Goal: Complete application form: Complete application form

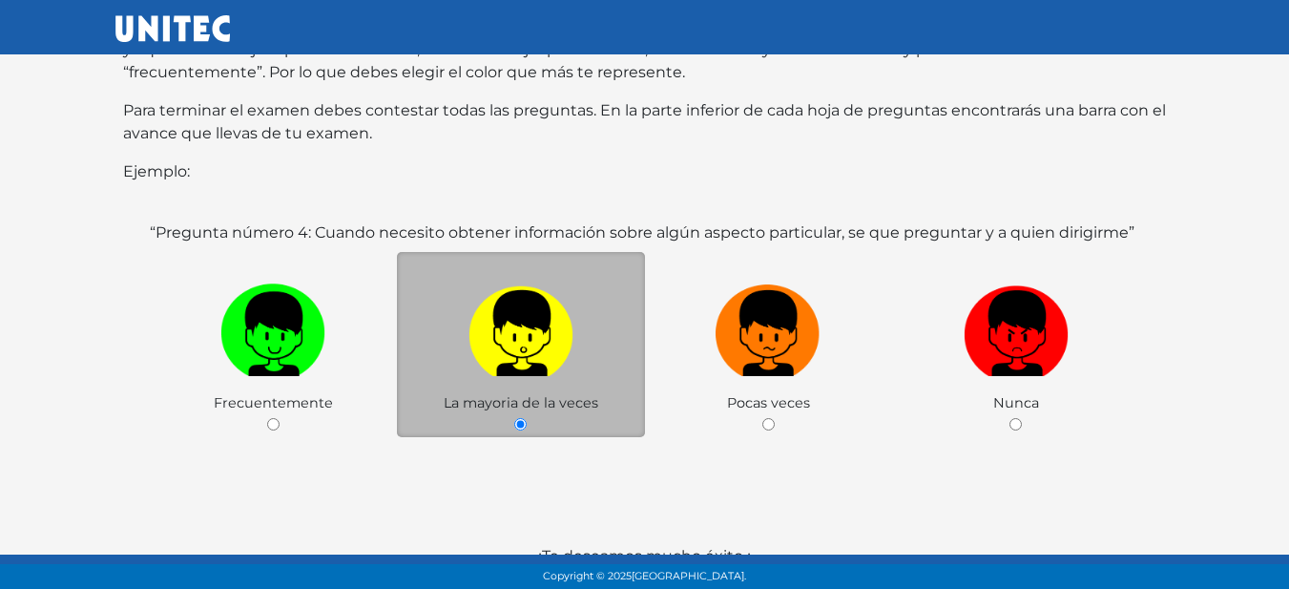
scroll to position [403, 0]
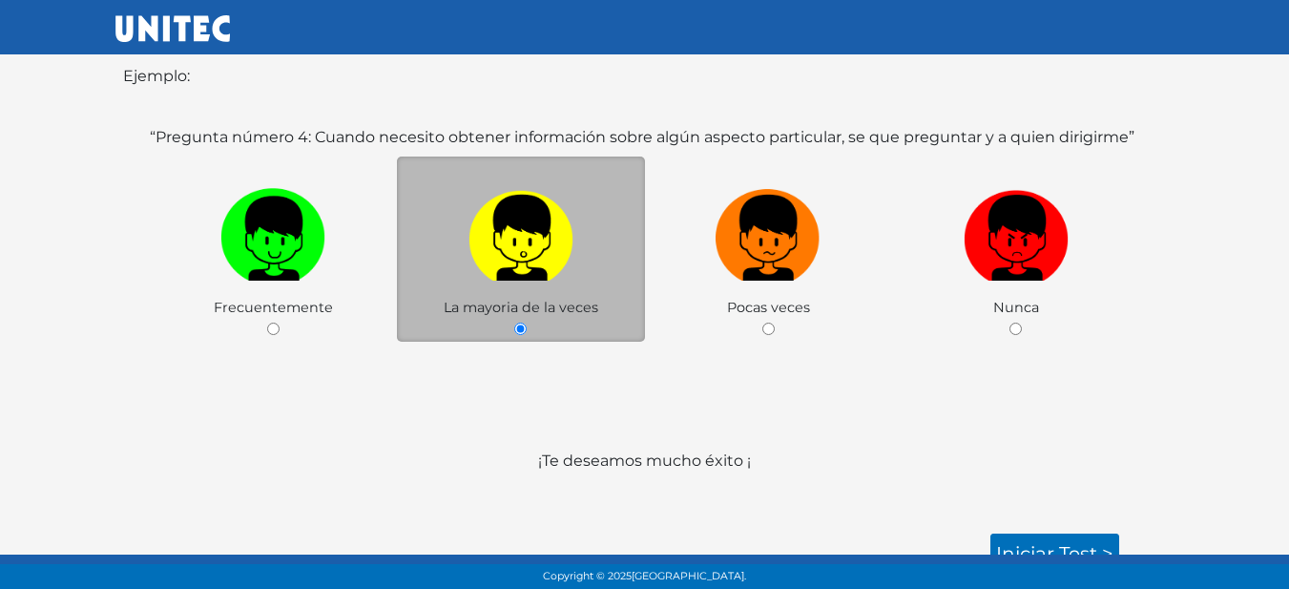
drag, startPoint x: 922, startPoint y: 426, endPoint x: 918, endPoint y: 616, distance: 189.9
drag, startPoint x: 918, startPoint y: 616, endPoint x: 890, endPoint y: 440, distance: 178.6
click at [788, 387] on div "“Pregunta número 4: Cuando necesito obtener información sobre algún aspecto par…" at bounding box center [645, 276] width 998 height 300
click at [1050, 542] on link "Iniciar test >" at bounding box center [1054, 553] width 129 height 40
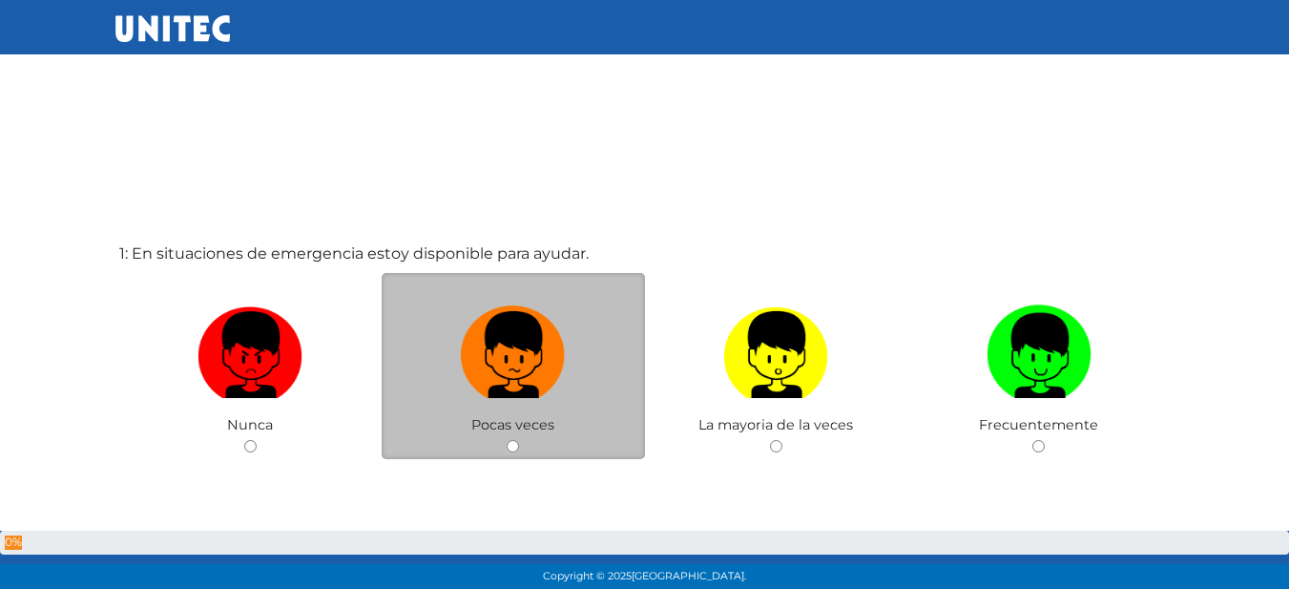
scroll to position [1, 0]
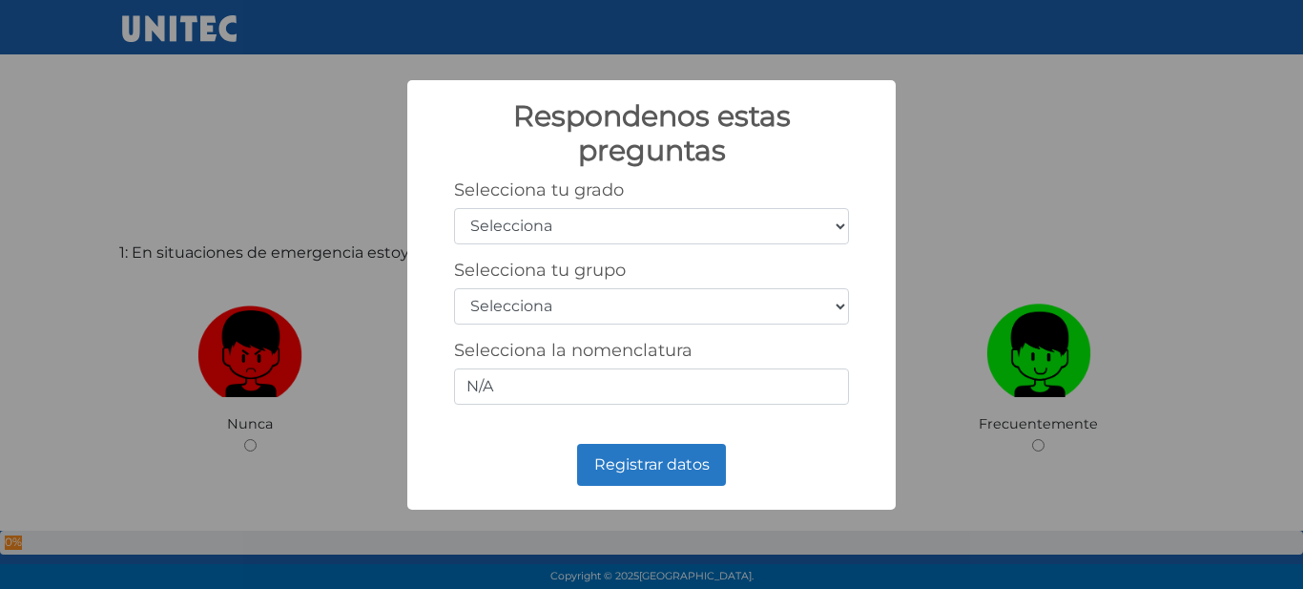
click at [602, 222] on select "Selecciona 1er grado 2do grado 3er grado 4to grado 5to grado 6to grado" at bounding box center [651, 226] width 395 height 36
select select "5"
click at [454, 208] on select "Selecciona 1er grado 2do grado 3er grado 4to grado 5to grado 6to grado" at bounding box center [651, 226] width 395 height 36
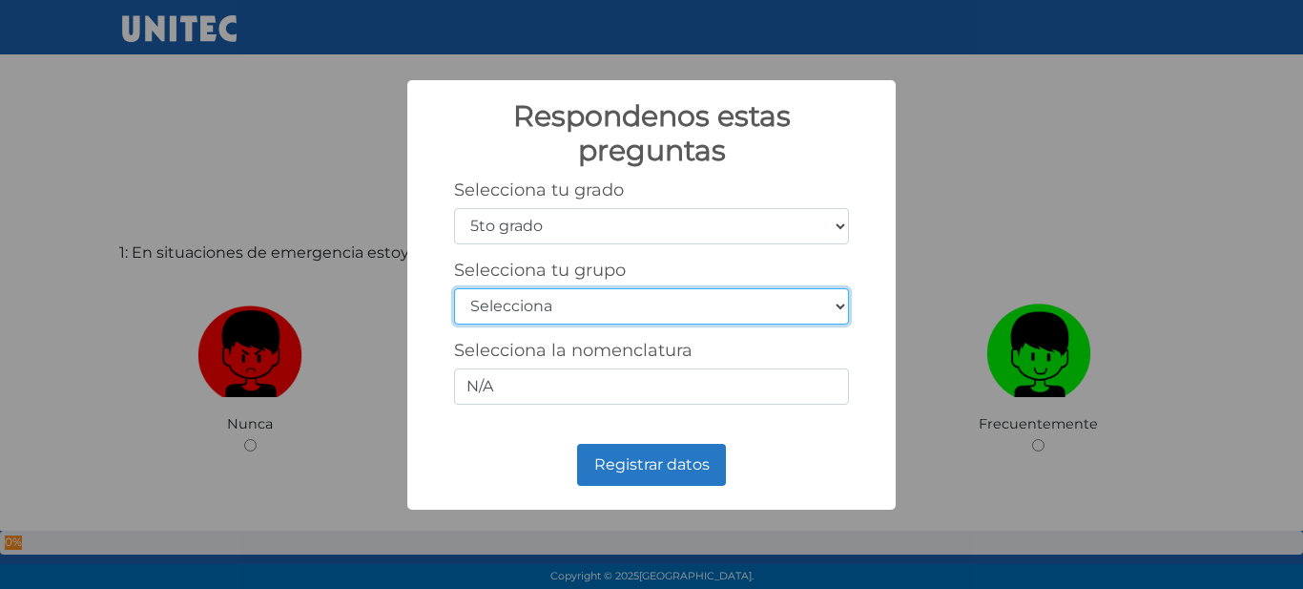
click at [571, 297] on select "Selecciona A B C D E F G H I J K L M N O P Q R S T U V W X Y Z" at bounding box center [651, 306] width 395 height 36
select select "a"
click at [454, 288] on select "Selecciona A B C D E F G H I J K L M N O P Q R S T U V W X Y Z" at bounding box center [651, 306] width 395 height 36
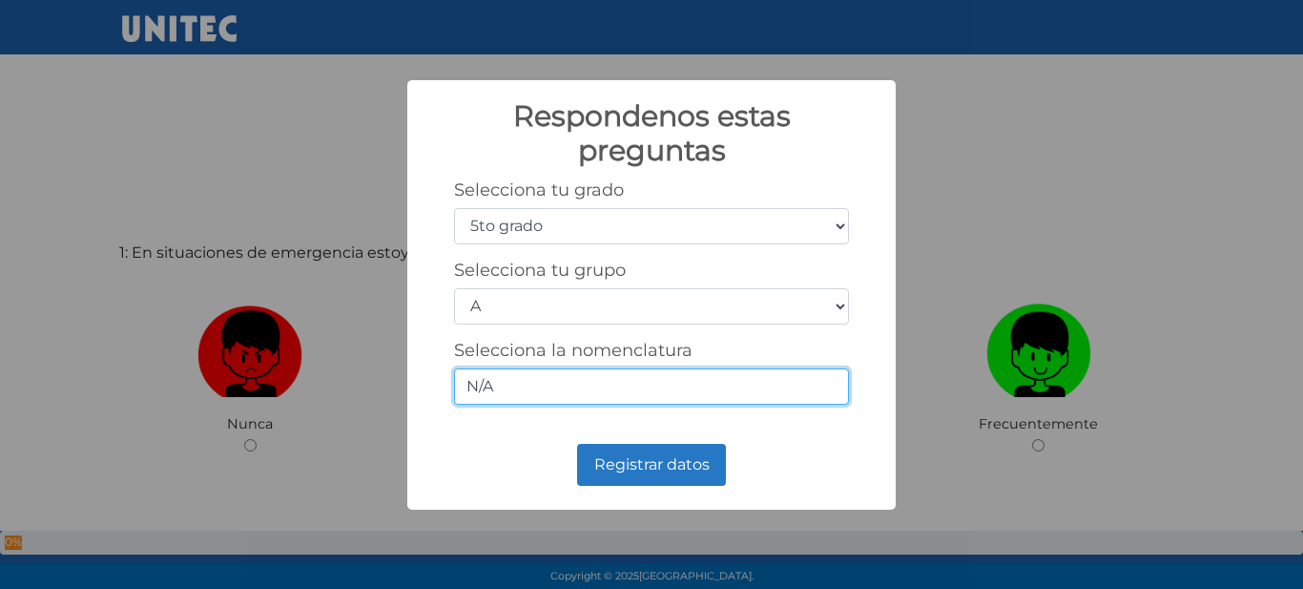
click at [519, 383] on input "N/A" at bounding box center [651, 386] width 395 height 36
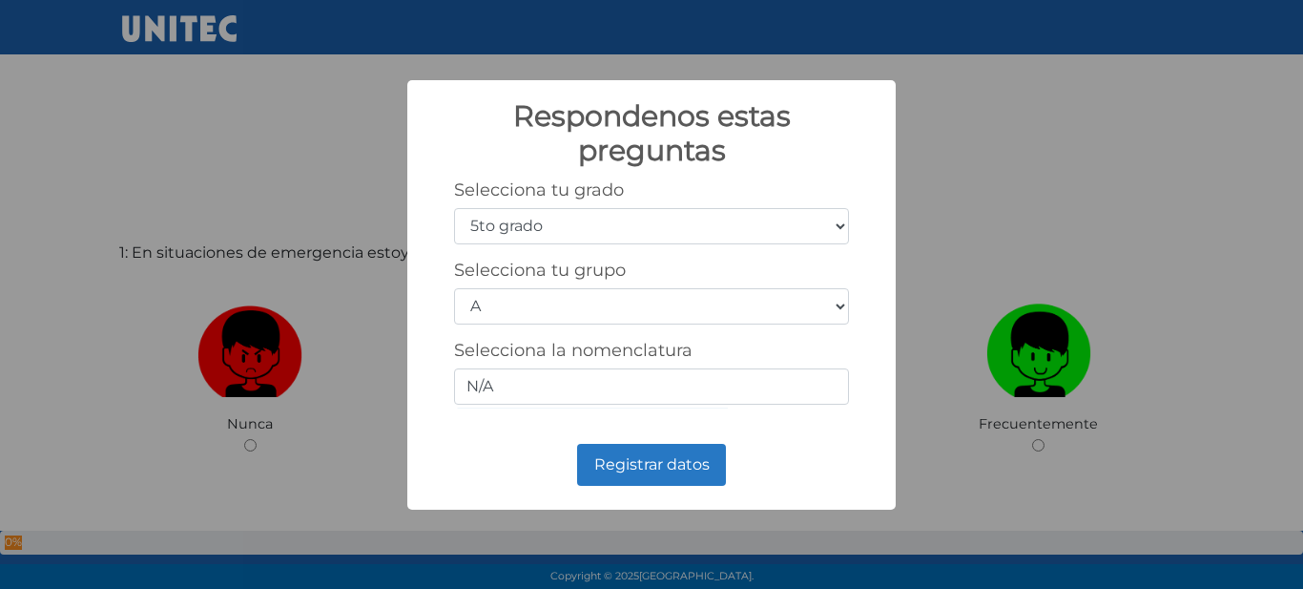
click at [508, 366] on div "Selecciona la nomenclatura N/A" at bounding box center [651, 372] width 395 height 65
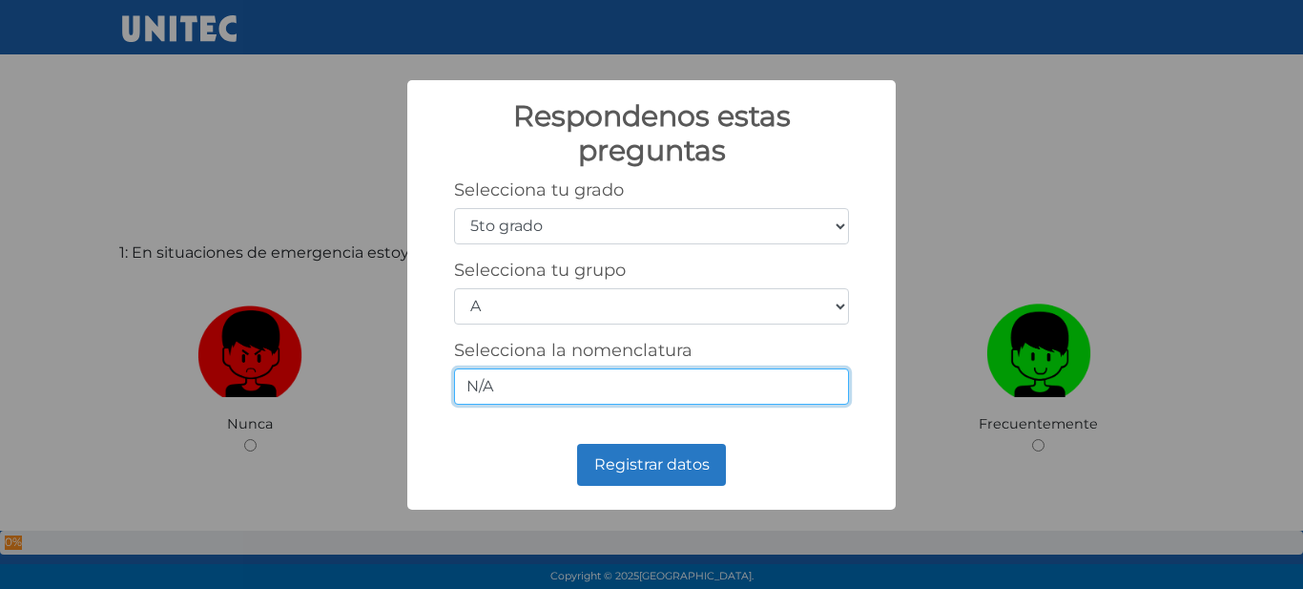
click at [505, 395] on input "N/A" at bounding box center [651, 386] width 395 height 36
type input "N"
type input "5-1"
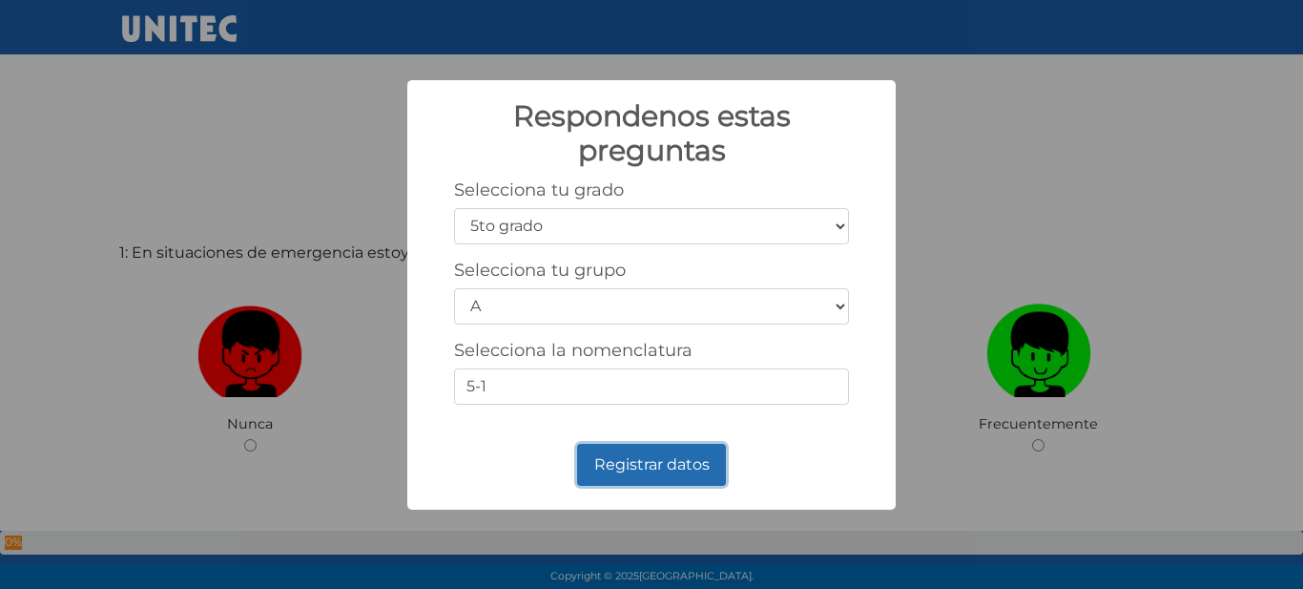
click at [590, 473] on button "Registrar datos" at bounding box center [651, 465] width 149 height 42
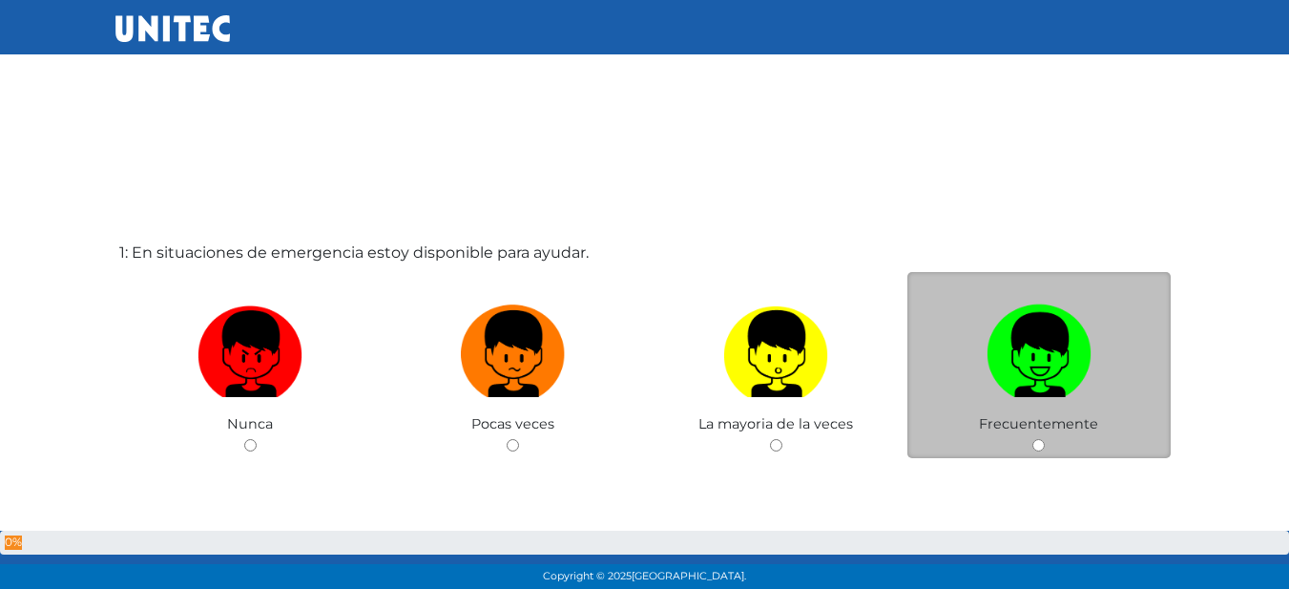
click at [1064, 363] on img at bounding box center [1038, 347] width 105 height 100
click at [1045, 439] on input "radio" at bounding box center [1038, 445] width 12 height 12
radio input "true"
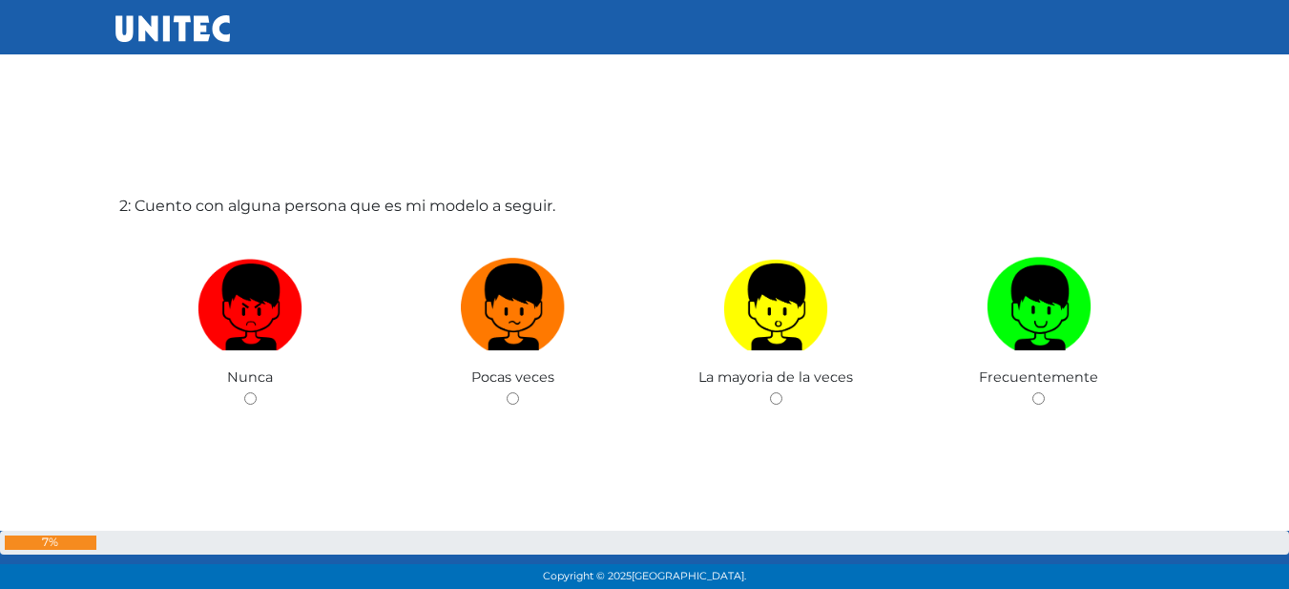
scroll to position [670, 0]
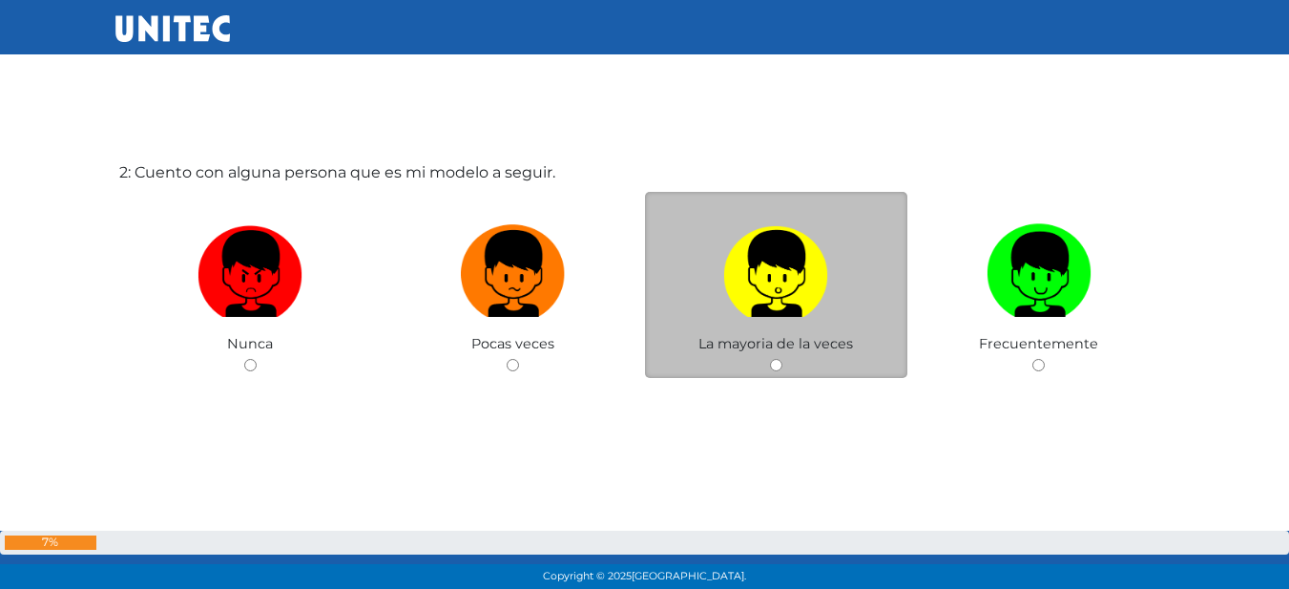
click at [770, 323] on label at bounding box center [776, 274] width 263 height 116
click at [770, 359] on input "radio" at bounding box center [776, 365] width 12 height 12
radio input "true"
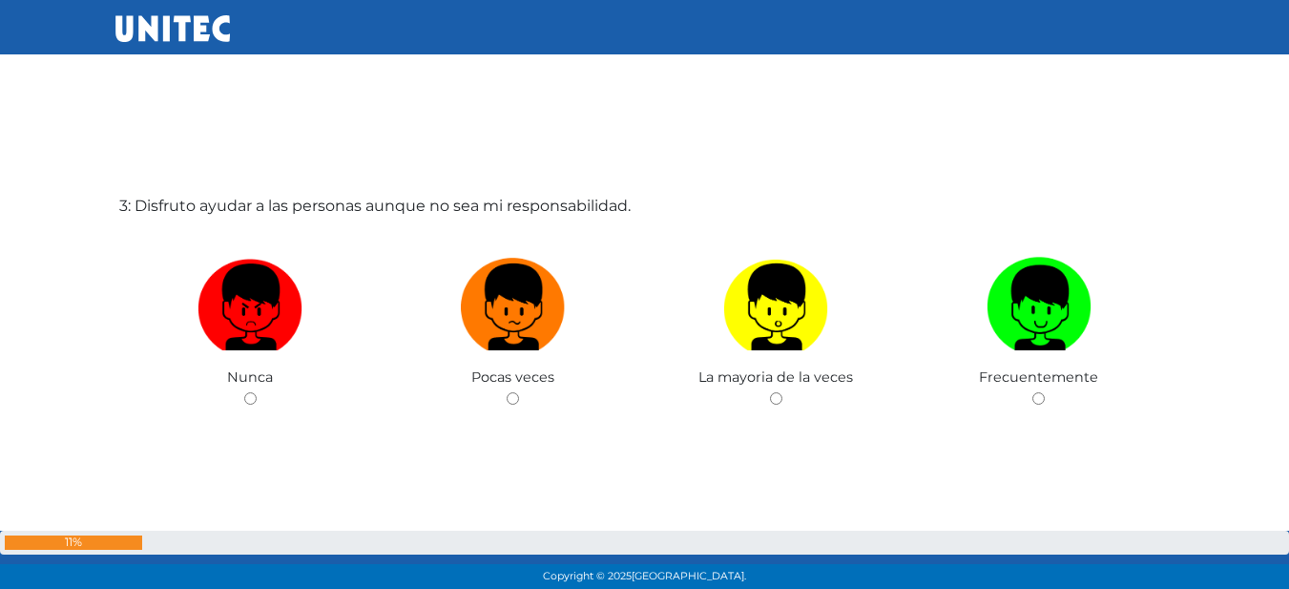
scroll to position [1273, 0]
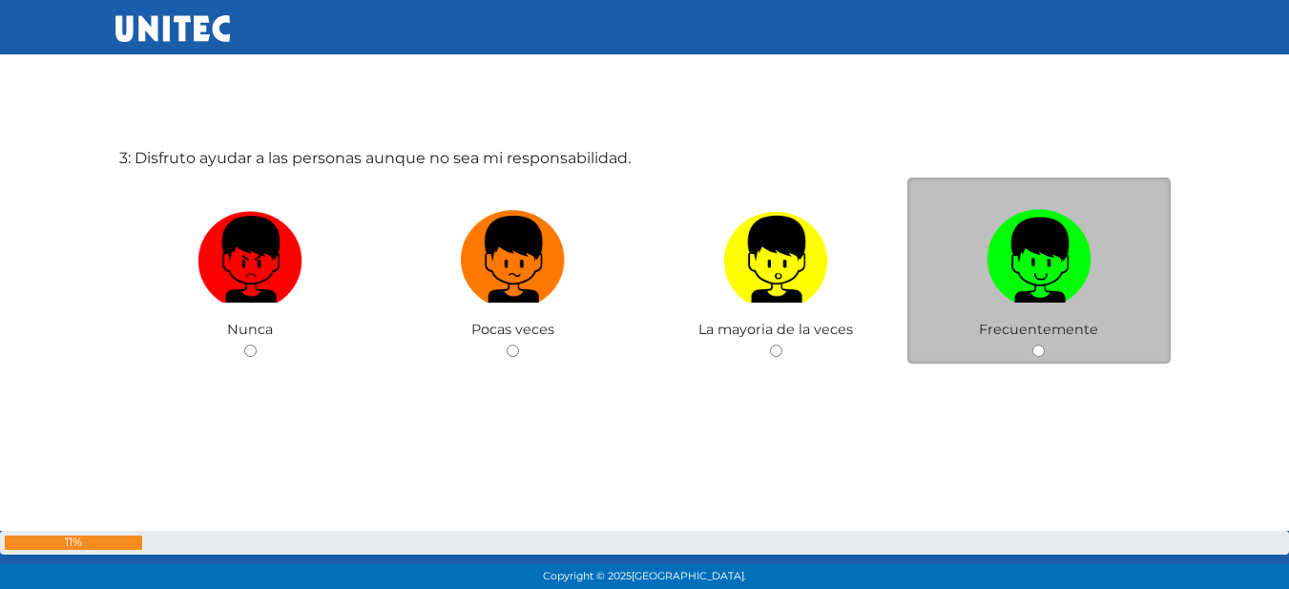
click at [935, 291] on label at bounding box center [1038, 259] width 263 height 116
click at [1032, 344] on input "radio" at bounding box center [1038, 350] width 12 height 12
radio input "true"
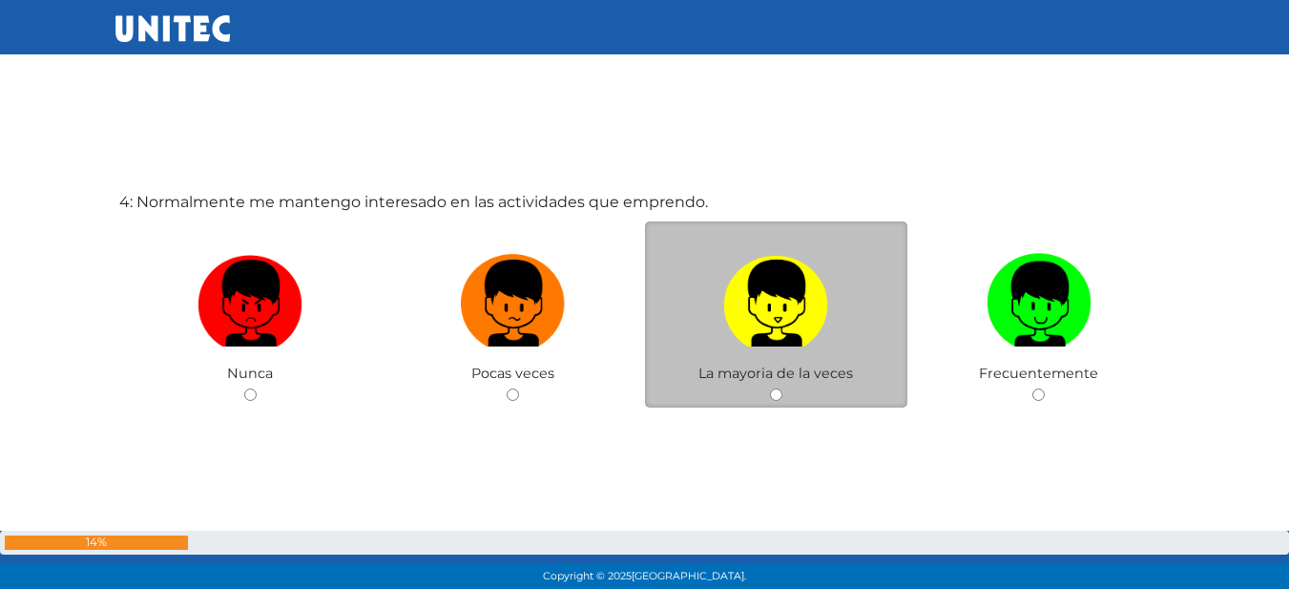
scroll to position [1848, 0]
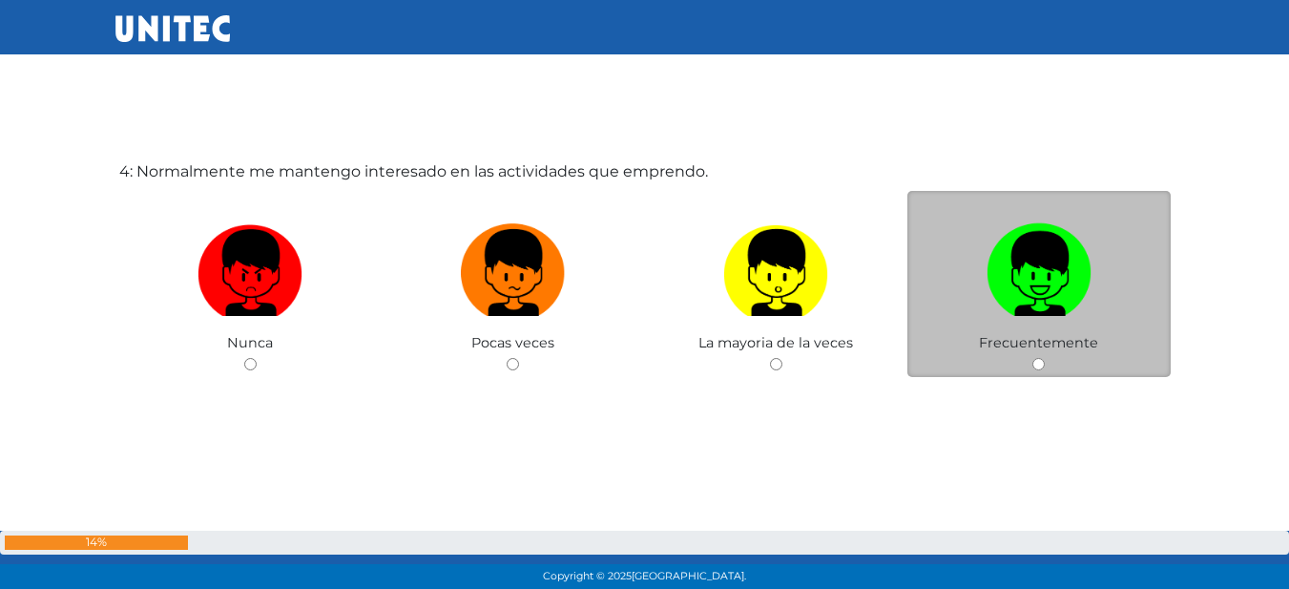
click at [1047, 302] on img at bounding box center [1038, 266] width 105 height 100
click at [1045, 358] on input "radio" at bounding box center [1038, 364] width 12 height 12
radio input "true"
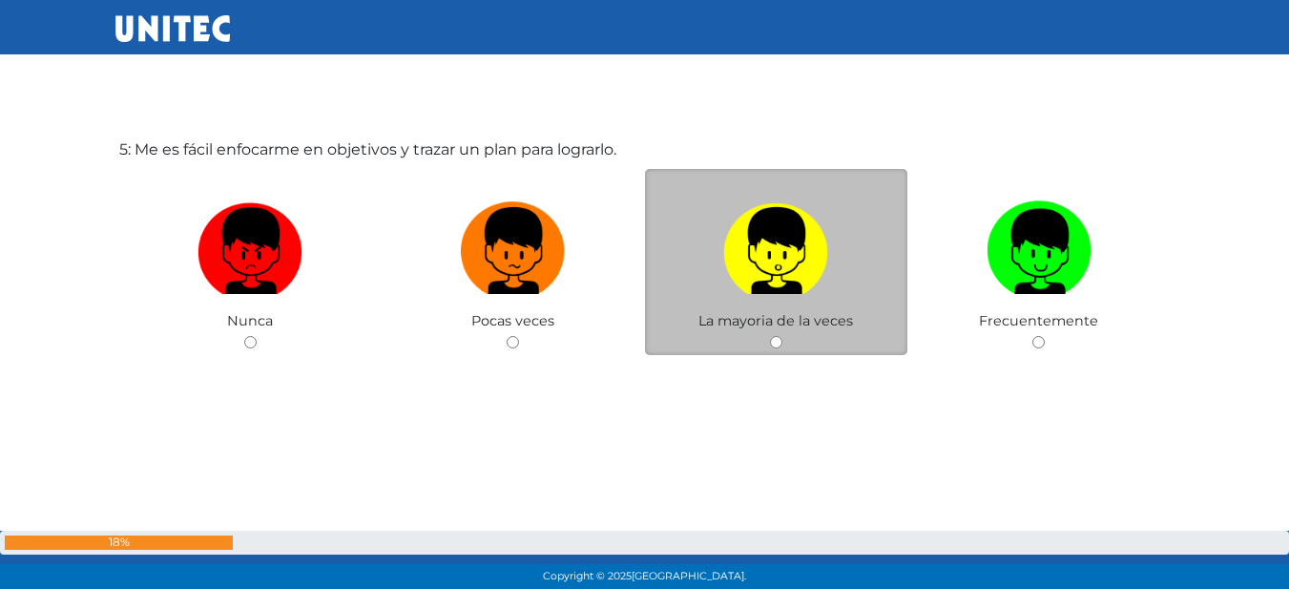
scroll to position [2450, 0]
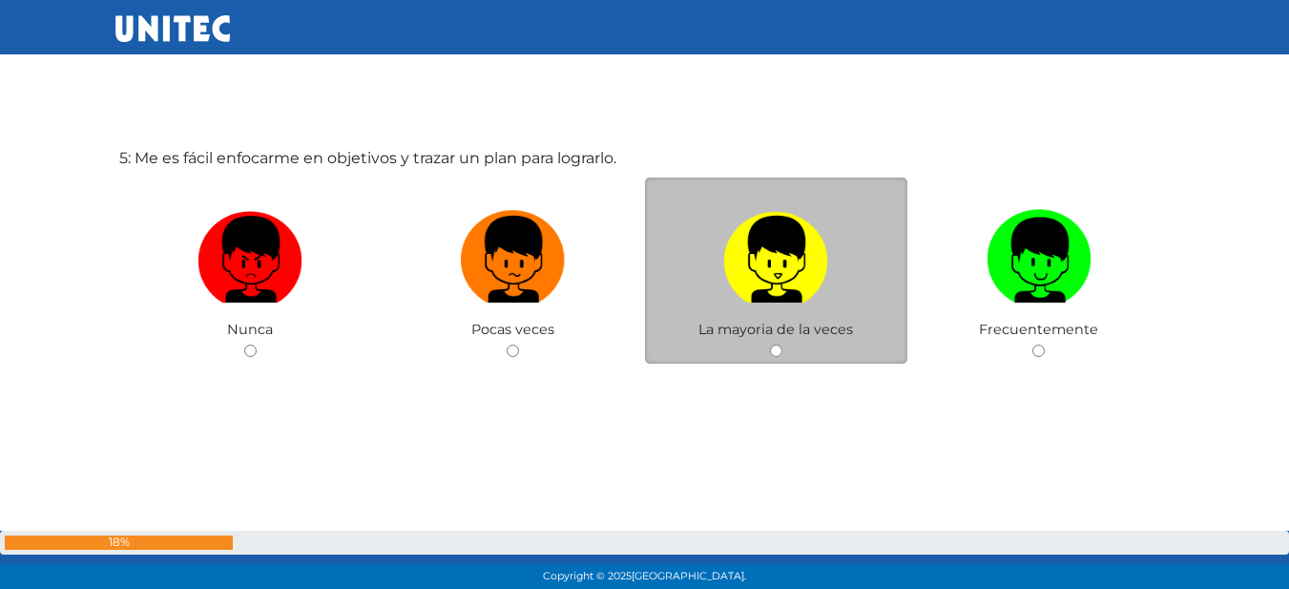
click at [758, 288] on img at bounding box center [775, 252] width 105 height 100
click at [770, 344] on input "radio" at bounding box center [776, 350] width 12 height 12
radio input "true"
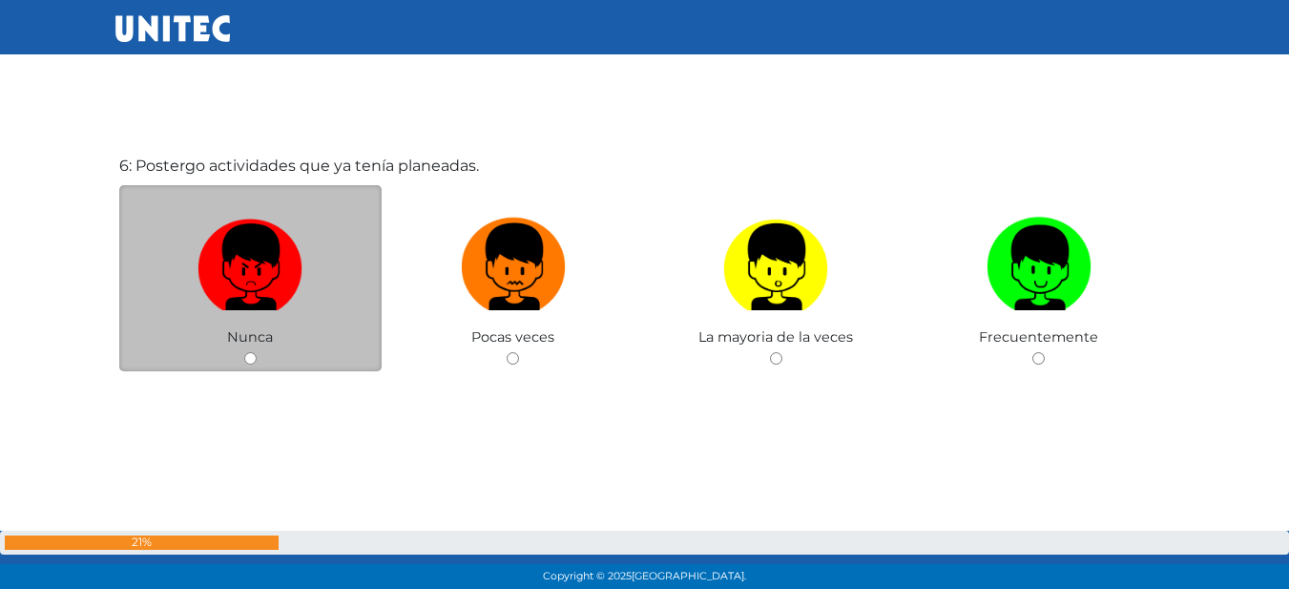
scroll to position [3038, 0]
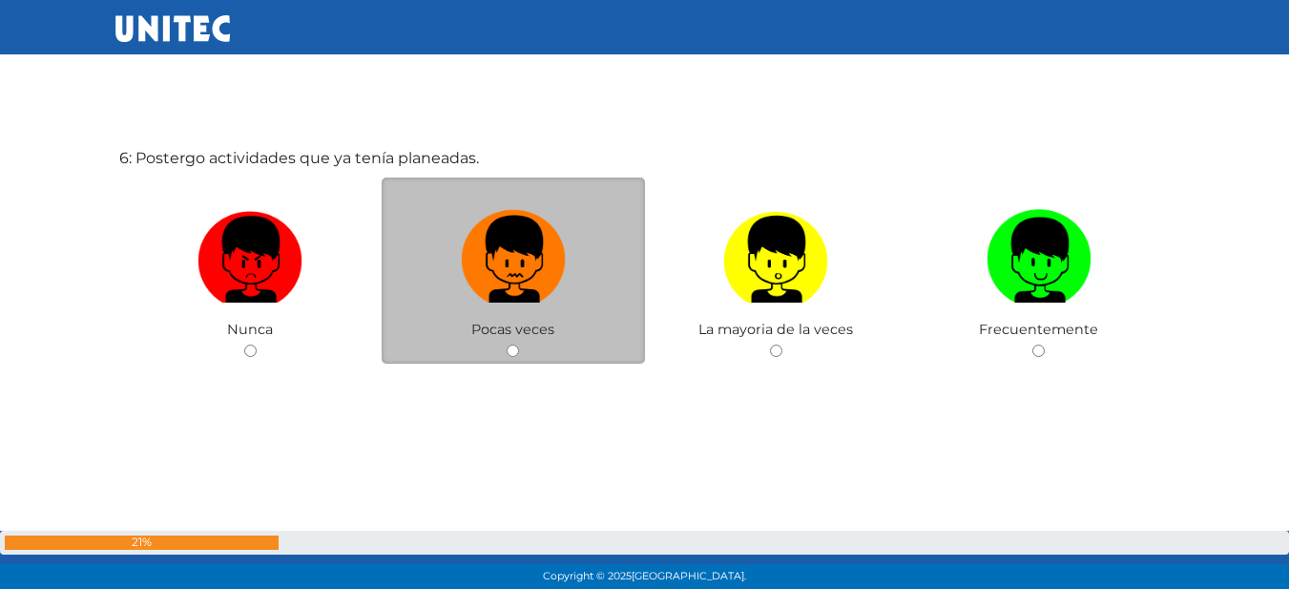
click at [483, 284] on img at bounding box center [513, 252] width 105 height 100
click at [507, 344] on input "radio" at bounding box center [513, 350] width 12 height 12
radio input "true"
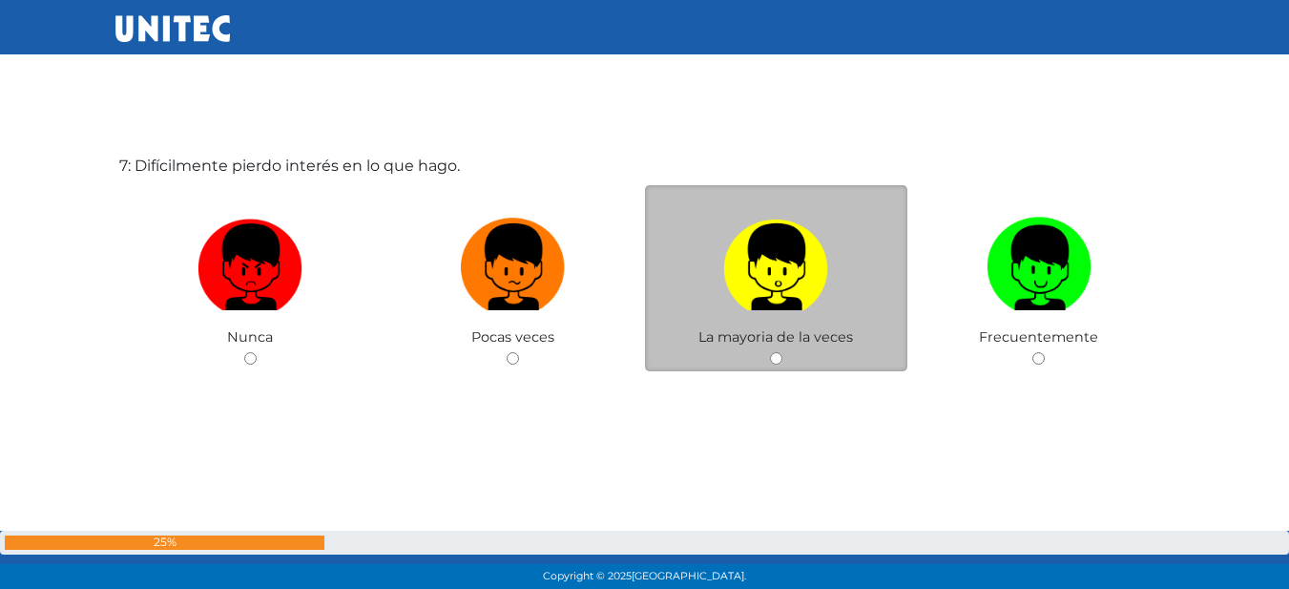
scroll to position [3627, 0]
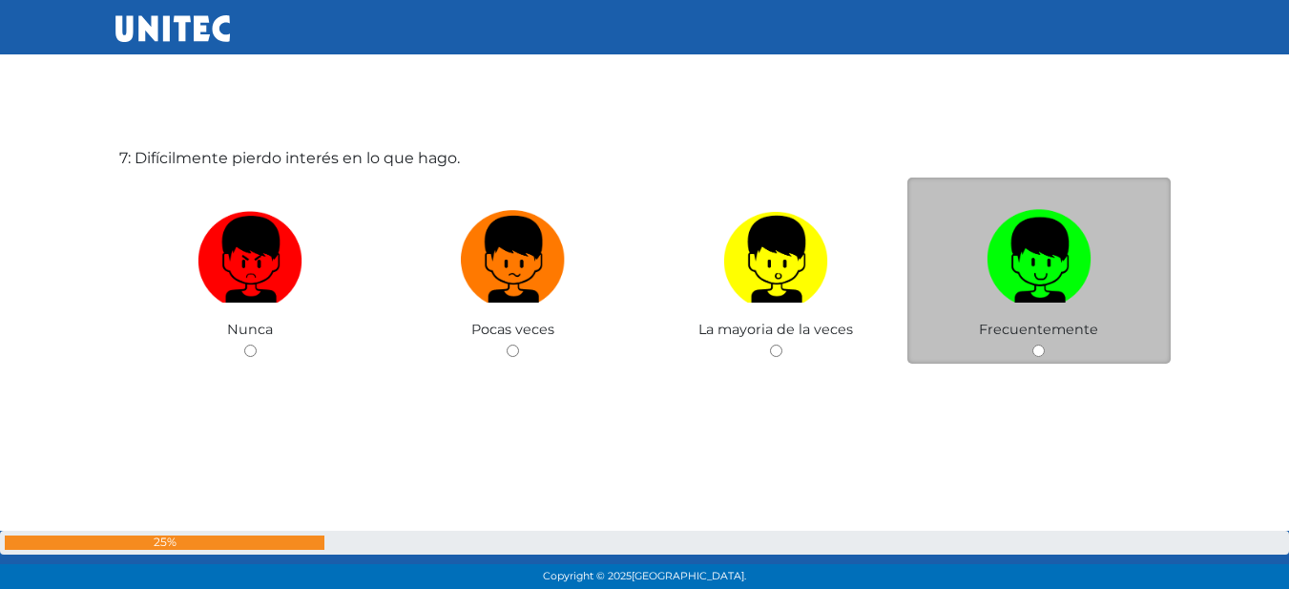
click at [1089, 336] on span "Frecuentemente" at bounding box center [1038, 329] width 119 height 17
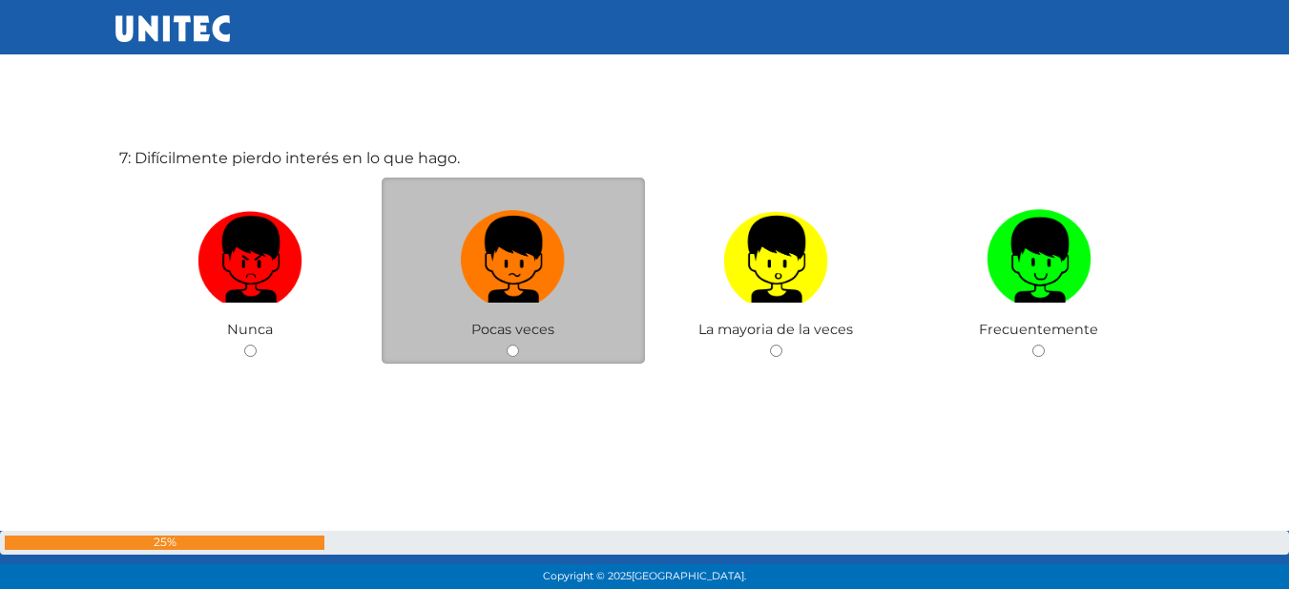
click at [563, 316] on label at bounding box center [513, 259] width 263 height 116
click at [519, 344] on input "radio" at bounding box center [513, 350] width 12 height 12
radio input "true"
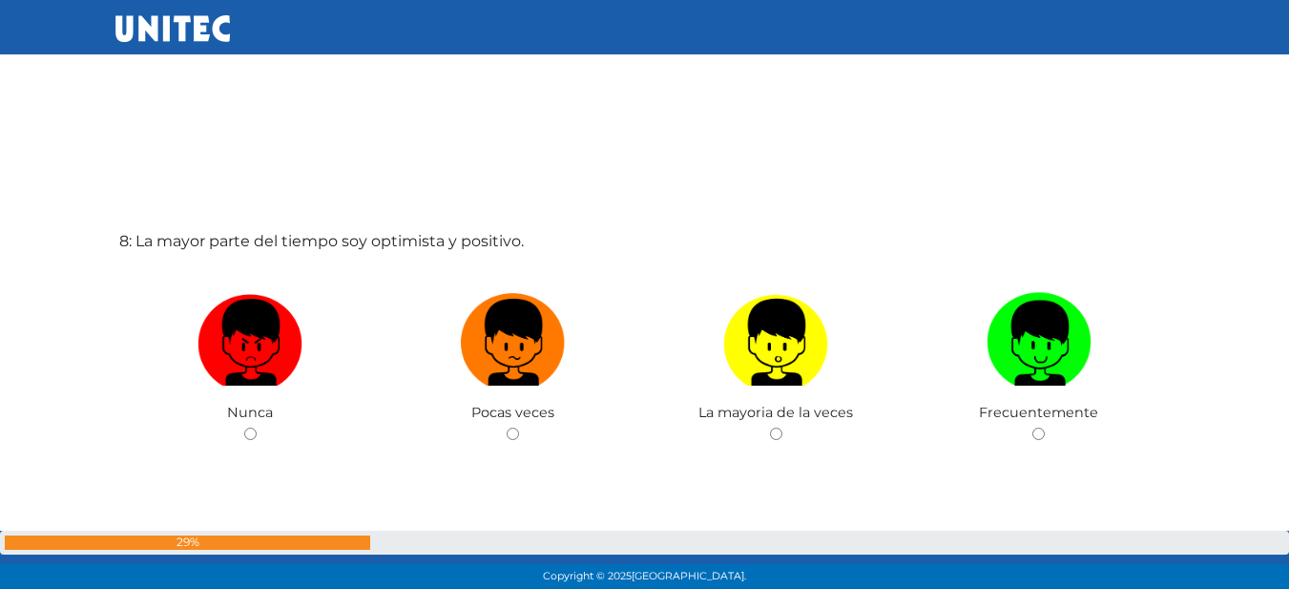
scroll to position [4202, 0]
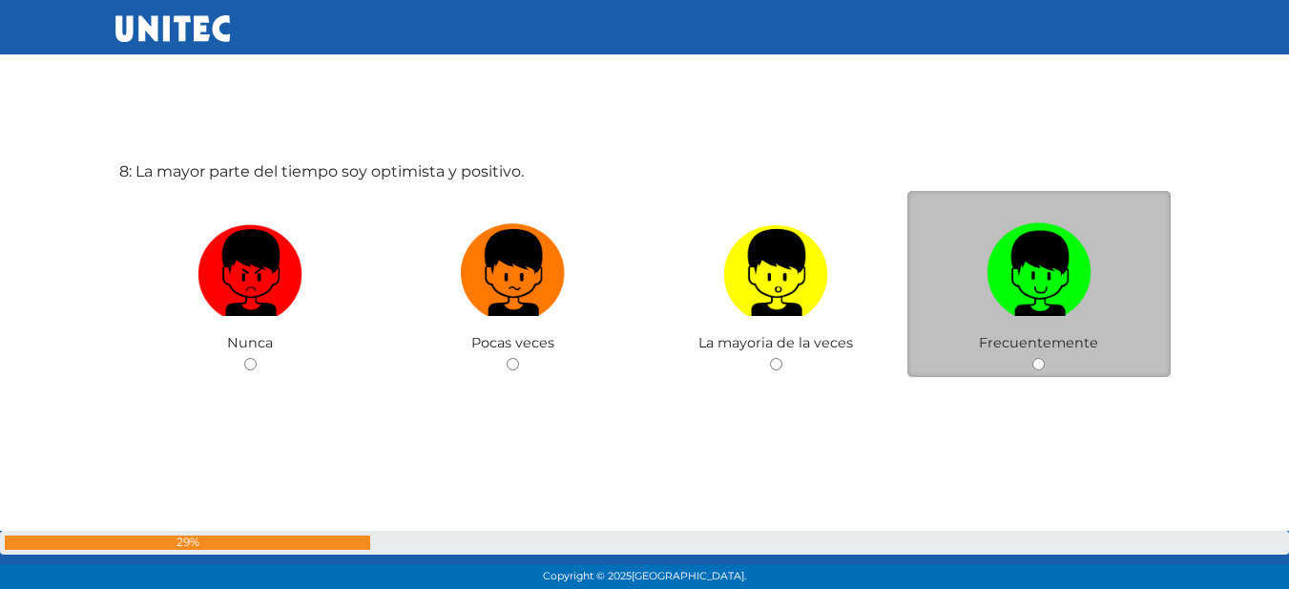
click at [964, 285] on label at bounding box center [1038, 273] width 263 height 116
click at [1032, 358] on input "radio" at bounding box center [1038, 364] width 12 height 12
radio input "true"
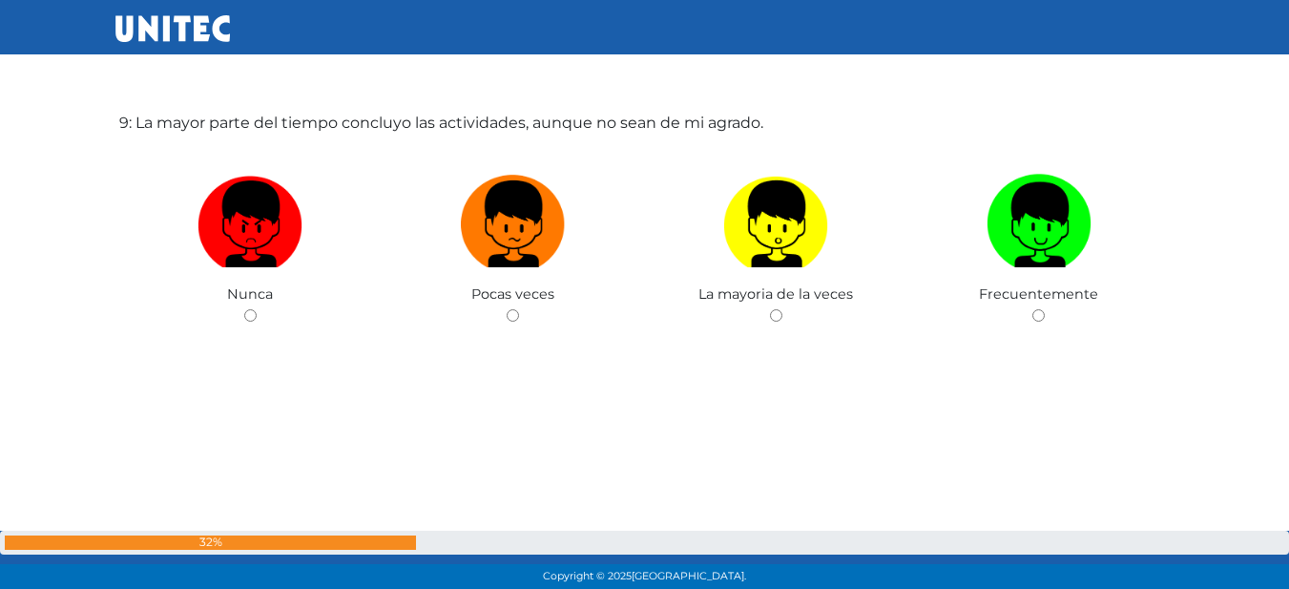
scroll to position [4845, 0]
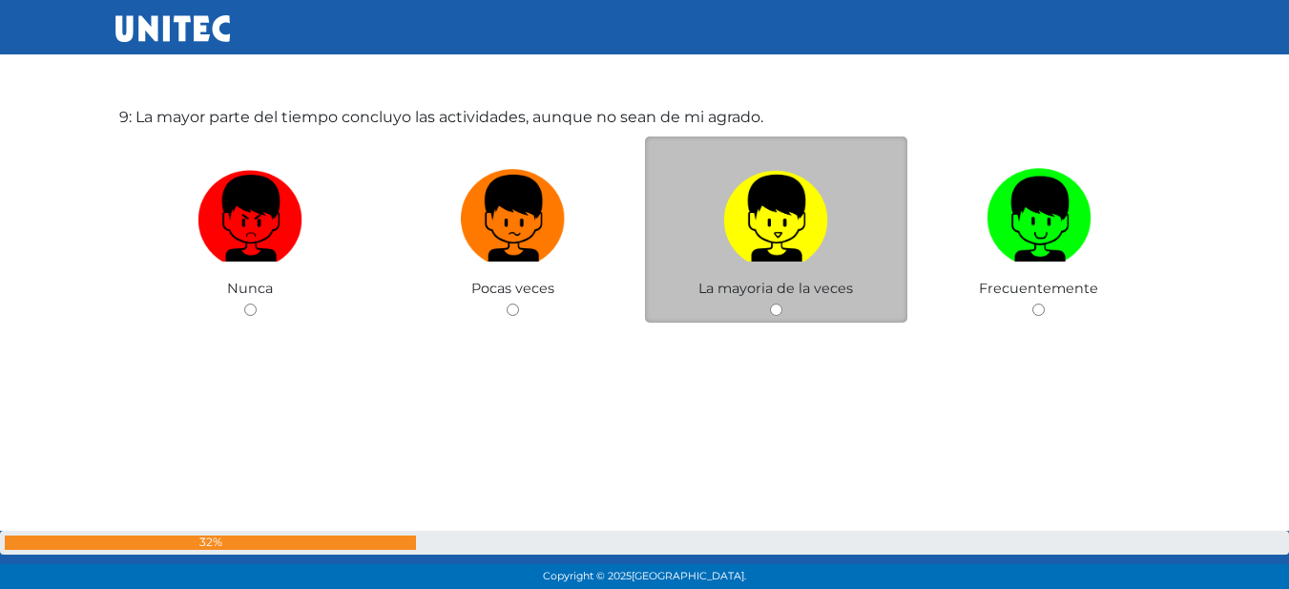
click at [795, 218] on img at bounding box center [775, 211] width 105 height 100
click at [782, 303] on input "radio" at bounding box center [776, 309] width 12 height 12
radio input "true"
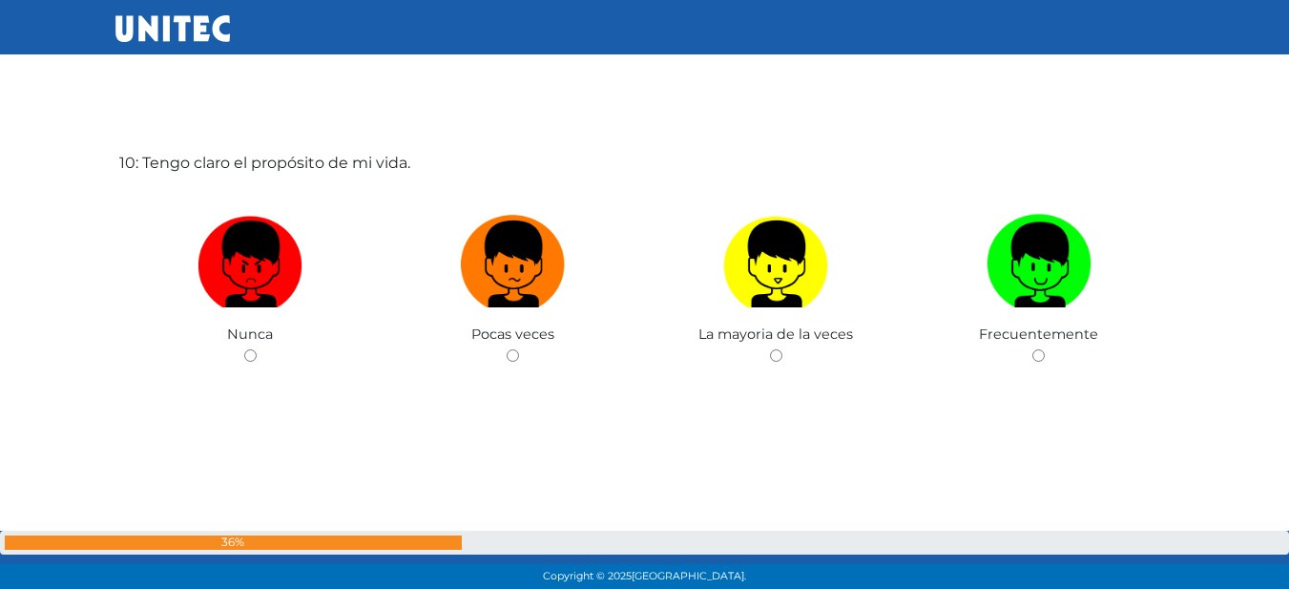
scroll to position [5393, 0]
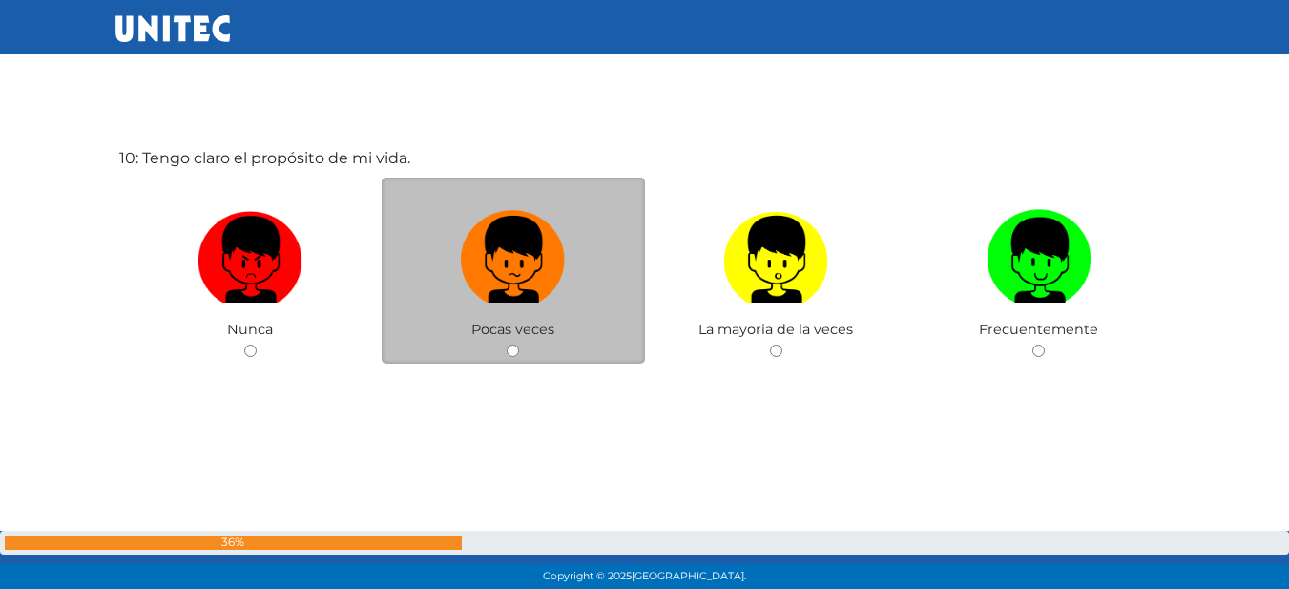
click at [471, 307] on label at bounding box center [513, 259] width 263 height 116
click at [507, 344] on input "radio" at bounding box center [513, 350] width 12 height 12
radio input "true"
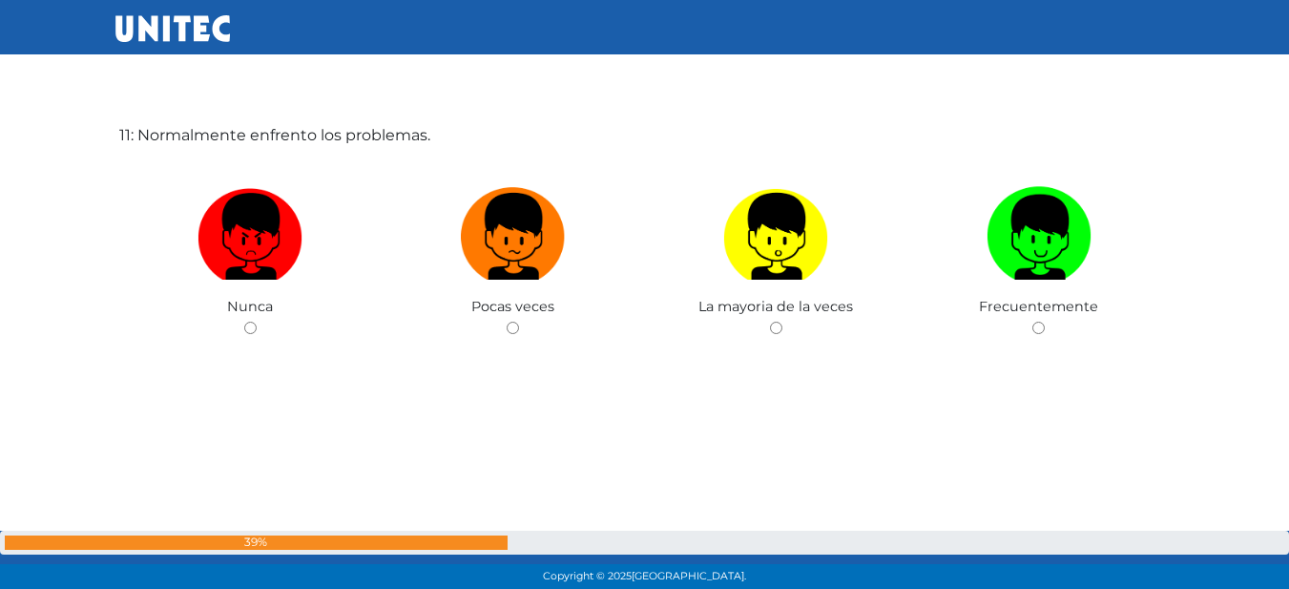
scroll to position [5970, 0]
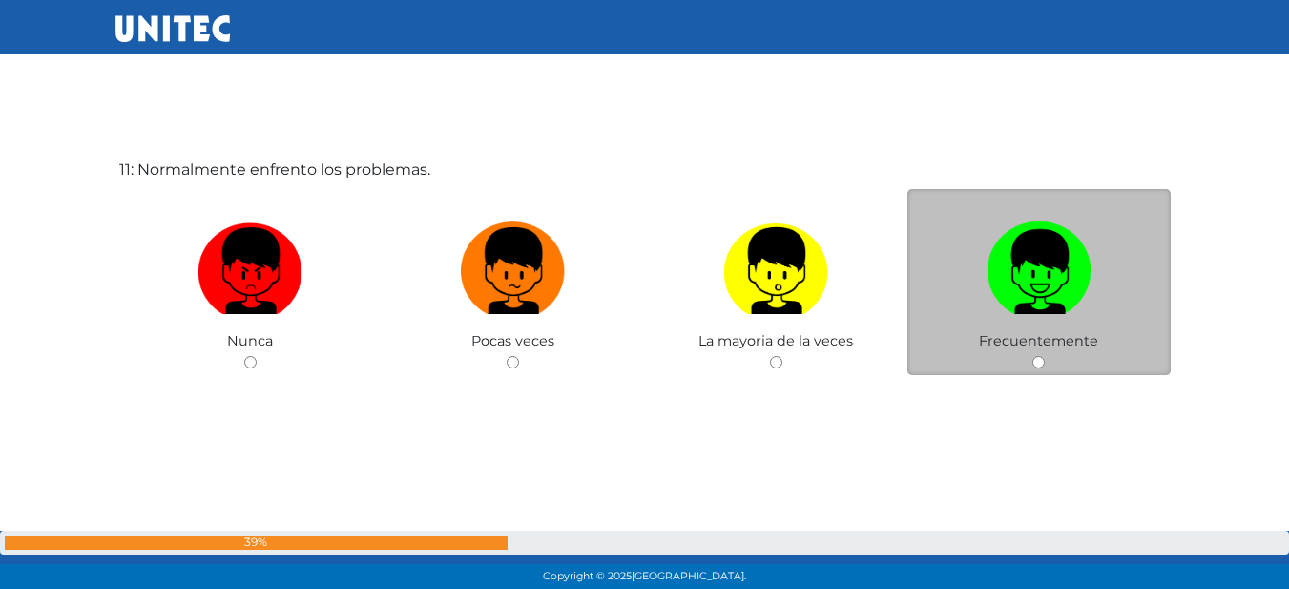
click at [1020, 279] on img at bounding box center [1038, 264] width 105 height 100
click at [1032, 356] on input "radio" at bounding box center [1038, 362] width 12 height 12
radio input "true"
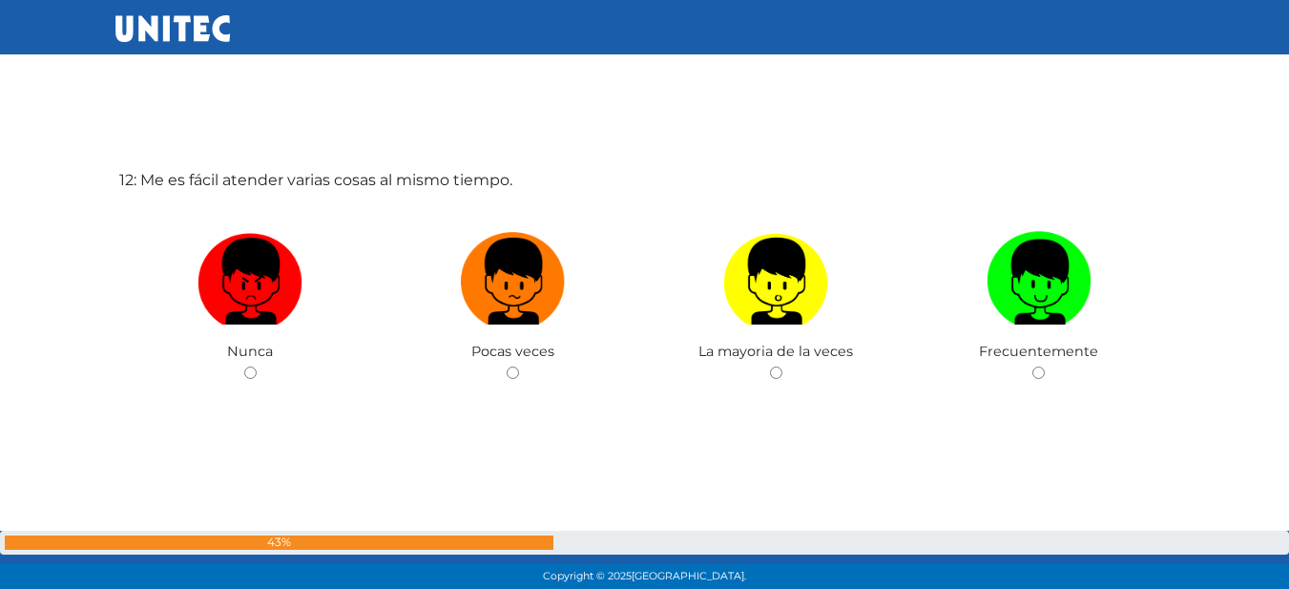
scroll to position [6452, 0]
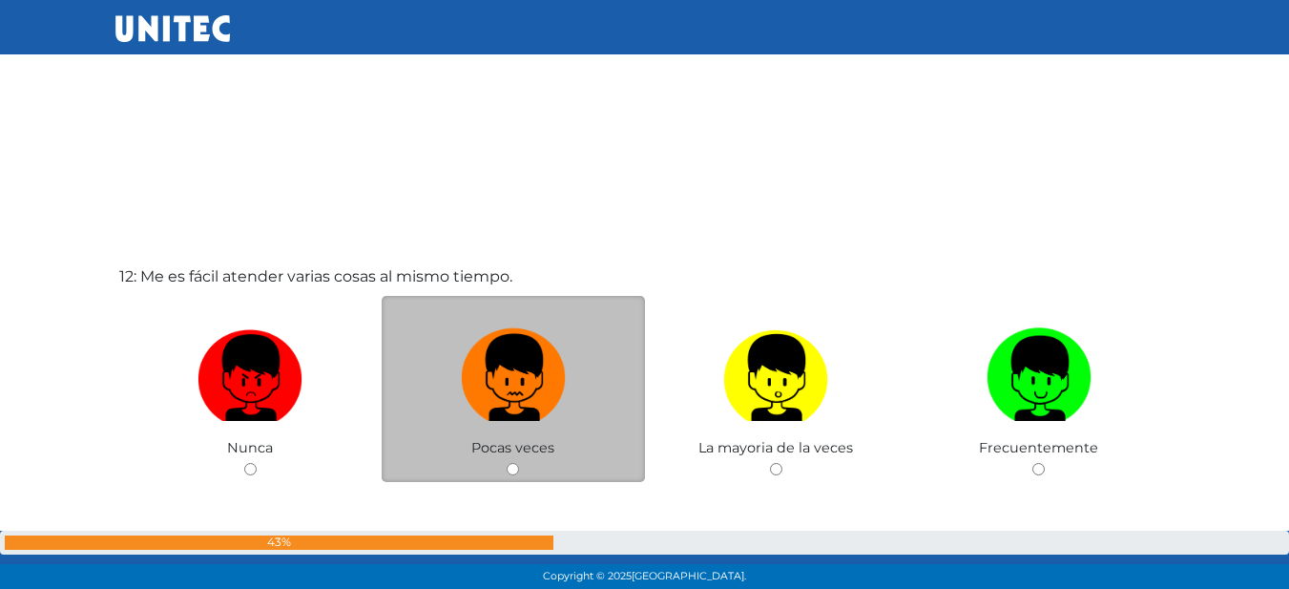
click at [506, 371] on img at bounding box center [513, 371] width 105 height 100
click at [507, 463] on input "radio" at bounding box center [513, 469] width 12 height 12
radio input "true"
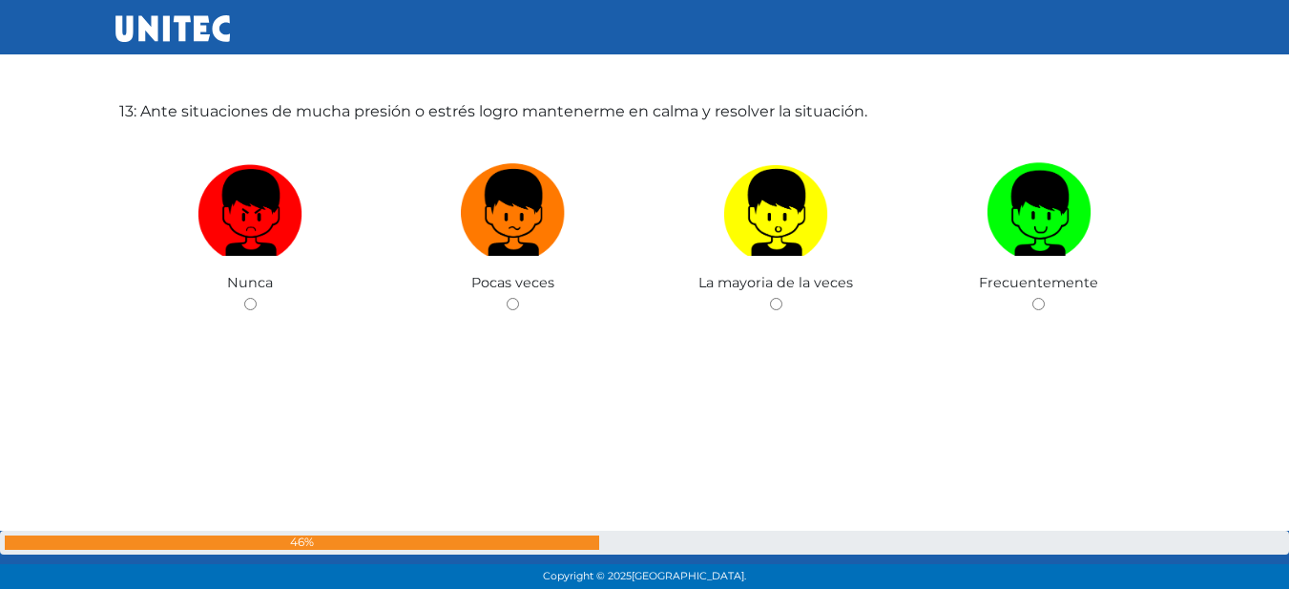
scroll to position [7216, 0]
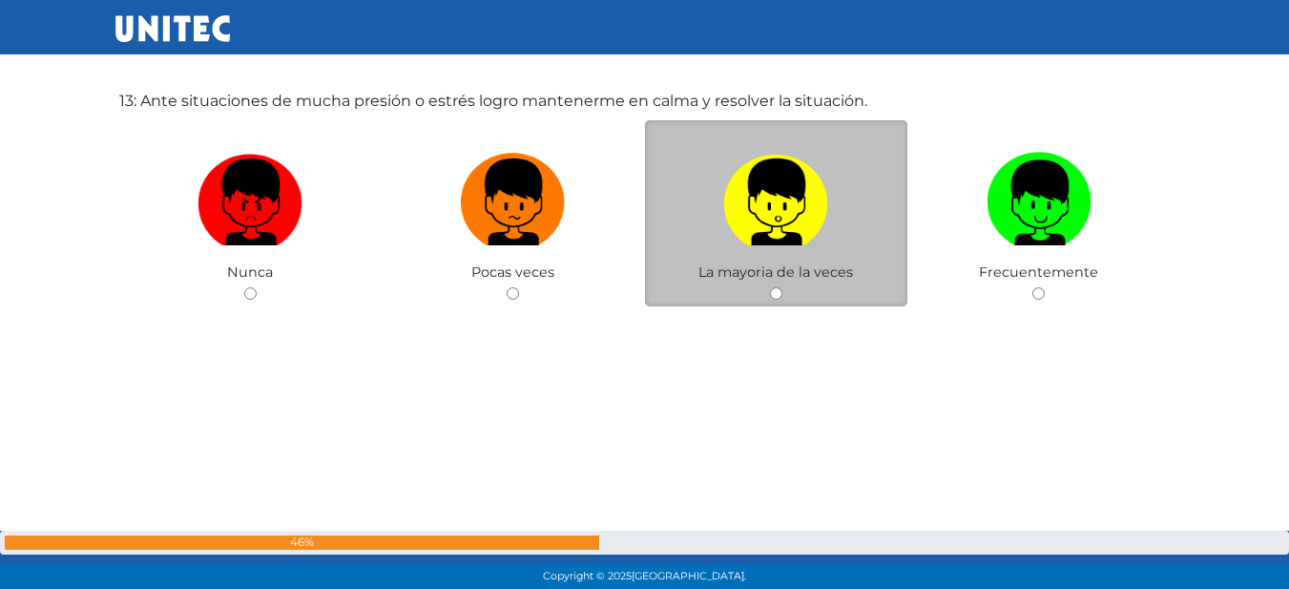
click at [764, 277] on span "La mayoria de la veces" at bounding box center [775, 271] width 155 height 17
click at [773, 293] on input "radio" at bounding box center [776, 293] width 12 height 12
radio input "true"
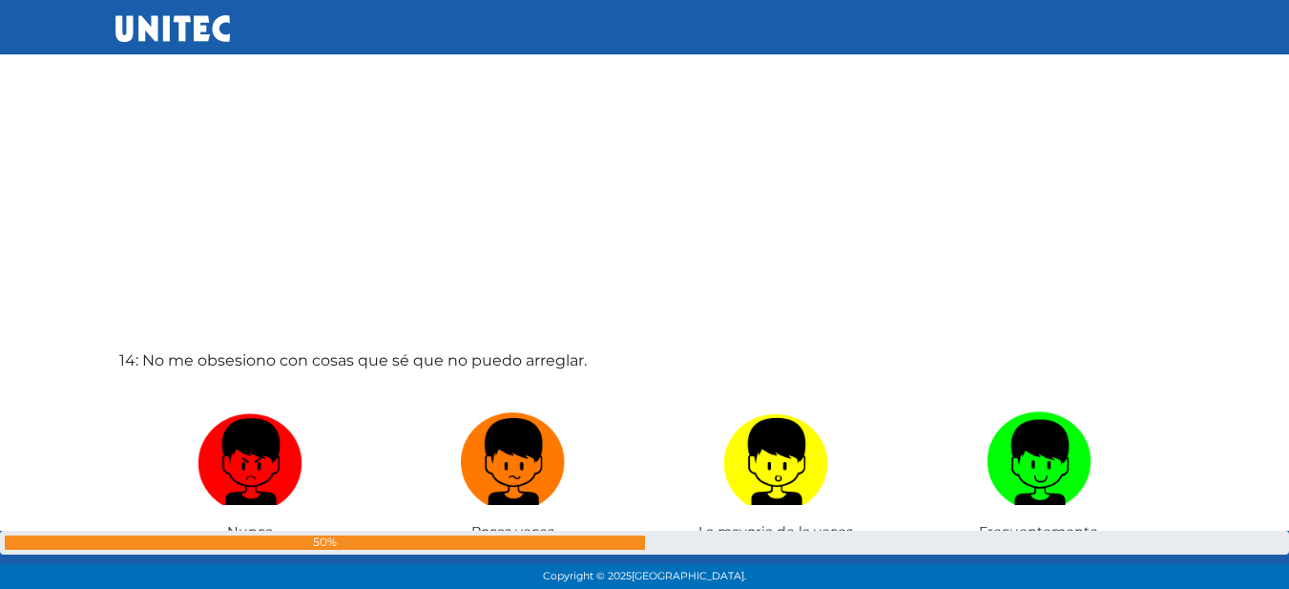
scroll to position [7747, 0]
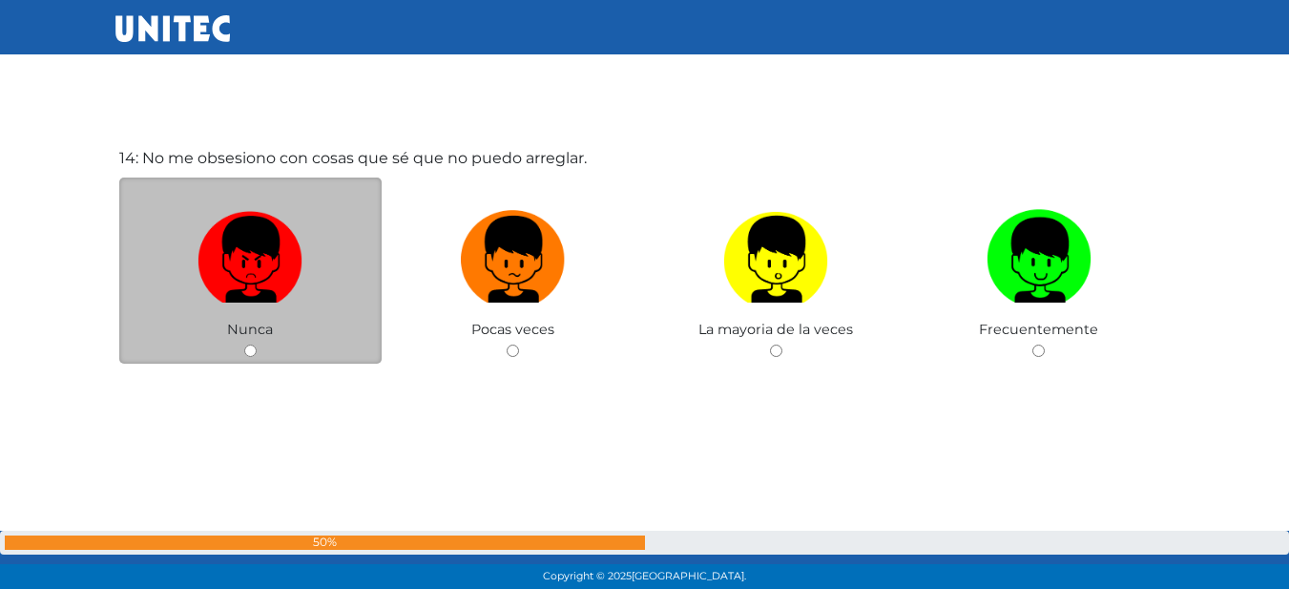
drag, startPoint x: 303, startPoint y: 279, endPoint x: 334, endPoint y: 290, distance: 32.6
click at [304, 284] on label at bounding box center [250, 259] width 263 height 116
click at [257, 344] on input "radio" at bounding box center [250, 350] width 12 height 12
radio input "true"
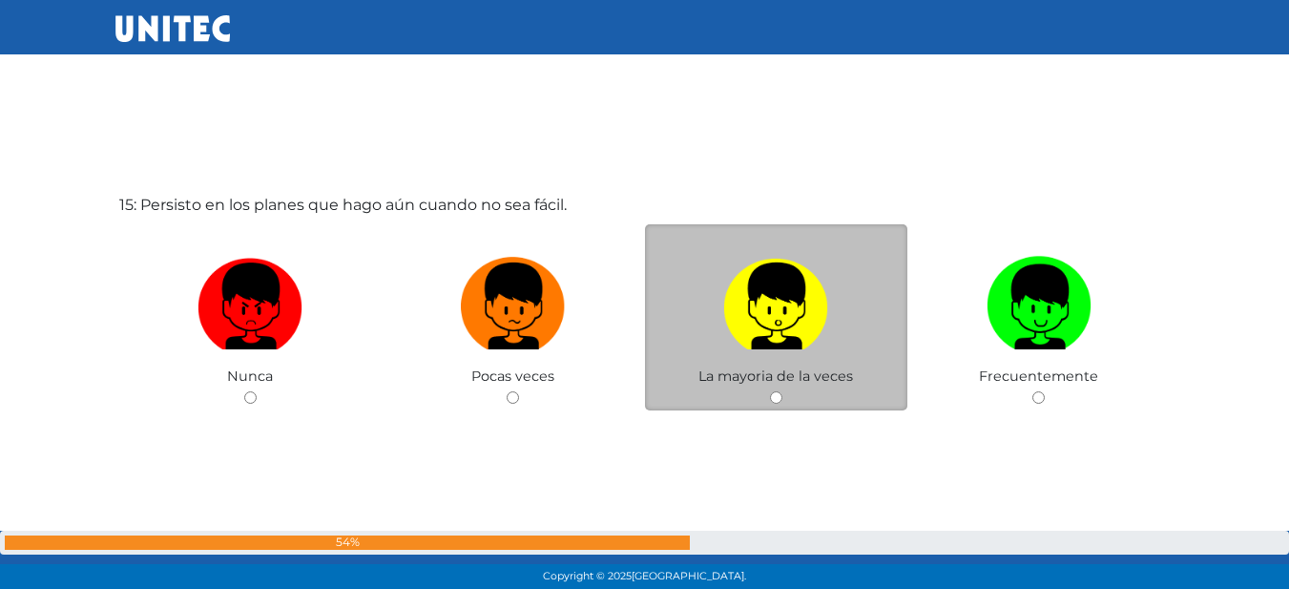
scroll to position [8325, 0]
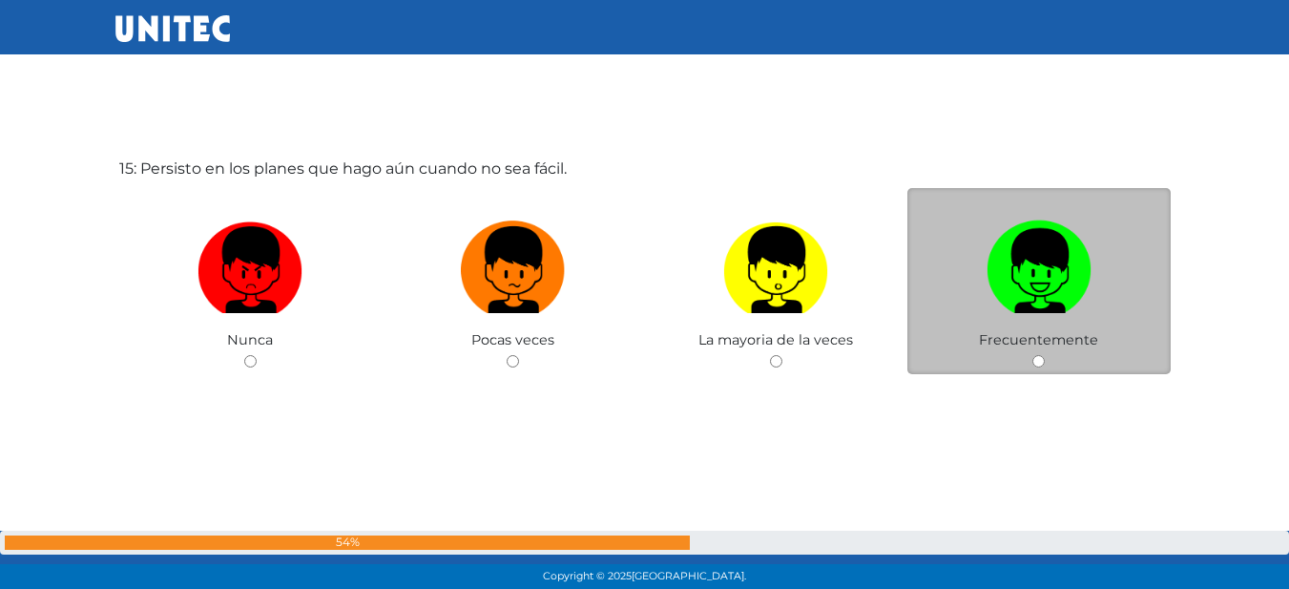
click at [1010, 266] on img at bounding box center [1038, 263] width 105 height 100
click at [1032, 355] on input "radio" at bounding box center [1038, 361] width 12 height 12
radio input "true"
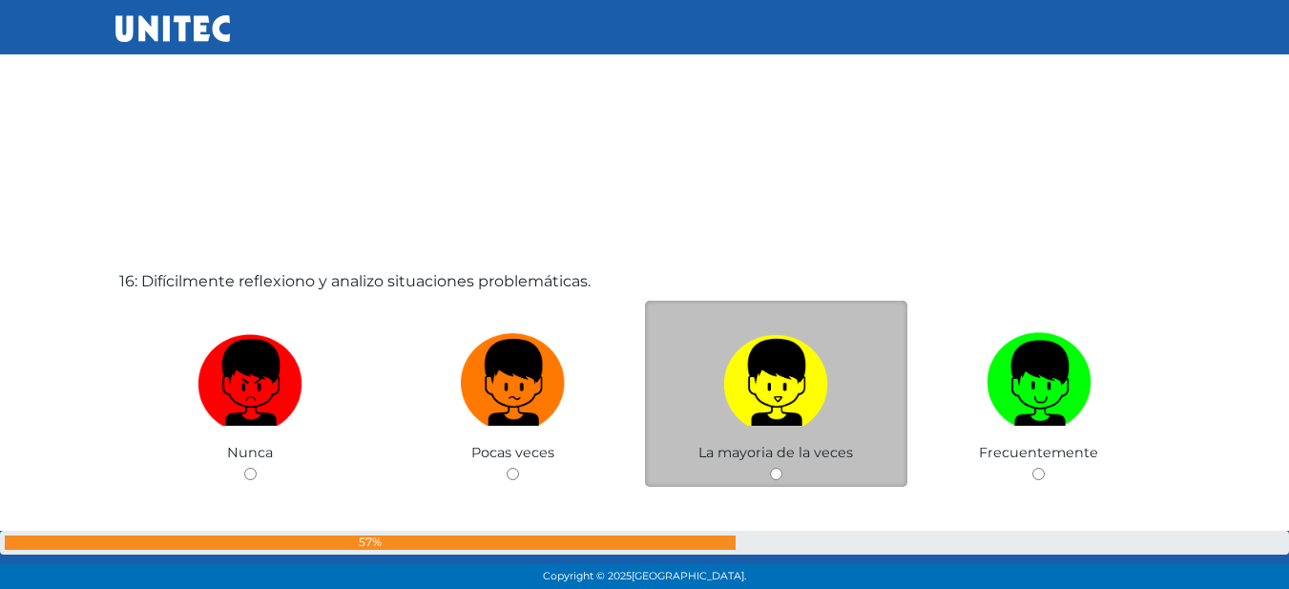
scroll to position [8895, 0]
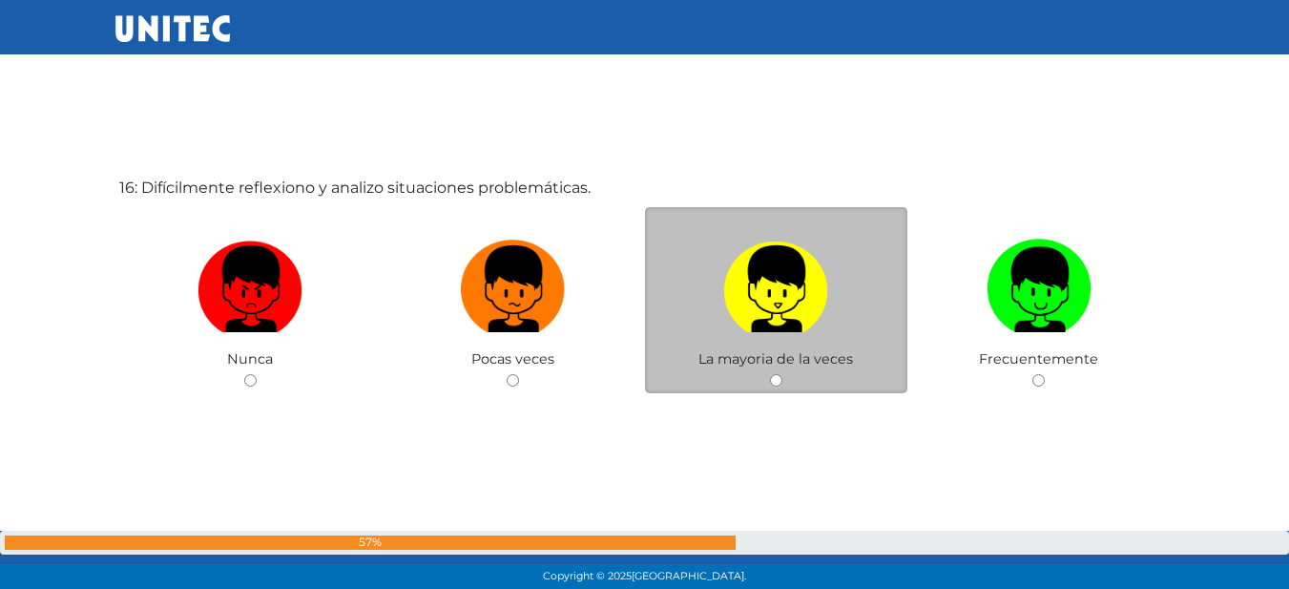
click at [738, 291] on img at bounding box center [775, 282] width 105 height 100
click at [770, 374] on input "radio" at bounding box center [776, 380] width 12 height 12
radio input "true"
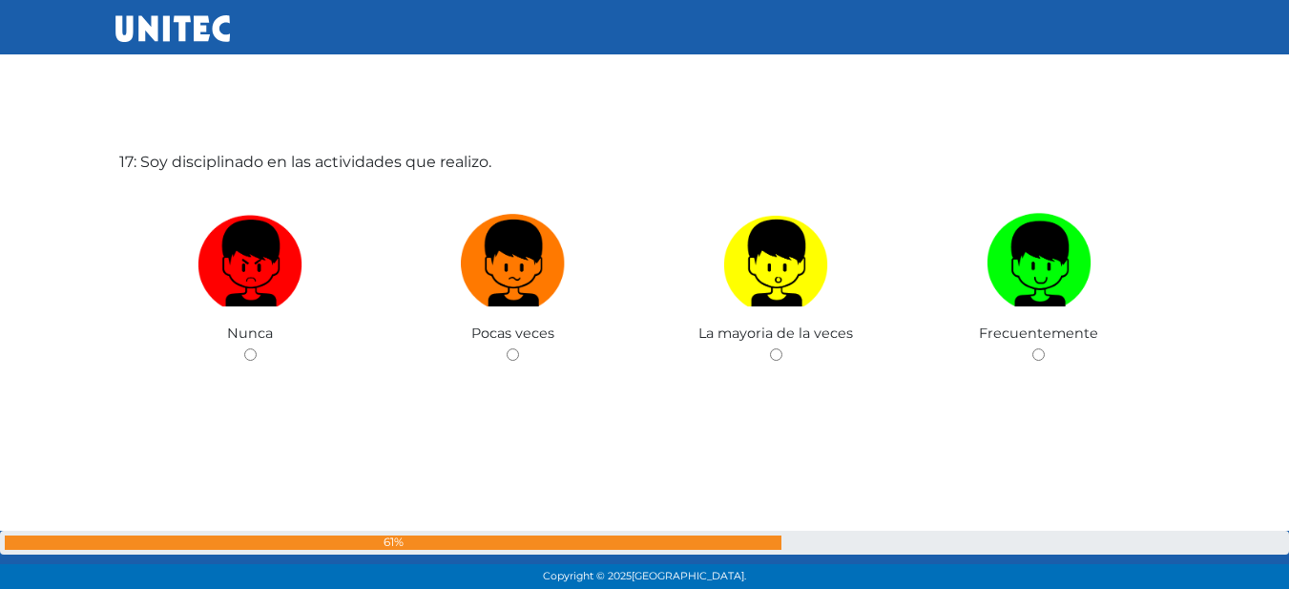
scroll to position [9513, 0]
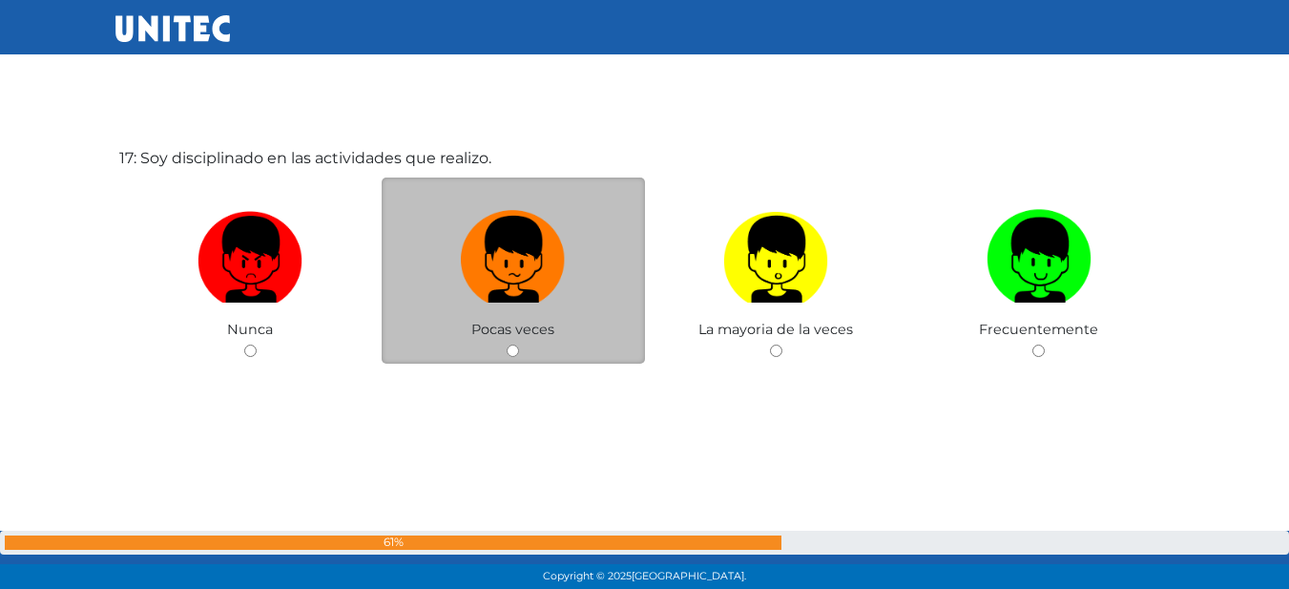
click at [438, 310] on label at bounding box center [513, 259] width 263 height 116
click at [507, 344] on input "radio" at bounding box center [513, 350] width 12 height 12
radio input "true"
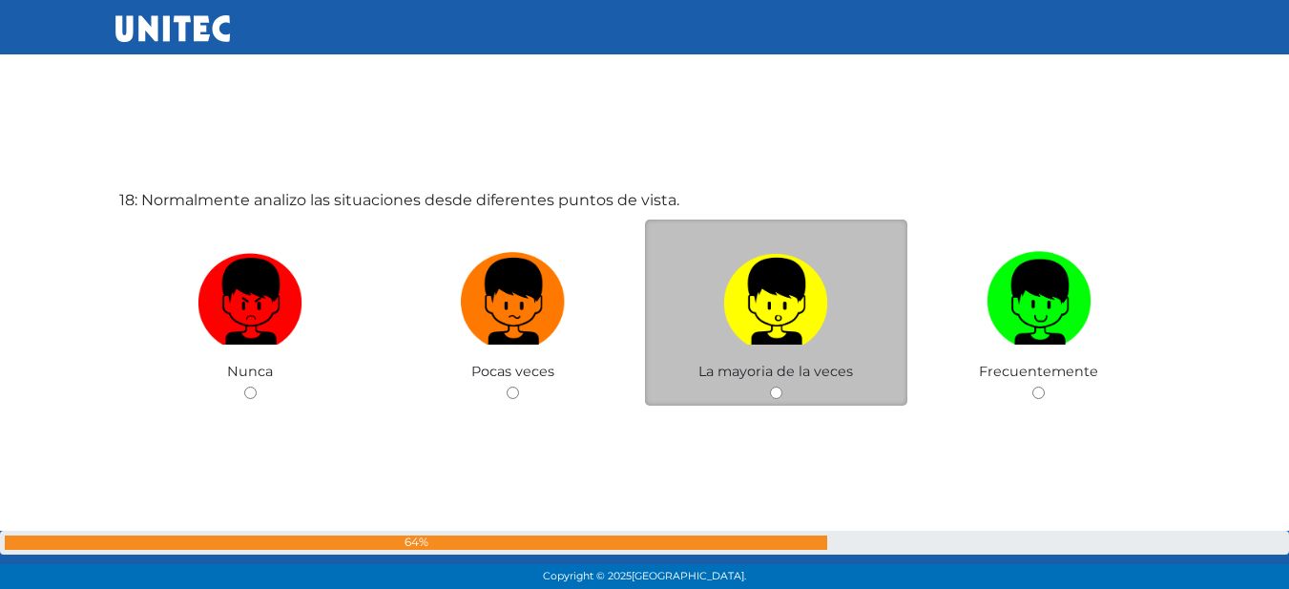
scroll to position [10090, 0]
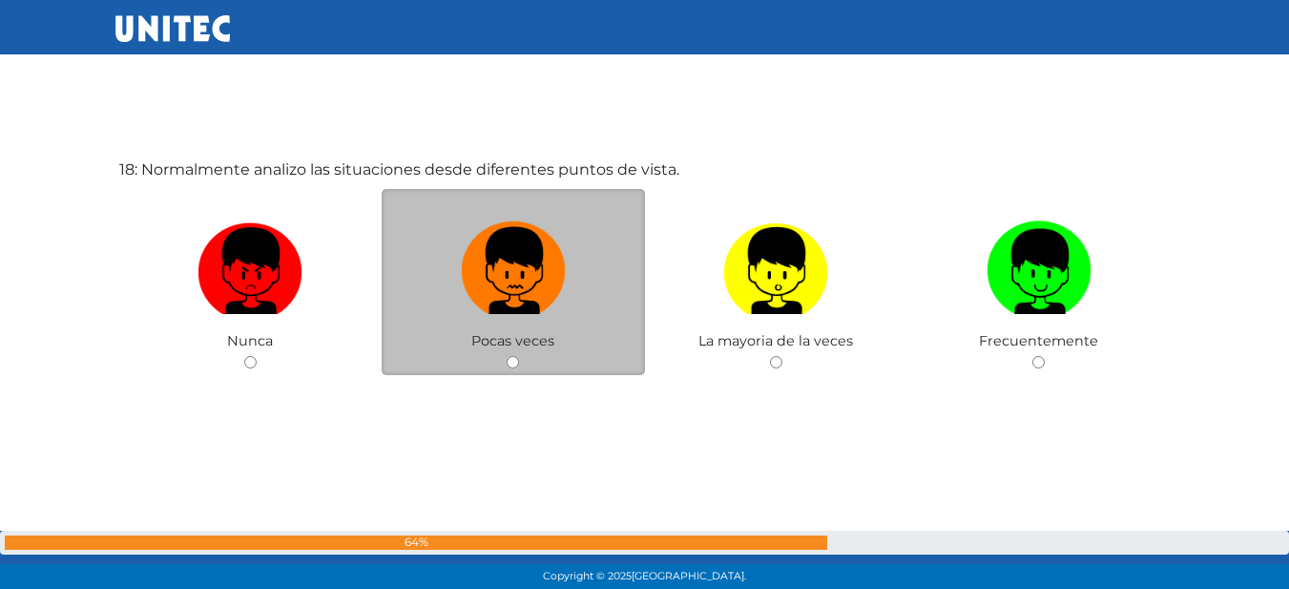
click at [541, 311] on img at bounding box center [513, 264] width 105 height 100
click at [519, 356] on input "radio" at bounding box center [513, 362] width 12 height 12
radio input "true"
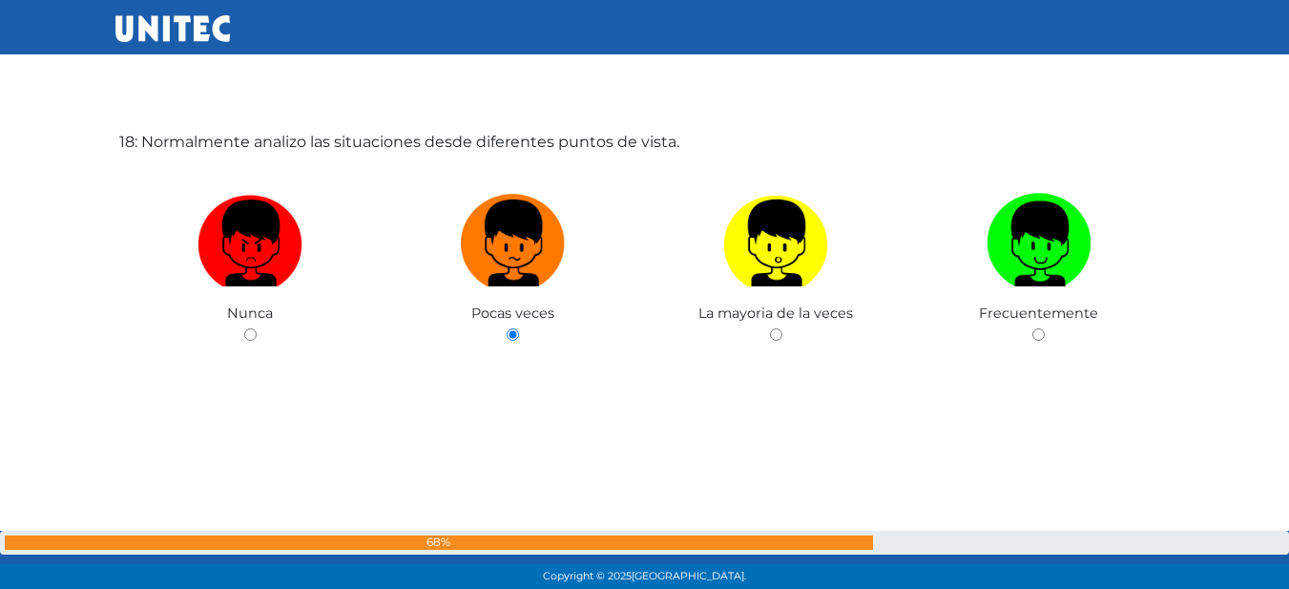
scroll to position [10022, 0]
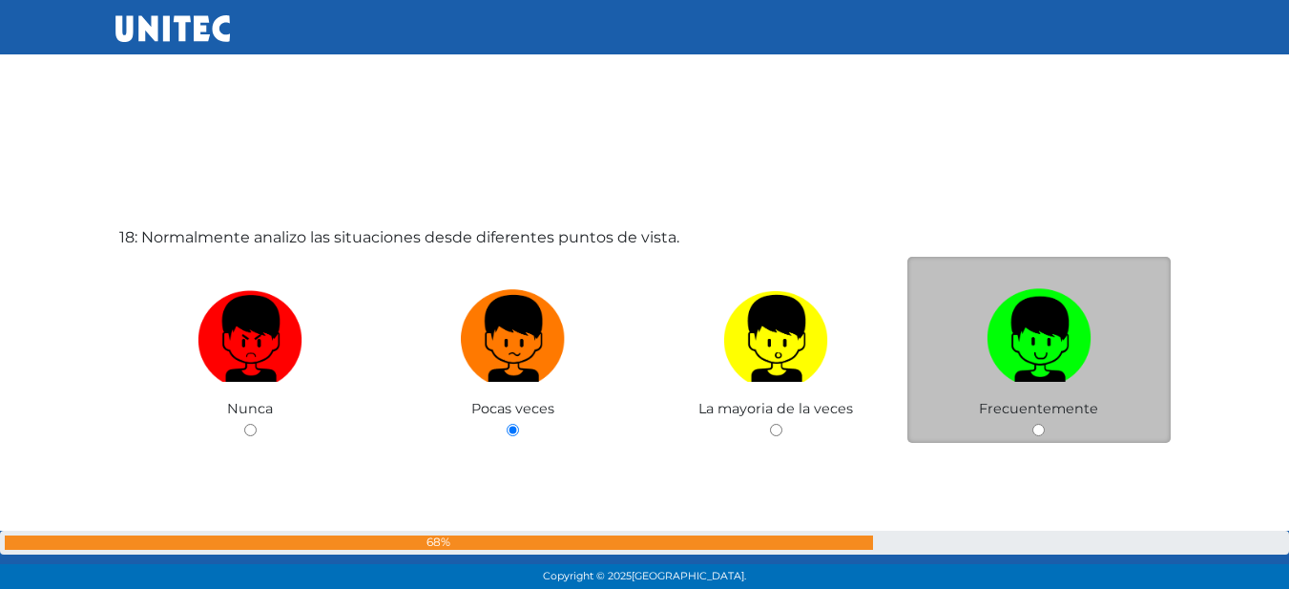
click at [967, 281] on label at bounding box center [1038, 338] width 263 height 116
click at [1032, 424] on input "radio" at bounding box center [1038, 430] width 12 height 12
radio input "true"
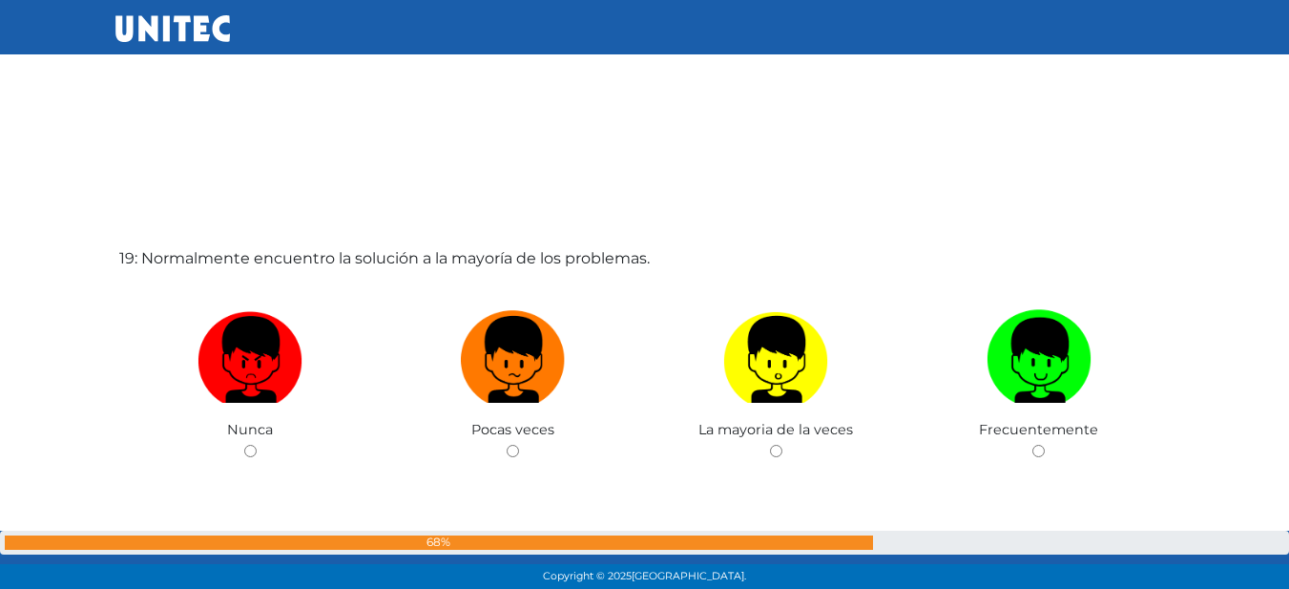
scroll to position [10690, 0]
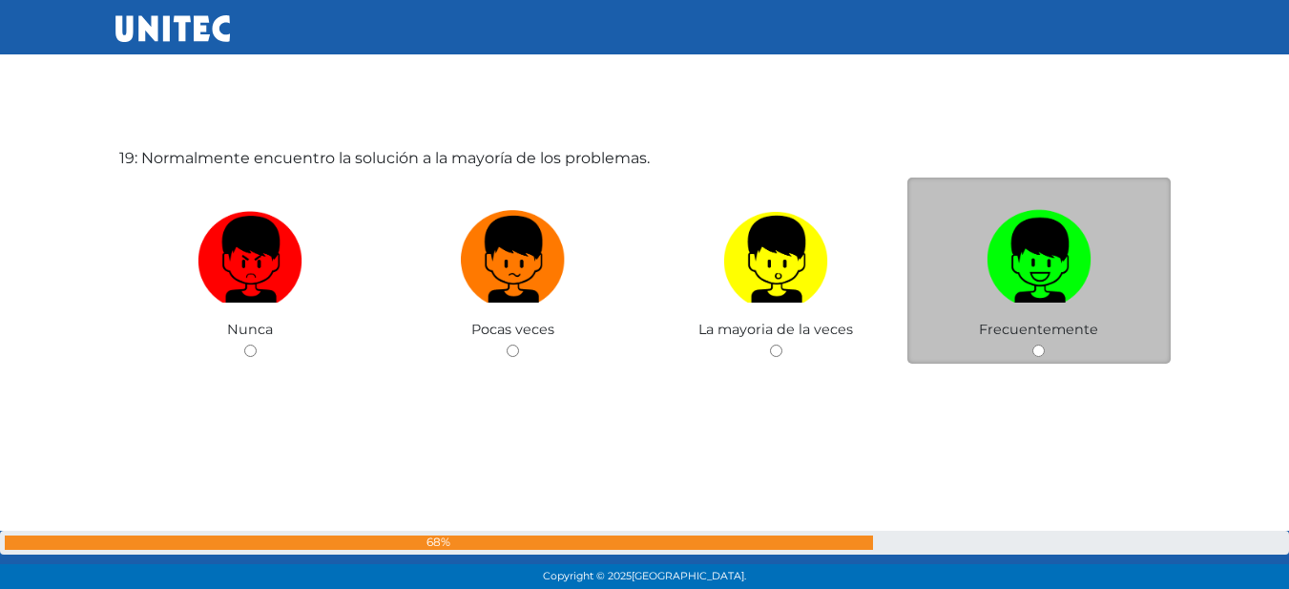
click at [1066, 264] on img at bounding box center [1038, 252] width 105 height 100
click at [1045, 344] on input "radio" at bounding box center [1038, 350] width 12 height 12
radio input "true"
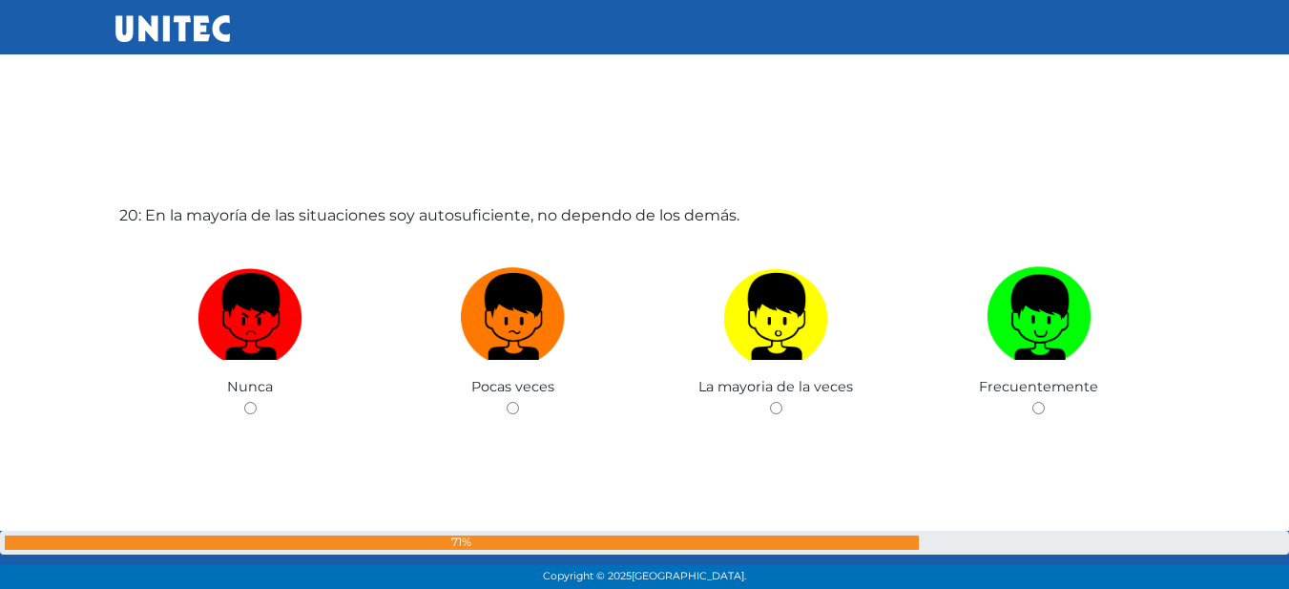
scroll to position [11279, 0]
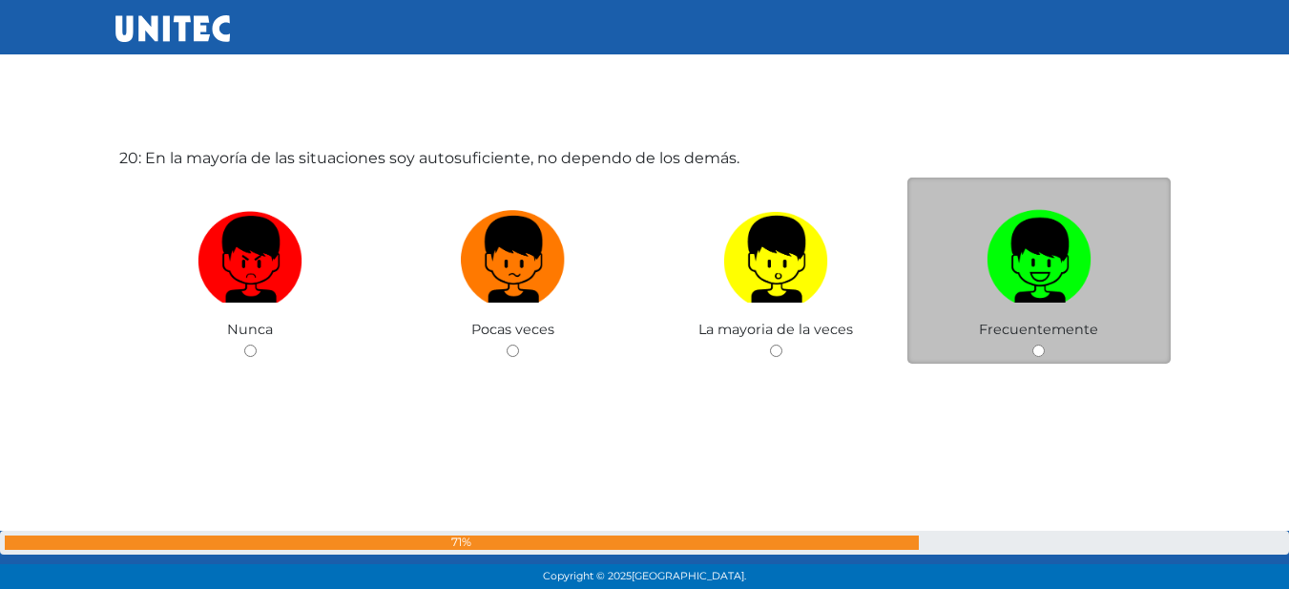
click at [1044, 268] on img at bounding box center [1038, 252] width 105 height 100
click at [1044, 344] on input "radio" at bounding box center [1038, 350] width 12 height 12
radio input "true"
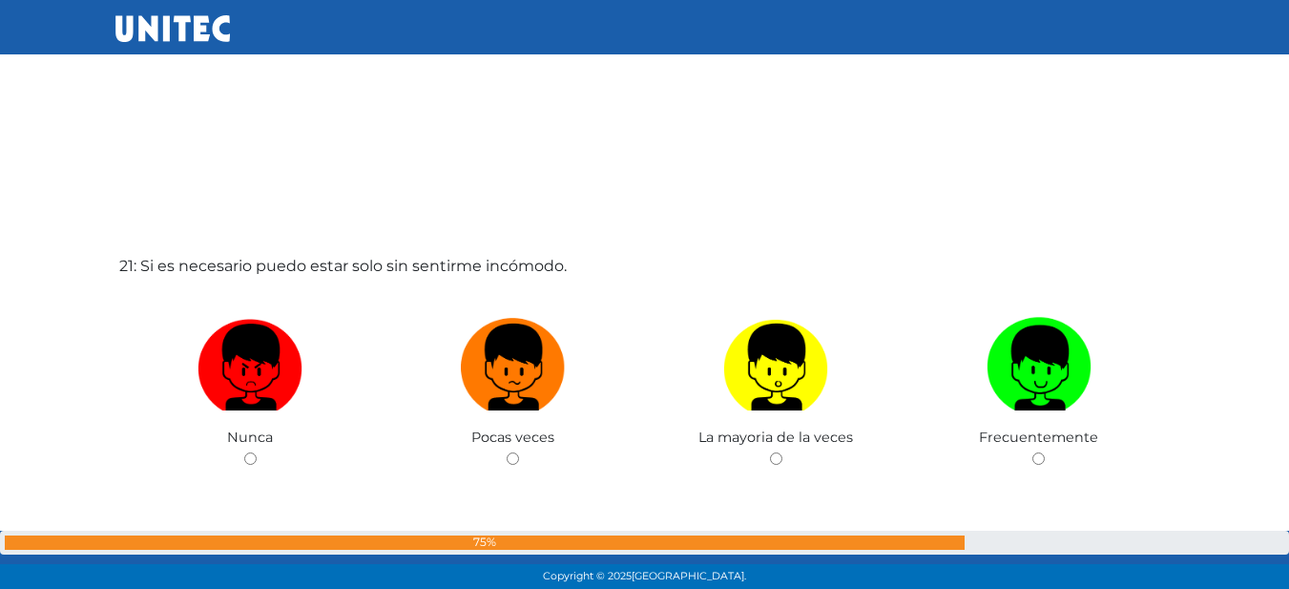
scroll to position [11855, 0]
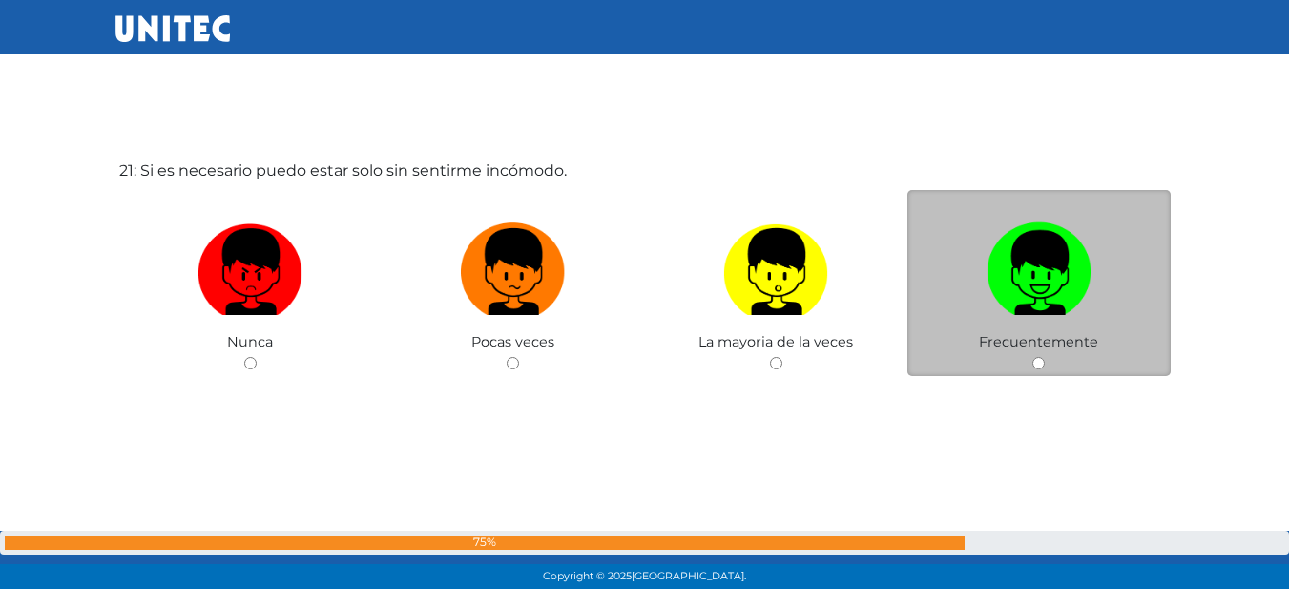
click at [1016, 269] on img at bounding box center [1038, 265] width 105 height 100
click at [1032, 357] on input "radio" at bounding box center [1038, 363] width 12 height 12
radio input "true"
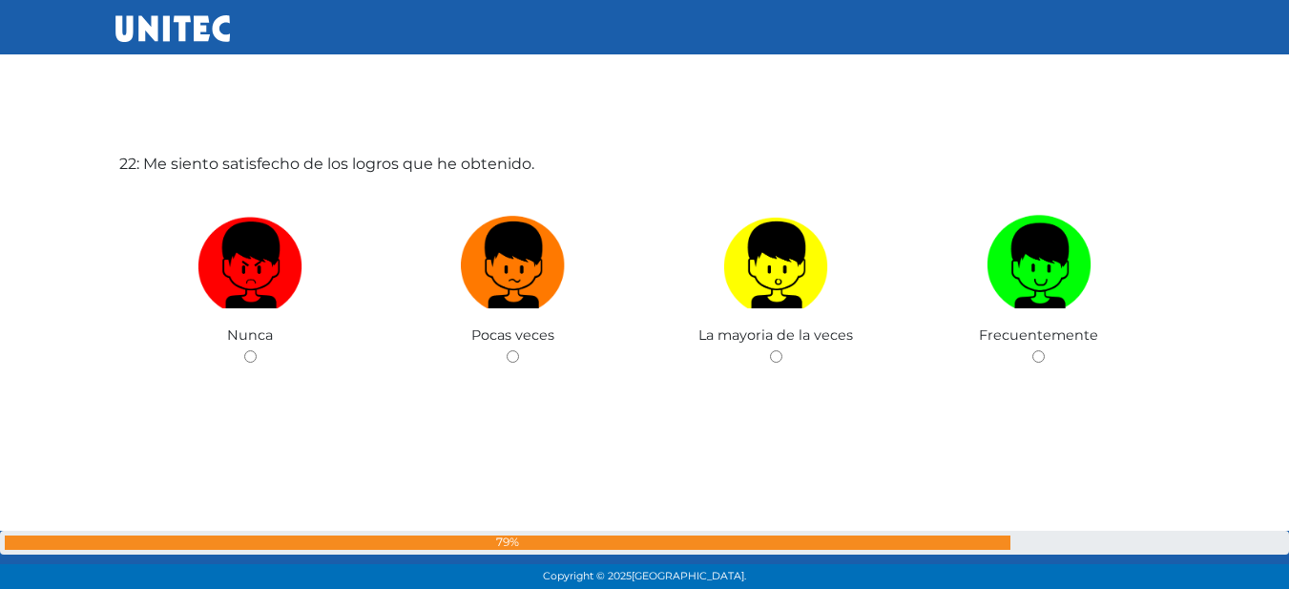
scroll to position [12456, 0]
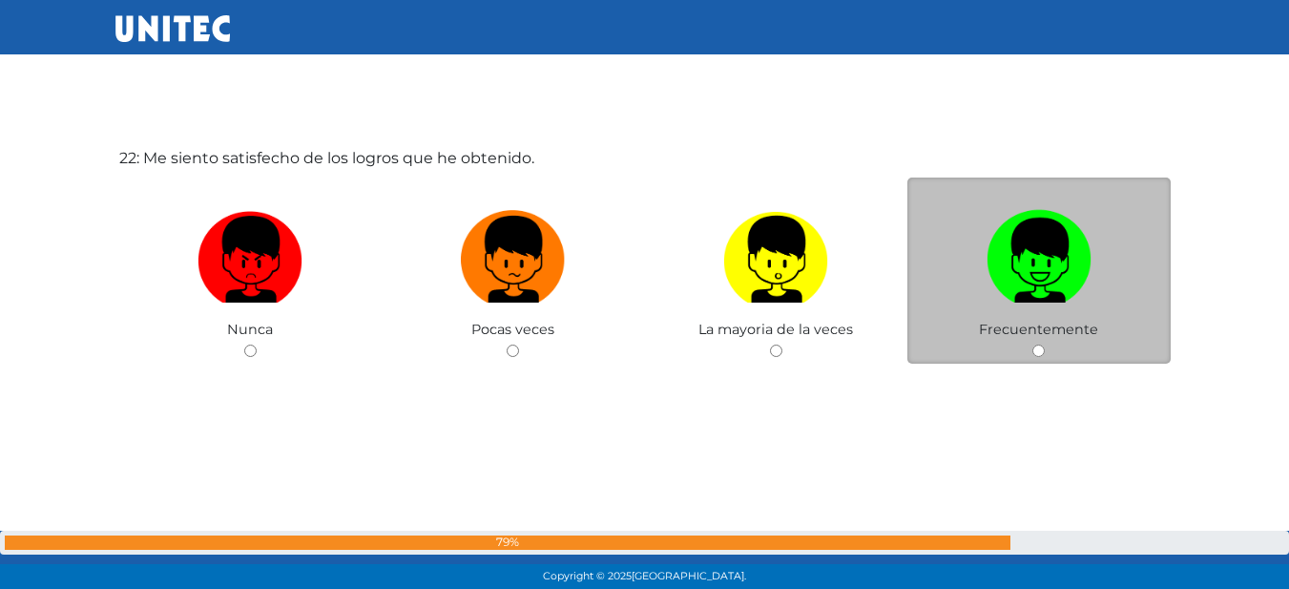
click at [1009, 230] on img at bounding box center [1038, 252] width 105 height 100
click at [1032, 344] on input "radio" at bounding box center [1038, 350] width 12 height 12
radio input "true"
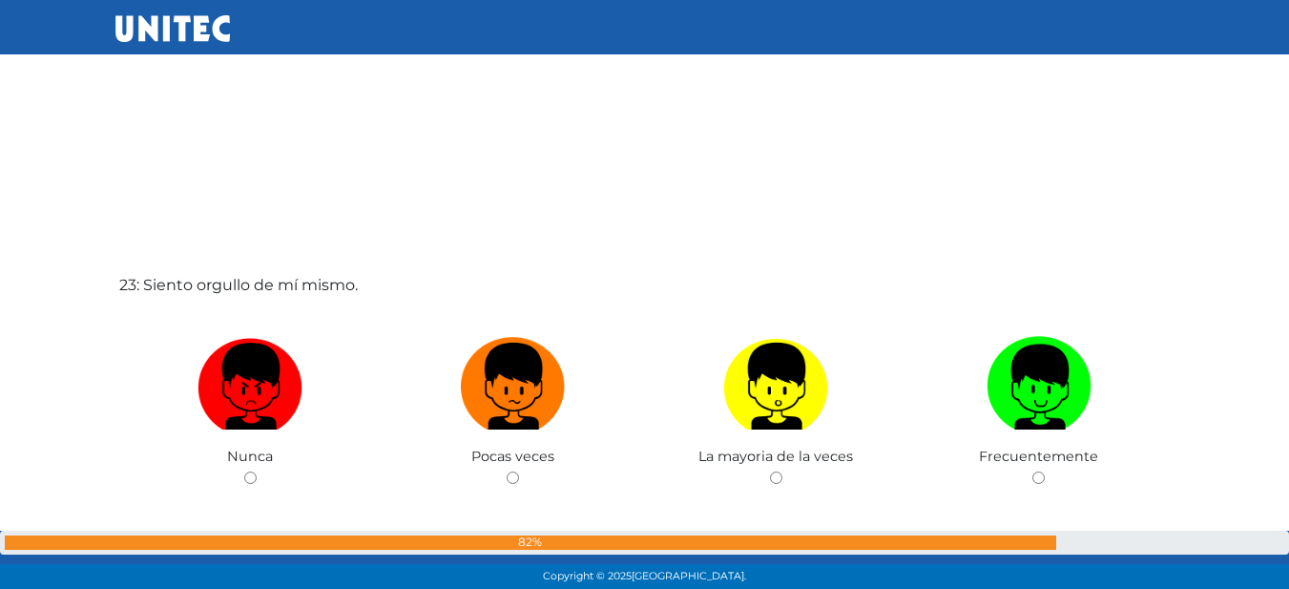
scroll to position [12939, 0]
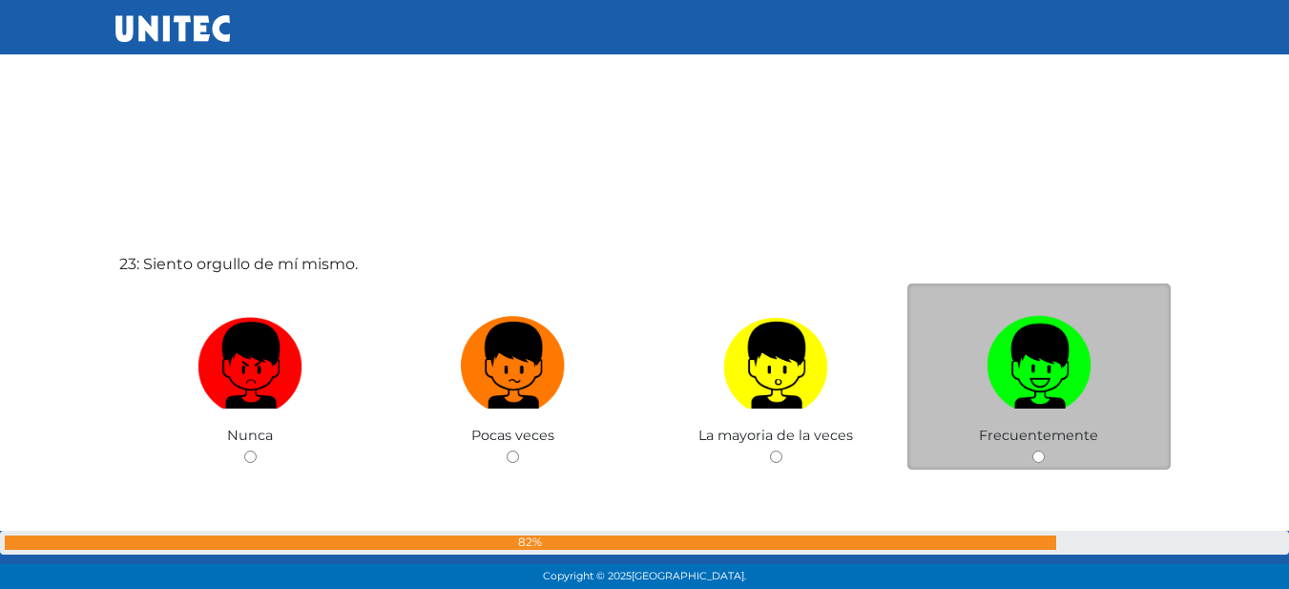
click at [1018, 363] on img at bounding box center [1038, 358] width 105 height 100
click at [1032, 450] on input "radio" at bounding box center [1038, 456] width 12 height 12
radio input "true"
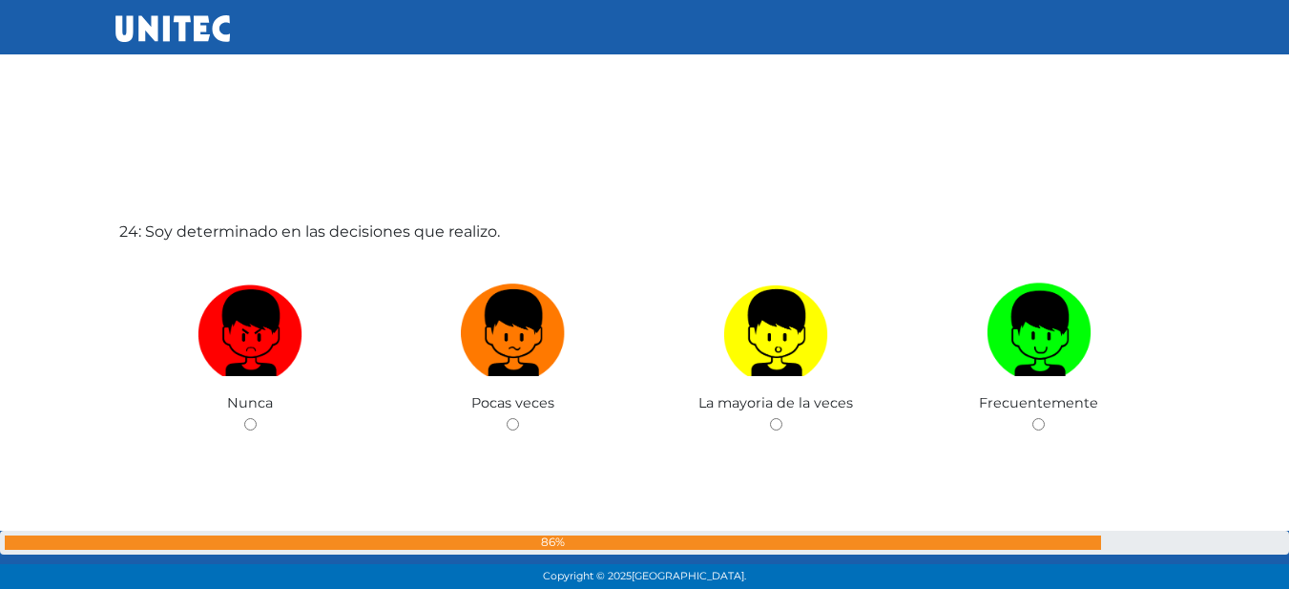
scroll to position [13605, 0]
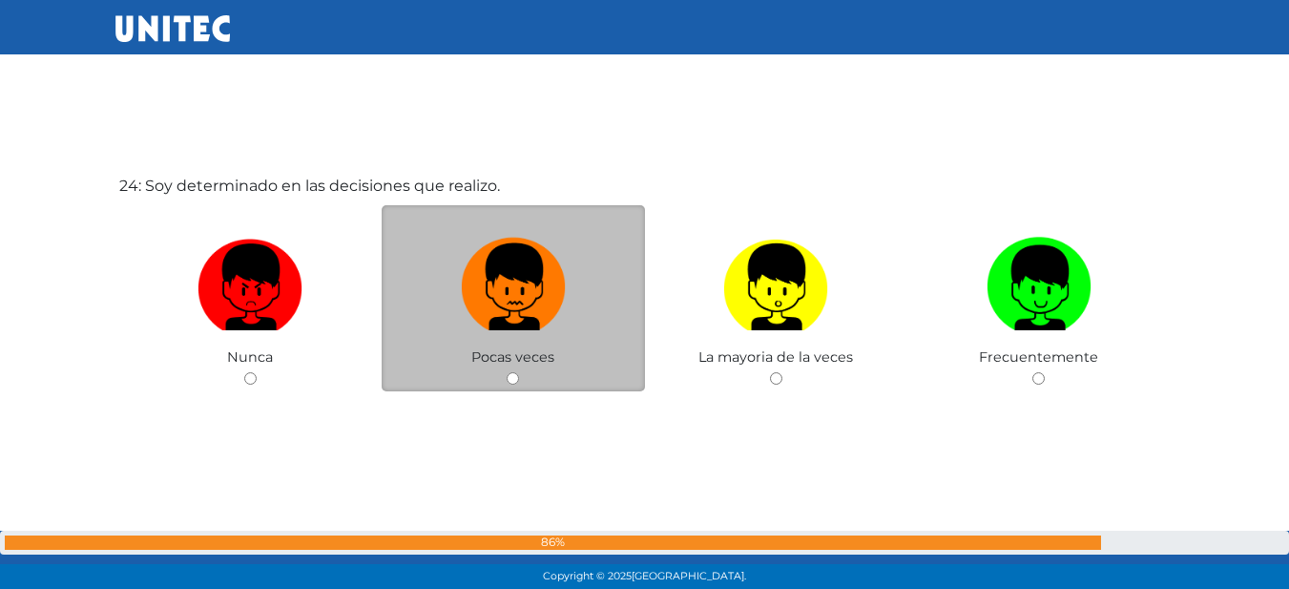
click at [480, 304] on img at bounding box center [513, 280] width 105 height 100
click at [507, 372] on input "radio" at bounding box center [513, 378] width 12 height 12
radio input "true"
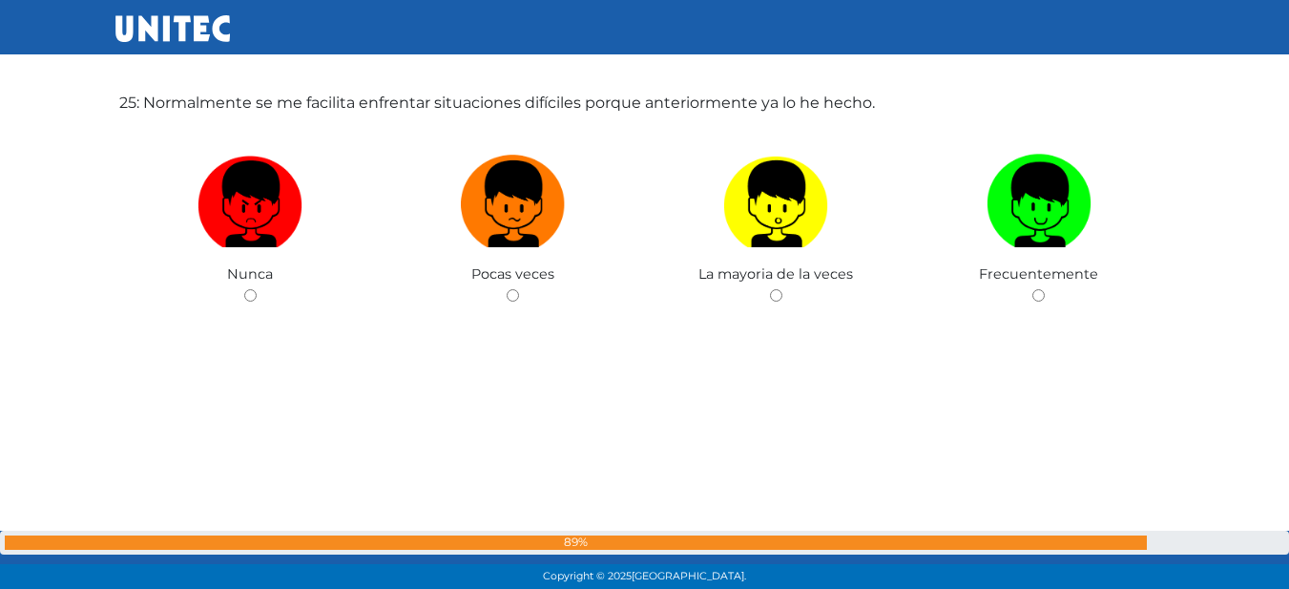
scroll to position [14182, 0]
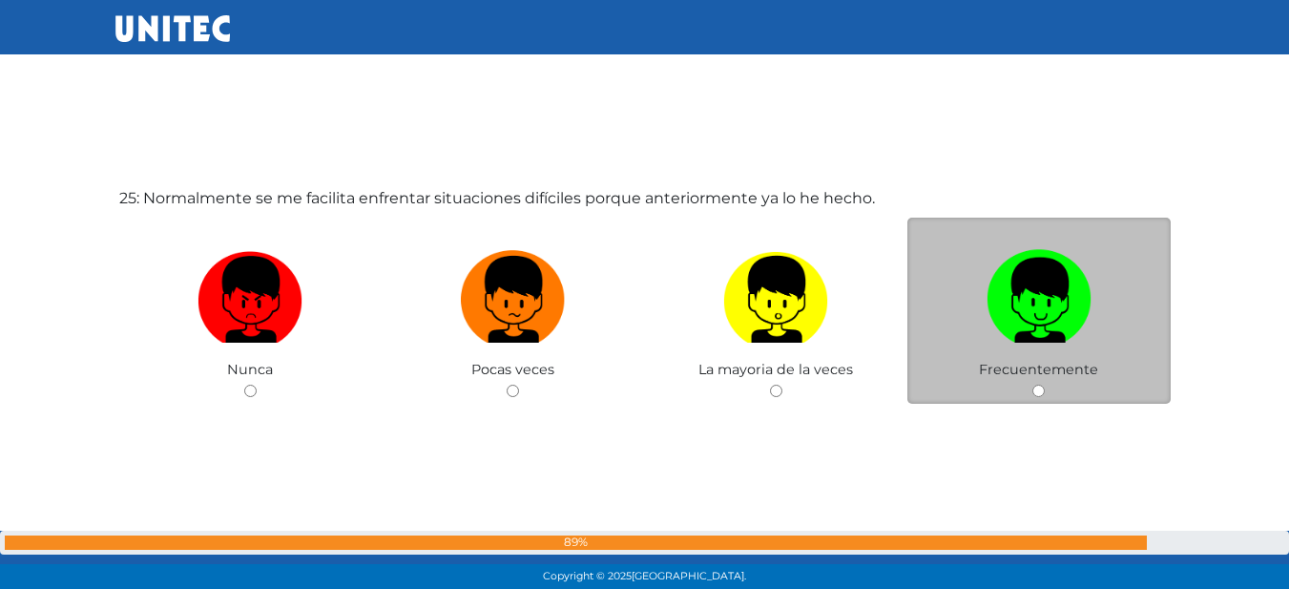
click at [1055, 353] on label at bounding box center [1038, 299] width 263 height 116
click at [1045, 384] on input "radio" at bounding box center [1038, 390] width 12 height 12
radio input "true"
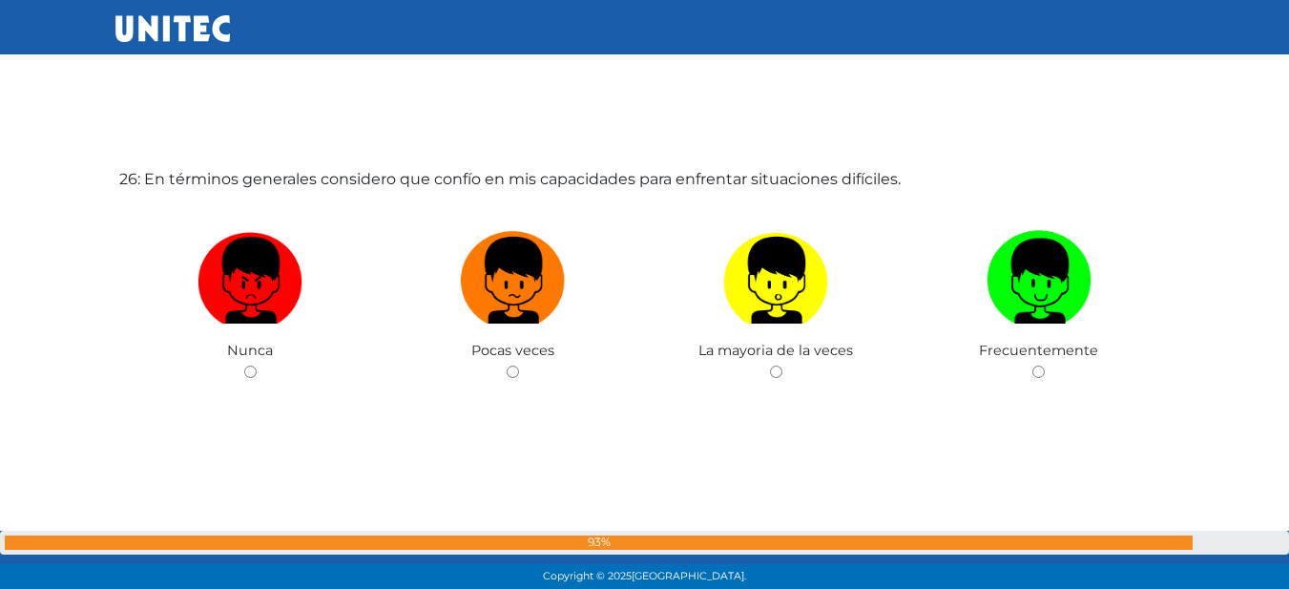
scroll to position [14839, 0]
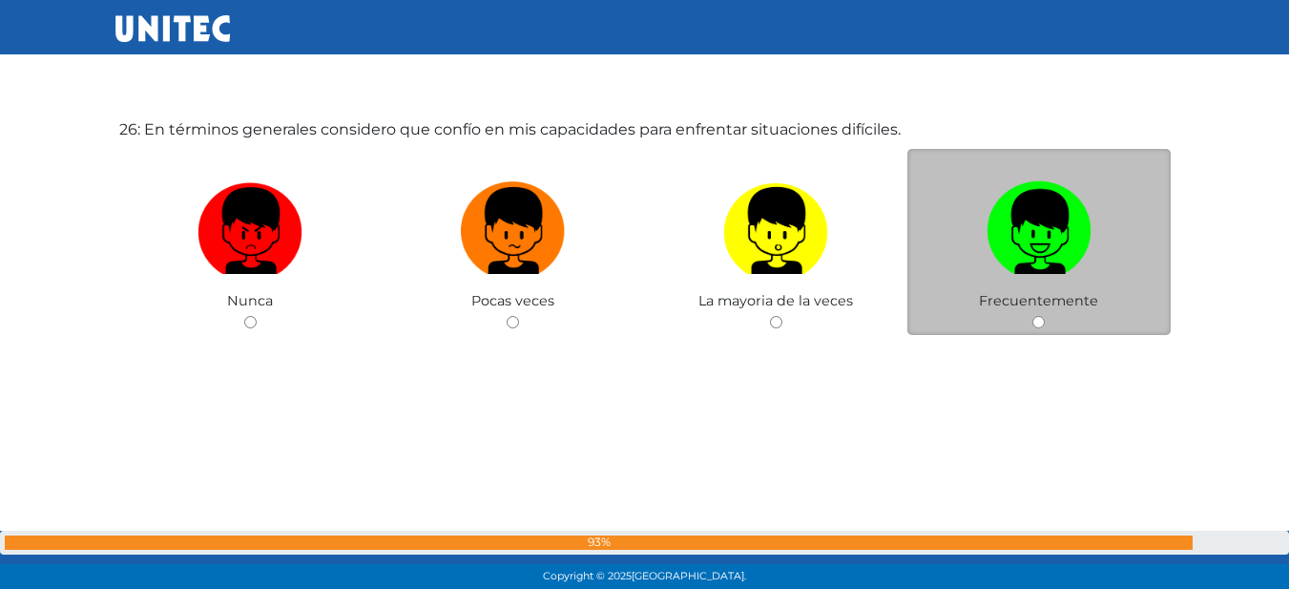
click at [1079, 254] on img at bounding box center [1038, 224] width 105 height 100
click at [1045, 316] on input "radio" at bounding box center [1038, 322] width 12 height 12
radio input "true"
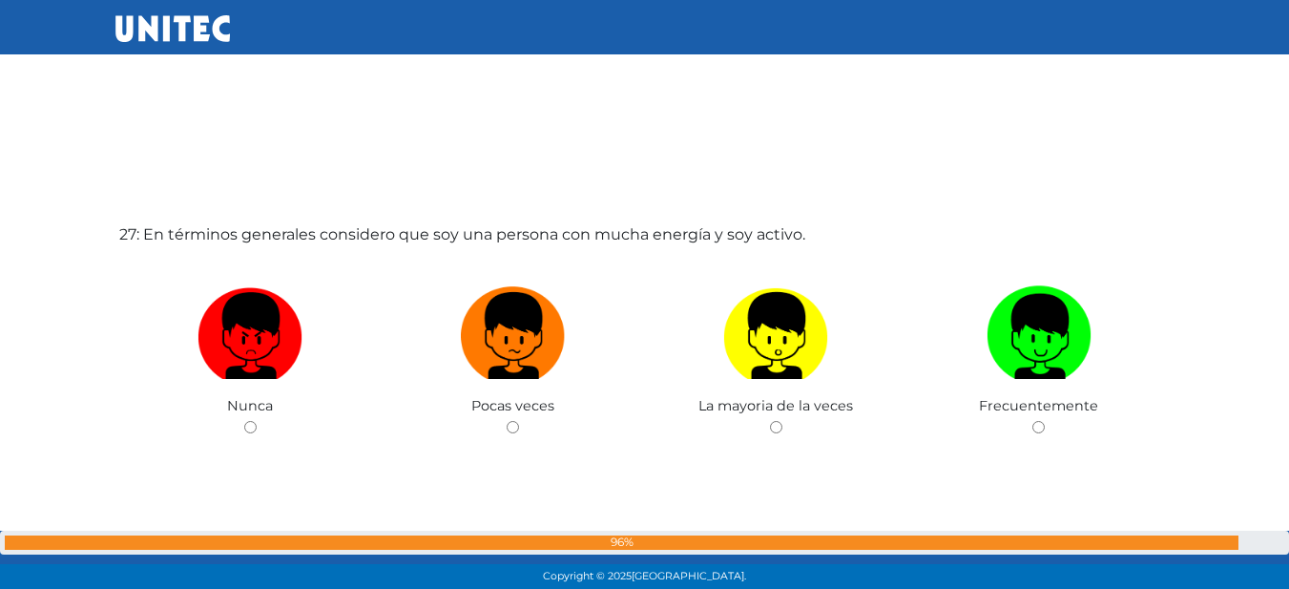
scroll to position [15321, 0]
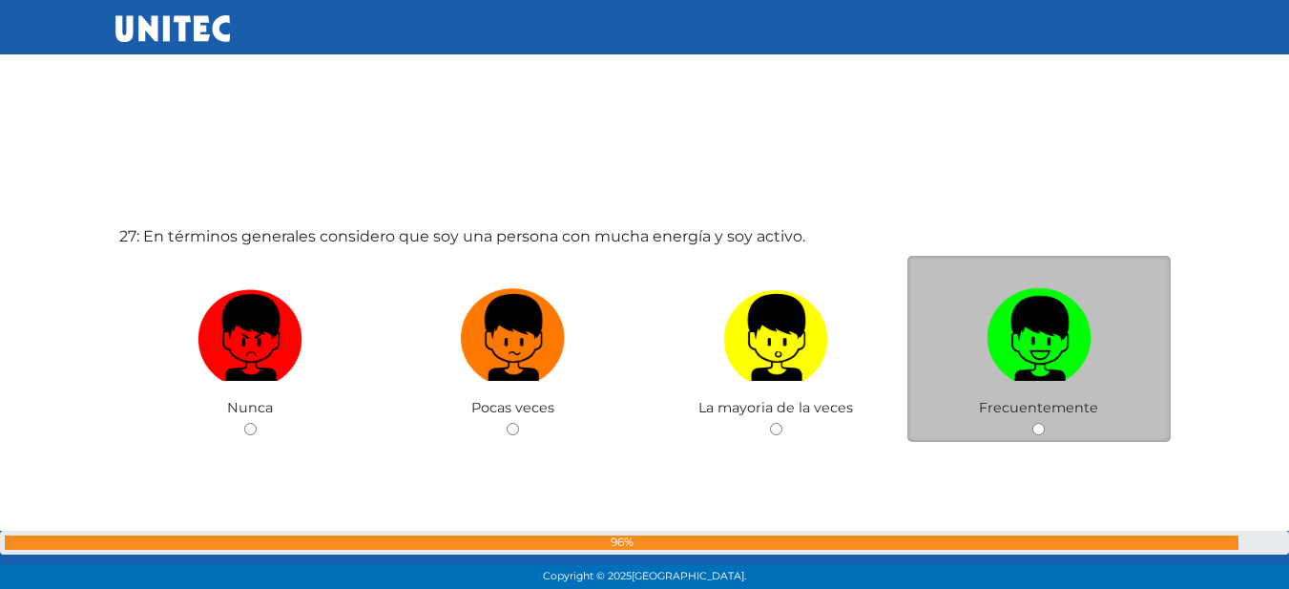
click at [1046, 304] on img at bounding box center [1038, 330] width 105 height 100
click at [1045, 423] on input "radio" at bounding box center [1038, 429] width 12 height 12
radio input "true"
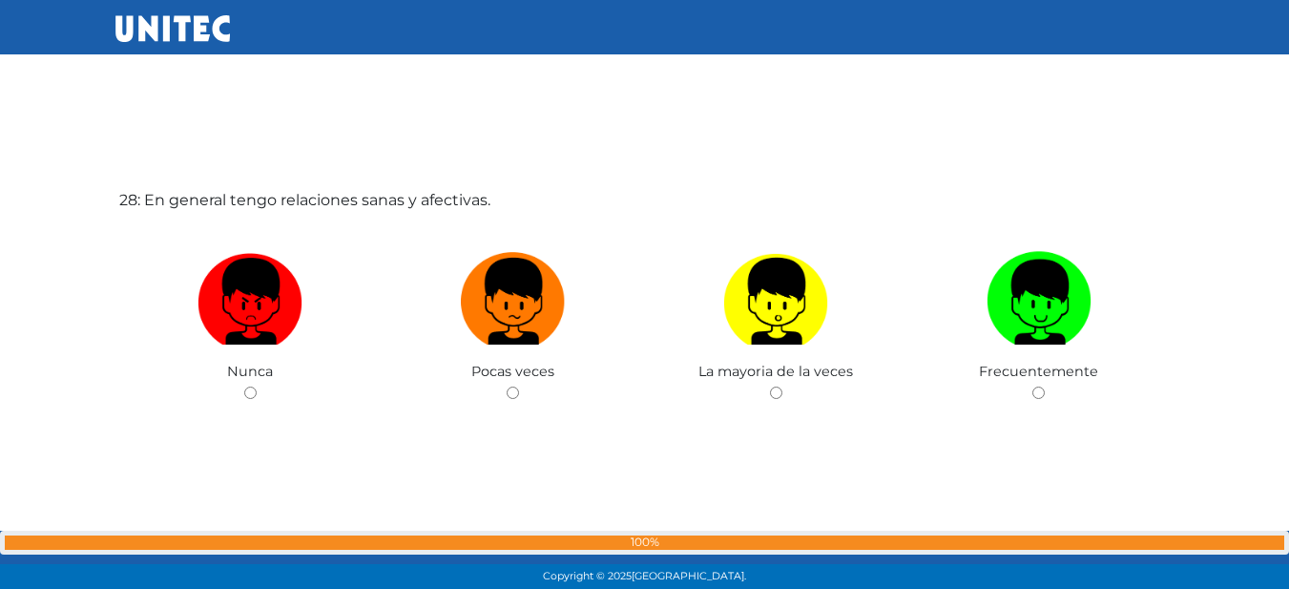
scroll to position [15987, 0]
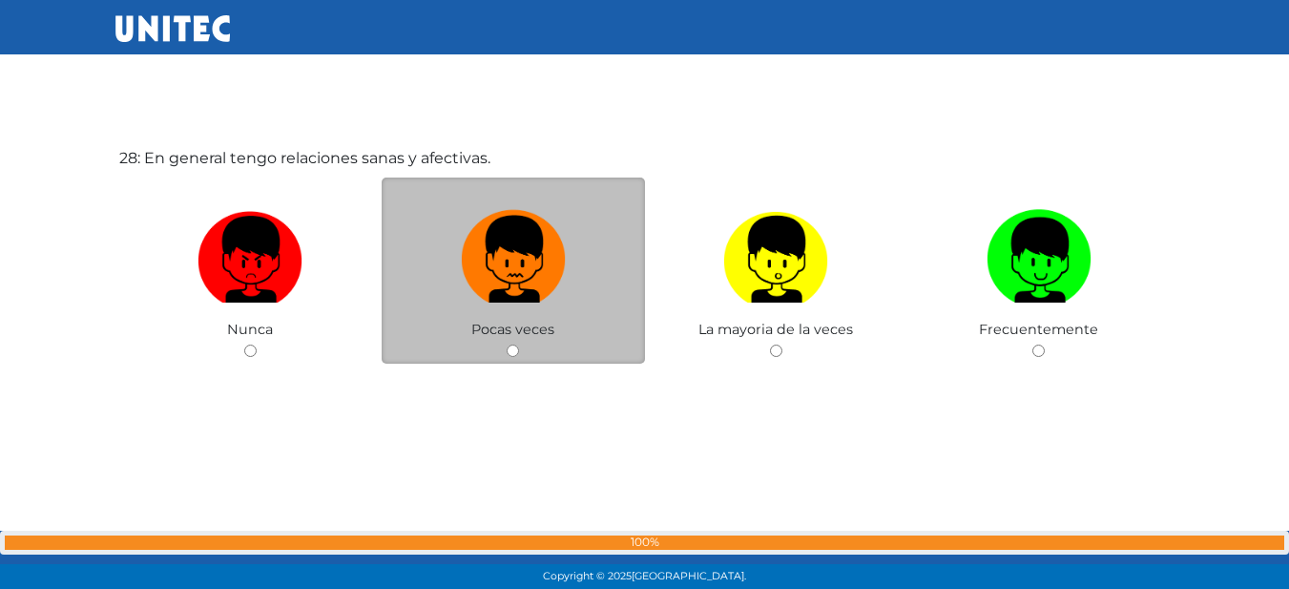
click at [481, 267] on img at bounding box center [513, 252] width 105 height 100
click at [507, 344] on input "radio" at bounding box center [513, 350] width 12 height 12
radio input "true"
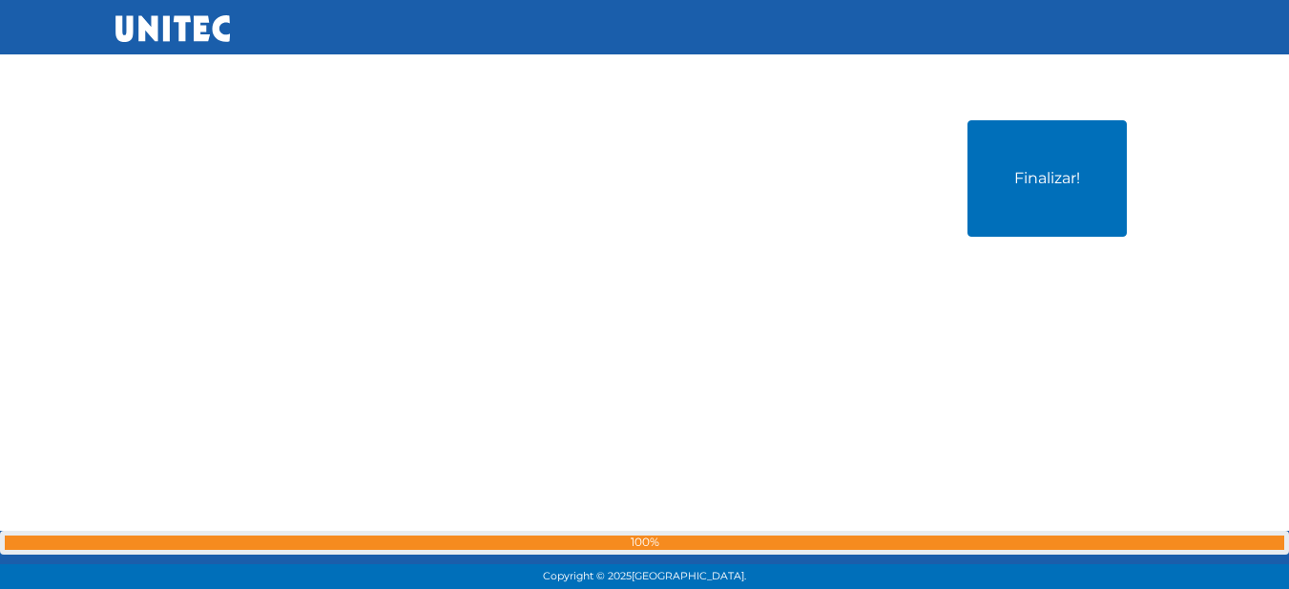
scroll to position [16614, 0]
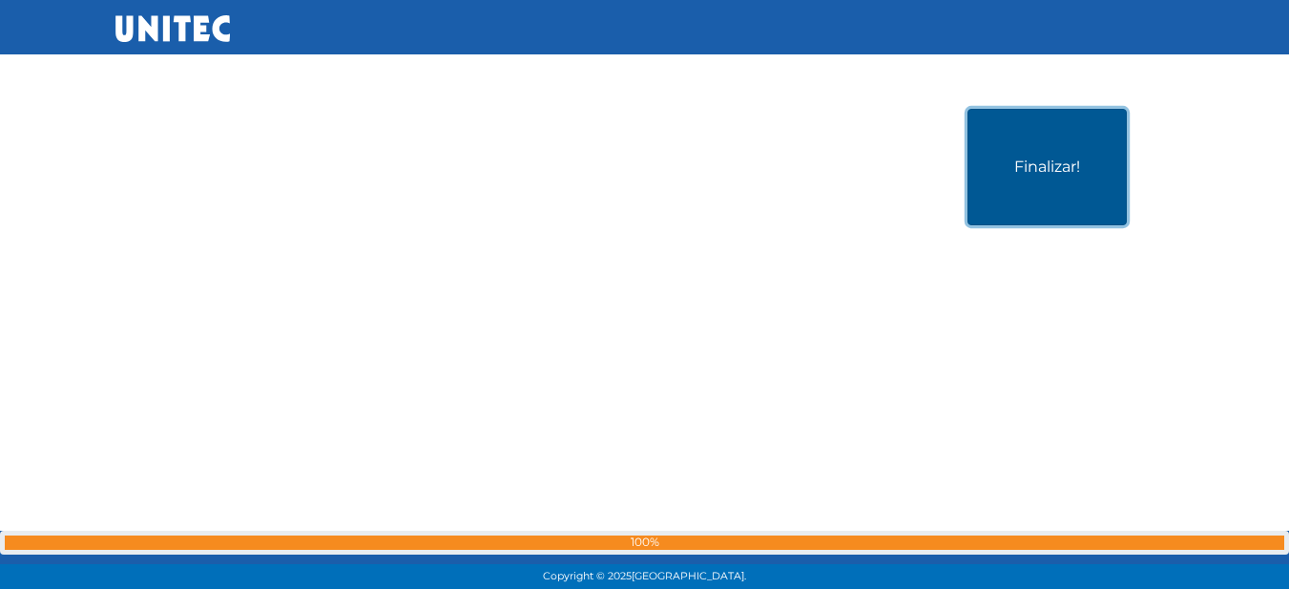
click at [1038, 203] on button "Finalizar!" at bounding box center [1046, 167] width 159 height 116
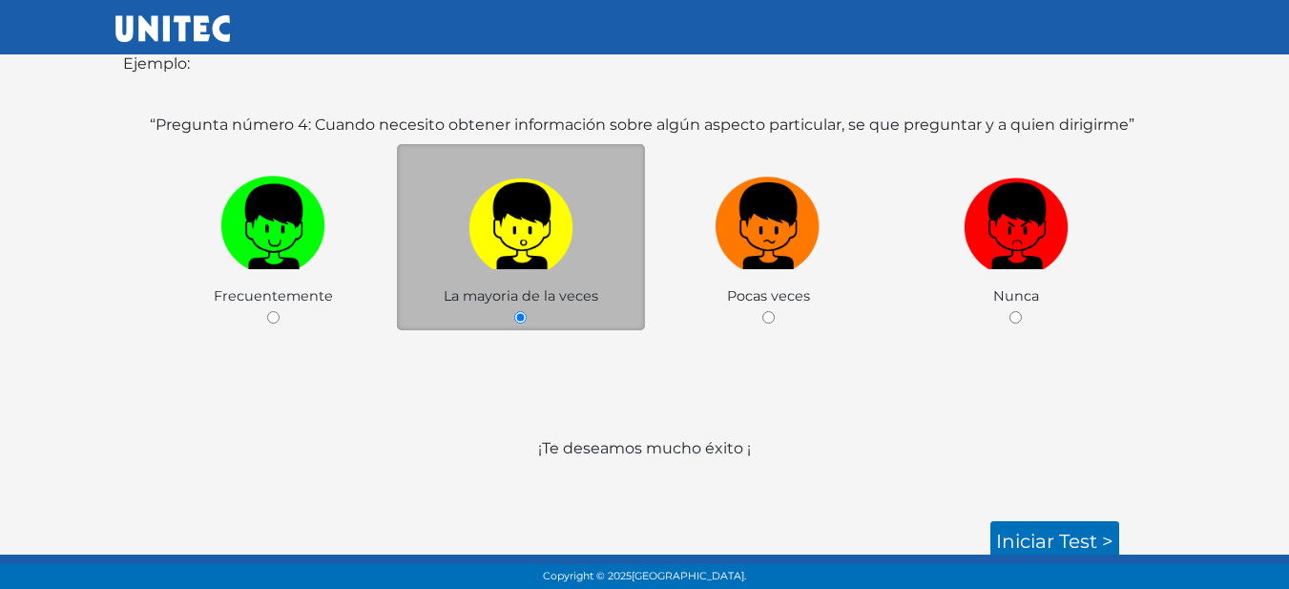
scroll to position [317, 0]
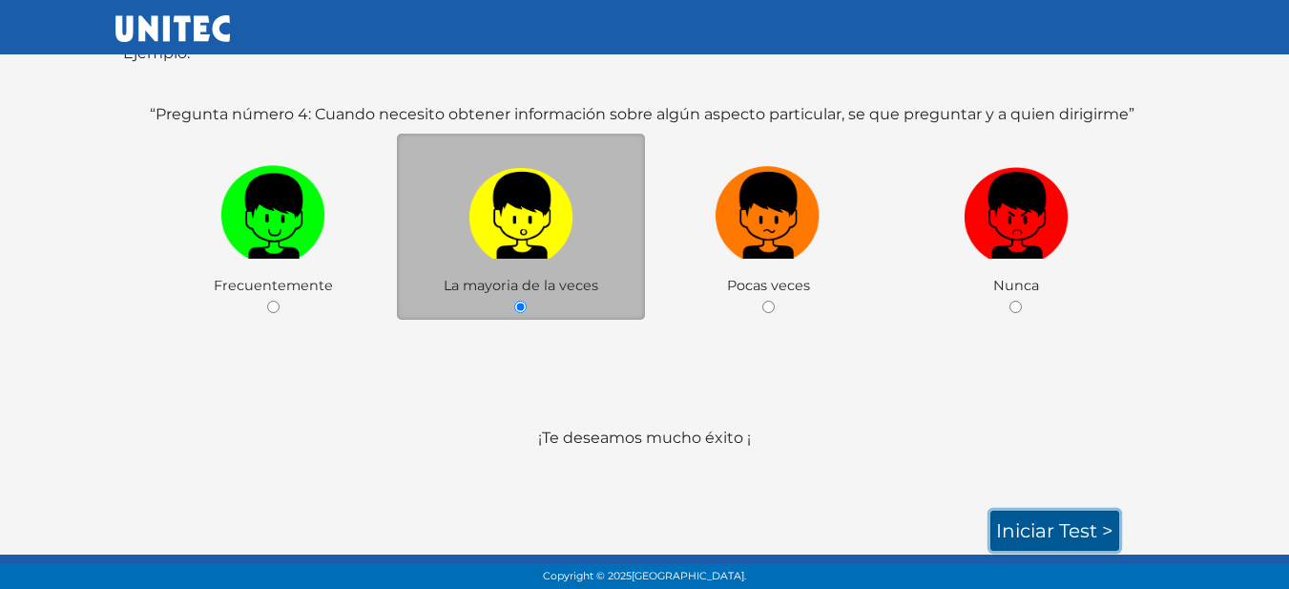
click at [1030, 536] on link "Iniciar test >" at bounding box center [1054, 530] width 129 height 40
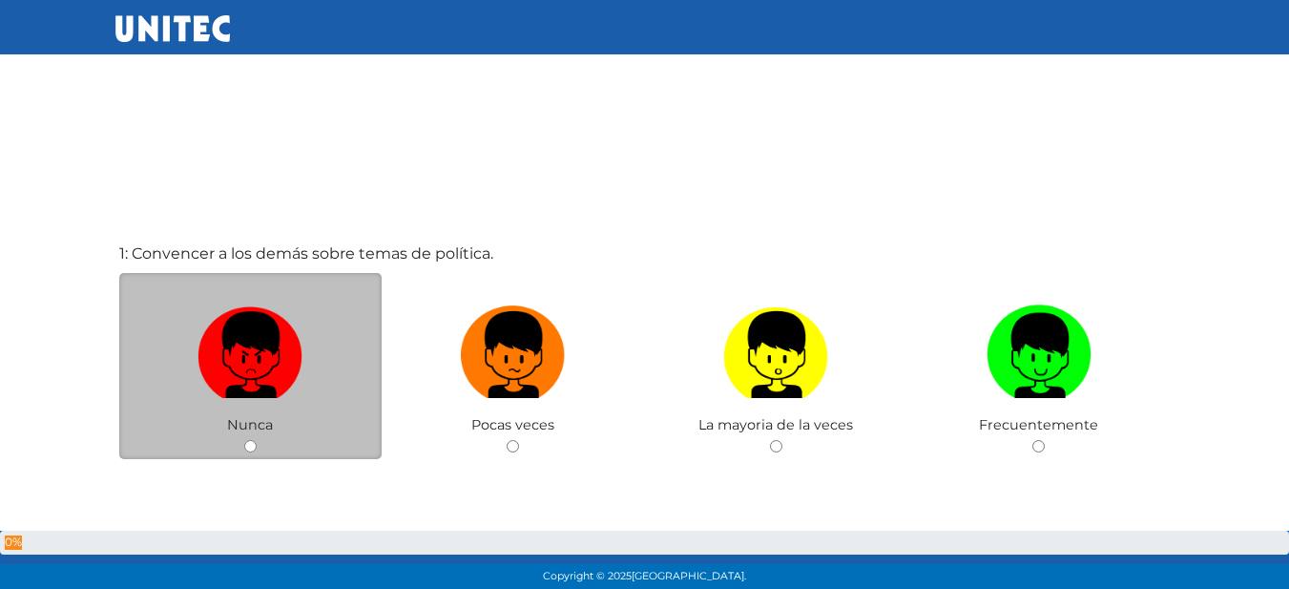
scroll to position [95, 0]
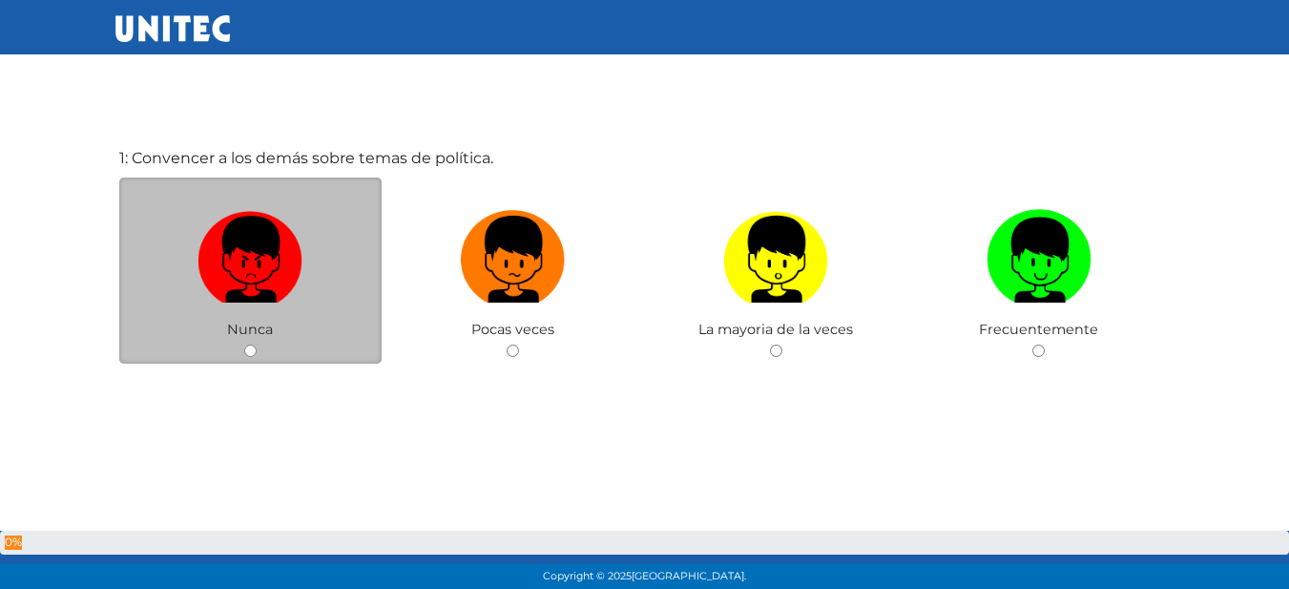
click at [257, 342] on div "Nunca" at bounding box center [250, 270] width 263 height 186
click at [241, 353] on div "Nunca" at bounding box center [250, 270] width 263 height 186
click at [233, 299] on img at bounding box center [249, 252] width 105 height 100
click at [244, 344] on input "radio" at bounding box center [250, 350] width 12 height 12
radio input "true"
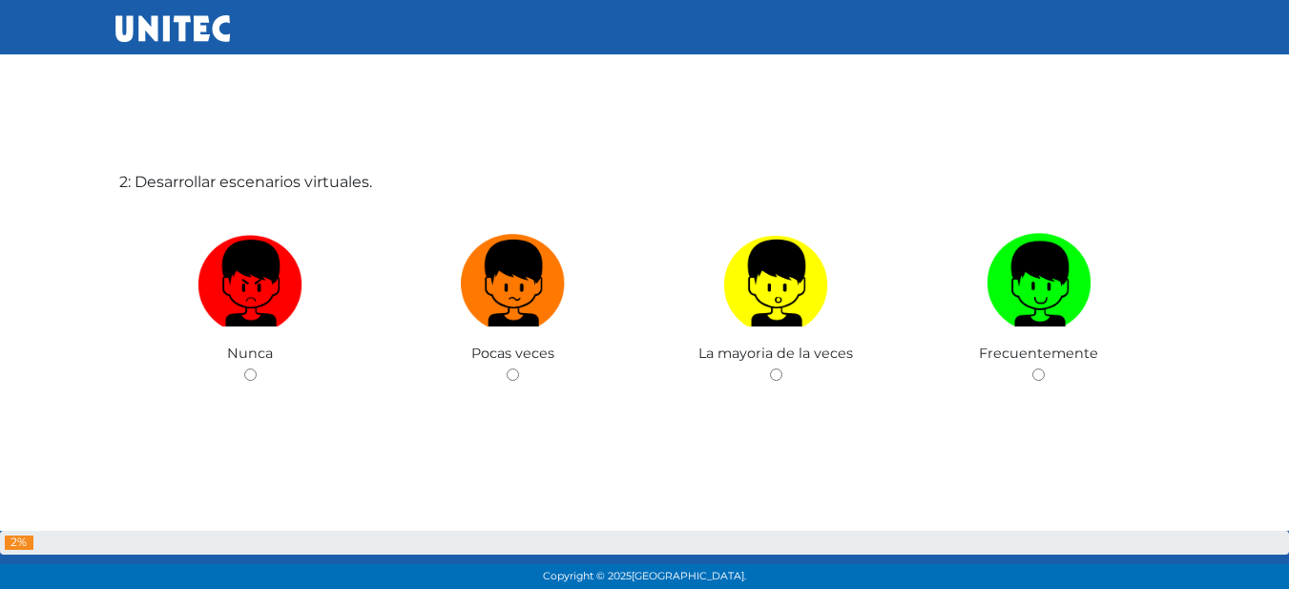
scroll to position [684, 0]
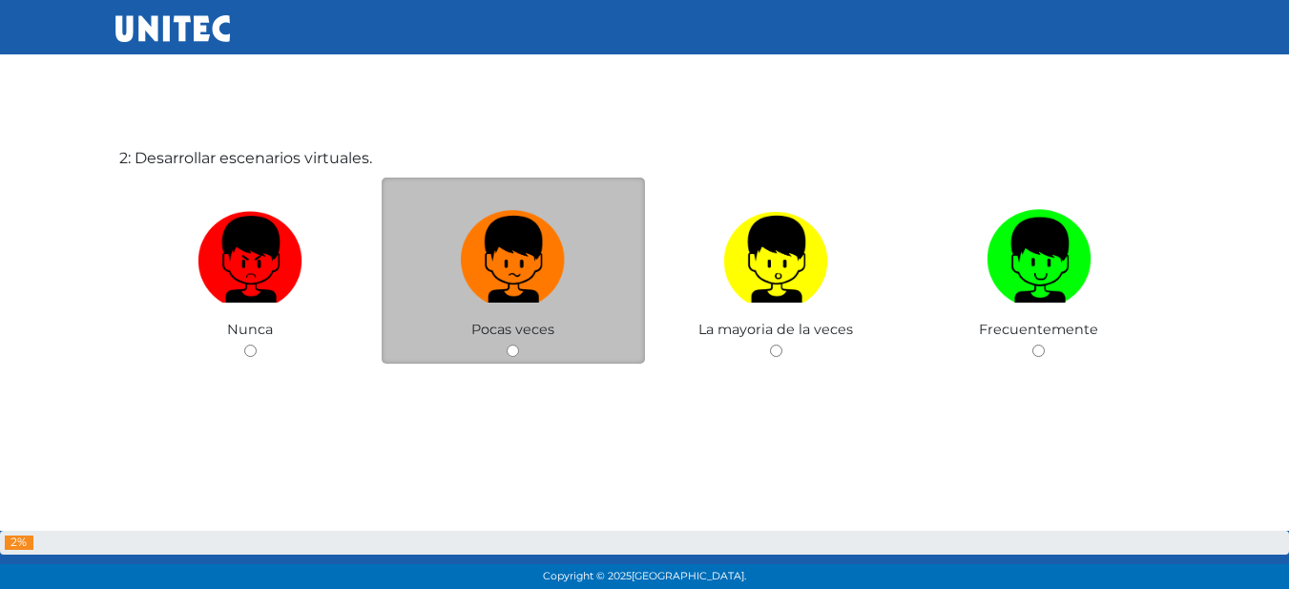
click at [489, 318] on div "Pocas veces" at bounding box center [513, 270] width 263 height 186
click at [531, 349] on div "Pocas veces" at bounding box center [513, 270] width 263 height 186
click at [507, 349] on input "radio" at bounding box center [513, 350] width 12 height 12
radio input "true"
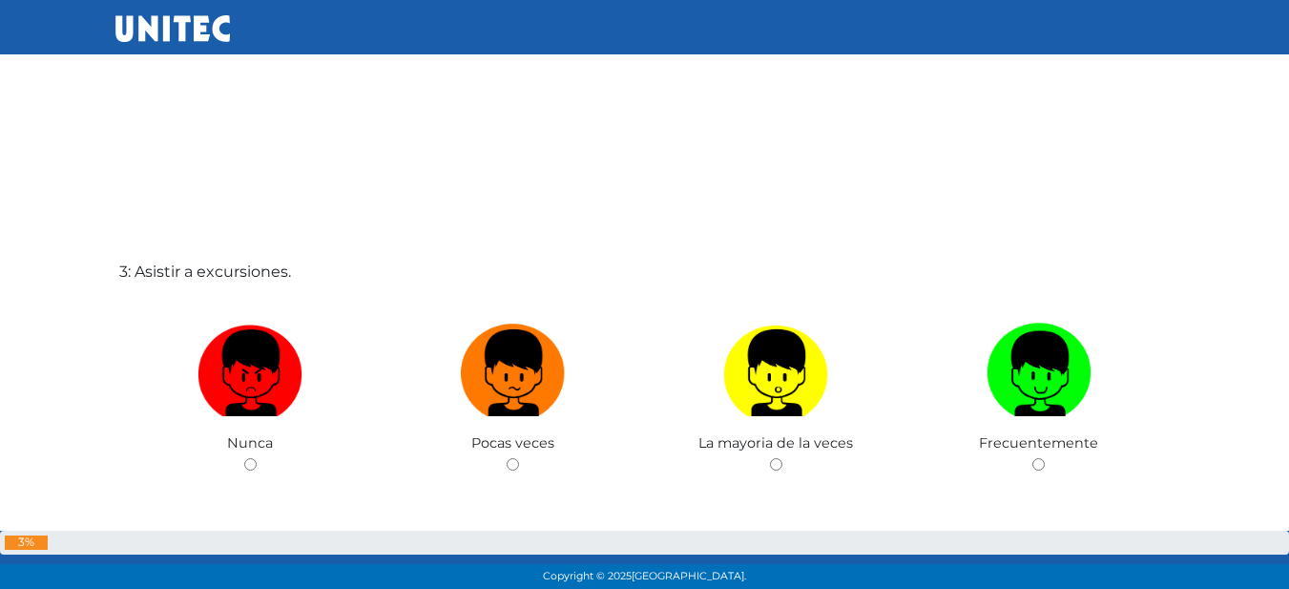
scroll to position [1262, 0]
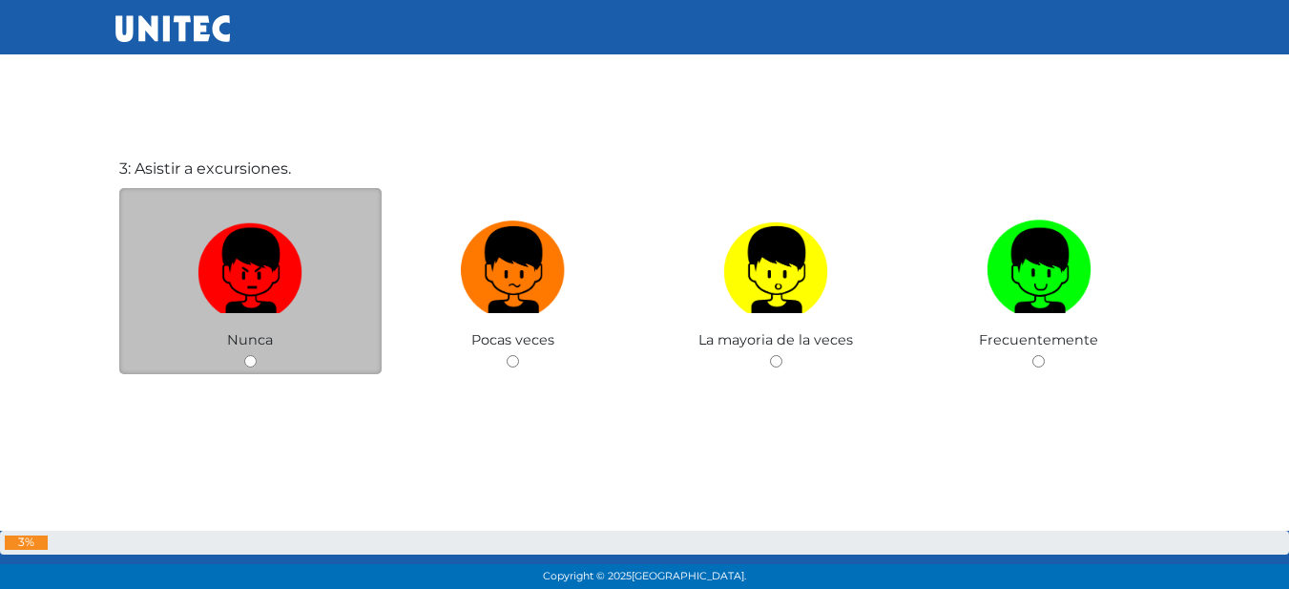
click at [253, 242] on img at bounding box center [249, 263] width 105 height 100
click at [253, 355] on input "radio" at bounding box center [250, 361] width 12 height 12
radio input "true"
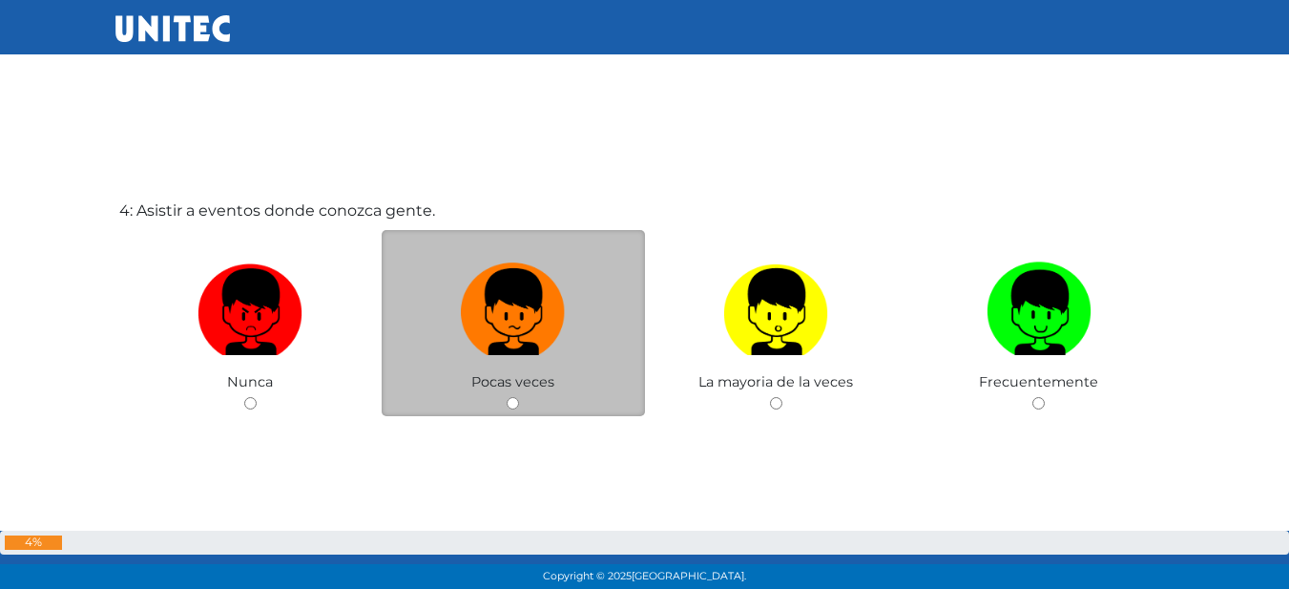
scroll to position [1861, 0]
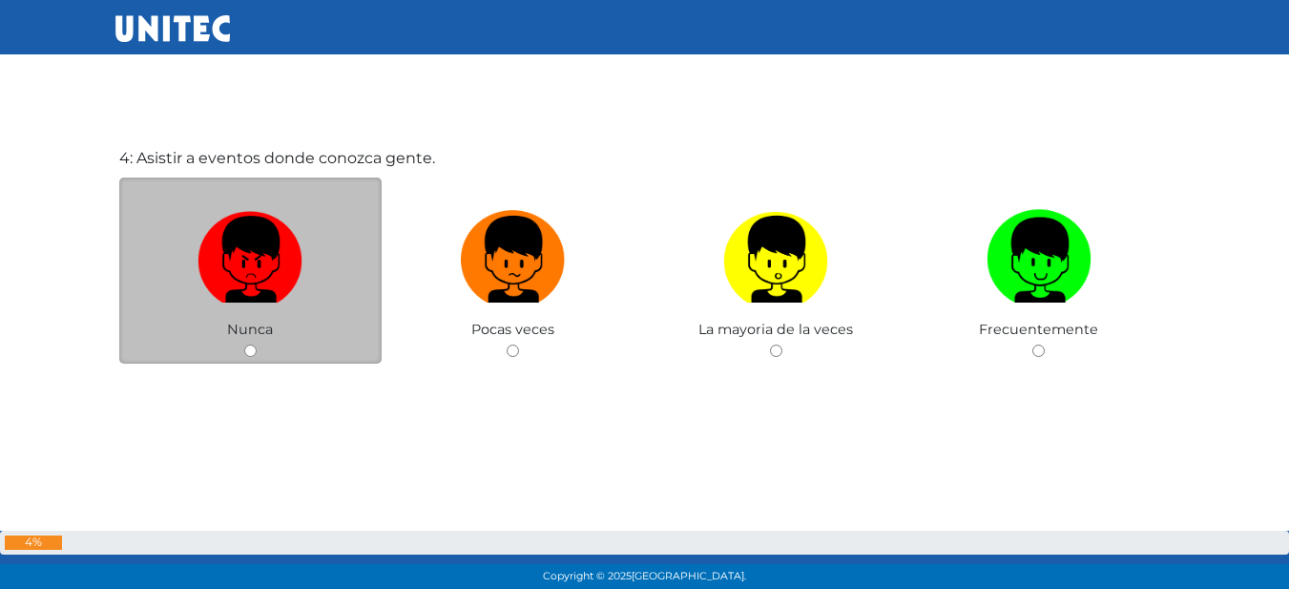
click at [190, 247] on label at bounding box center [250, 259] width 263 height 116
click at [244, 344] on input "radio" at bounding box center [250, 350] width 12 height 12
radio input "true"
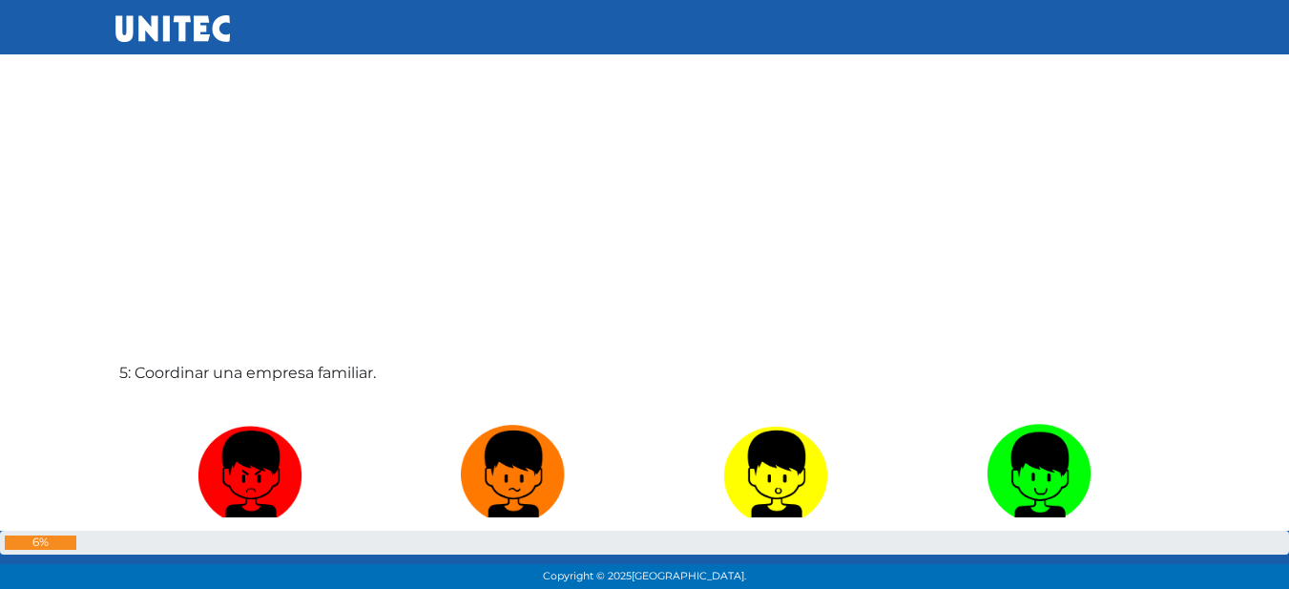
scroll to position [2331, 0]
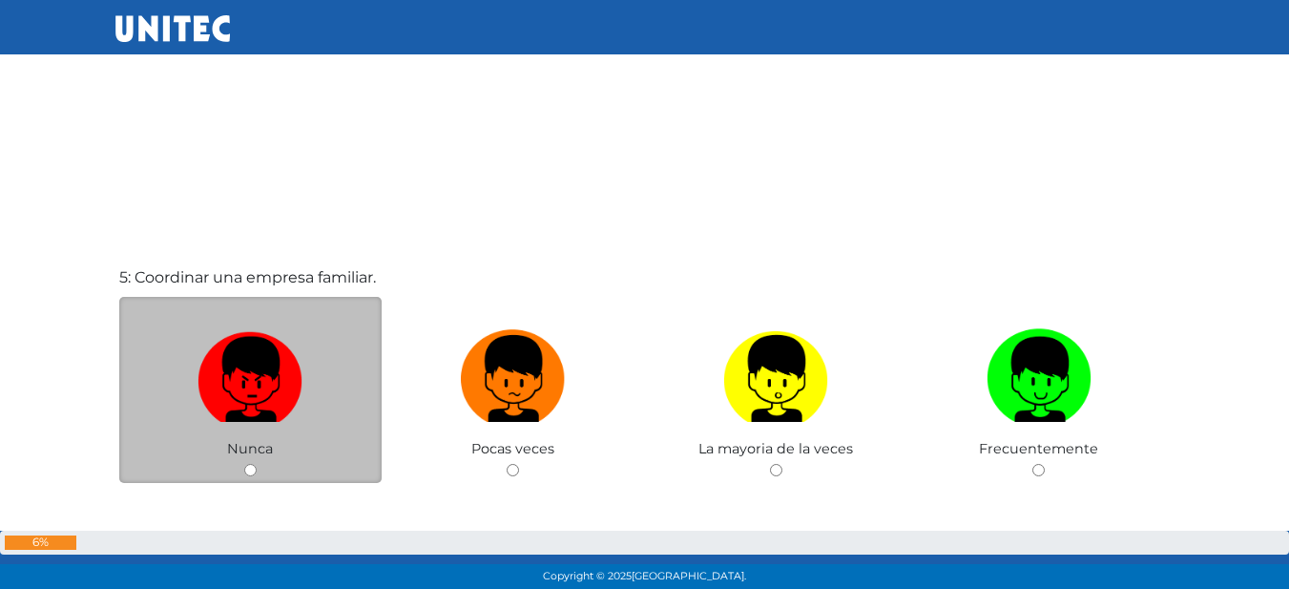
click at [224, 387] on img at bounding box center [249, 371] width 105 height 100
click at [244, 464] on input "radio" at bounding box center [250, 470] width 12 height 12
radio input "true"
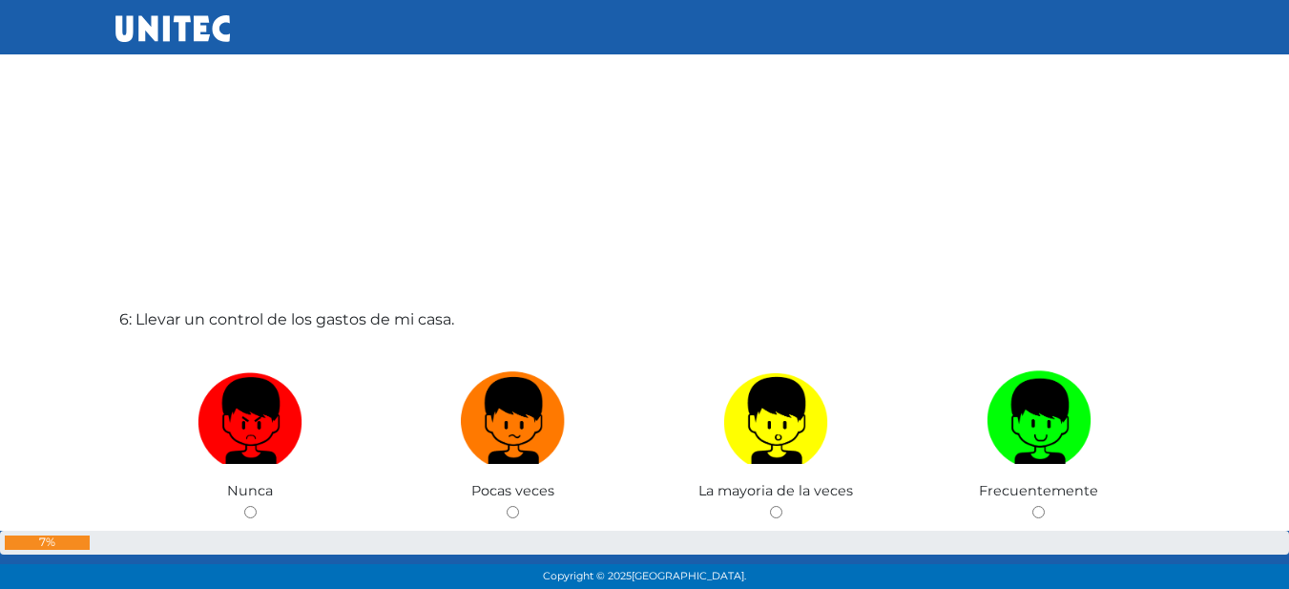
scroll to position [3038, 0]
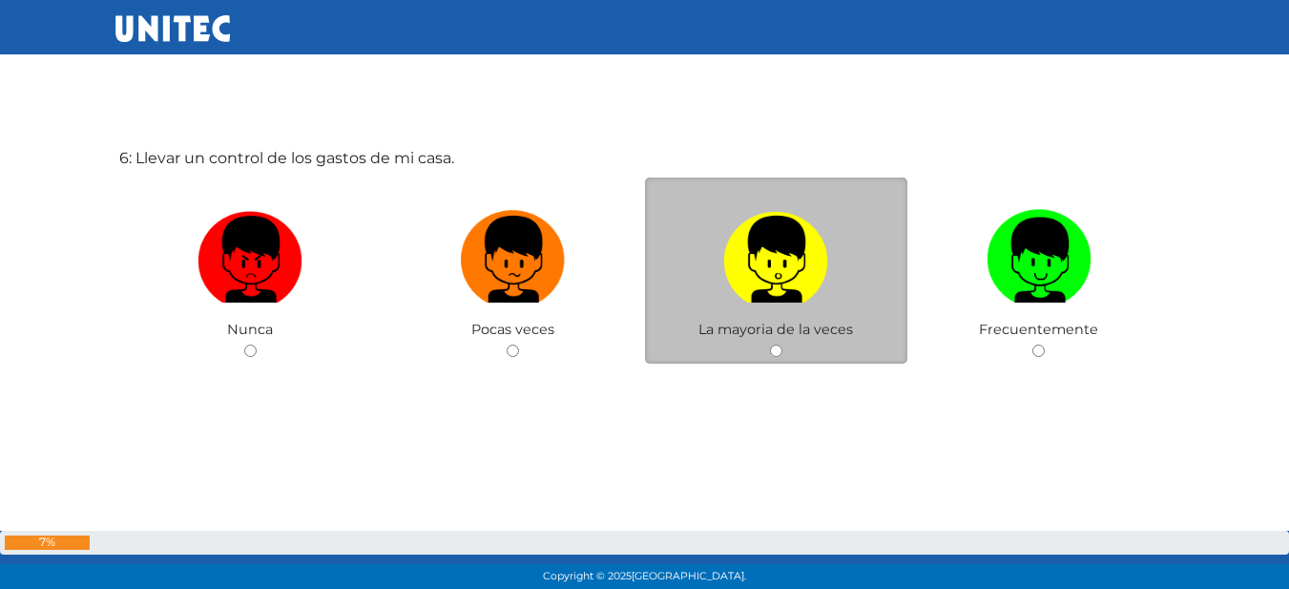
click at [705, 306] on label at bounding box center [776, 259] width 263 height 116
click at [770, 344] on input "radio" at bounding box center [776, 350] width 12 height 12
radio input "true"
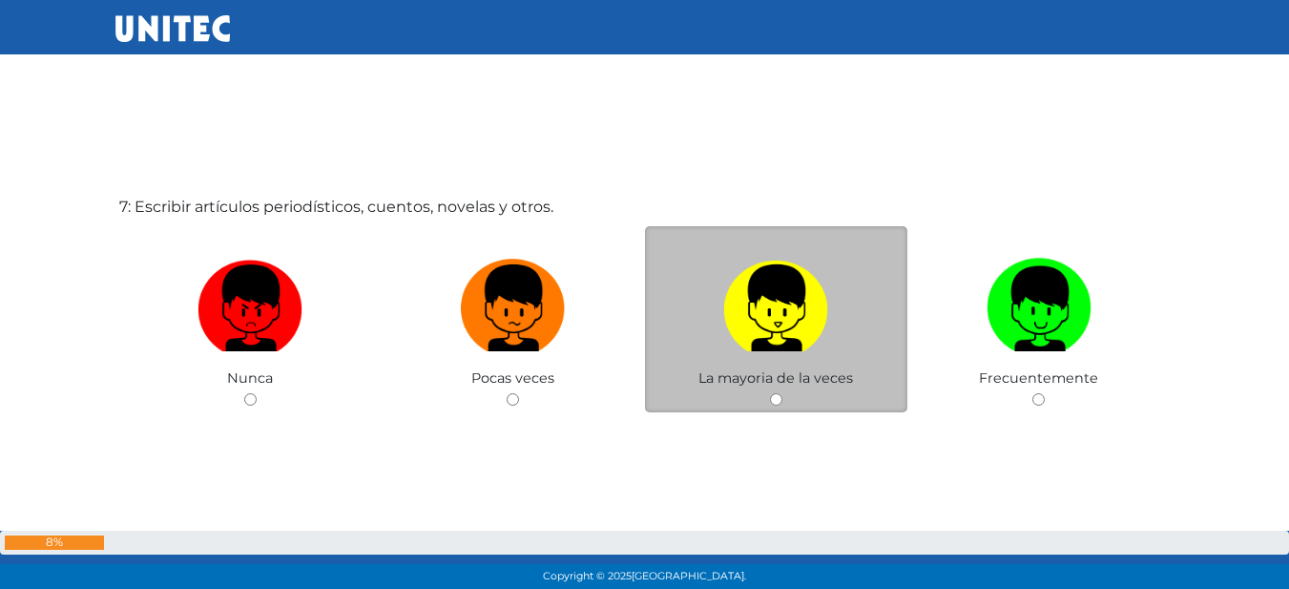
scroll to position [3674, 0]
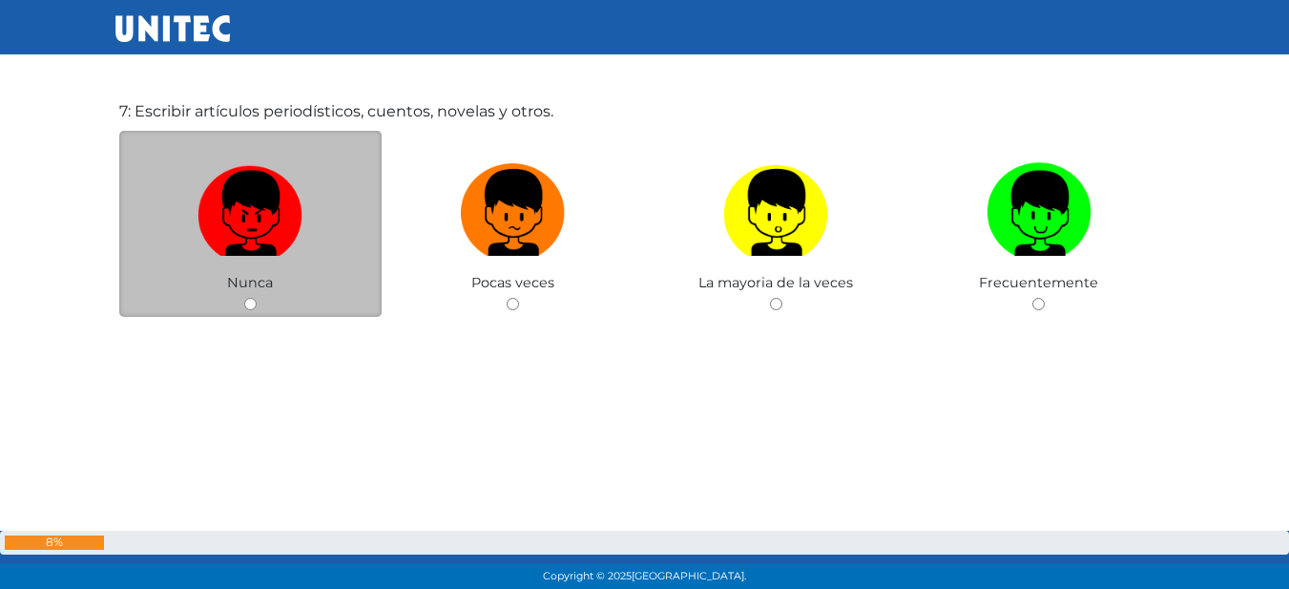
click at [227, 195] on img at bounding box center [249, 205] width 105 height 100
click at [244, 298] on input "radio" at bounding box center [250, 304] width 12 height 12
radio input "true"
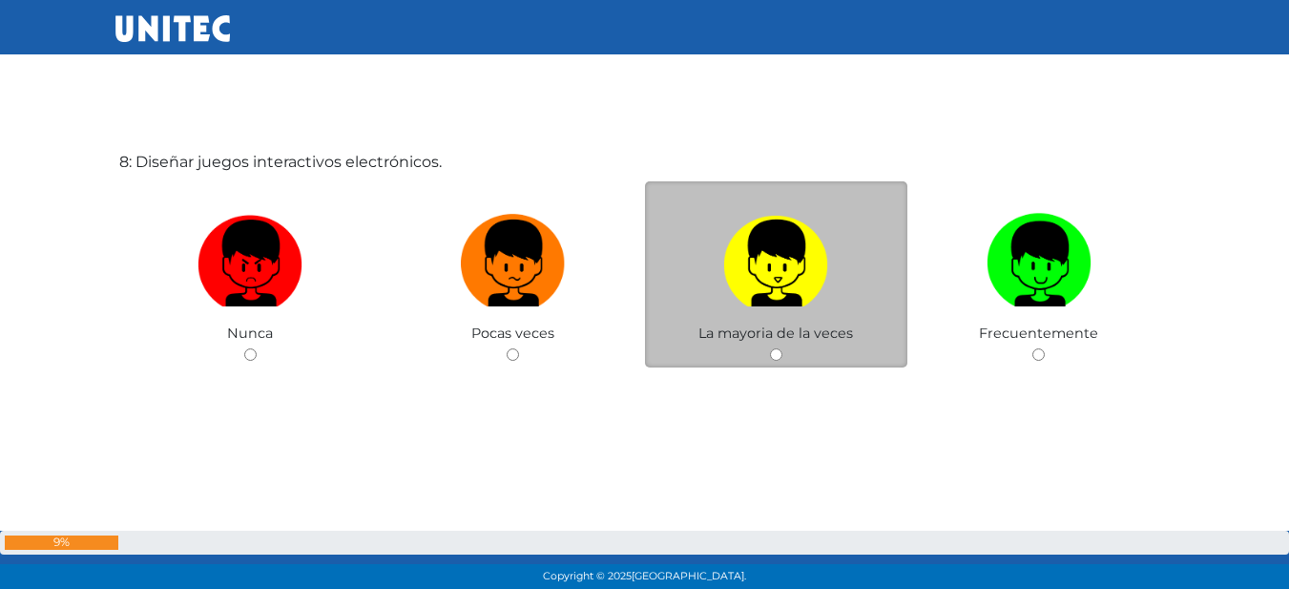
scroll to position [4216, 0]
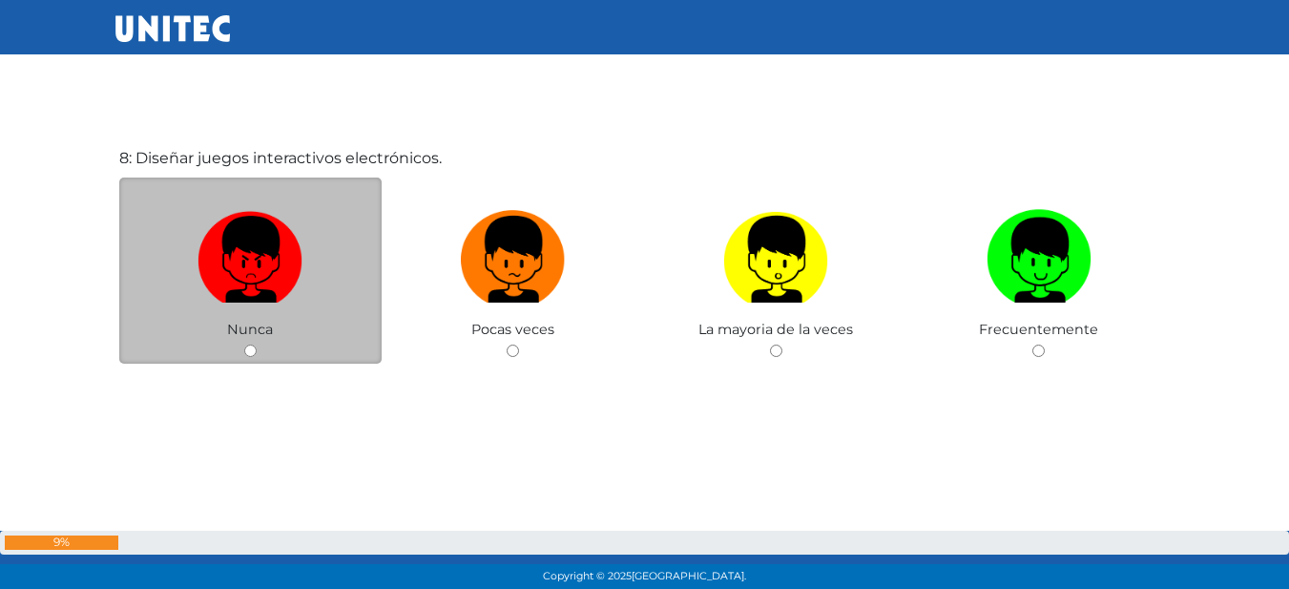
click at [350, 223] on label at bounding box center [250, 259] width 263 height 116
click at [257, 344] on input "radio" at bounding box center [250, 350] width 12 height 12
radio input "true"
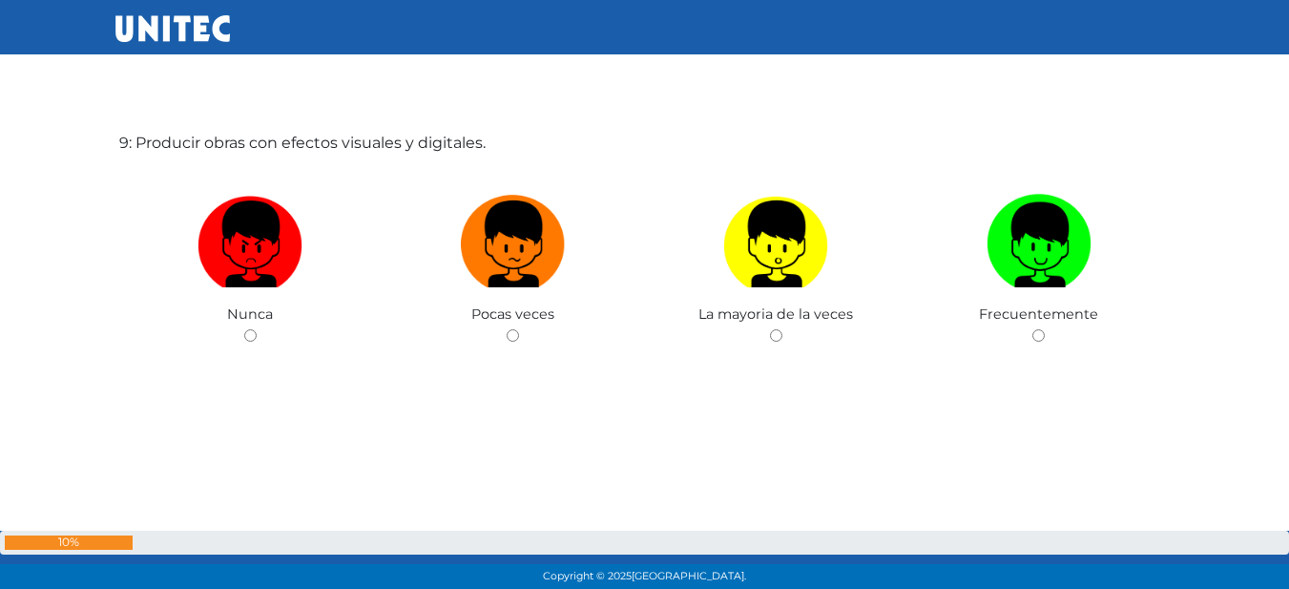
scroll to position [4850, 0]
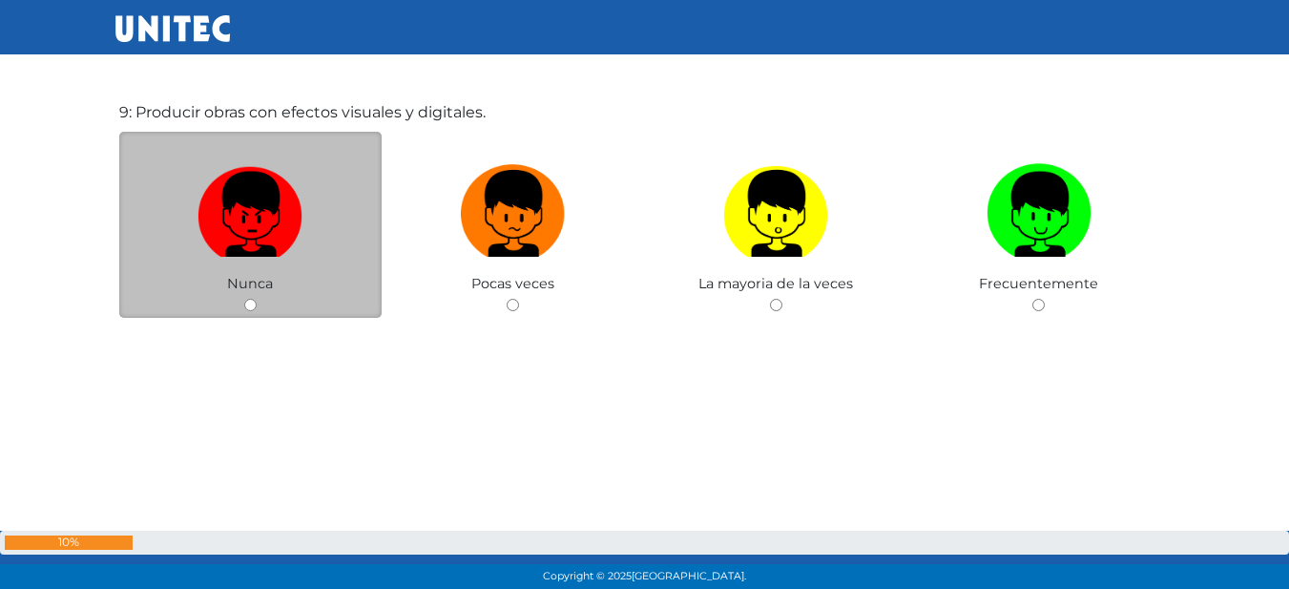
click at [288, 216] on img at bounding box center [249, 206] width 105 height 100
click at [257, 299] on input "radio" at bounding box center [250, 305] width 12 height 12
radio input "true"
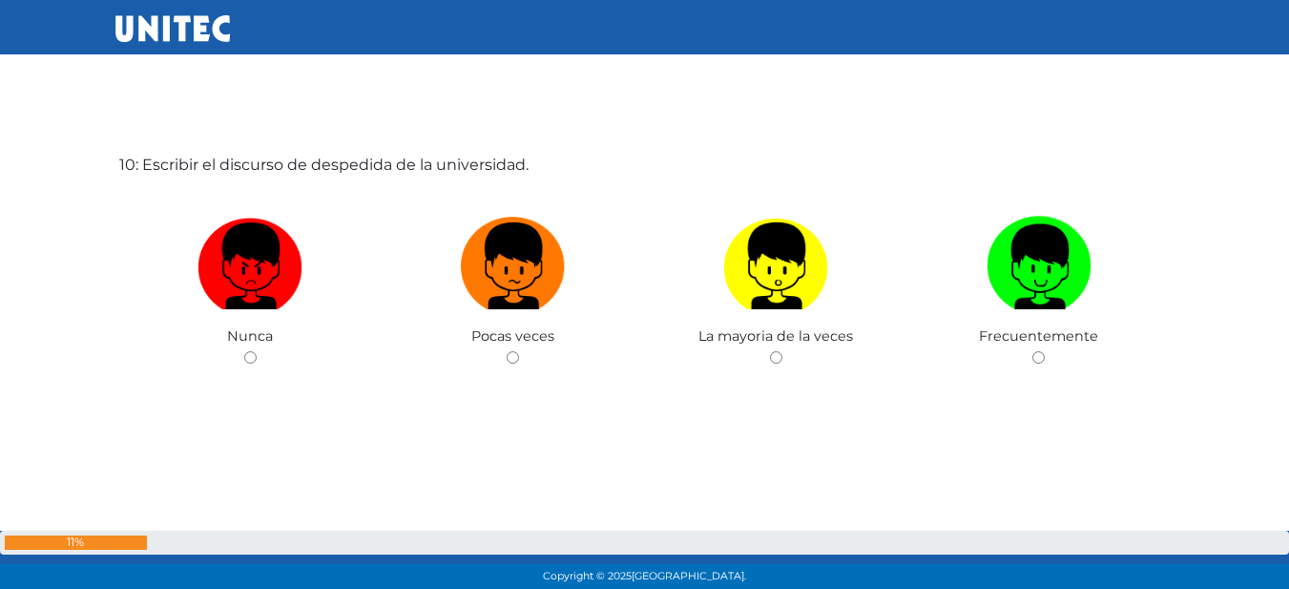
scroll to position [5393, 0]
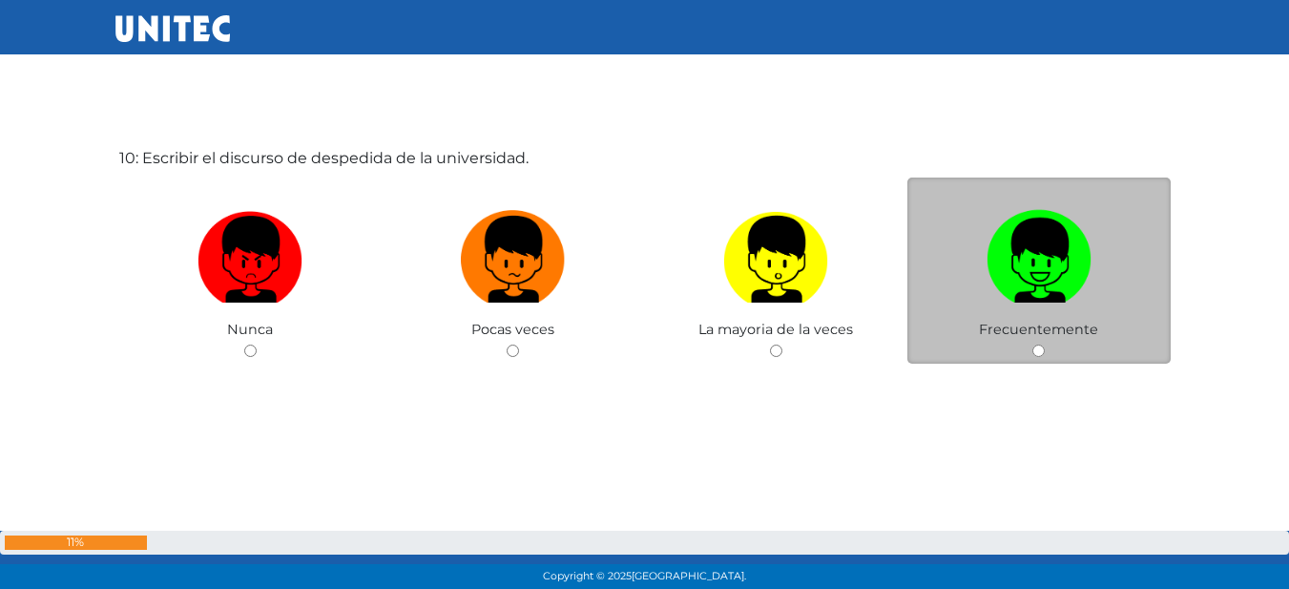
click at [1017, 283] on img at bounding box center [1038, 252] width 105 height 100
click at [1032, 344] on input "radio" at bounding box center [1038, 350] width 12 height 12
radio input "true"
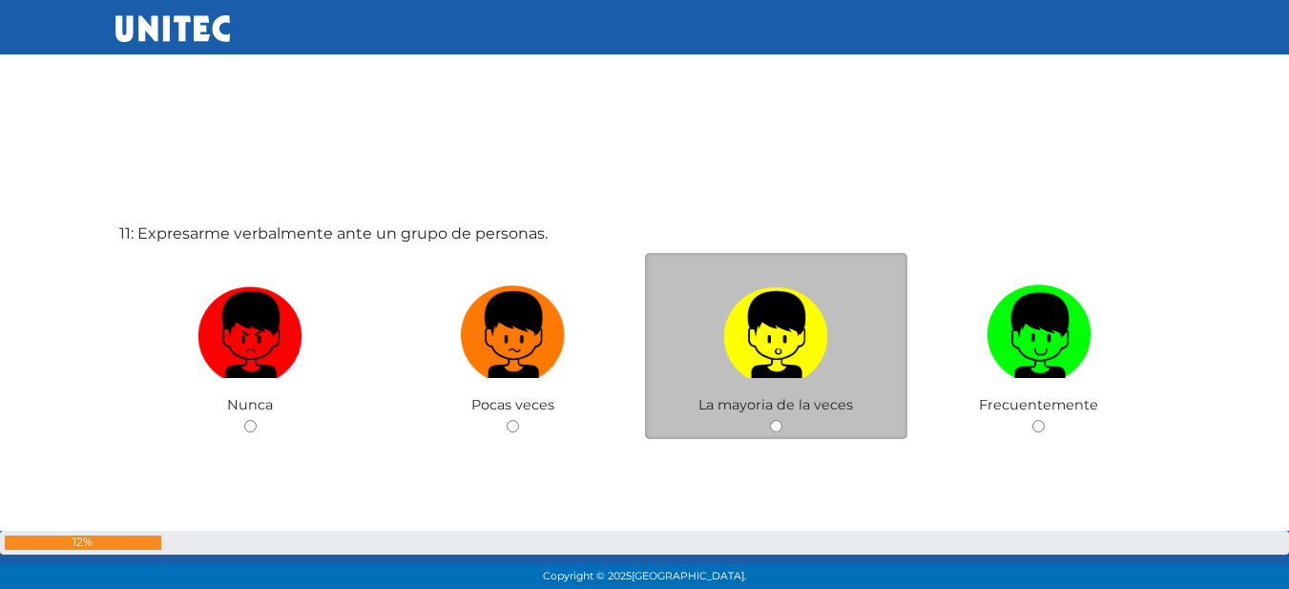
scroll to position [5981, 0]
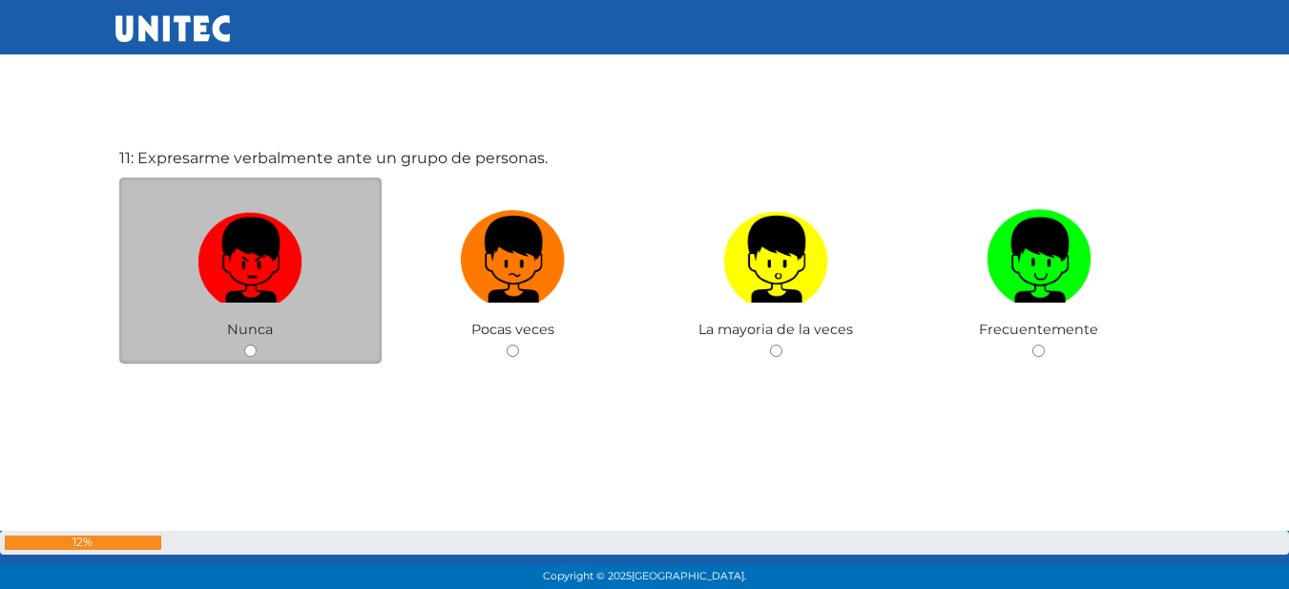
click at [284, 286] on img at bounding box center [249, 252] width 105 height 100
click at [257, 344] on input "radio" at bounding box center [250, 350] width 12 height 12
radio input "true"
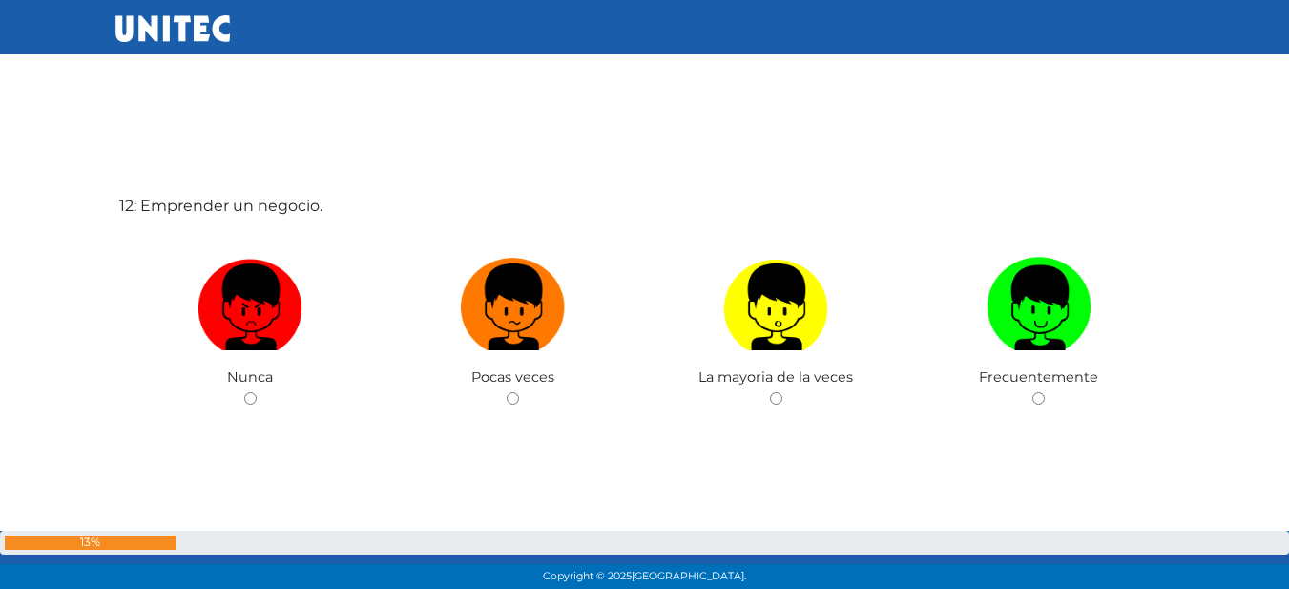
scroll to position [6570, 0]
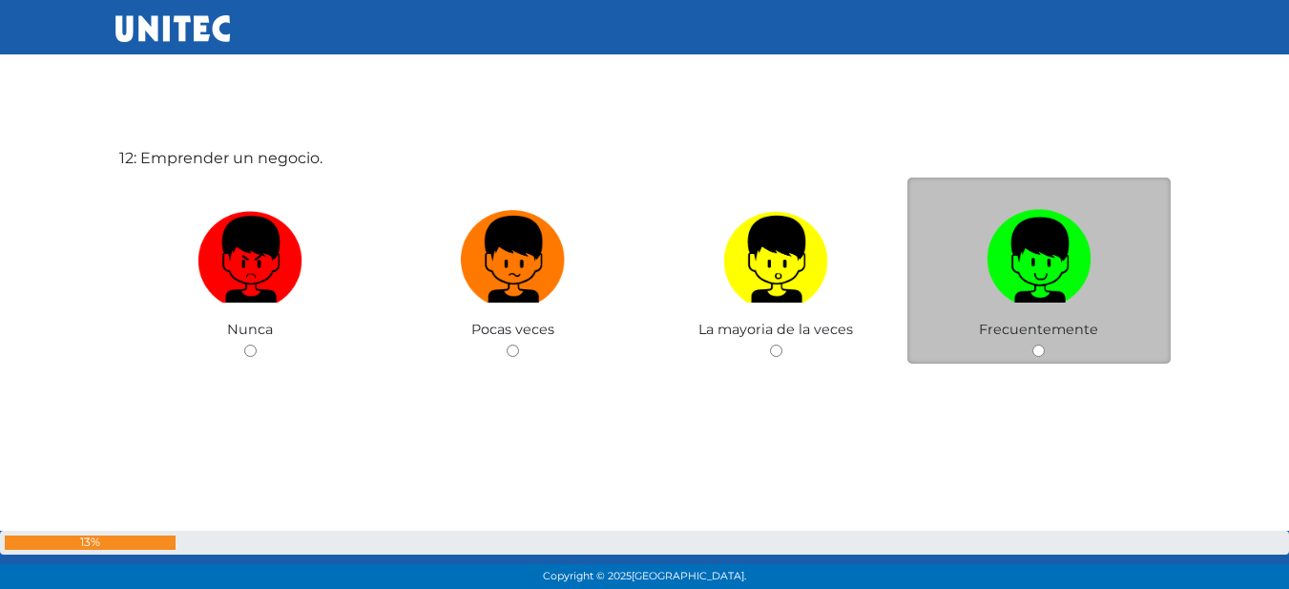
click at [1053, 312] on label at bounding box center [1038, 259] width 263 height 116
click at [1045, 344] on input "radio" at bounding box center [1038, 350] width 12 height 12
radio input "true"
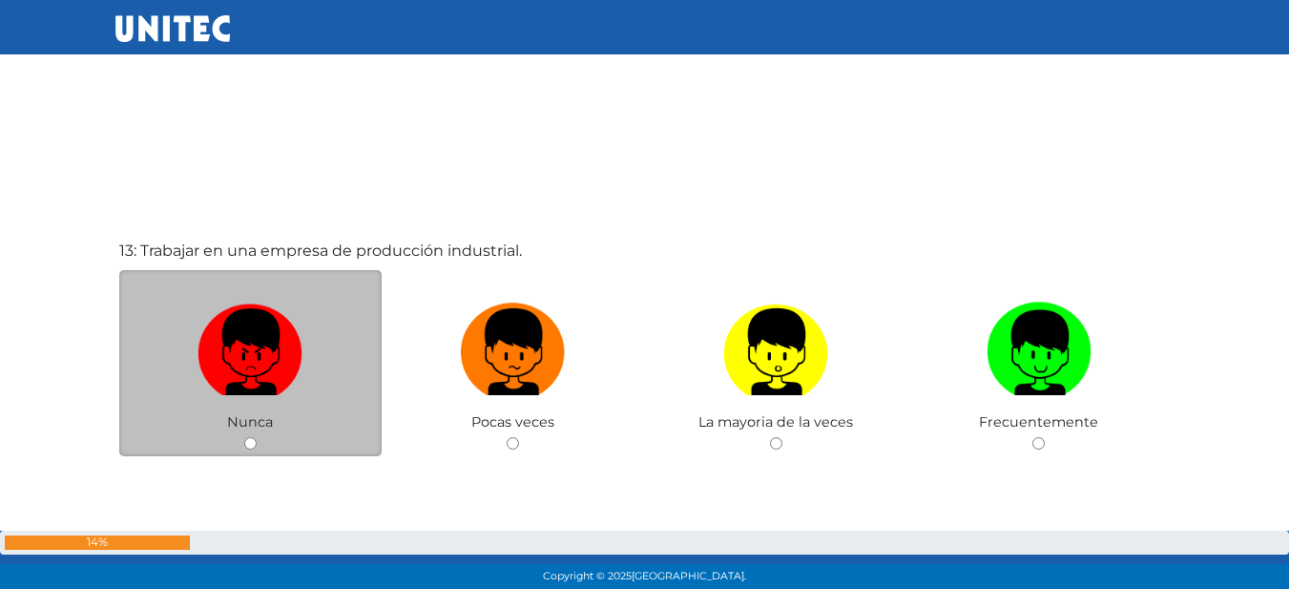
scroll to position [7138, 0]
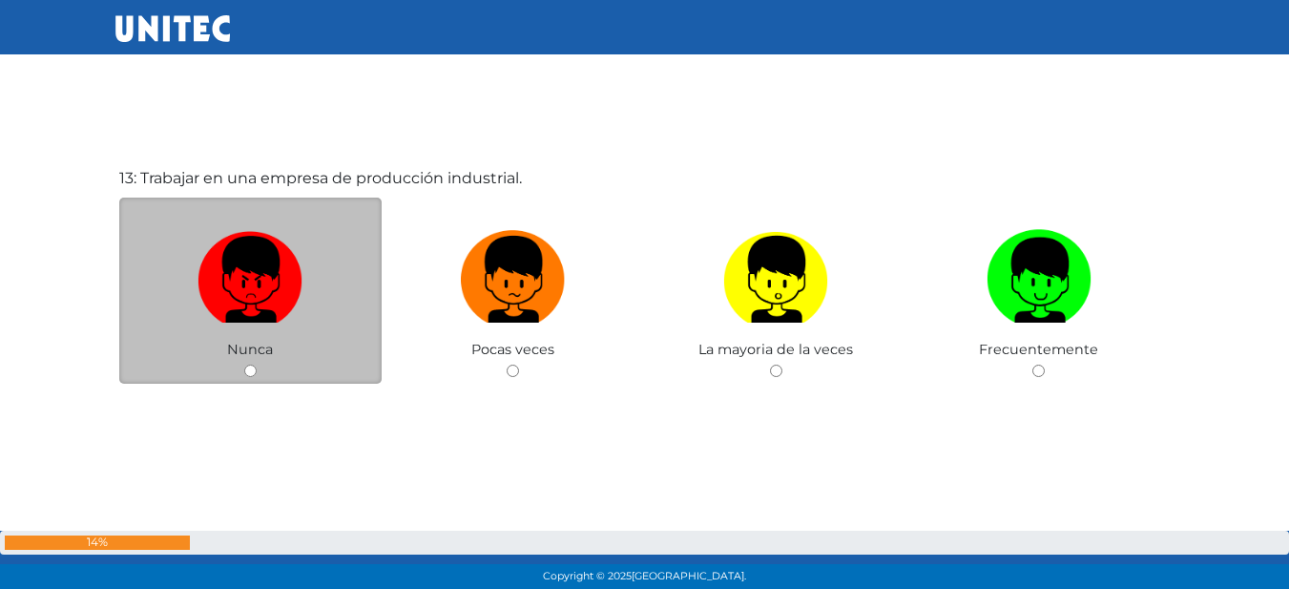
click at [323, 280] on label at bounding box center [250, 279] width 263 height 116
click at [257, 364] on input "radio" at bounding box center [250, 370] width 12 height 12
radio input "true"
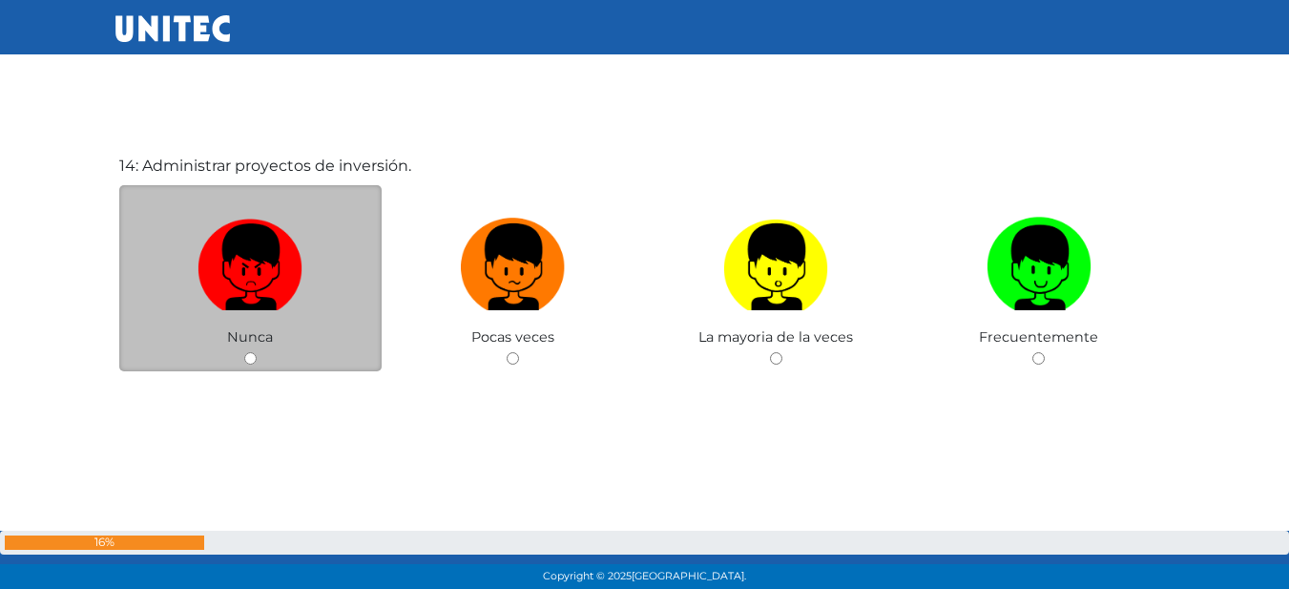
scroll to position [7747, 0]
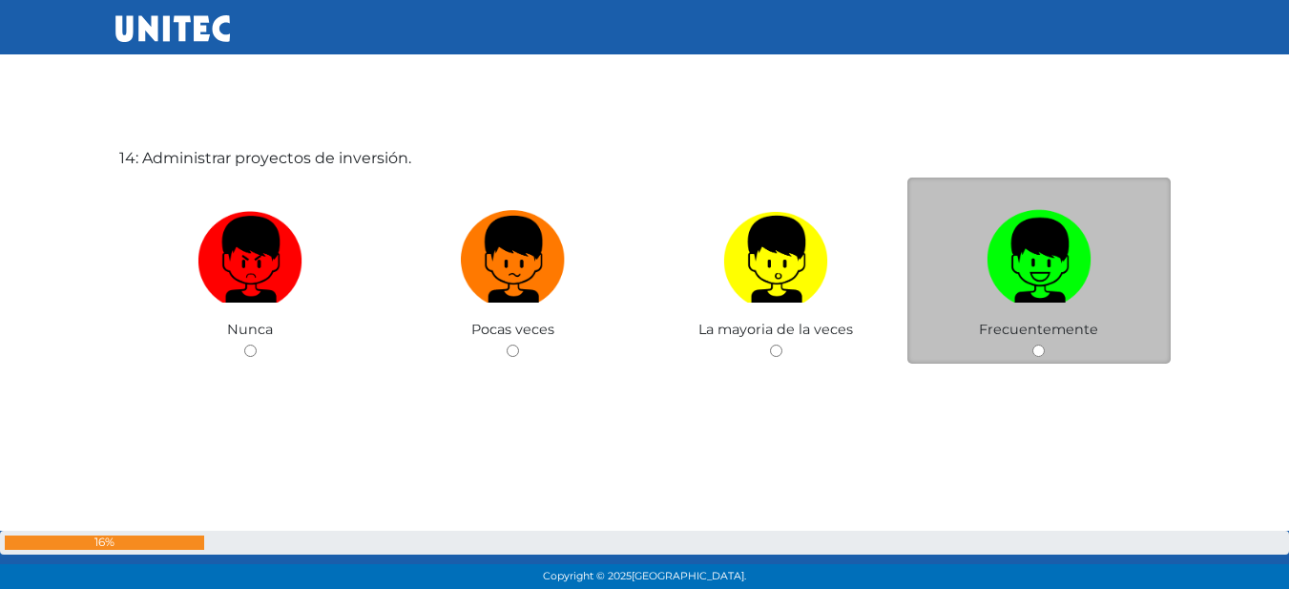
click at [1050, 273] on img at bounding box center [1038, 252] width 105 height 100
click at [1045, 344] on input "radio" at bounding box center [1038, 350] width 12 height 12
radio input "true"
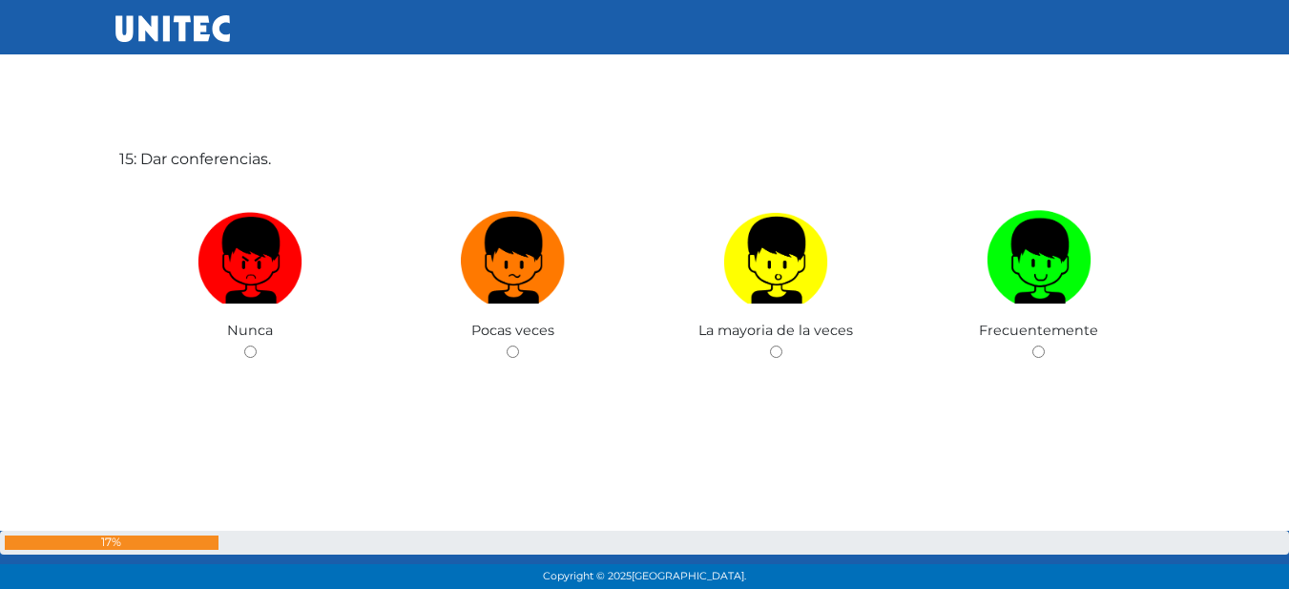
scroll to position [8336, 0]
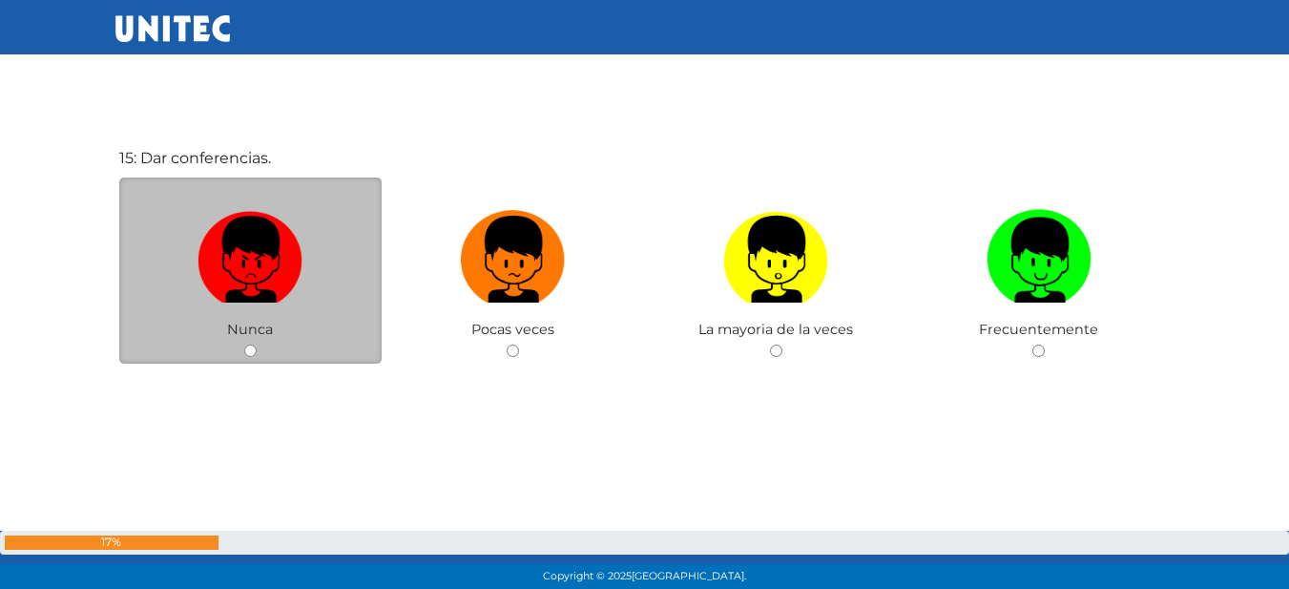
click at [356, 268] on label at bounding box center [250, 259] width 263 height 116
click at [257, 344] on input "radio" at bounding box center [250, 350] width 12 height 12
radio input "true"
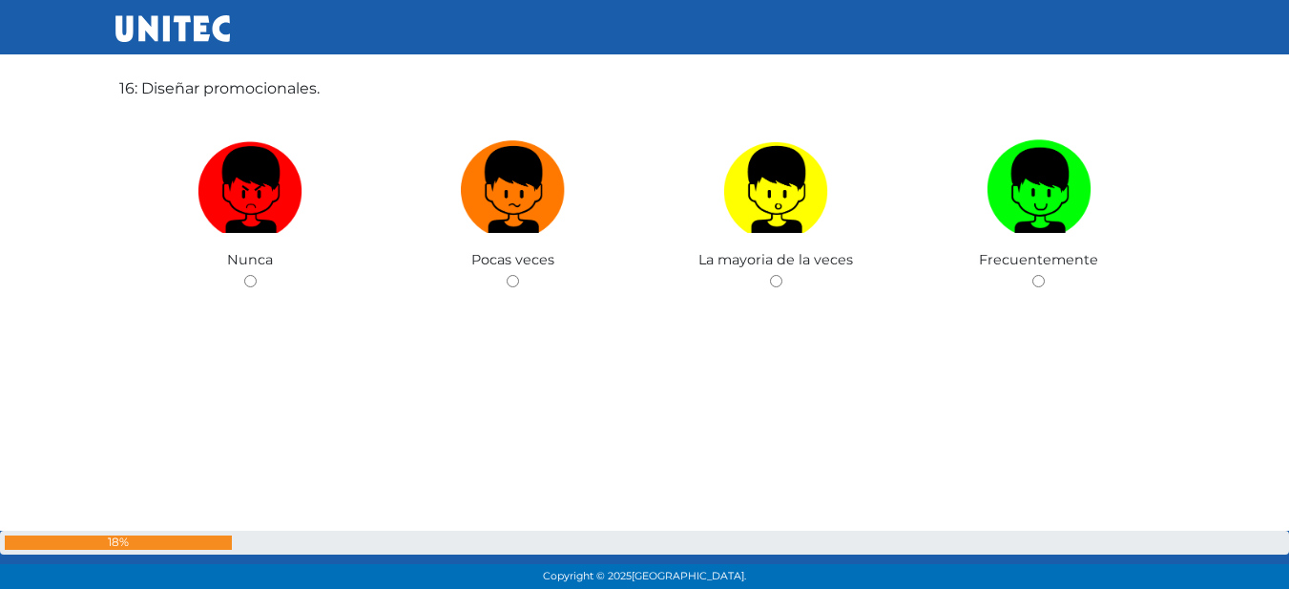
scroll to position [8899, 0]
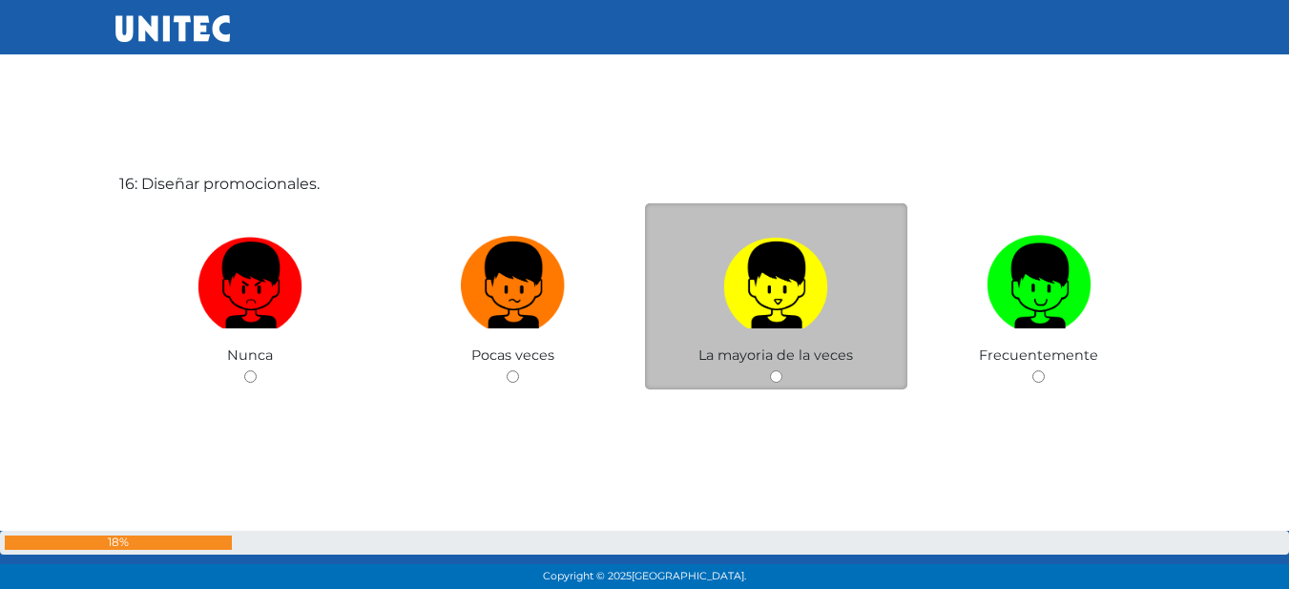
click at [796, 303] on img at bounding box center [775, 278] width 105 height 100
click at [782, 370] on input "radio" at bounding box center [776, 376] width 12 height 12
radio input "true"
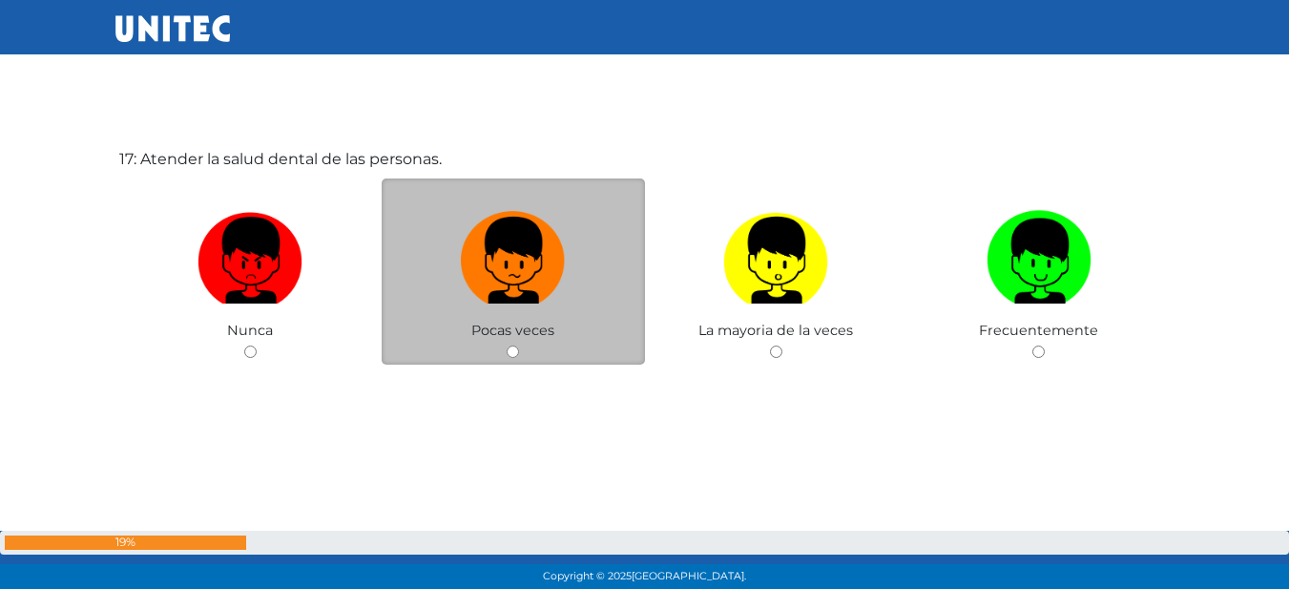
scroll to position [9513, 0]
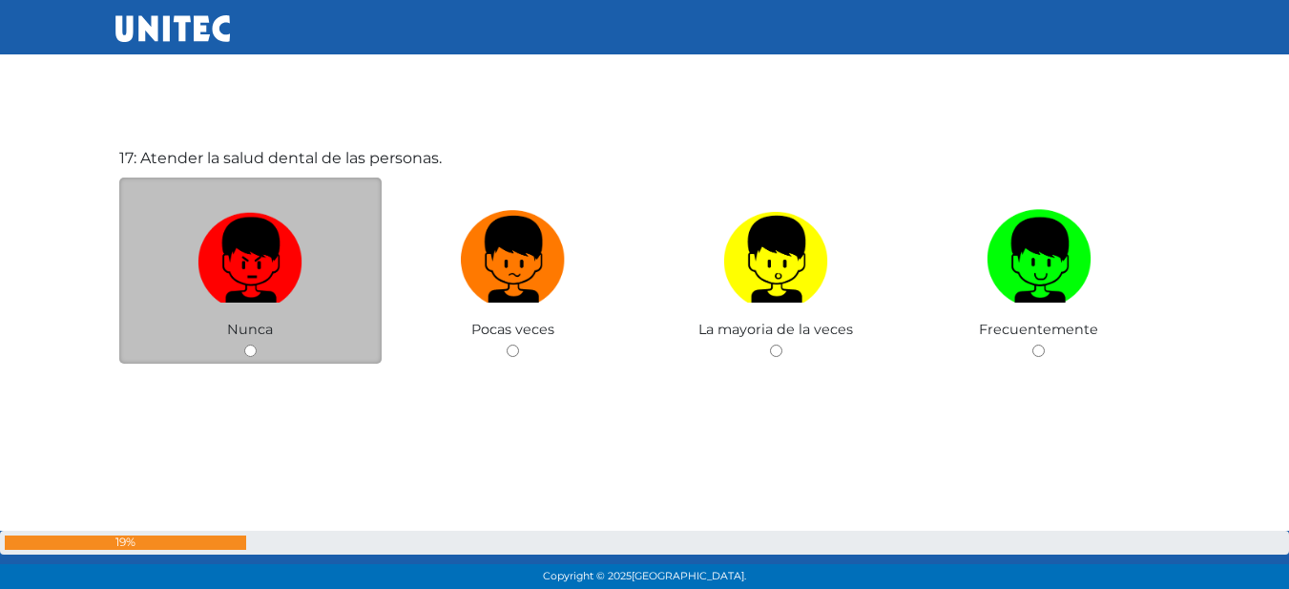
click at [228, 228] on img at bounding box center [249, 252] width 105 height 100
click at [244, 344] on input "radio" at bounding box center [250, 350] width 12 height 12
radio input "true"
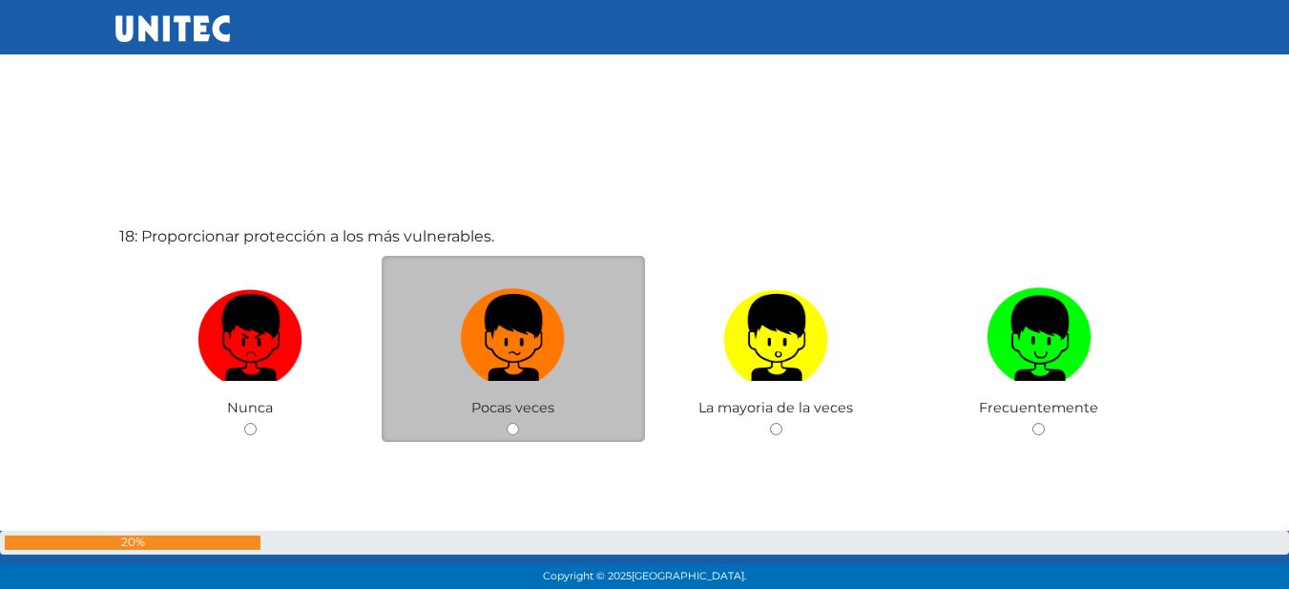
scroll to position [10070, 0]
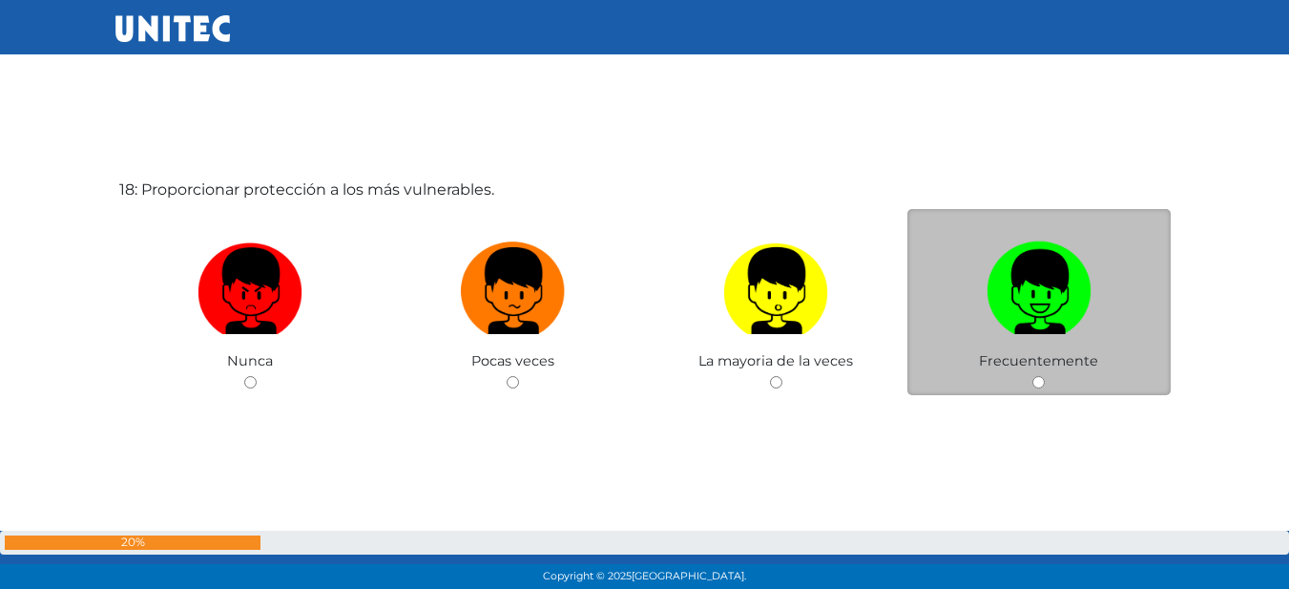
click at [1023, 300] on img at bounding box center [1038, 284] width 105 height 100
click at [1032, 376] on input "radio" at bounding box center [1038, 382] width 12 height 12
radio input "true"
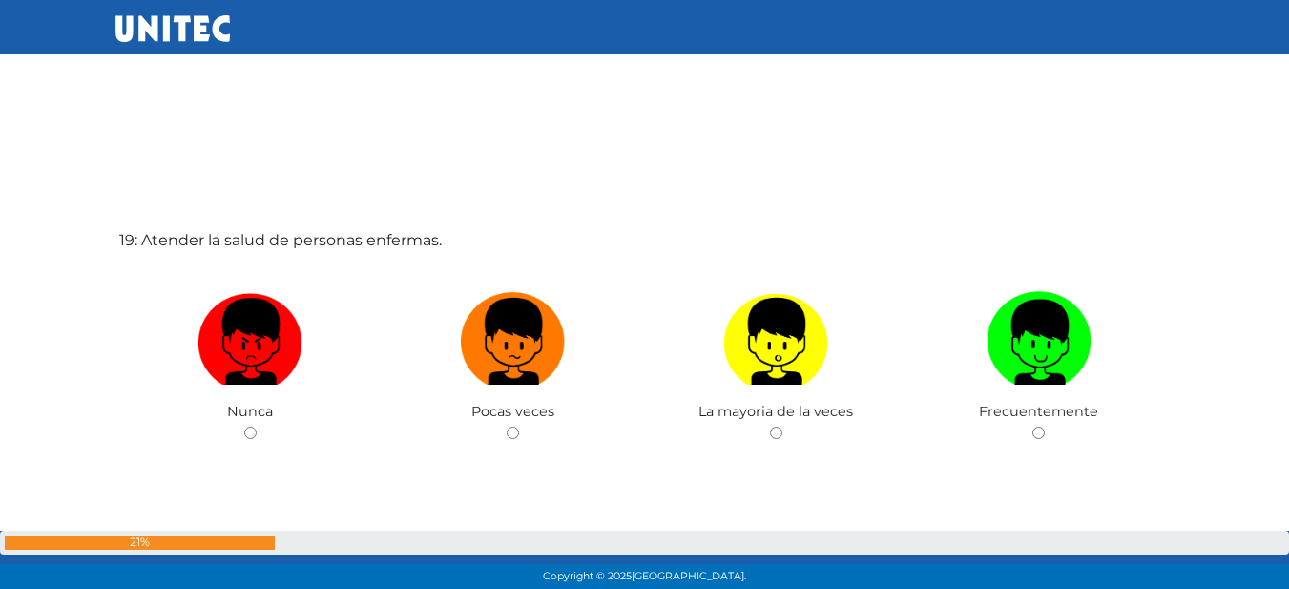
scroll to position [10629, 0]
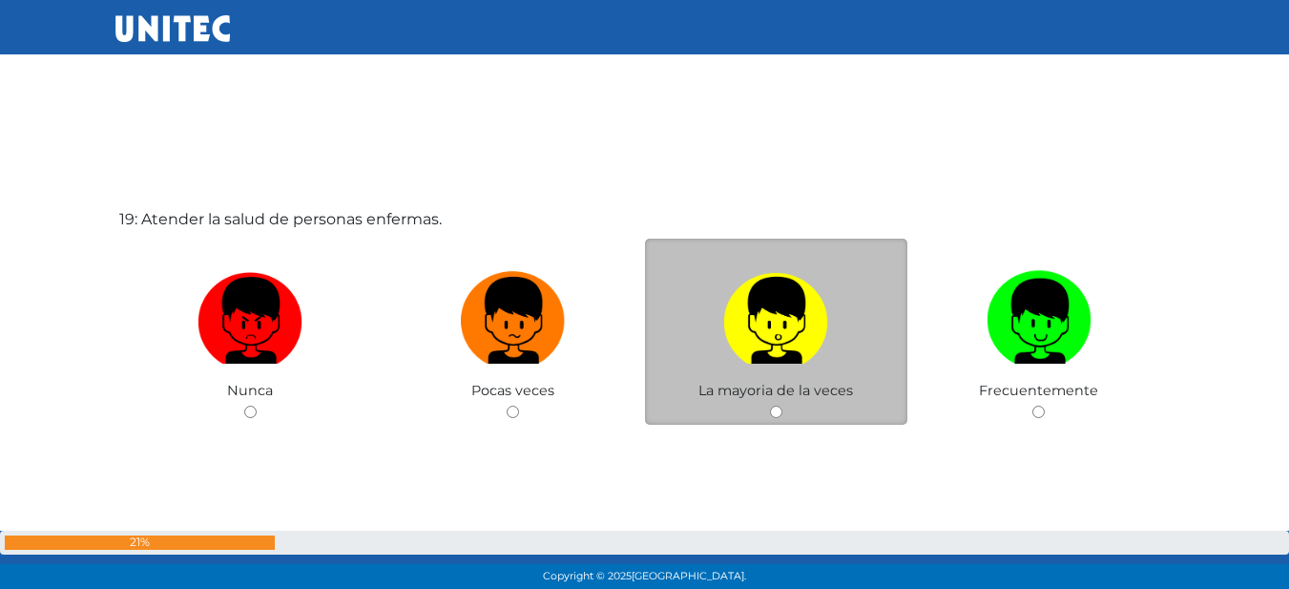
click at [711, 322] on label at bounding box center [776, 320] width 263 height 116
click at [770, 405] on input "radio" at bounding box center [776, 411] width 12 height 12
radio input "true"
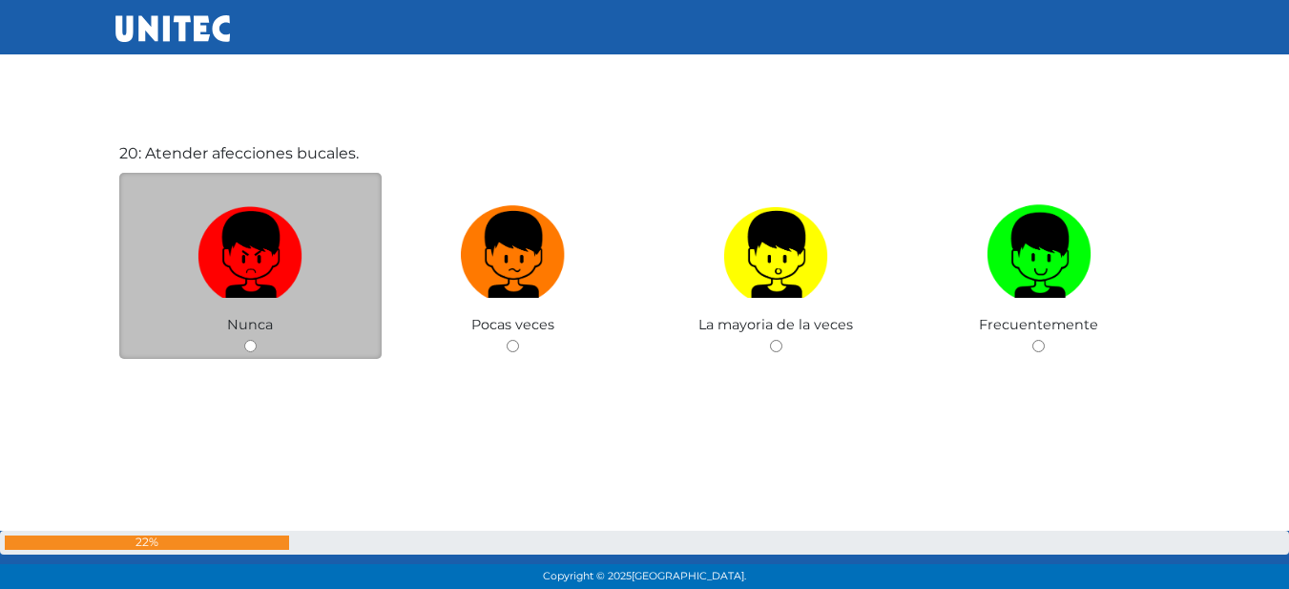
scroll to position [11299, 0]
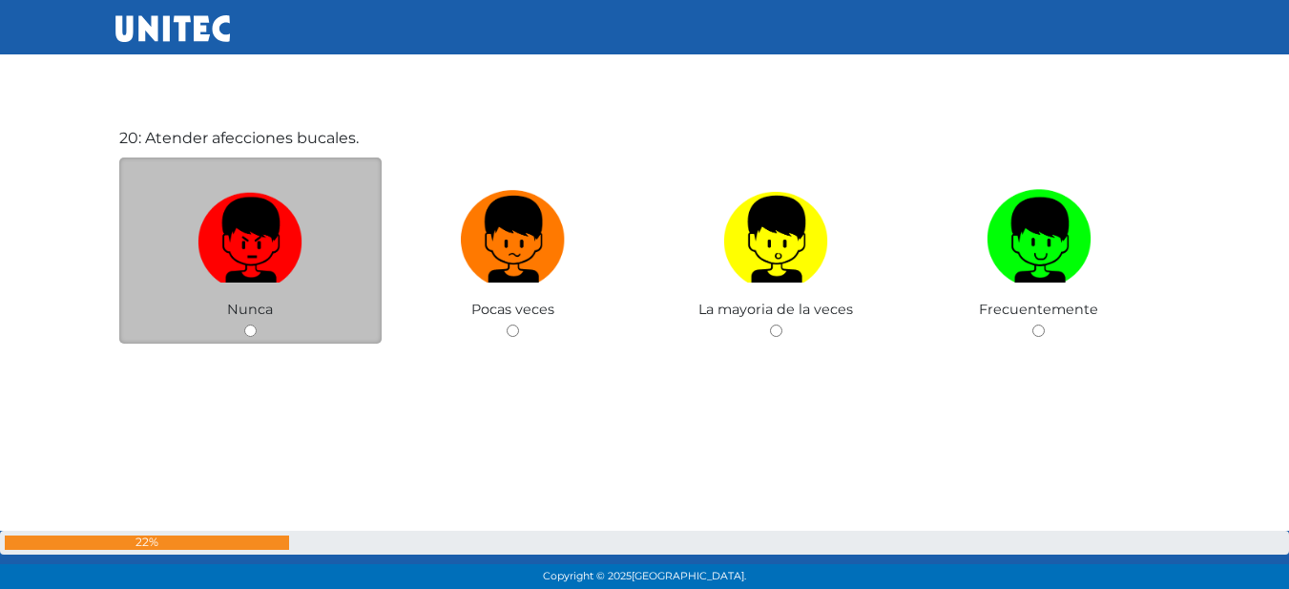
click at [229, 230] on img at bounding box center [249, 232] width 105 height 100
click at [244, 324] on input "radio" at bounding box center [250, 330] width 12 height 12
radio input "true"
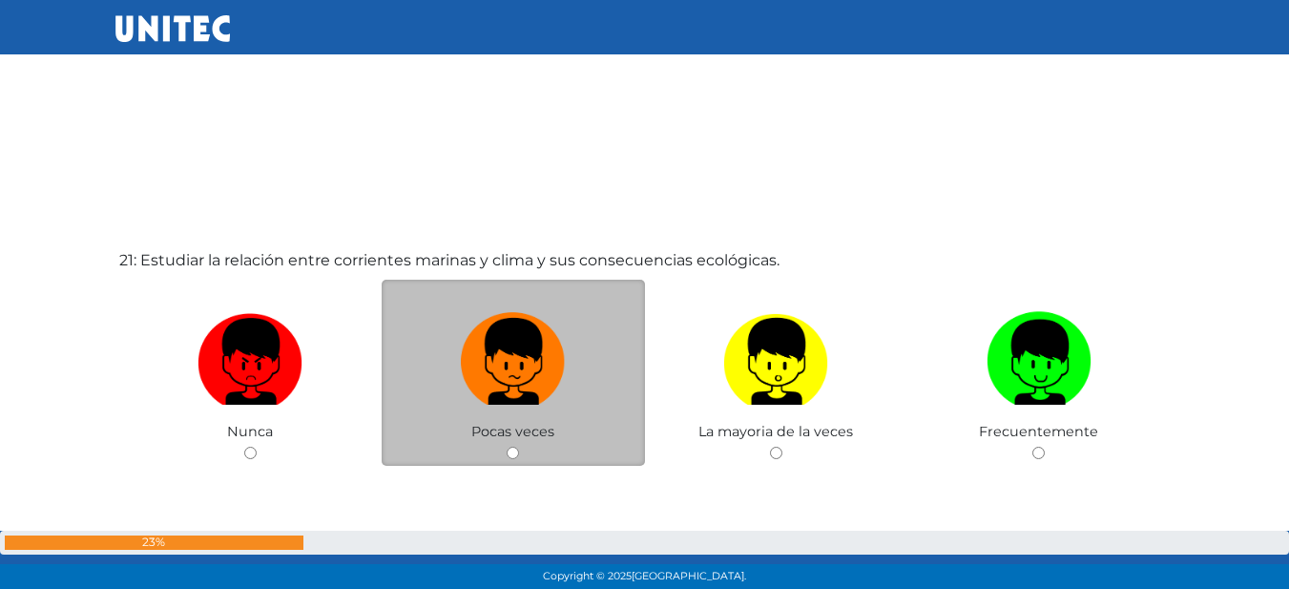
scroll to position [11867, 0]
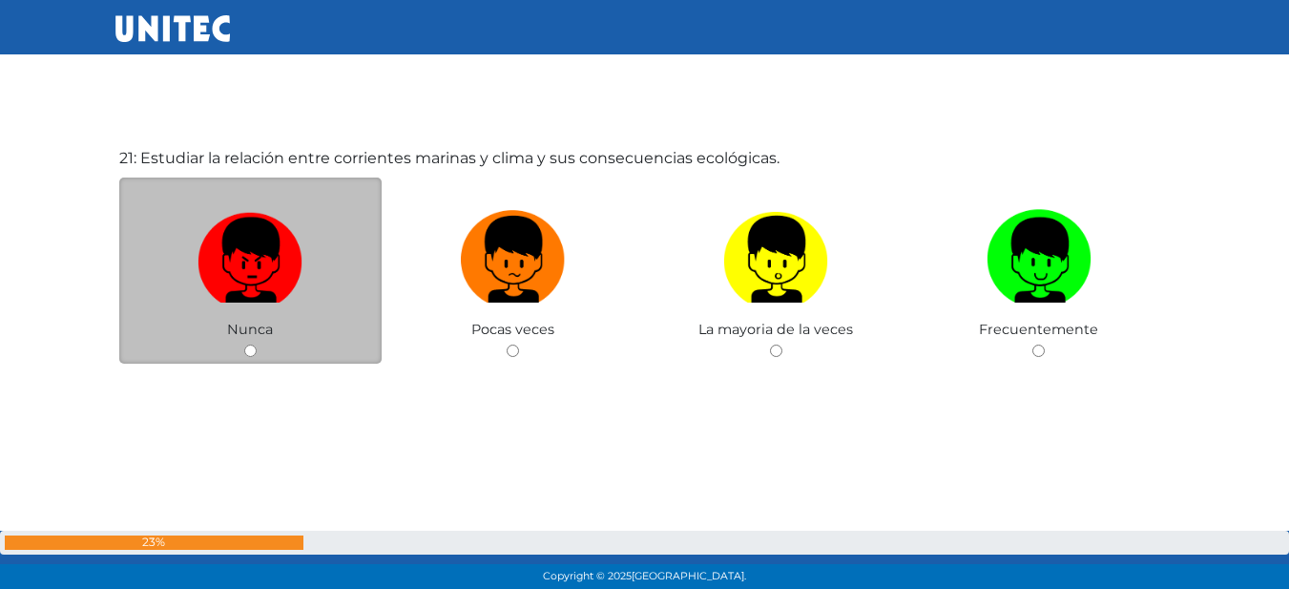
click at [254, 259] on img at bounding box center [249, 252] width 105 height 100
click at [254, 344] on input "radio" at bounding box center [250, 350] width 12 height 12
radio input "true"
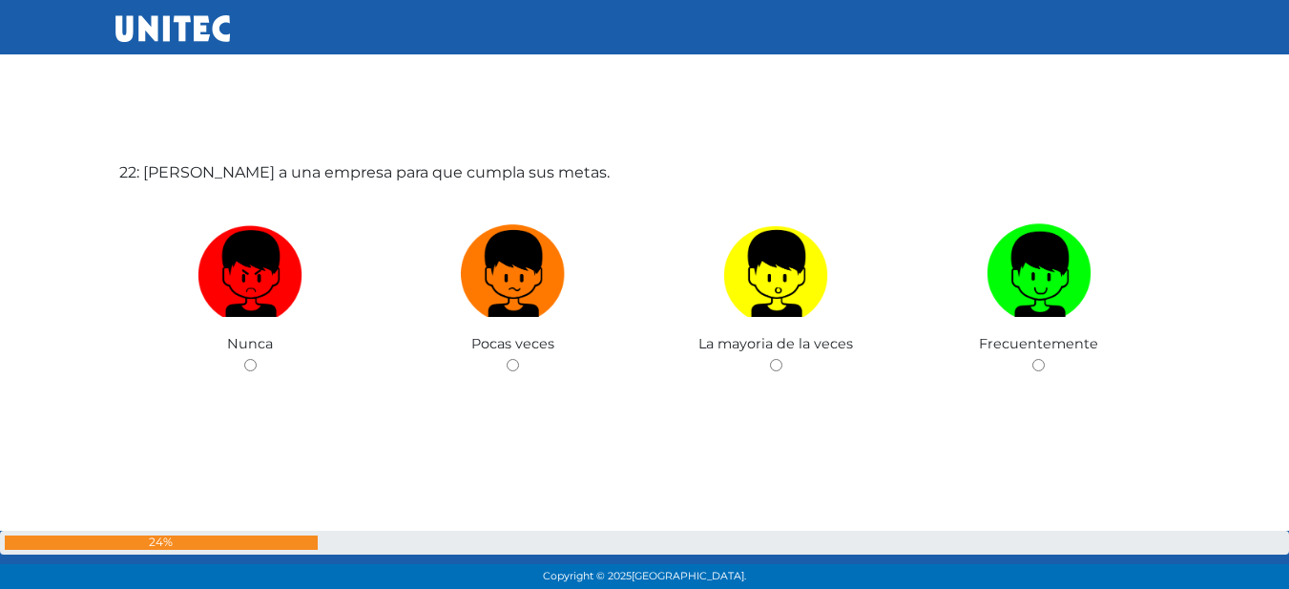
scroll to position [12505, 0]
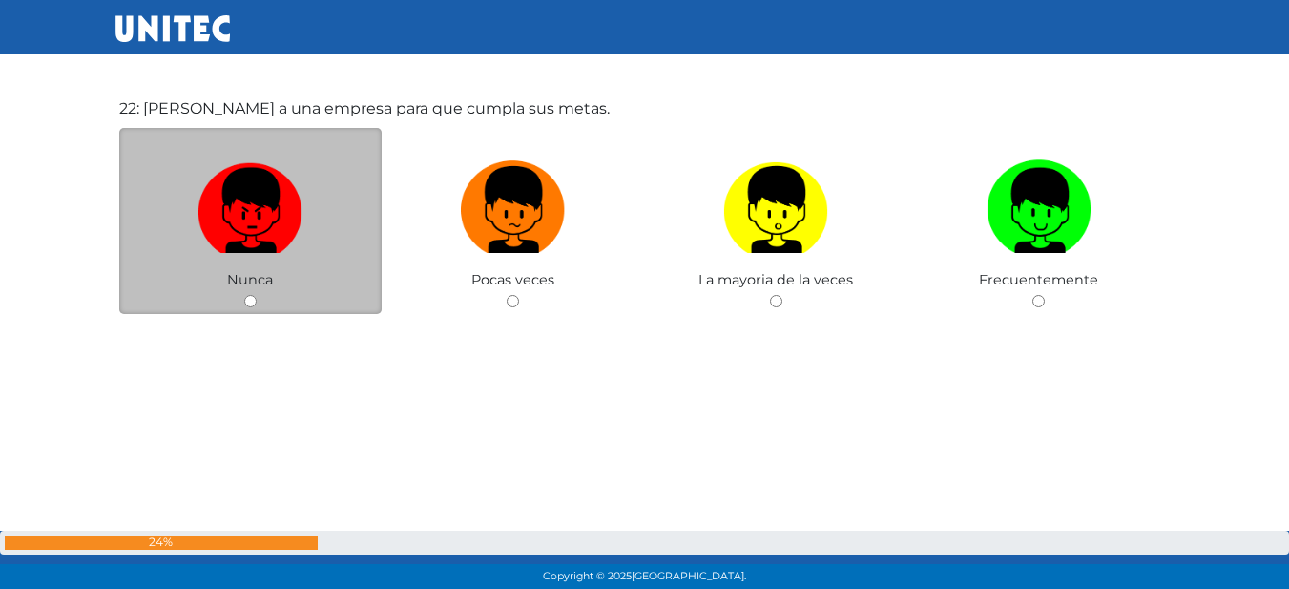
click at [252, 226] on img at bounding box center [249, 203] width 105 height 100
click at [252, 295] on input "radio" at bounding box center [250, 301] width 12 height 12
radio input "true"
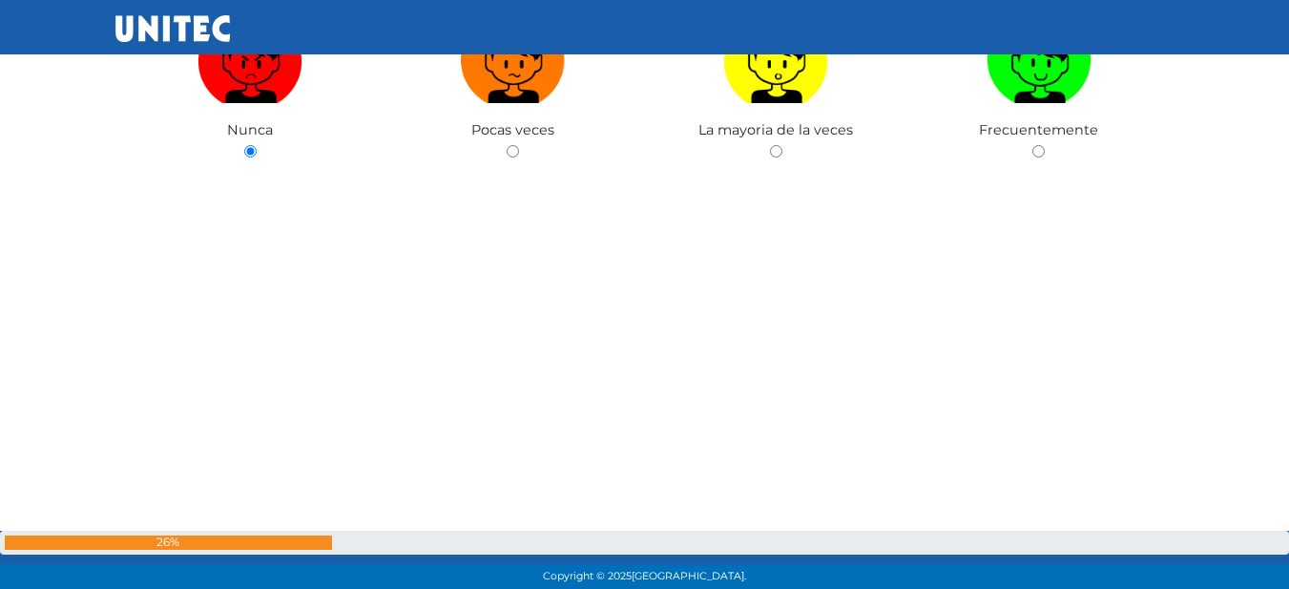
scroll to position [12972, 0]
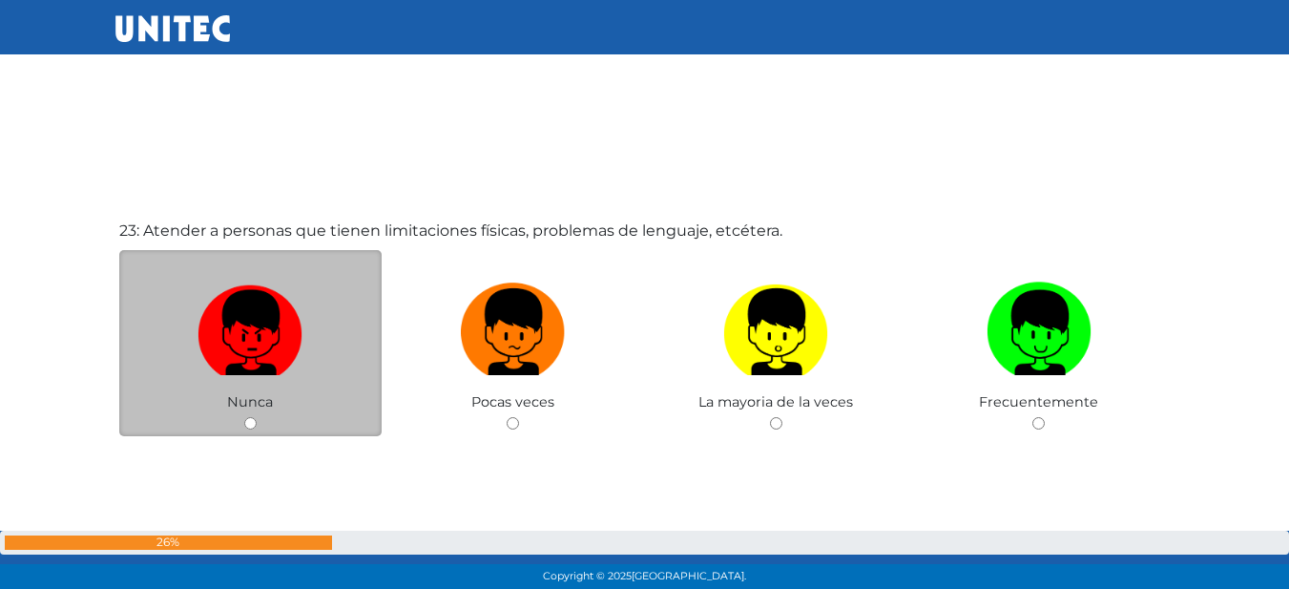
click at [277, 313] on img at bounding box center [249, 325] width 105 height 100
click at [257, 417] on input "radio" at bounding box center [250, 423] width 12 height 12
radio input "true"
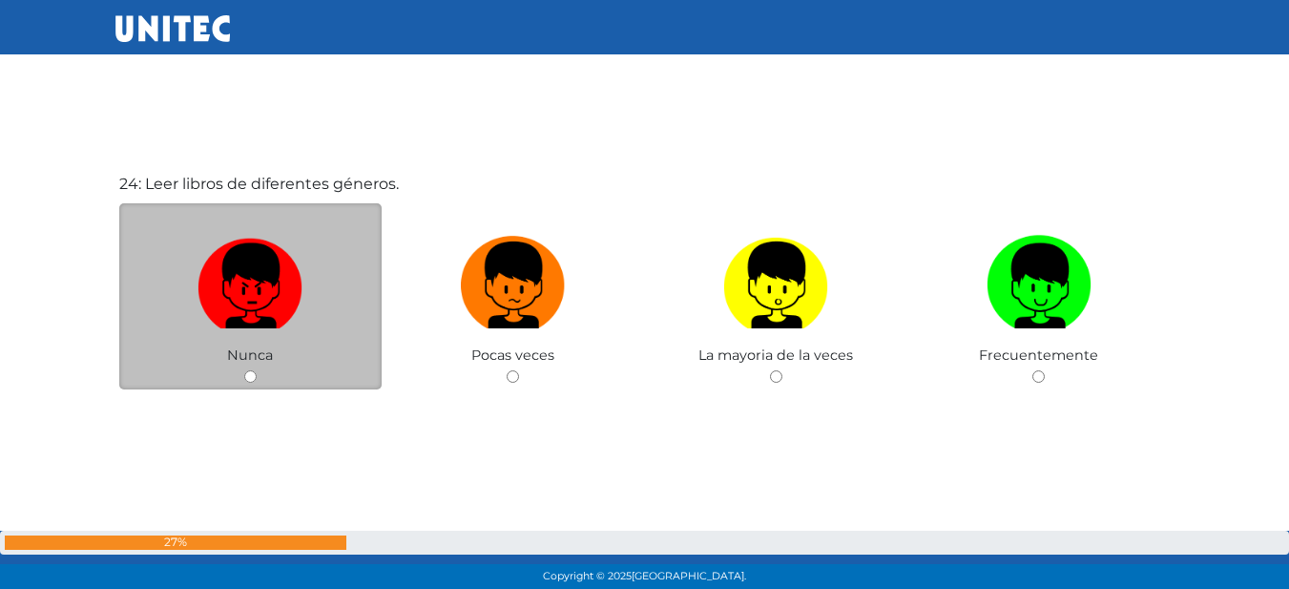
scroll to position [13641, 0]
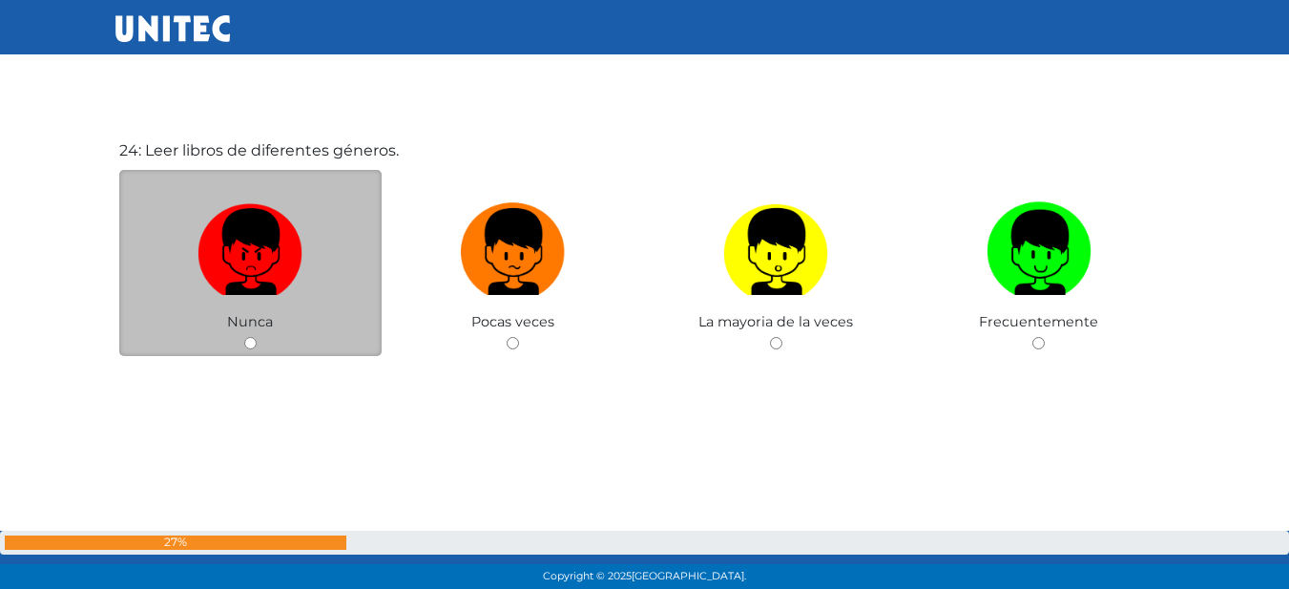
drag, startPoint x: 324, startPoint y: 280, endPoint x: 369, endPoint y: 289, distance: 45.7
click at [324, 281] on label at bounding box center [250, 252] width 263 height 116
click at [257, 337] on input "radio" at bounding box center [250, 343] width 12 height 12
radio input "true"
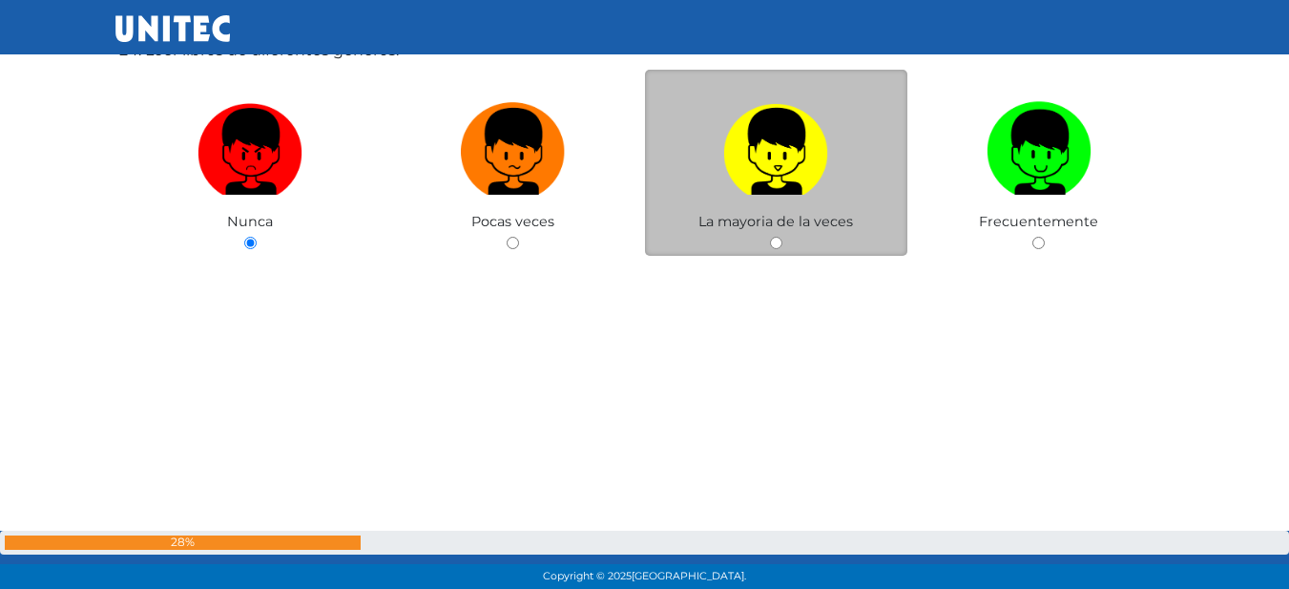
click at [763, 139] on img at bounding box center [775, 144] width 105 height 100
click at [770, 237] on input "radio" at bounding box center [776, 243] width 12 height 12
radio input "true"
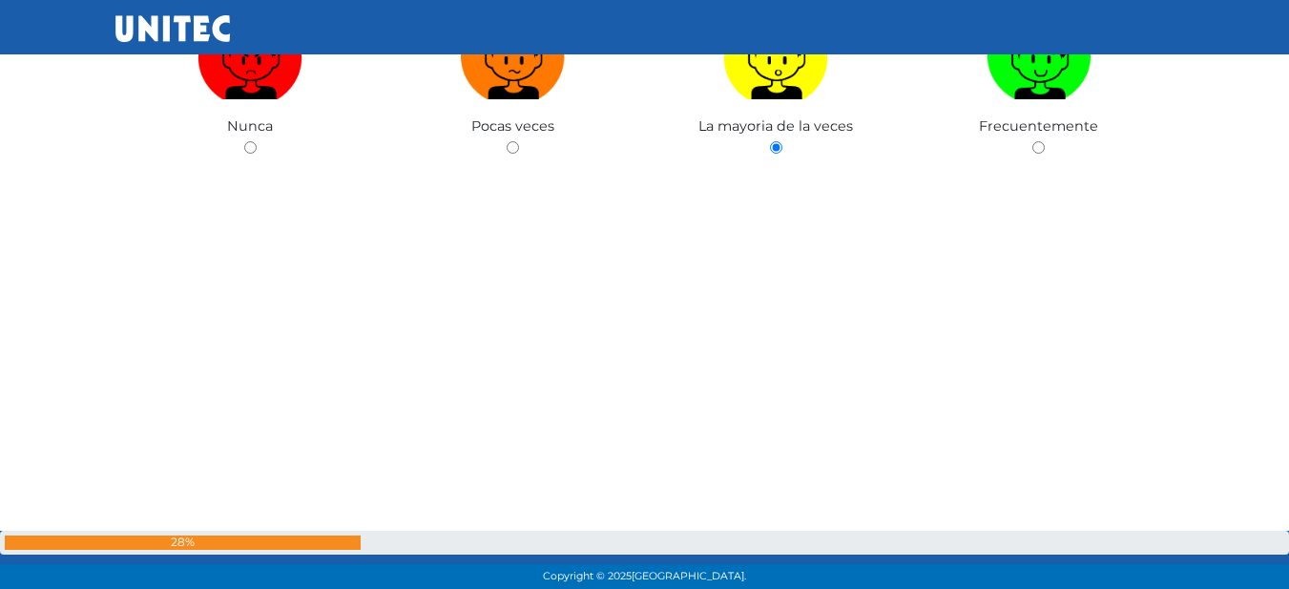
scroll to position [14222, 0]
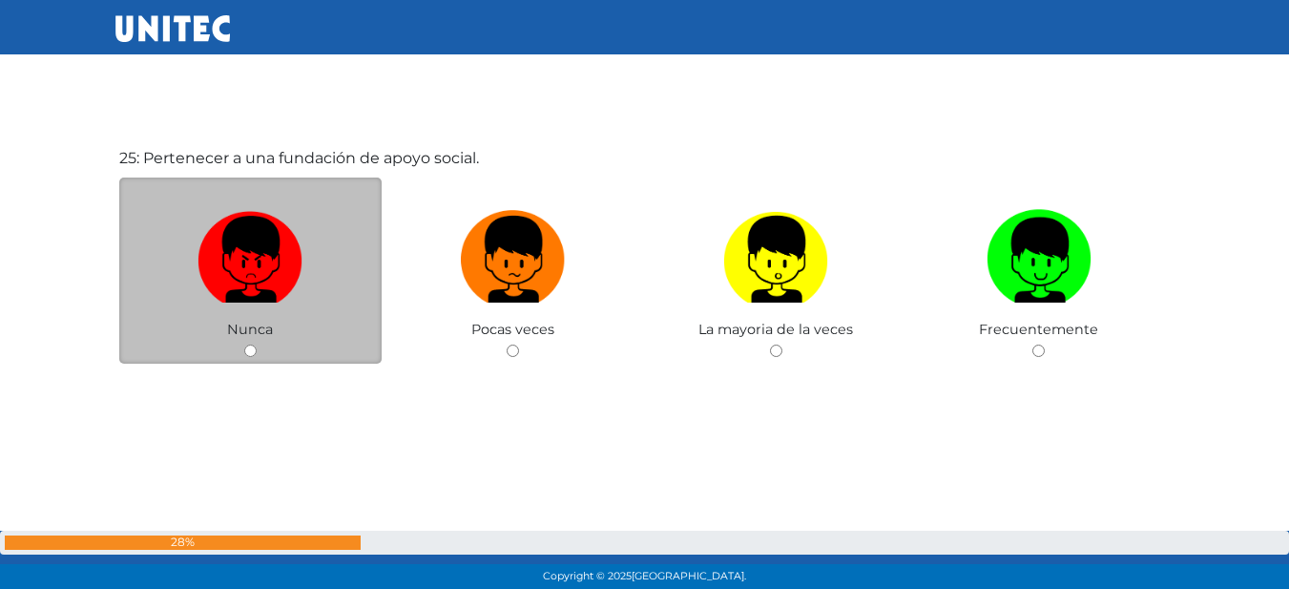
click at [330, 220] on label at bounding box center [250, 259] width 263 height 116
click at [257, 344] on input "radio" at bounding box center [250, 350] width 12 height 12
radio input "true"
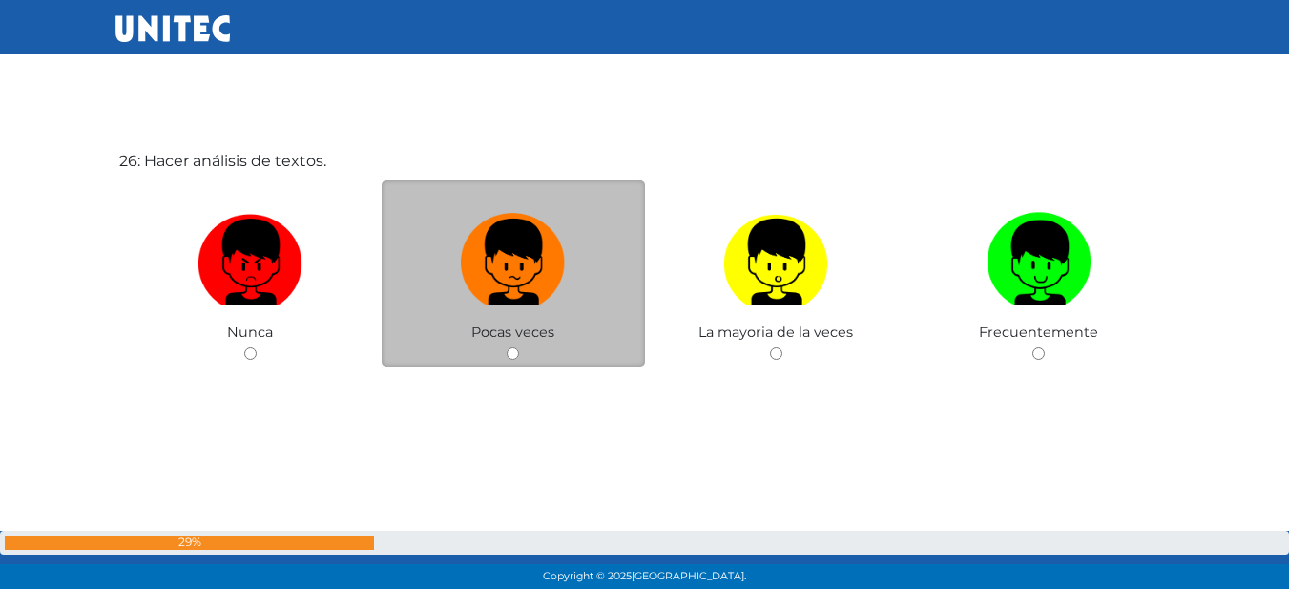
scroll to position [14810, 0]
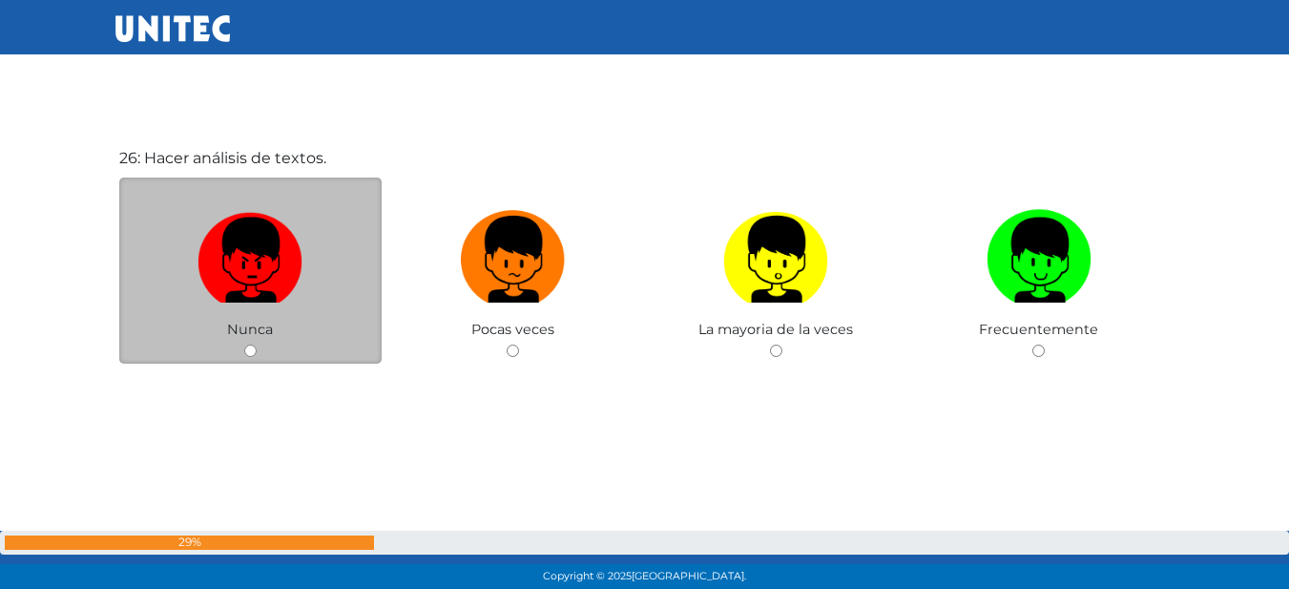
click at [267, 263] on img at bounding box center [249, 252] width 105 height 100
click at [257, 344] on input "radio" at bounding box center [250, 350] width 12 height 12
radio input "true"
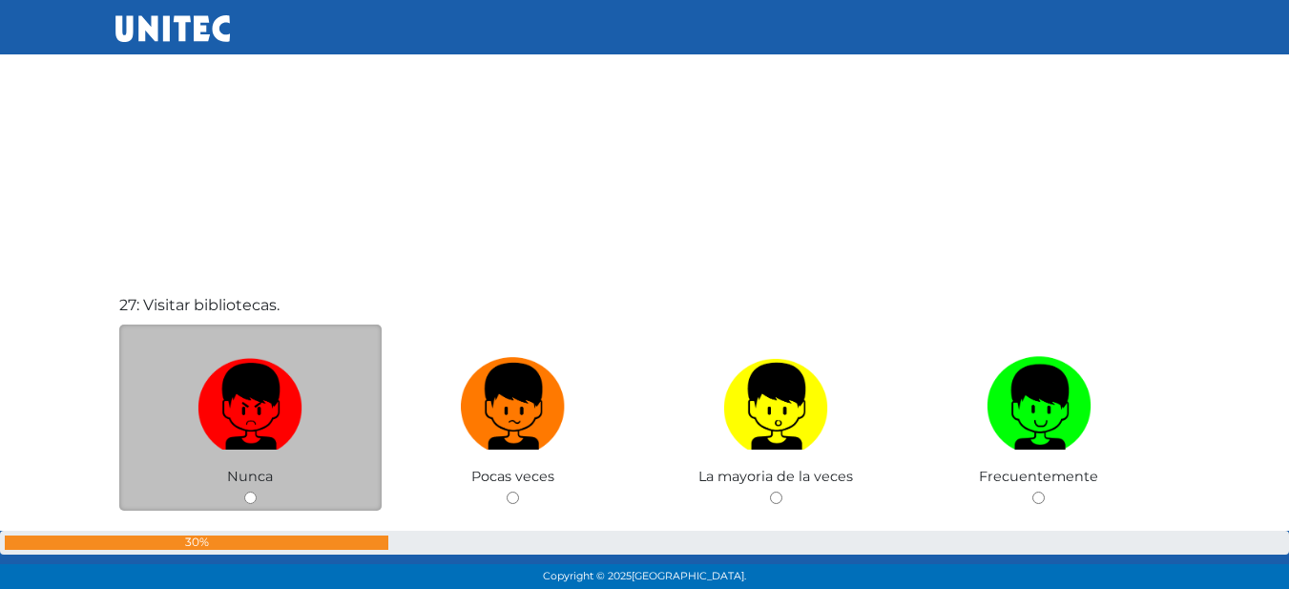
scroll to position [15254, 0]
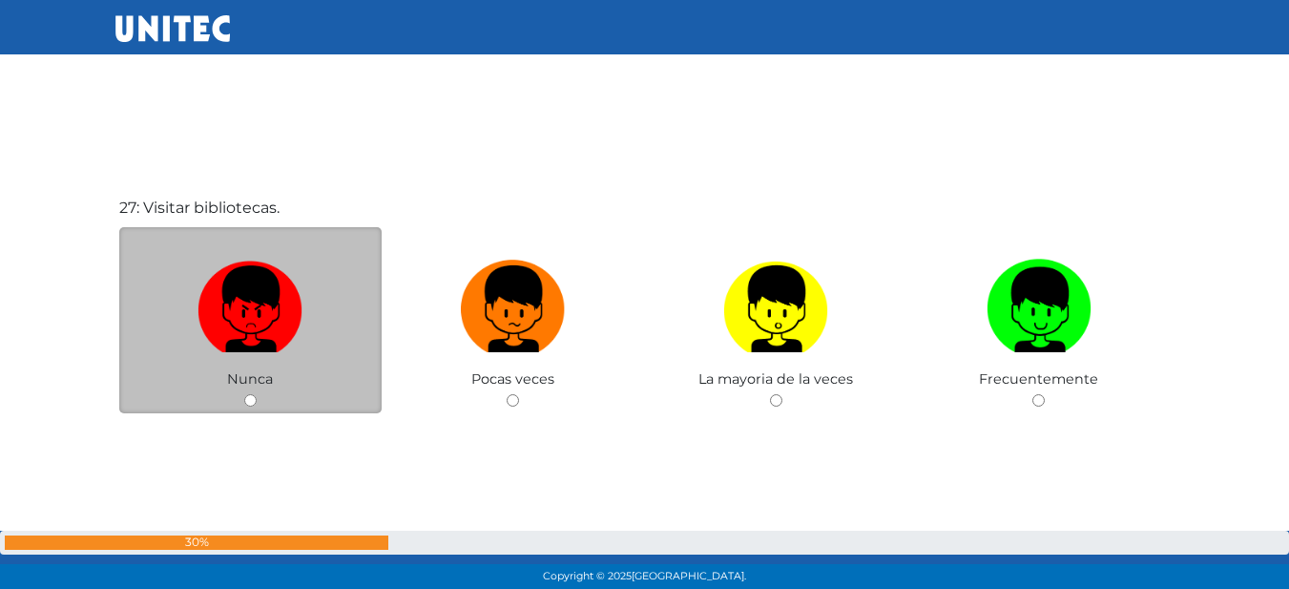
click at [349, 377] on div "Nunca" at bounding box center [250, 320] width 263 height 186
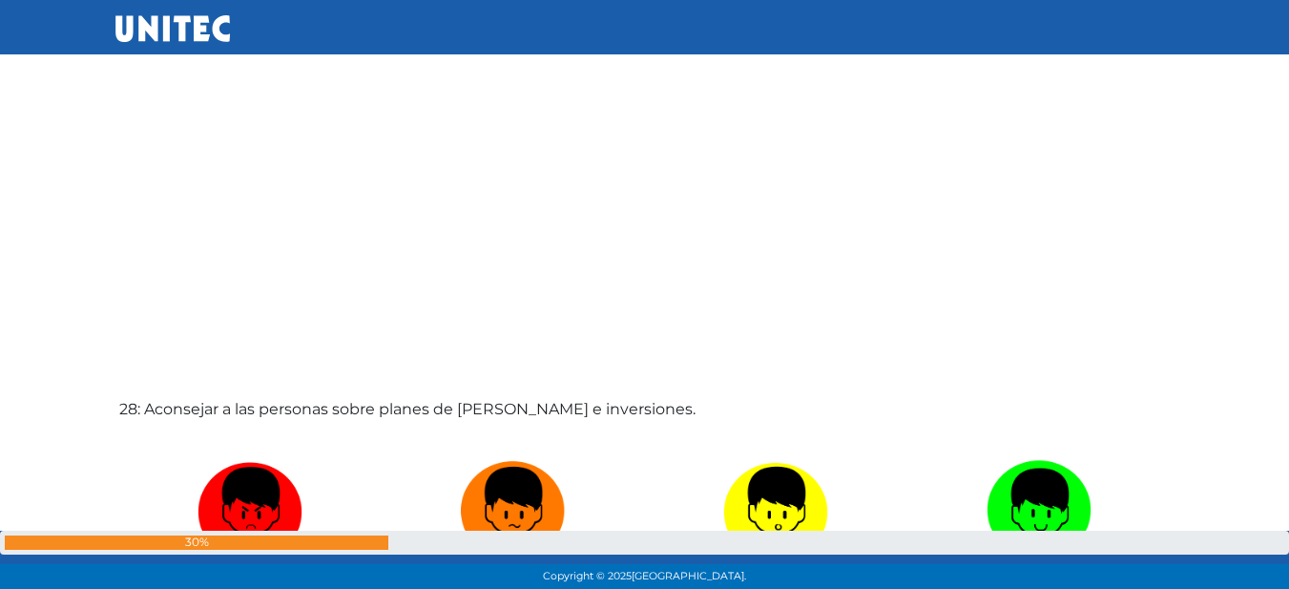
scroll to position [15826, 0]
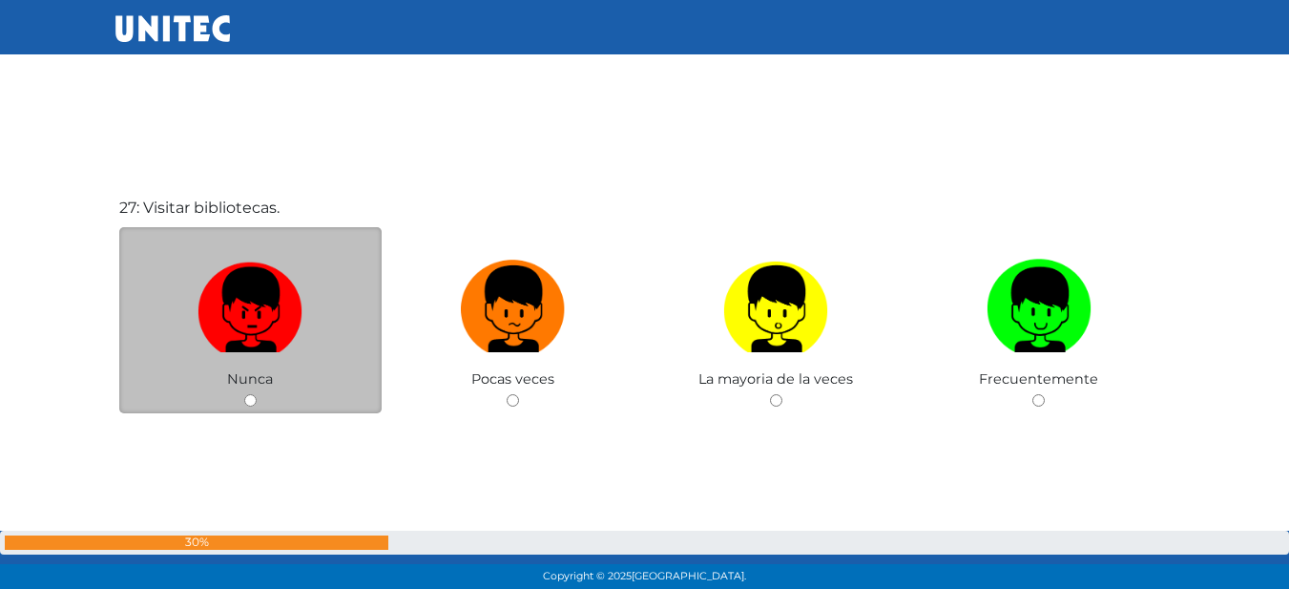
click at [255, 342] on img at bounding box center [249, 302] width 105 height 100
click at [255, 394] on input "radio" at bounding box center [250, 400] width 12 height 12
radio input "true"
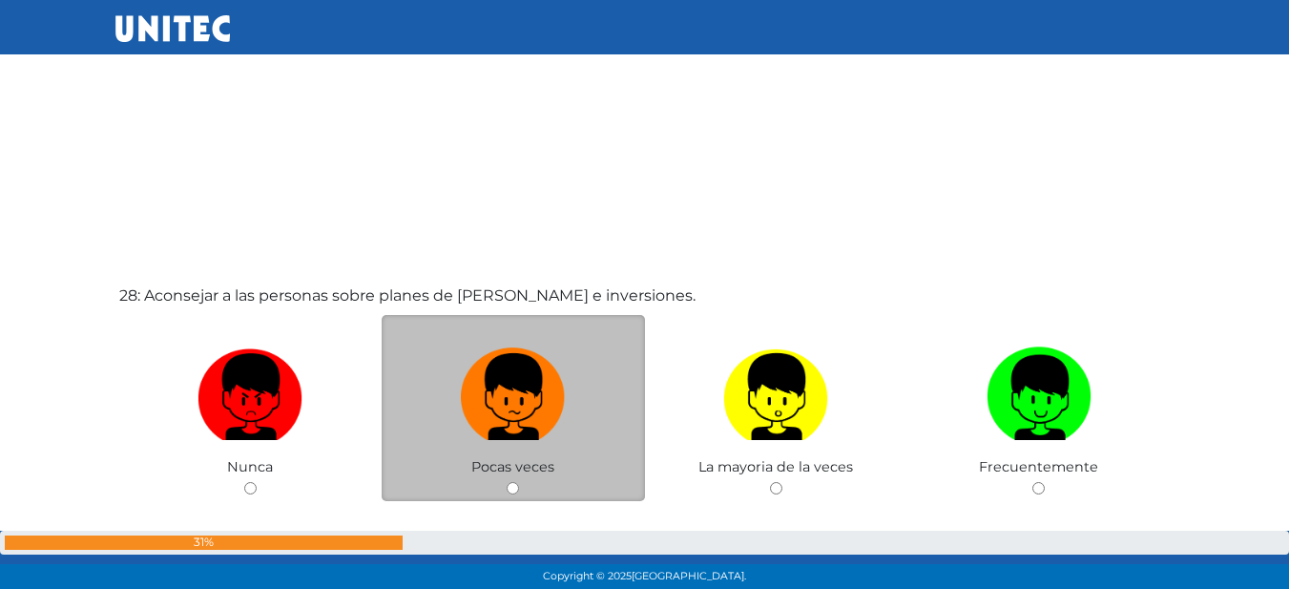
scroll to position [15887, 0]
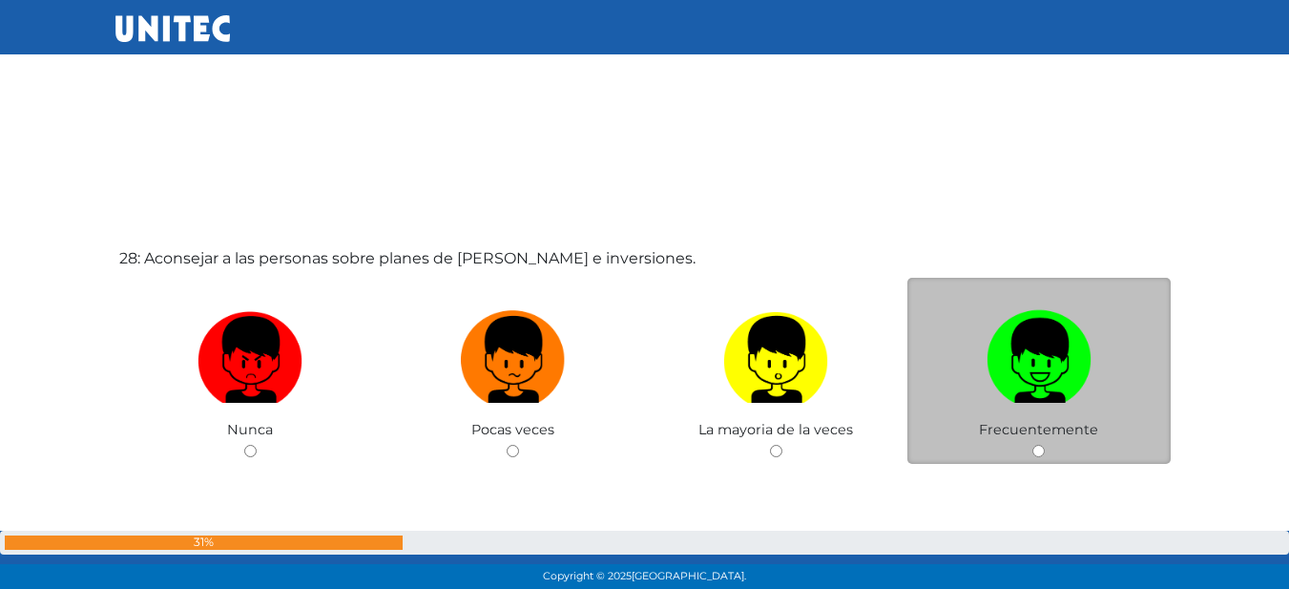
click at [1060, 341] on img at bounding box center [1038, 352] width 105 height 100
click at [1045, 445] on input "radio" at bounding box center [1038, 451] width 12 height 12
radio input "true"
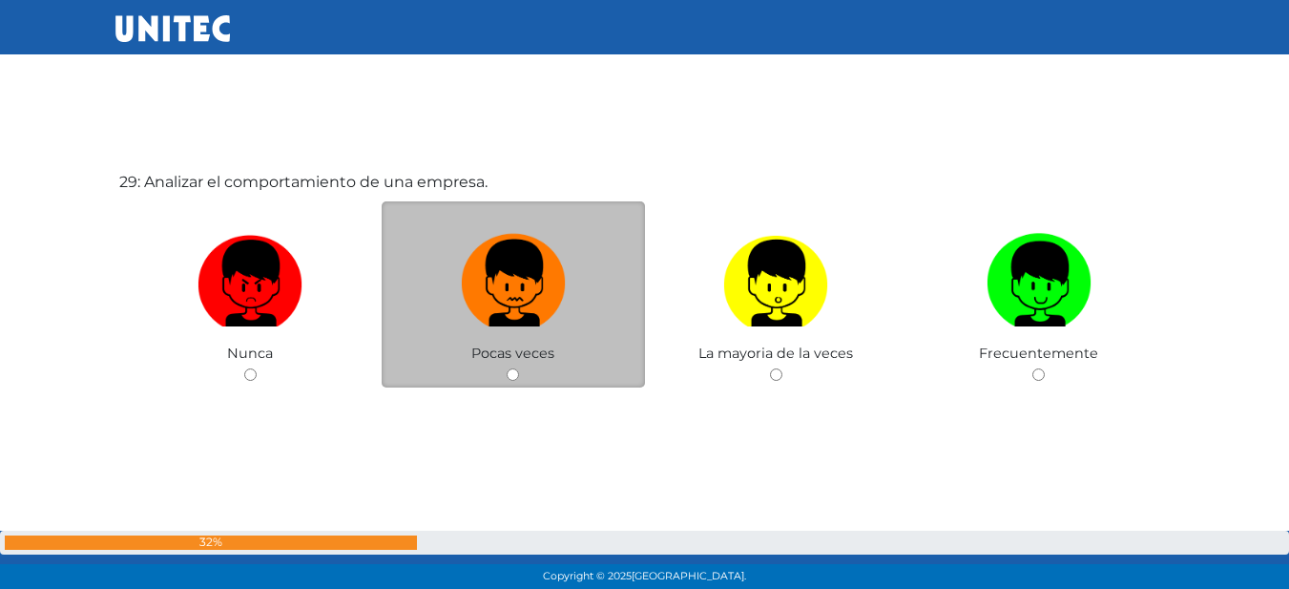
scroll to position [16556, 0]
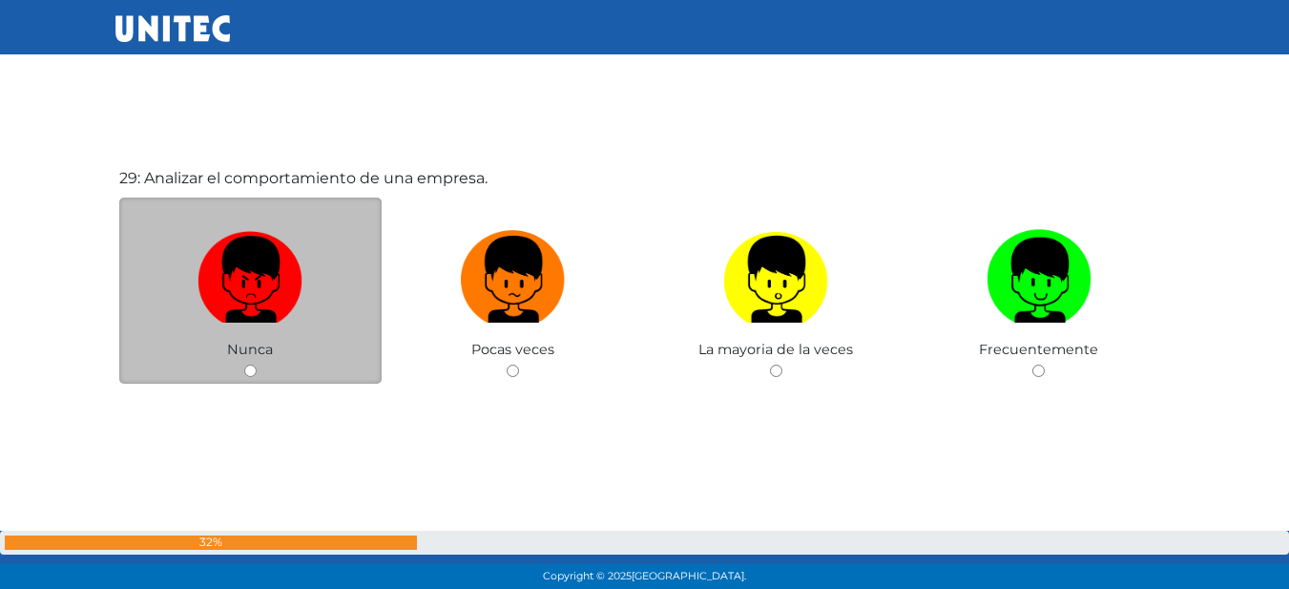
click at [191, 353] on div "Nunca" at bounding box center [250, 290] width 263 height 186
click at [260, 350] on span "Nunca" at bounding box center [250, 349] width 46 height 17
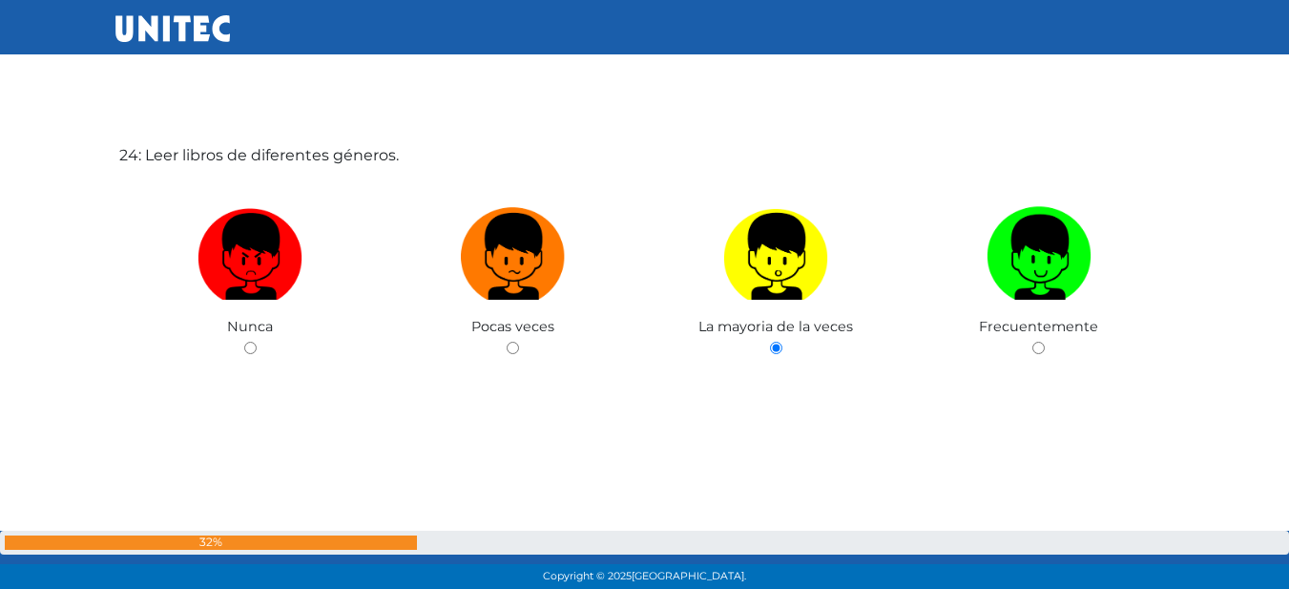
scroll to position [13662, 0]
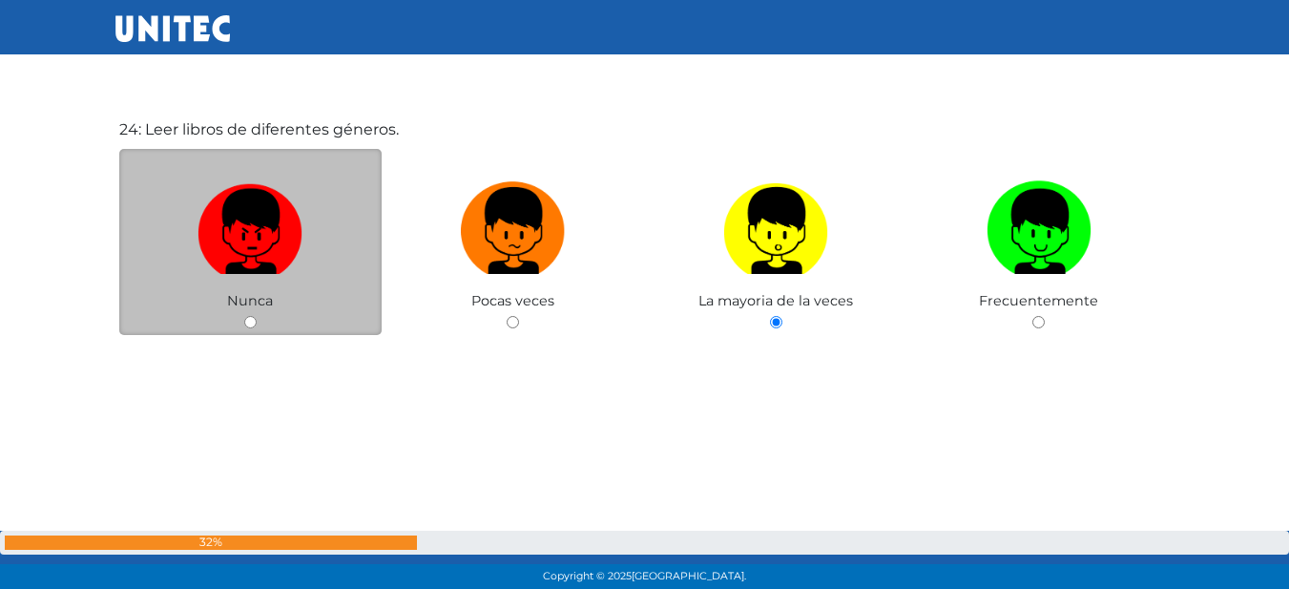
click at [271, 206] on img at bounding box center [249, 224] width 105 height 100
click at [257, 316] on input "radio" at bounding box center [250, 322] width 12 height 12
radio input "true"
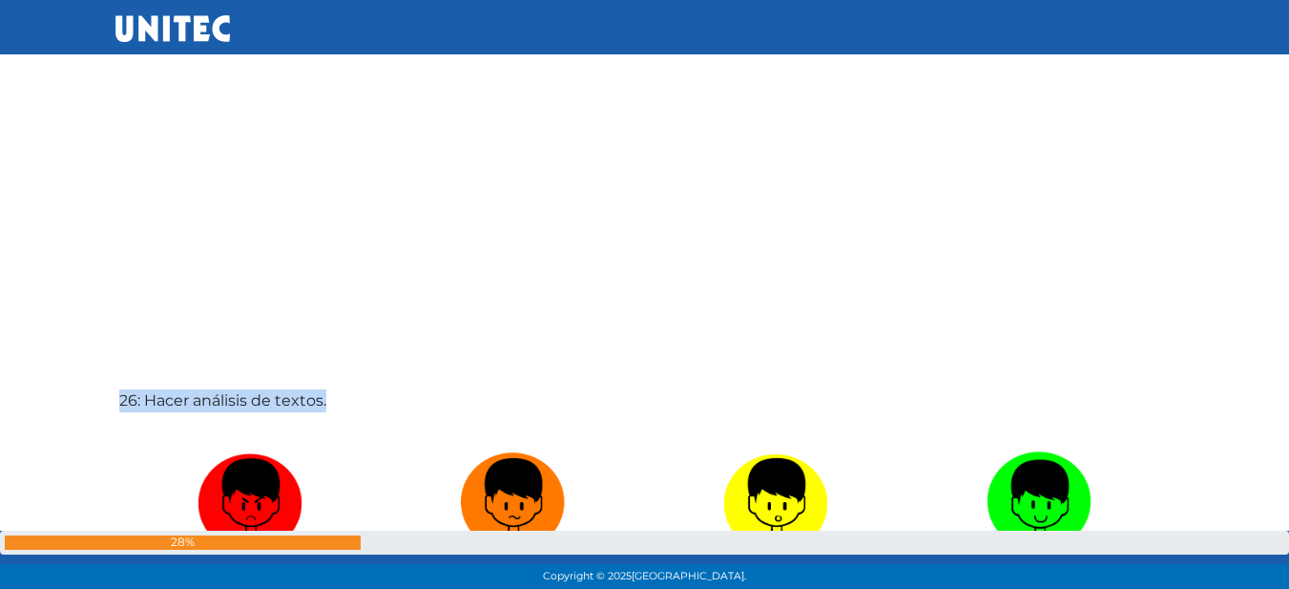
scroll to position [14587, 0]
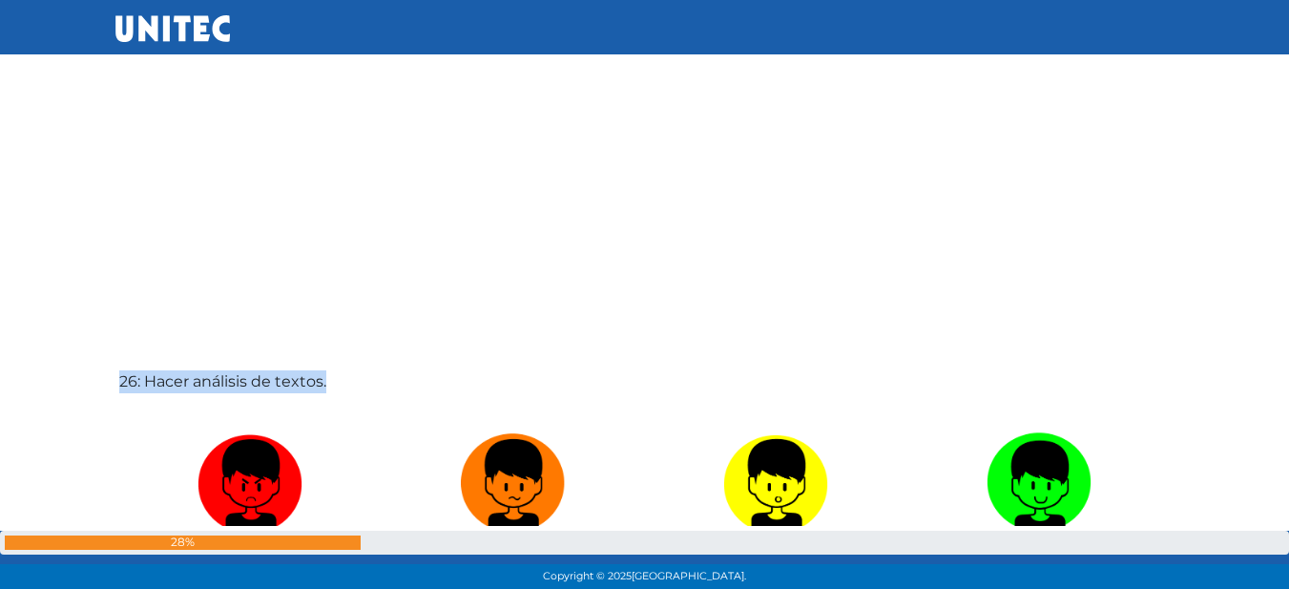
click at [466, 232] on div "26: Hacer análisis de textos. [GEOGRAPHIC_DATA] Pocas veces La mayoria de la ve…" at bounding box center [644, 517] width 1059 height 589
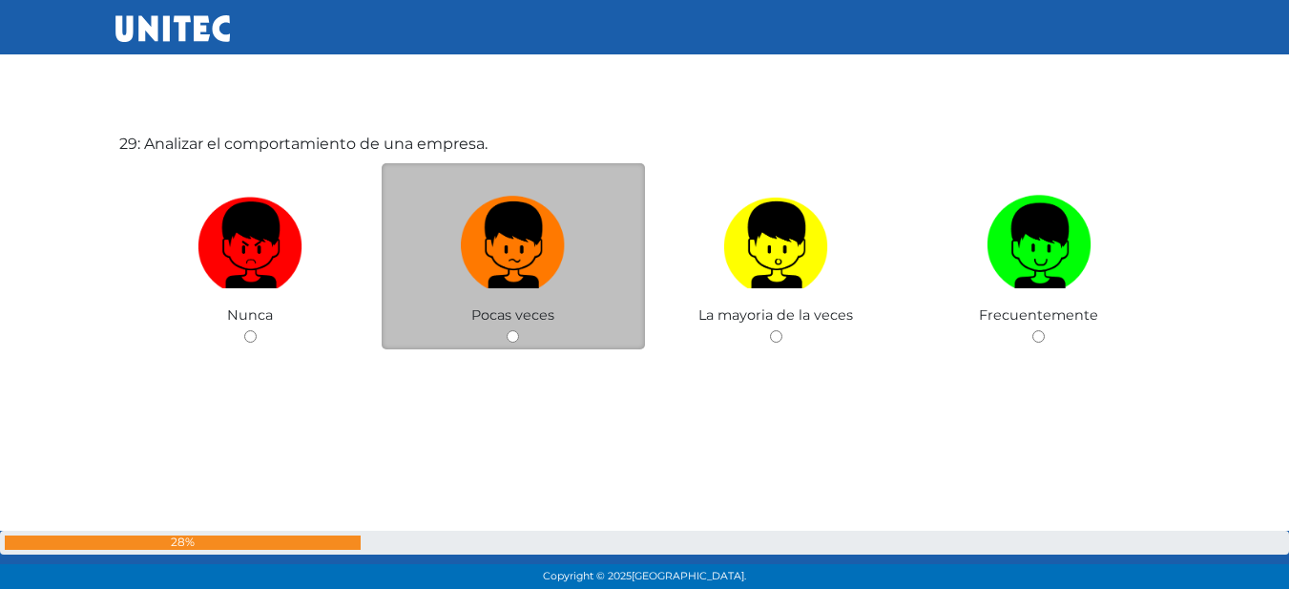
scroll to position [16686, 0]
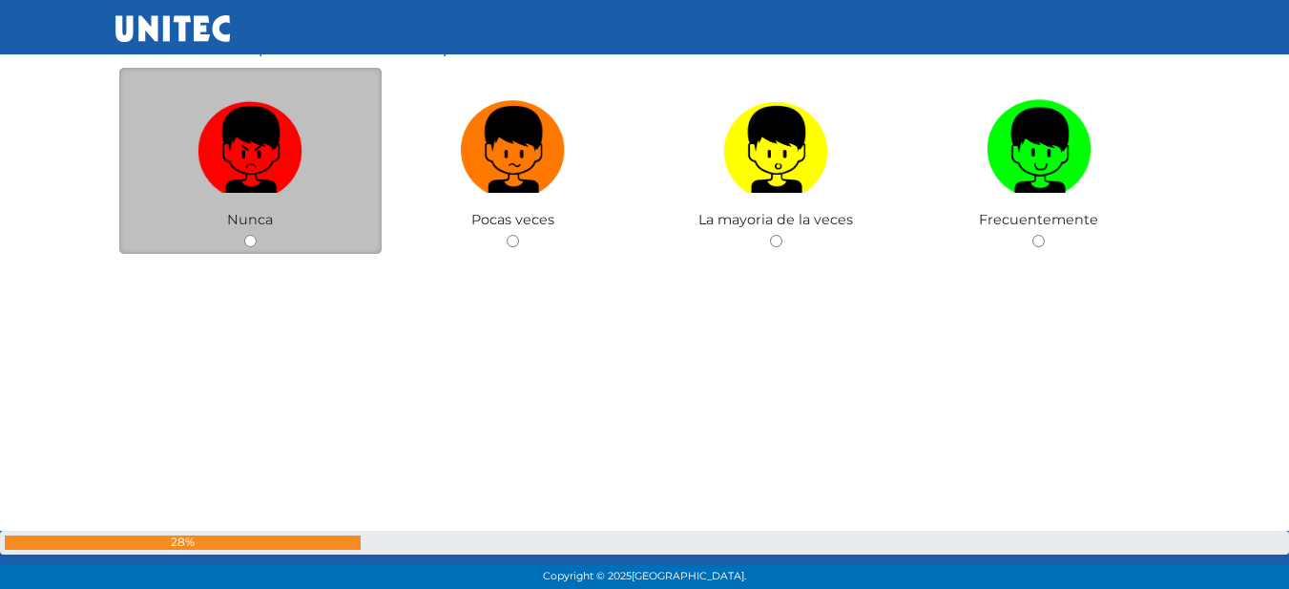
click at [260, 222] on span "Nunca" at bounding box center [250, 219] width 46 height 17
click at [242, 238] on div "Nunca" at bounding box center [250, 161] width 263 height 186
click at [250, 238] on input "radio" at bounding box center [250, 241] width 12 height 12
radio input "true"
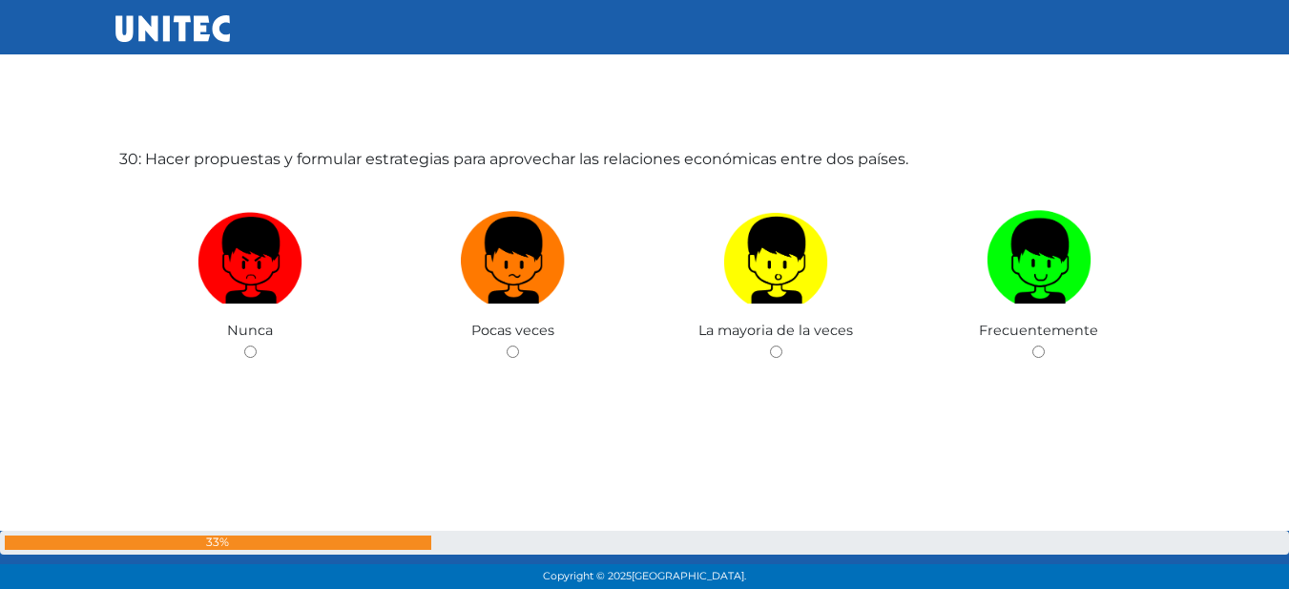
scroll to position [17165, 0]
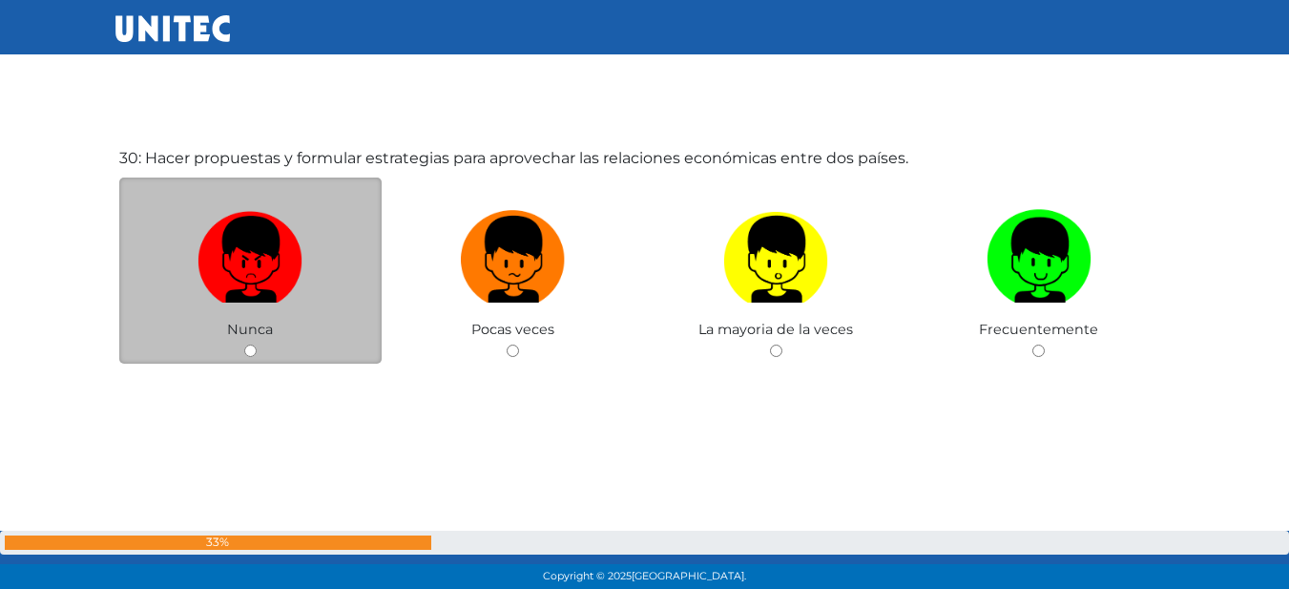
click at [247, 350] on input "radio" at bounding box center [250, 350] width 12 height 12
radio input "true"
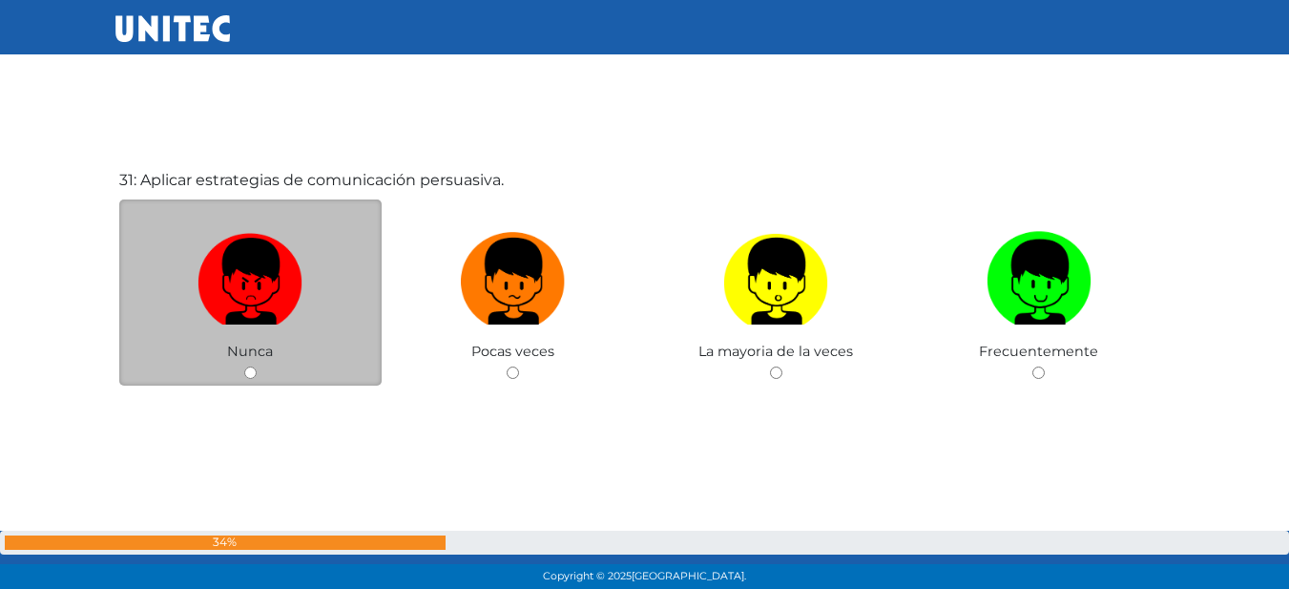
scroll to position [17802, 0]
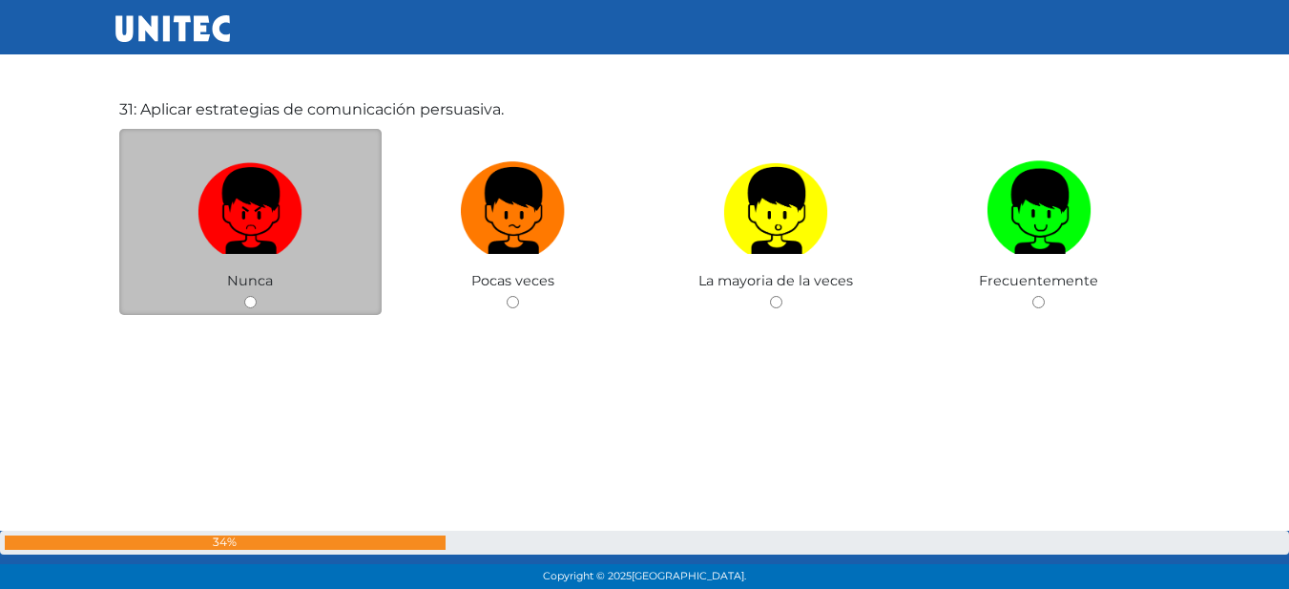
click at [247, 303] on input "radio" at bounding box center [250, 302] width 12 height 12
radio input "true"
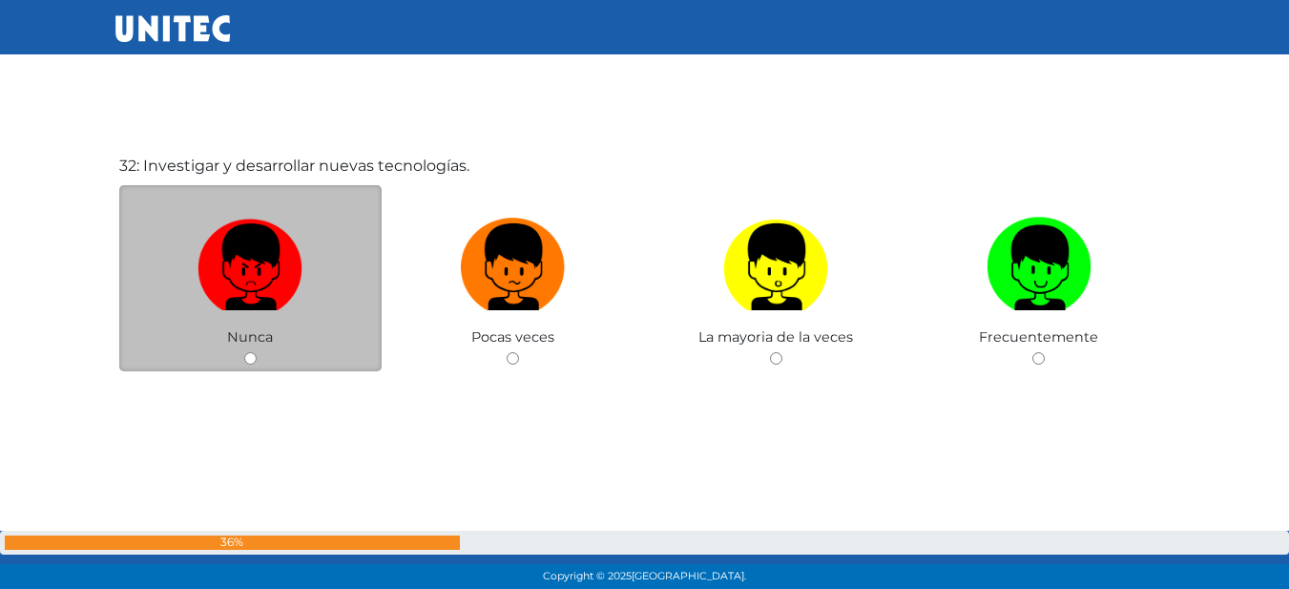
scroll to position [18439, 0]
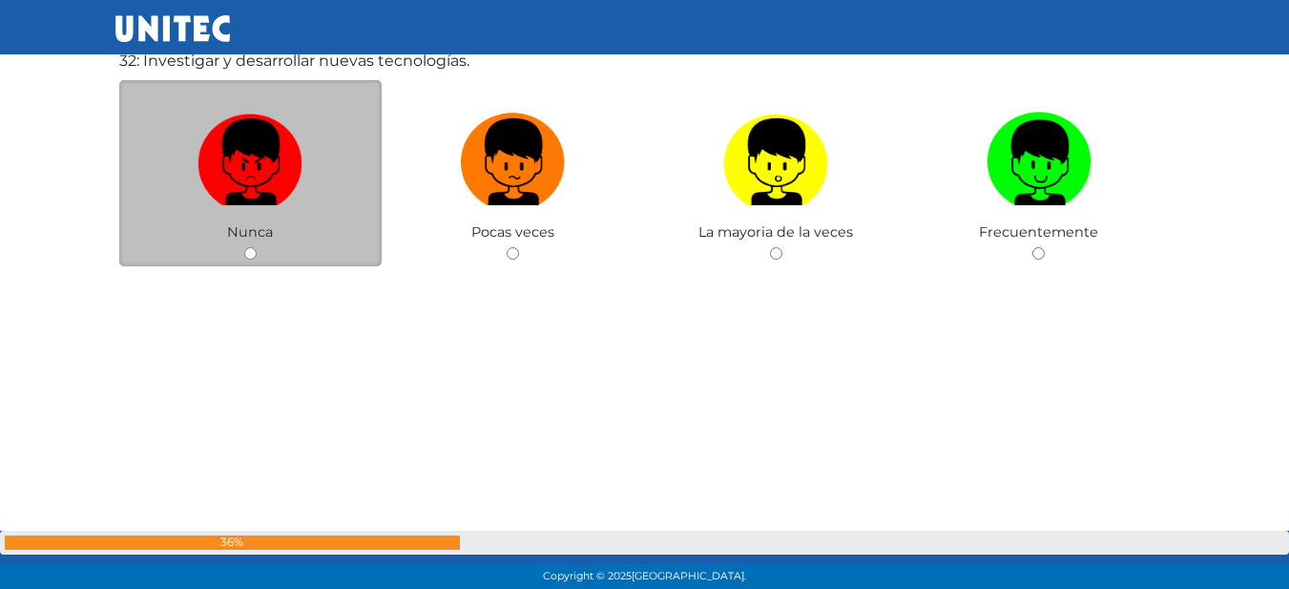
click at [259, 249] on div "Nunca" at bounding box center [250, 173] width 263 height 186
click at [244, 255] on input "radio" at bounding box center [250, 253] width 12 height 12
radio input "true"
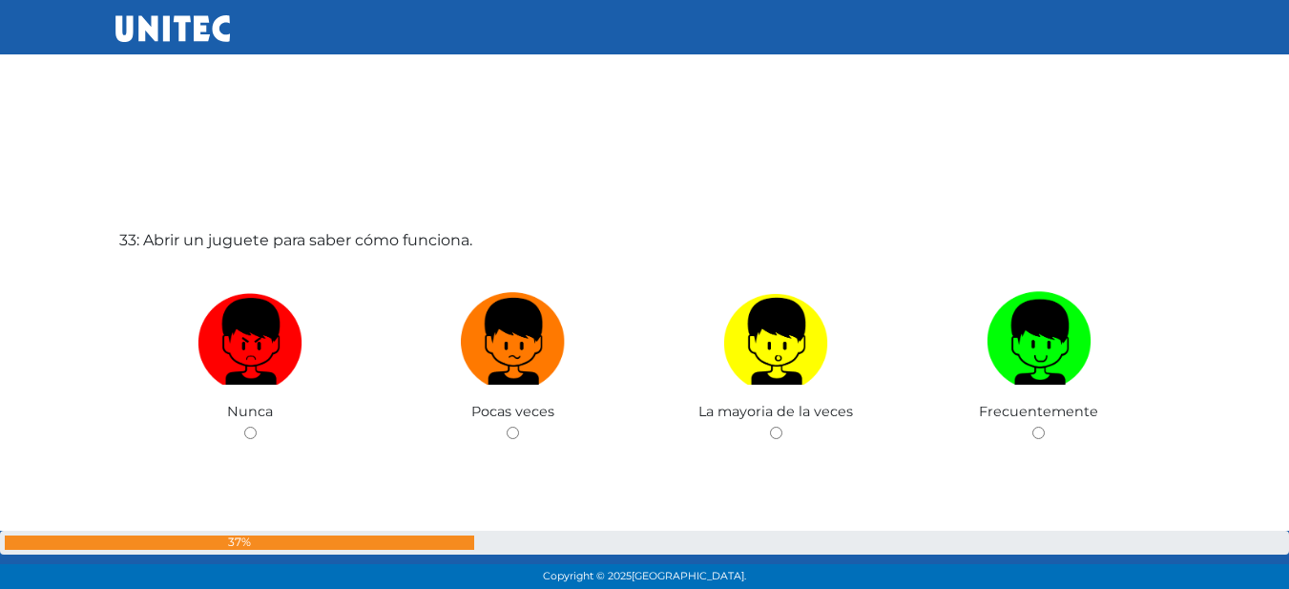
scroll to position [18930, 0]
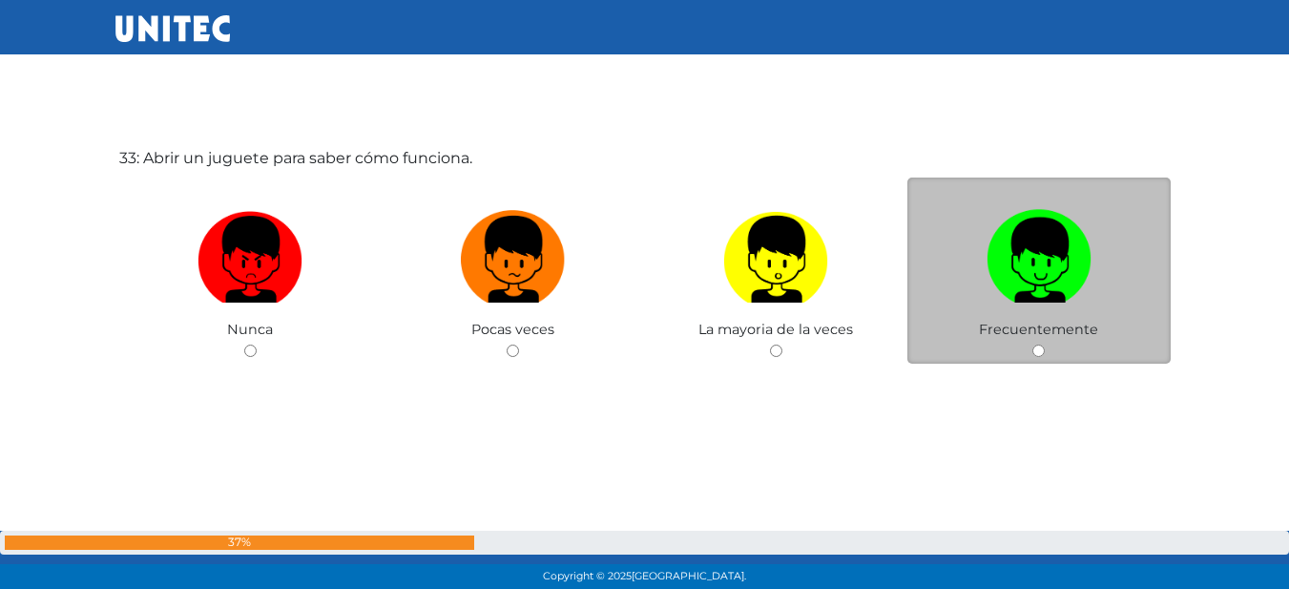
click at [982, 309] on label at bounding box center [1038, 259] width 263 height 116
click at [1032, 344] on input "radio" at bounding box center [1038, 350] width 12 height 12
radio input "true"
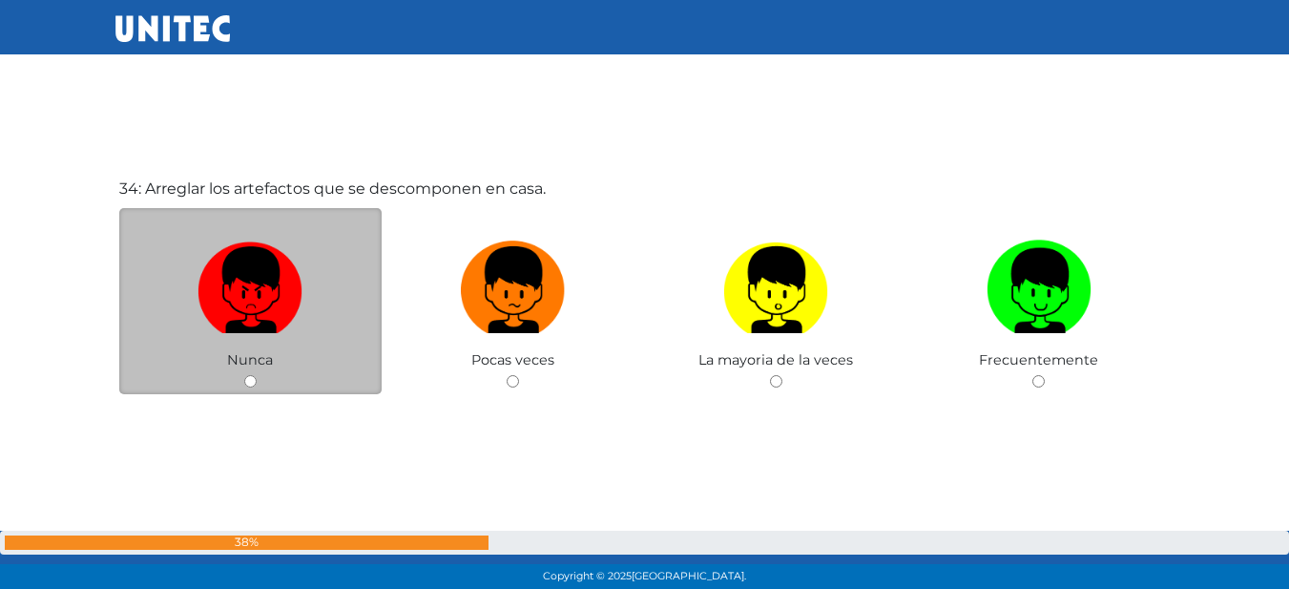
scroll to position [19519, 0]
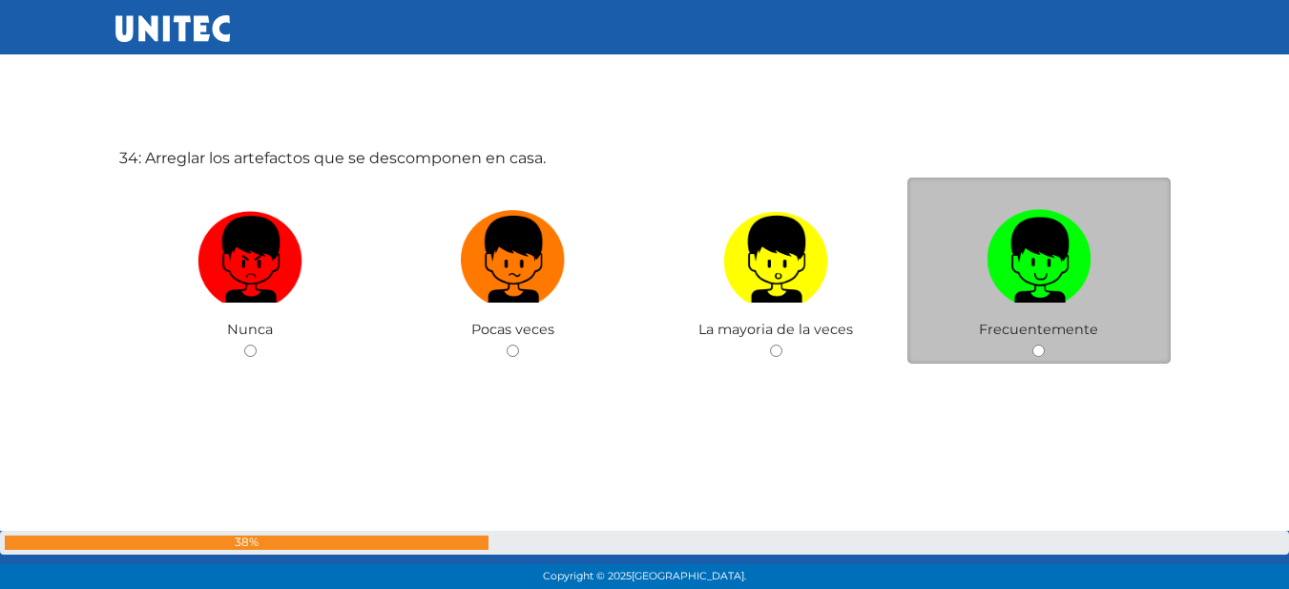
click at [1049, 317] on label at bounding box center [1038, 259] width 263 height 116
click at [1045, 344] on input "radio" at bounding box center [1038, 350] width 12 height 12
radio input "true"
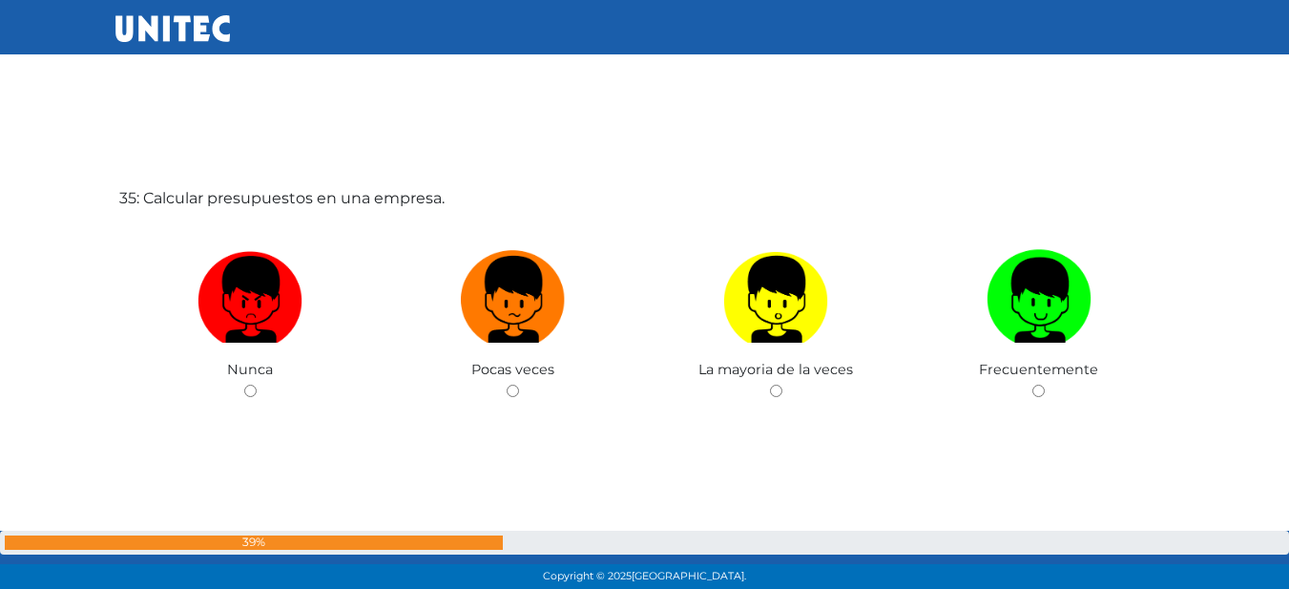
scroll to position [20097, 0]
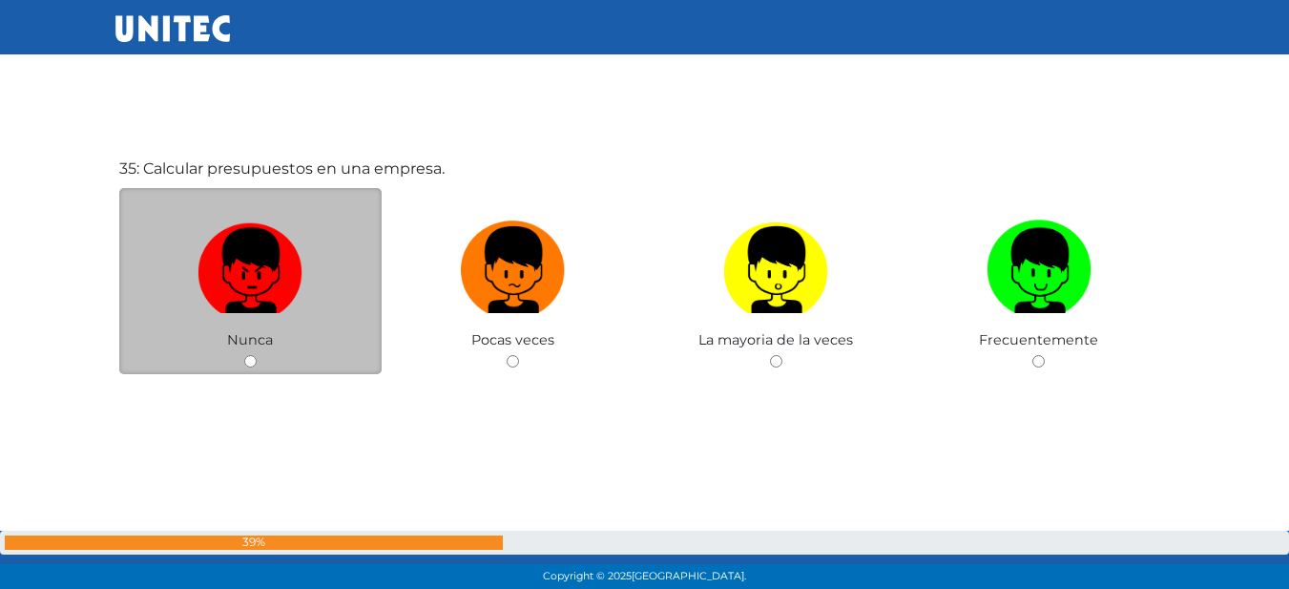
click at [285, 261] on img at bounding box center [249, 263] width 105 height 100
click at [257, 355] on input "radio" at bounding box center [250, 361] width 12 height 12
radio input "true"
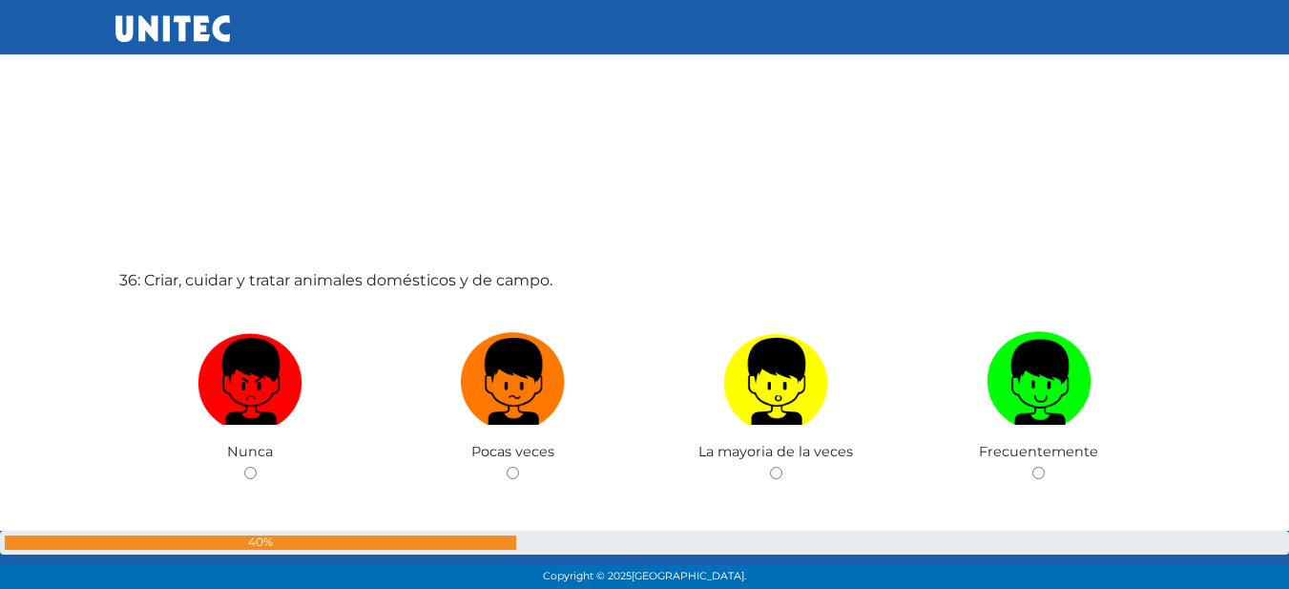
scroll to position [20648, 0]
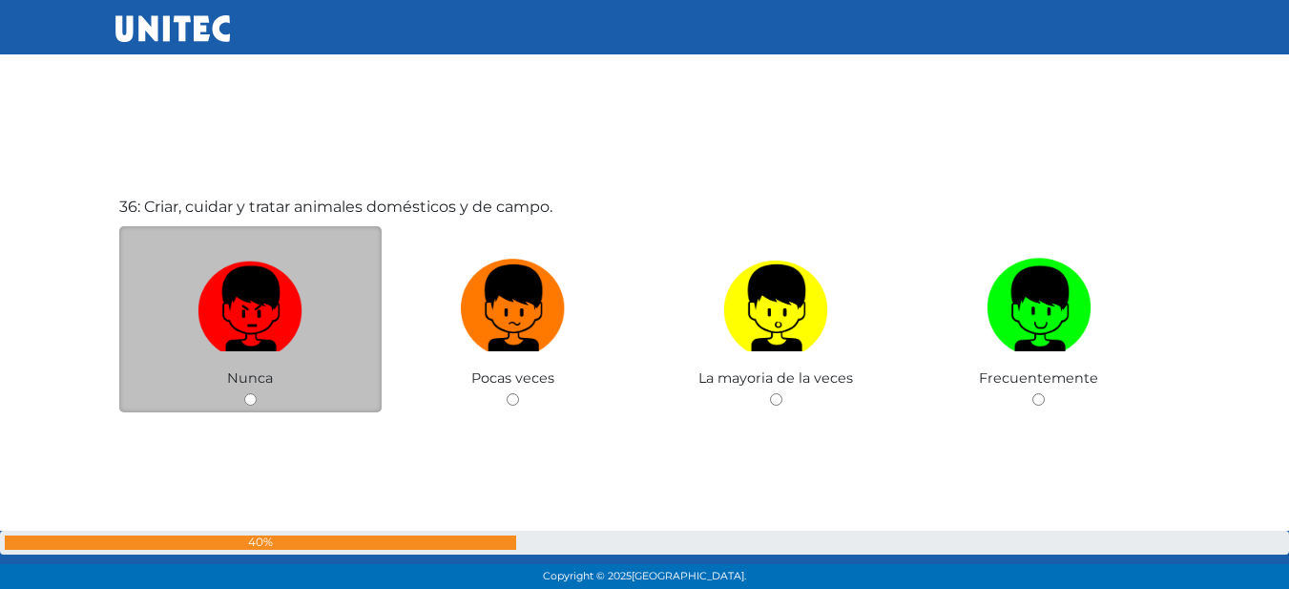
drag, startPoint x: 244, startPoint y: 304, endPoint x: 268, endPoint y: 302, distance: 23.9
click at [247, 304] on img at bounding box center [249, 301] width 105 height 100
click at [247, 393] on input "radio" at bounding box center [250, 399] width 12 height 12
radio input "true"
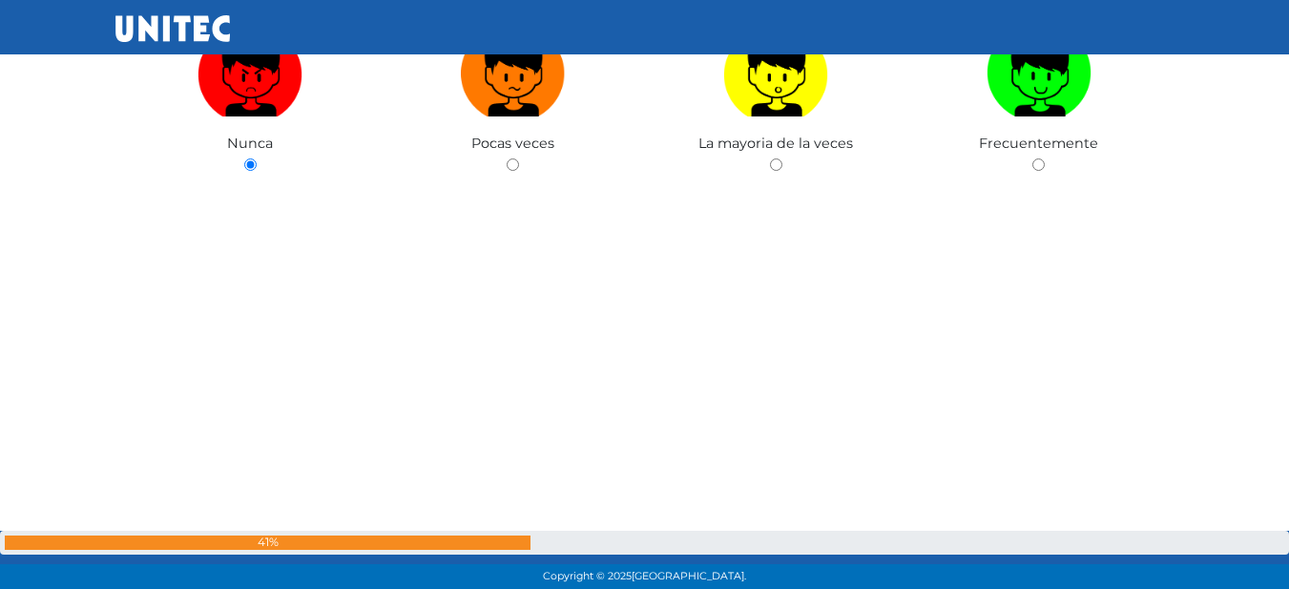
scroll to position [21186, 0]
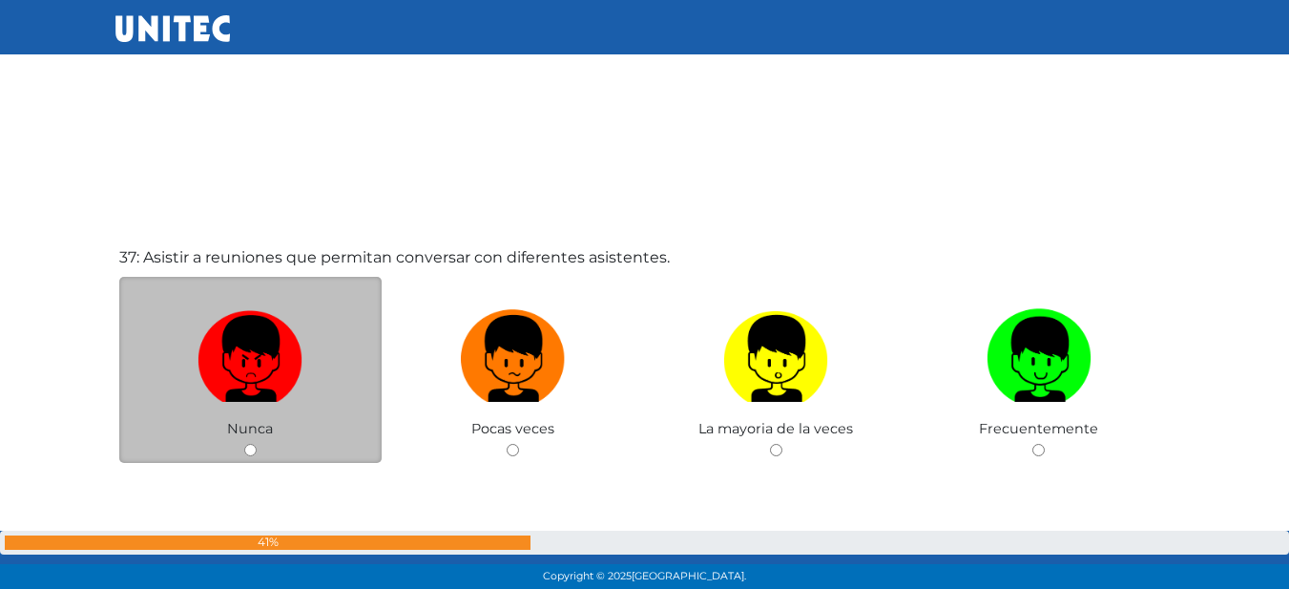
click at [187, 372] on label at bounding box center [250, 358] width 263 height 116
click at [244, 444] on input "radio" at bounding box center [250, 450] width 12 height 12
radio input "true"
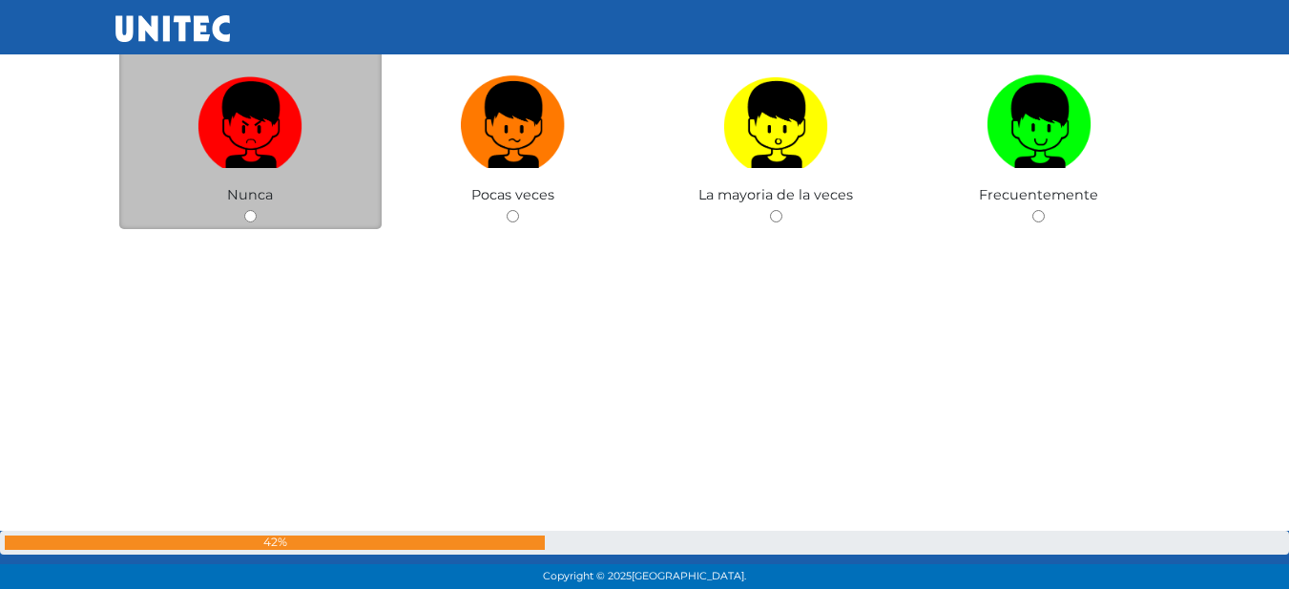
click at [247, 195] on span "Nunca" at bounding box center [250, 194] width 46 height 17
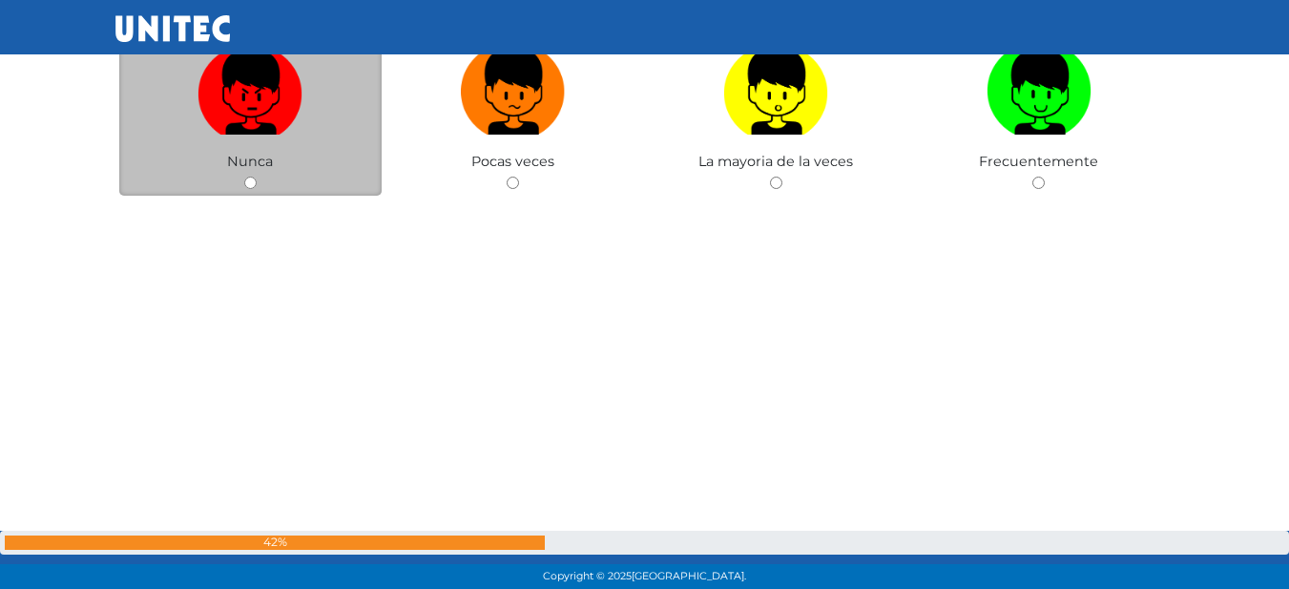
scroll to position [22008, 0]
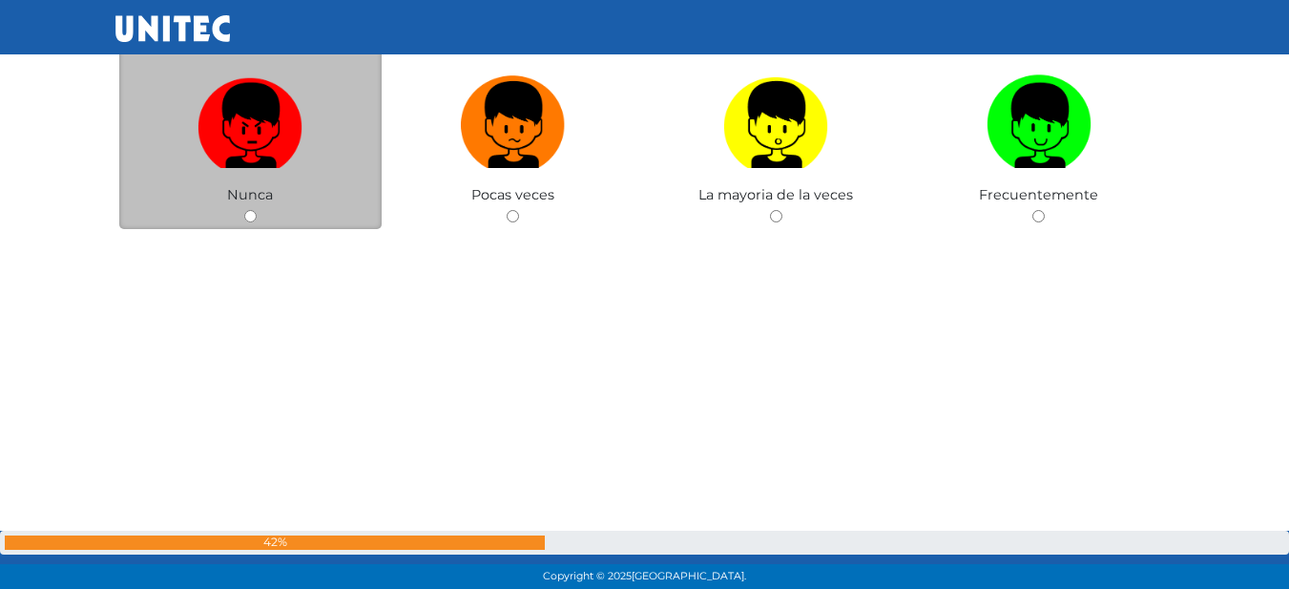
click at [262, 109] on img at bounding box center [249, 118] width 105 height 100
click at [257, 210] on input "radio" at bounding box center [250, 216] width 12 height 12
radio input "true"
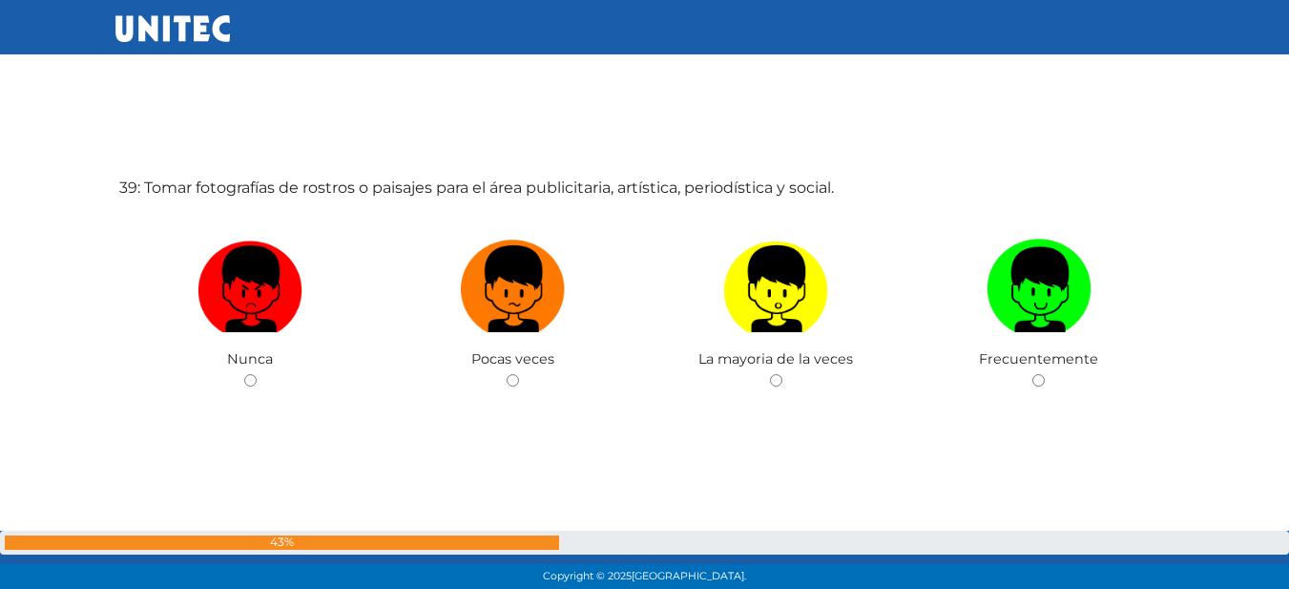
scroll to position [22462, 0]
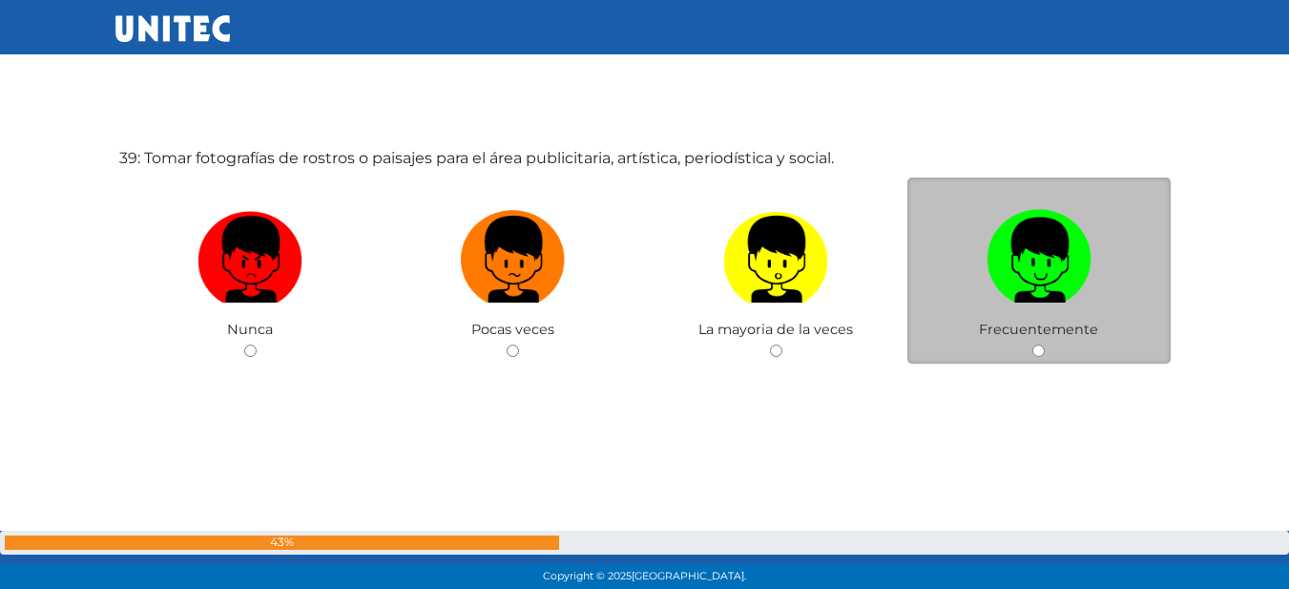
click at [926, 246] on label at bounding box center [1038, 259] width 263 height 116
click at [1032, 344] on input "radio" at bounding box center [1038, 350] width 12 height 12
radio input "true"
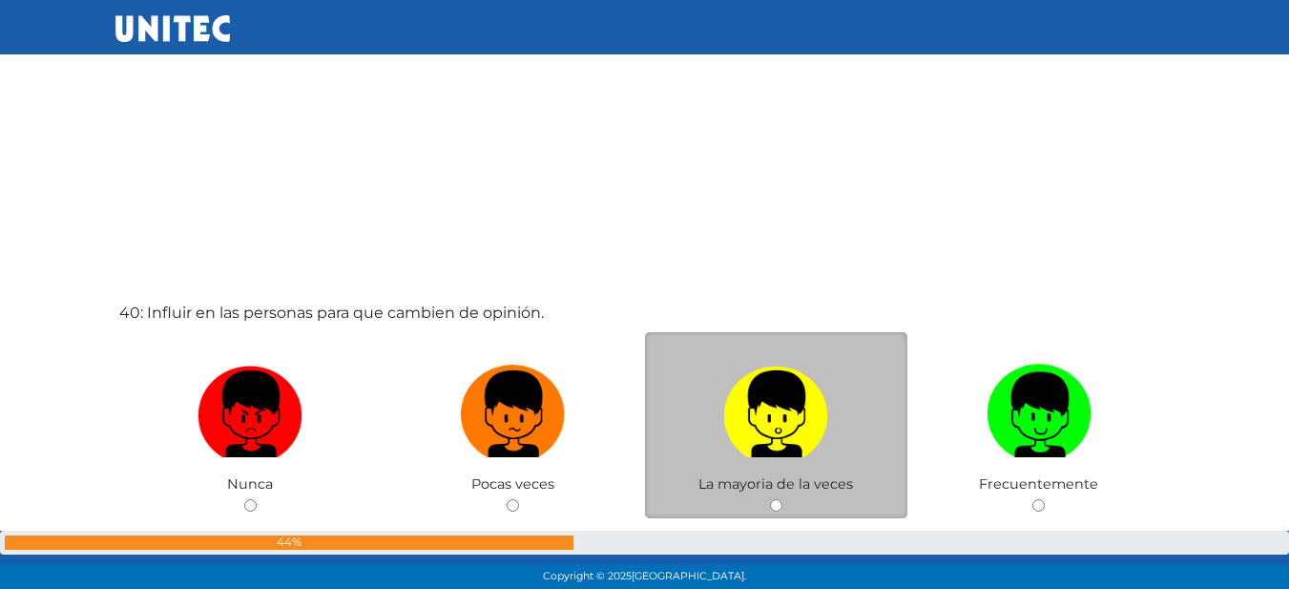
scroll to position [22944, 0]
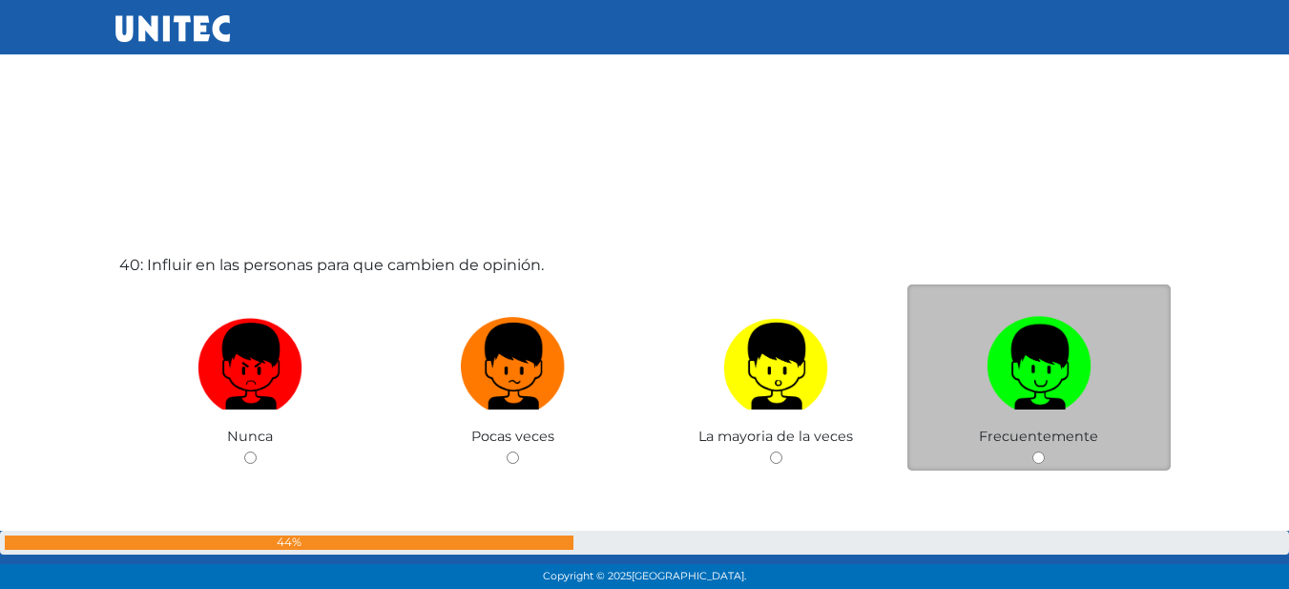
click at [1113, 346] on label at bounding box center [1038, 366] width 263 height 116
click at [1045, 451] on input "radio" at bounding box center [1038, 457] width 12 height 12
radio input "true"
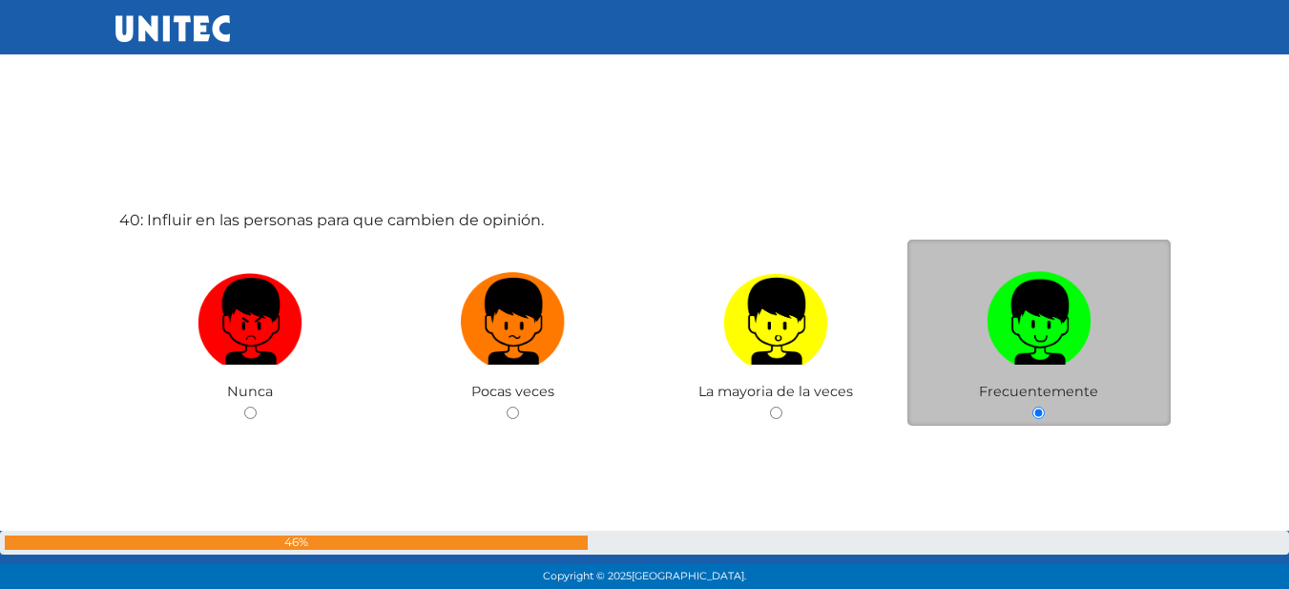
click at [1116, 337] on label at bounding box center [1038, 321] width 263 height 116
click at [1045, 406] on input "radio" at bounding box center [1038, 412] width 12 height 12
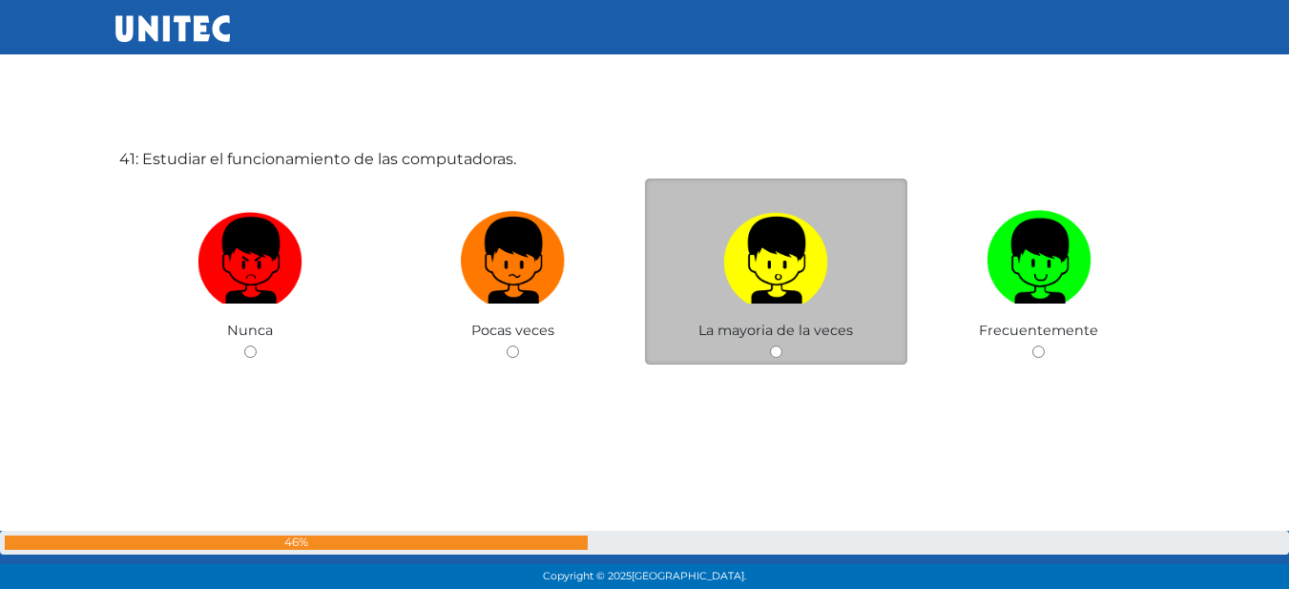
scroll to position [23639, 0]
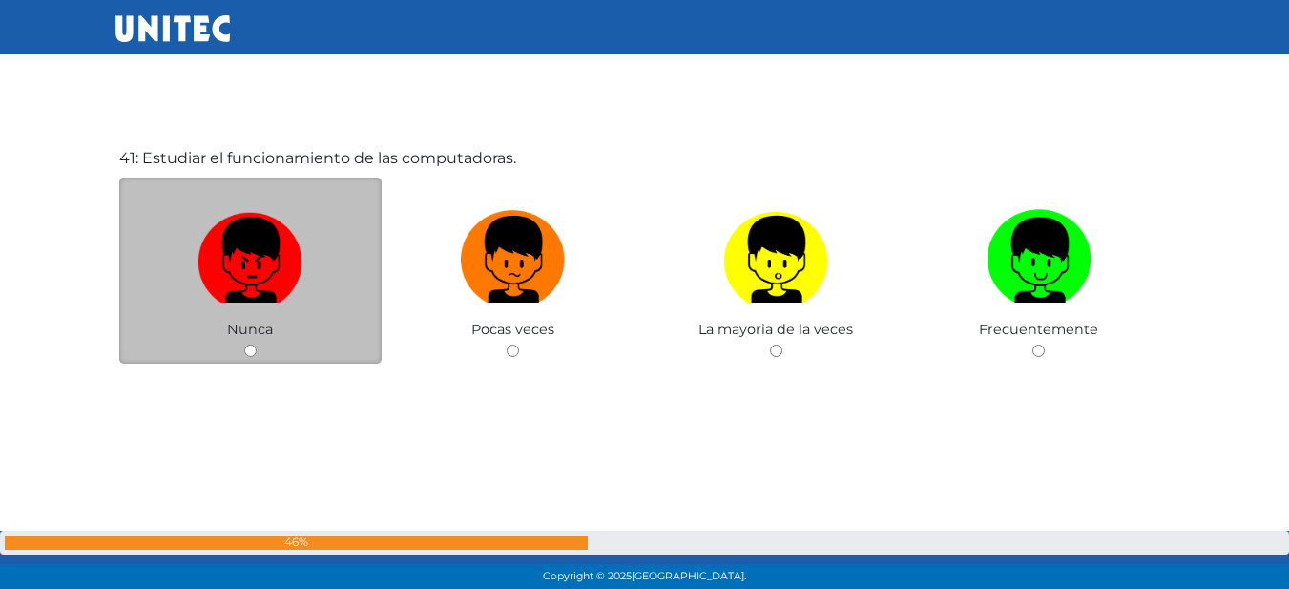
click at [227, 257] on img at bounding box center [249, 252] width 105 height 100
click at [244, 344] on input "radio" at bounding box center [250, 350] width 12 height 12
radio input "true"
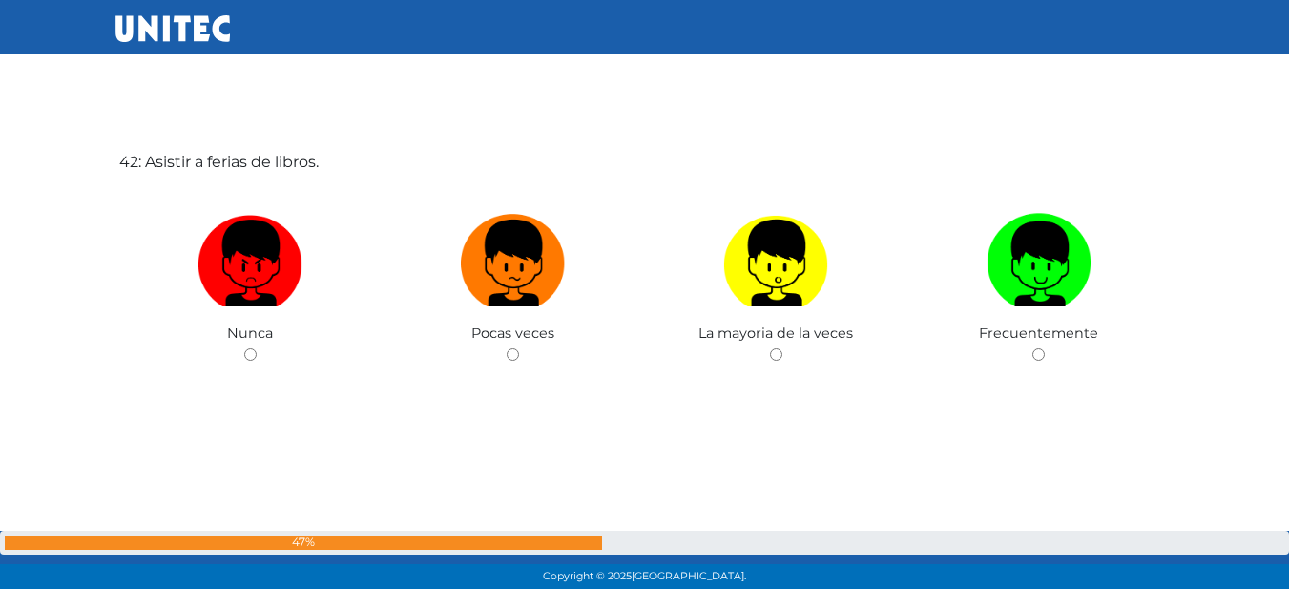
scroll to position [24228, 0]
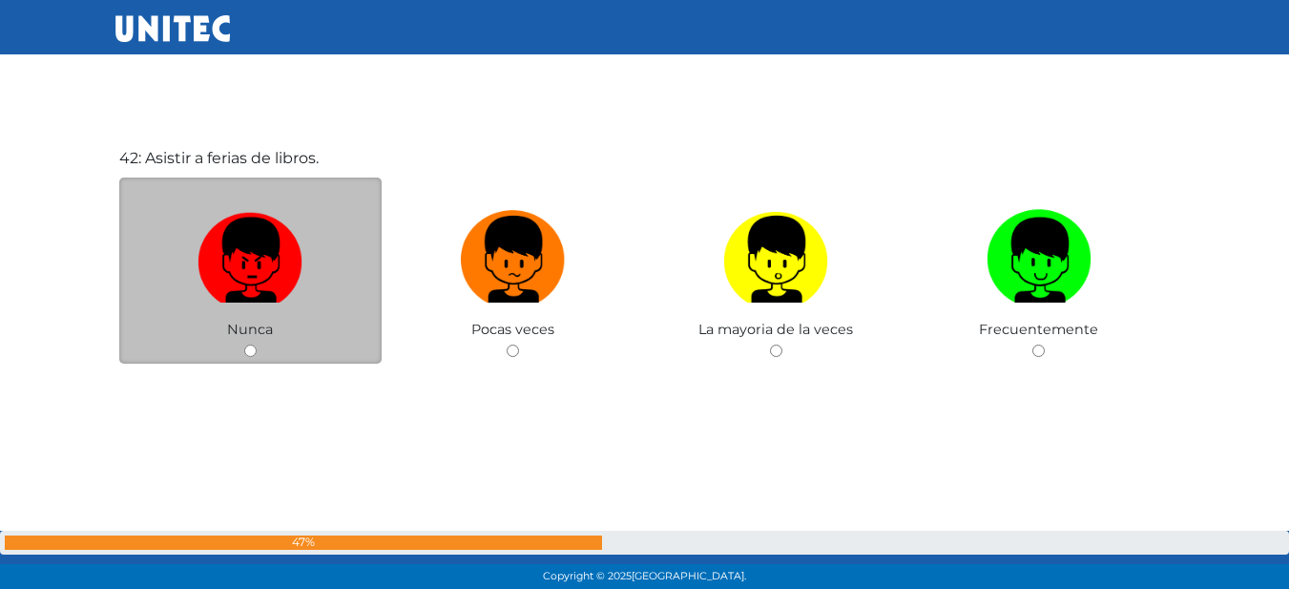
click at [261, 249] on img at bounding box center [249, 252] width 105 height 100
click at [257, 344] on input "radio" at bounding box center [250, 350] width 12 height 12
radio input "true"
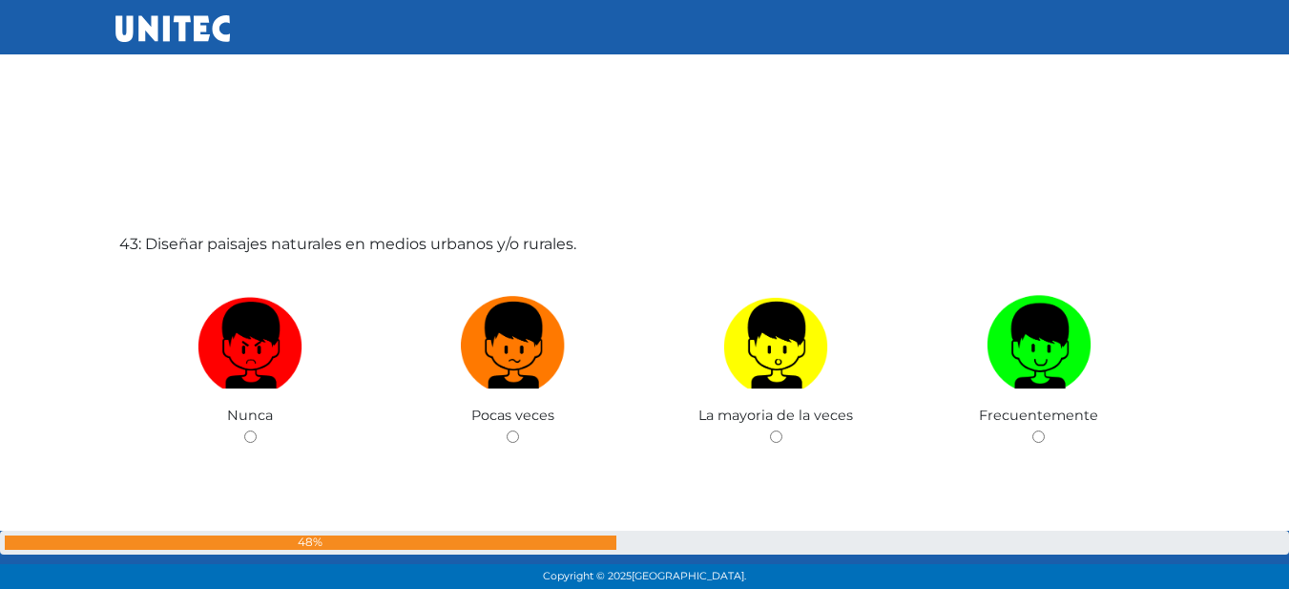
scroll to position [24779, 0]
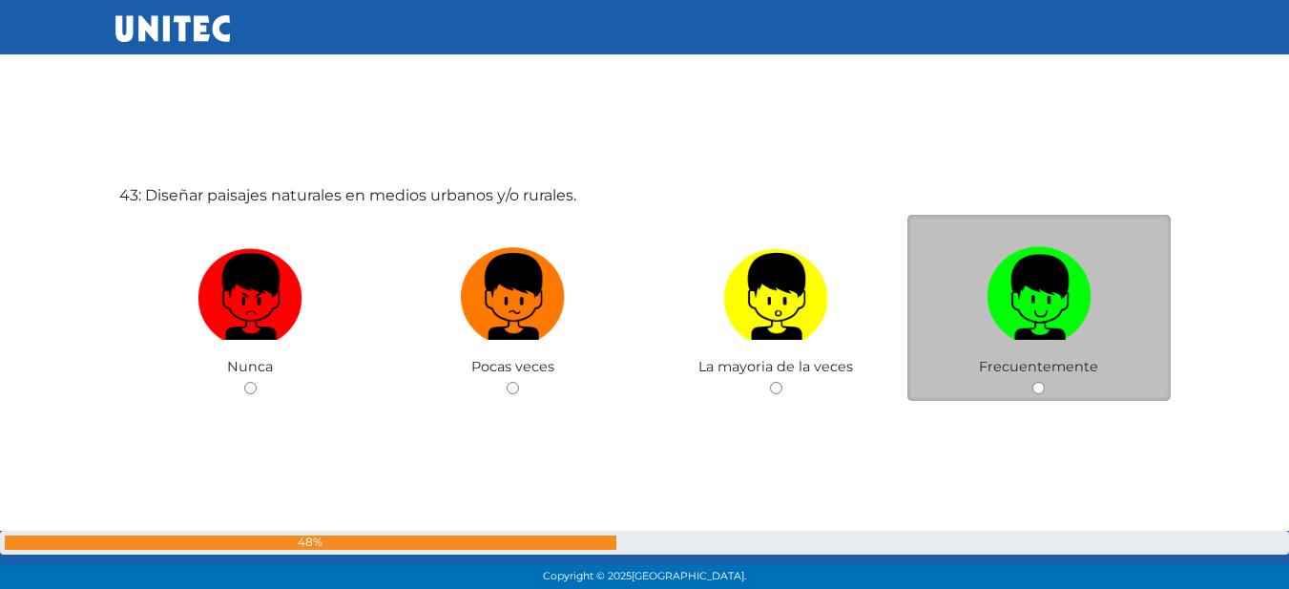
click at [941, 300] on label at bounding box center [1038, 296] width 263 height 116
click at [1032, 382] on input "radio" at bounding box center [1038, 388] width 12 height 12
radio input "true"
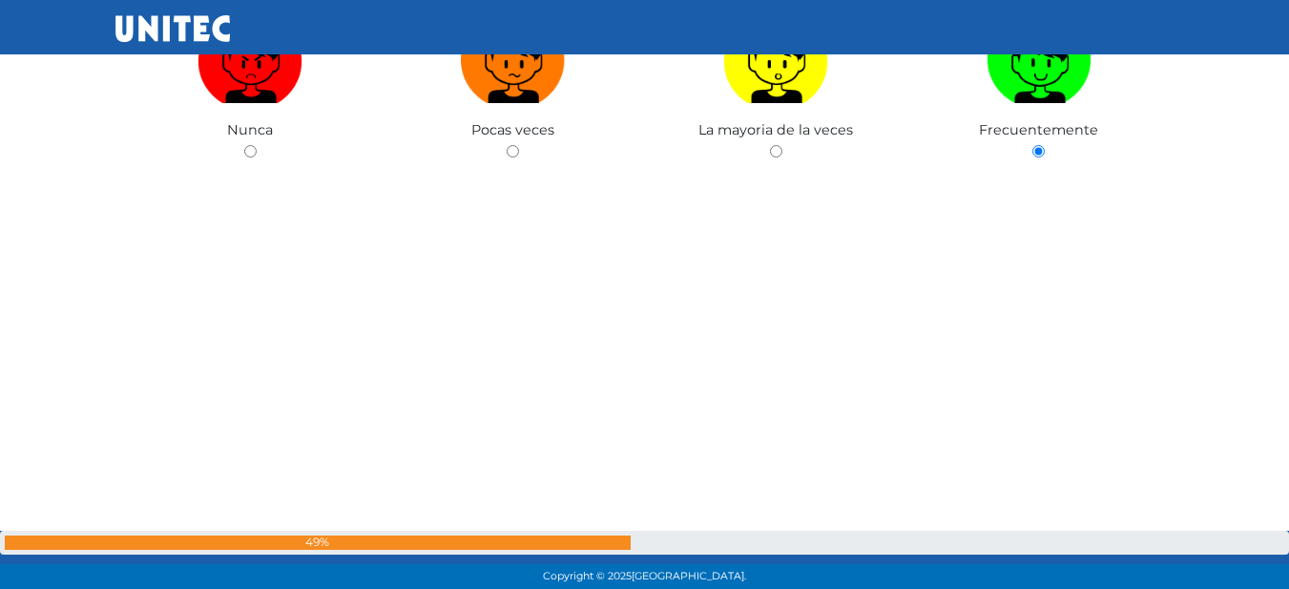
scroll to position [25319, 0]
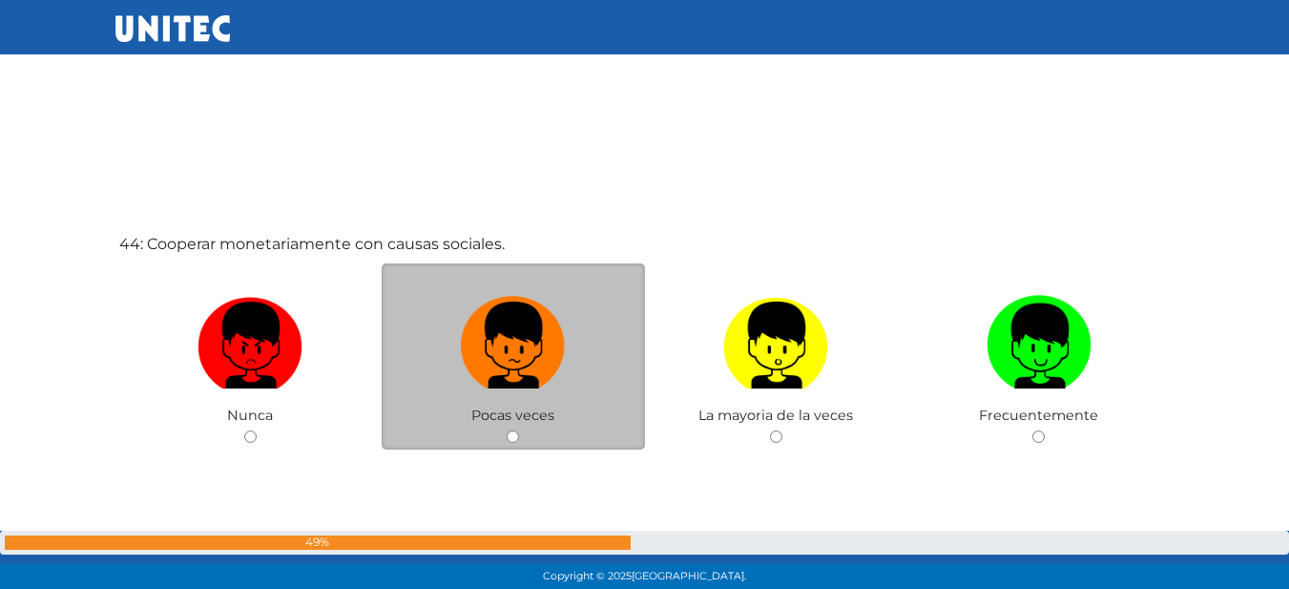
click at [507, 412] on span "Pocas veces" at bounding box center [512, 414] width 83 height 17
click at [508, 338] on img at bounding box center [513, 338] width 105 height 100
click at [508, 430] on input "radio" at bounding box center [513, 436] width 12 height 12
radio input "true"
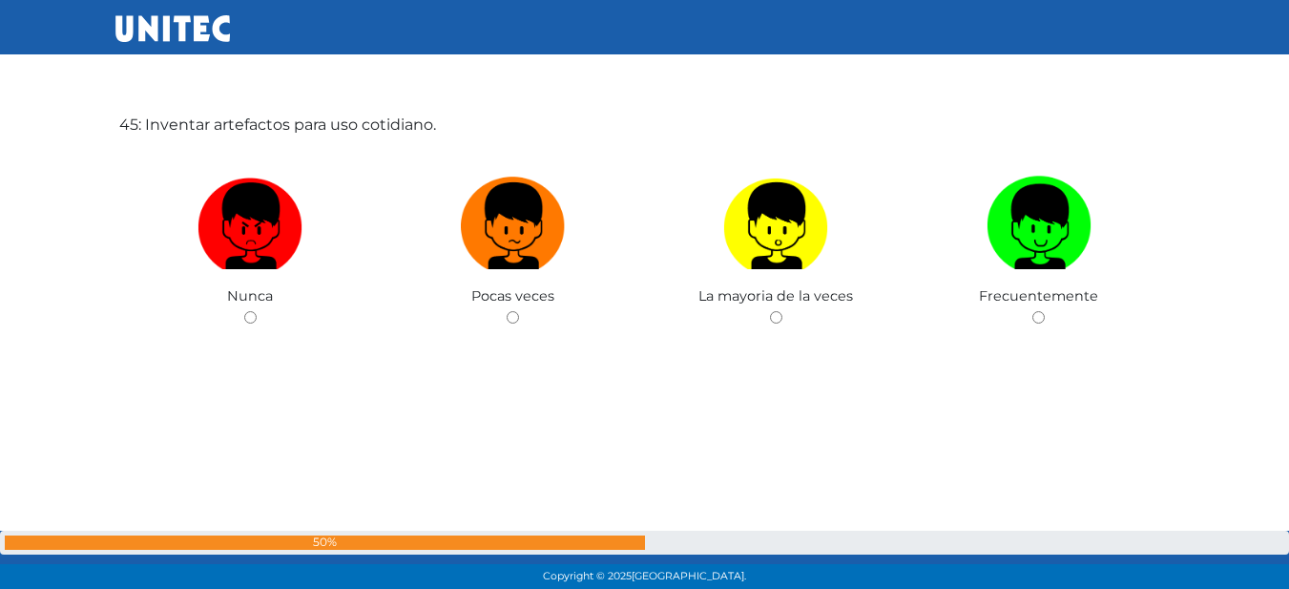
scroll to position [25993, 0]
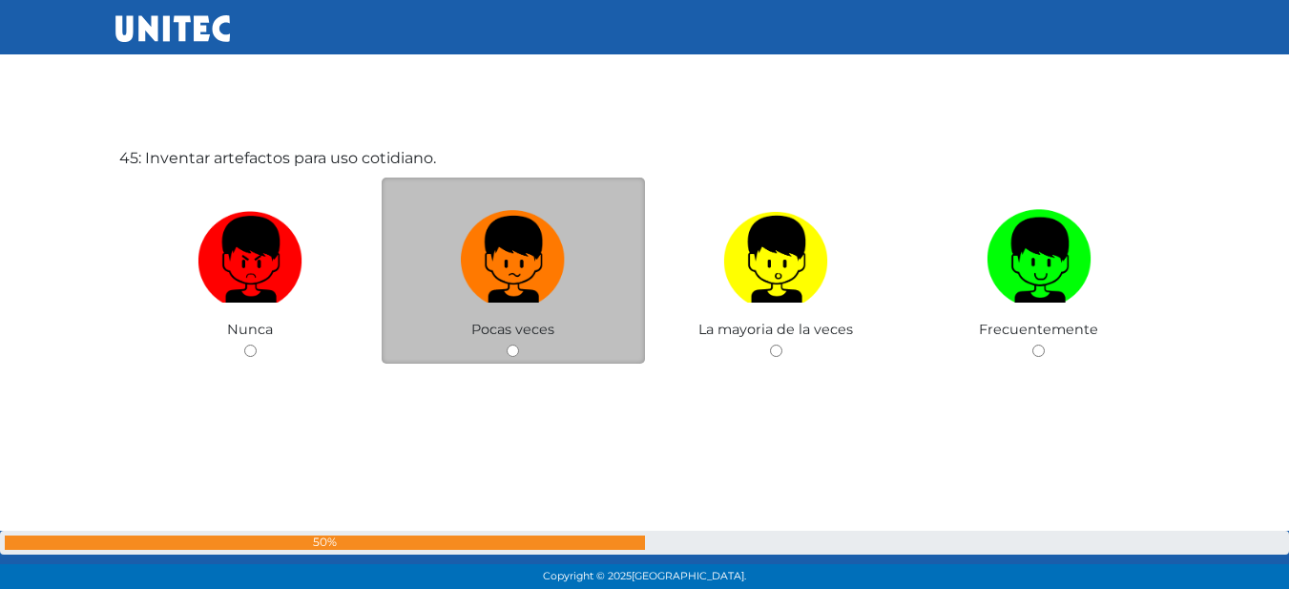
drag, startPoint x: 465, startPoint y: 336, endPoint x: 479, endPoint y: 326, distance: 17.2
click at [466, 335] on div "Pocas veces" at bounding box center [513, 270] width 263 height 186
click at [533, 275] on img at bounding box center [513, 252] width 105 height 100
click at [519, 344] on input "radio" at bounding box center [513, 350] width 12 height 12
radio input "true"
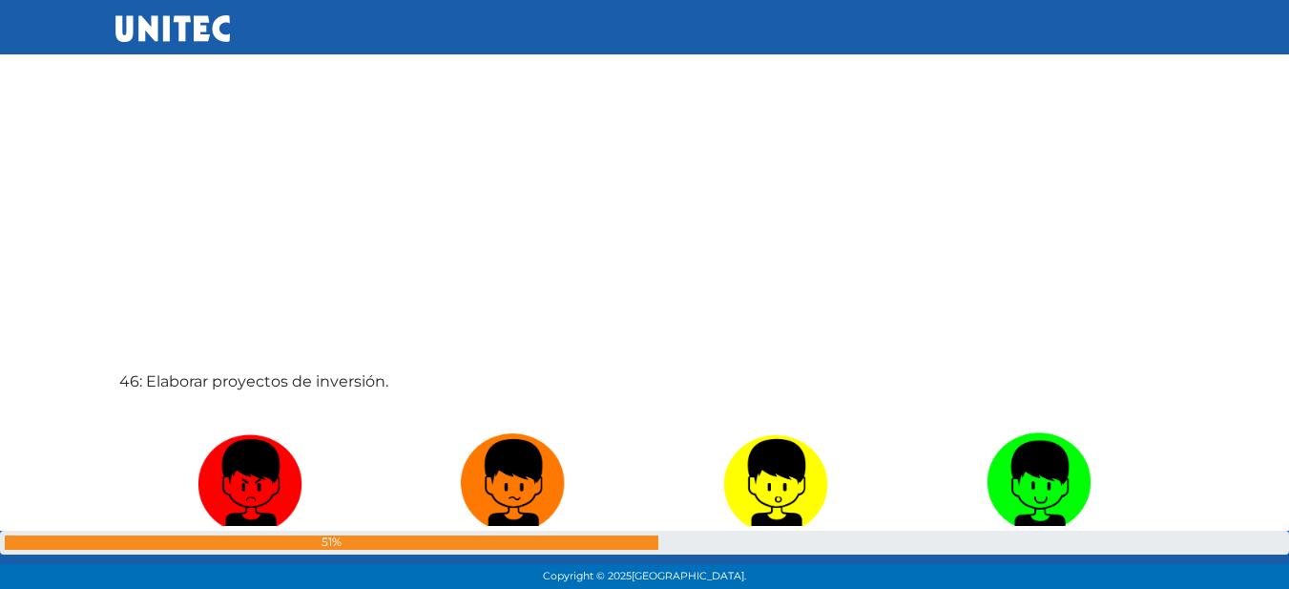
scroll to position [26555, 0]
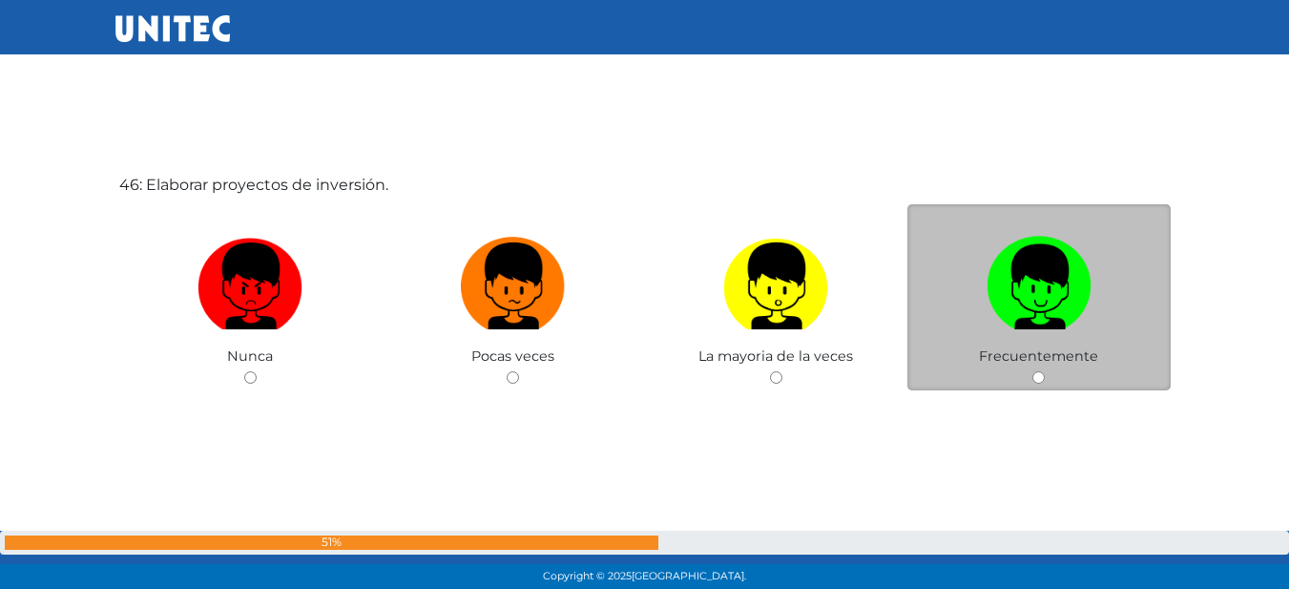
click at [973, 288] on label at bounding box center [1038, 286] width 263 height 116
click at [1032, 371] on input "radio" at bounding box center [1038, 377] width 12 height 12
radio input "true"
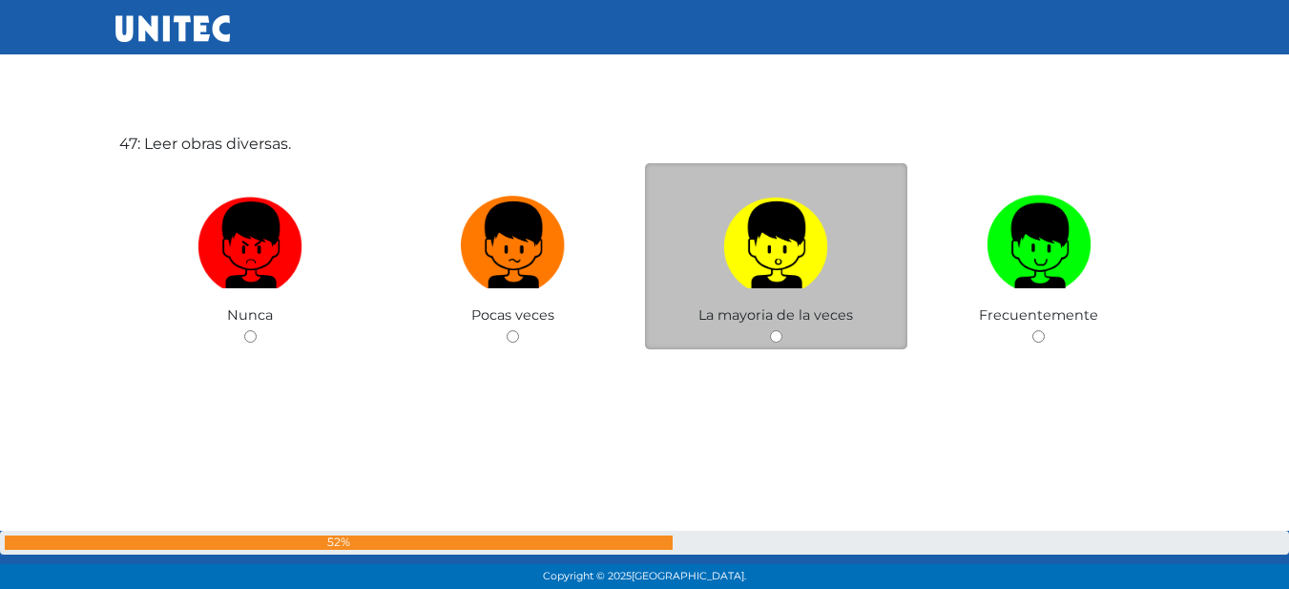
scroll to position [27196, 0]
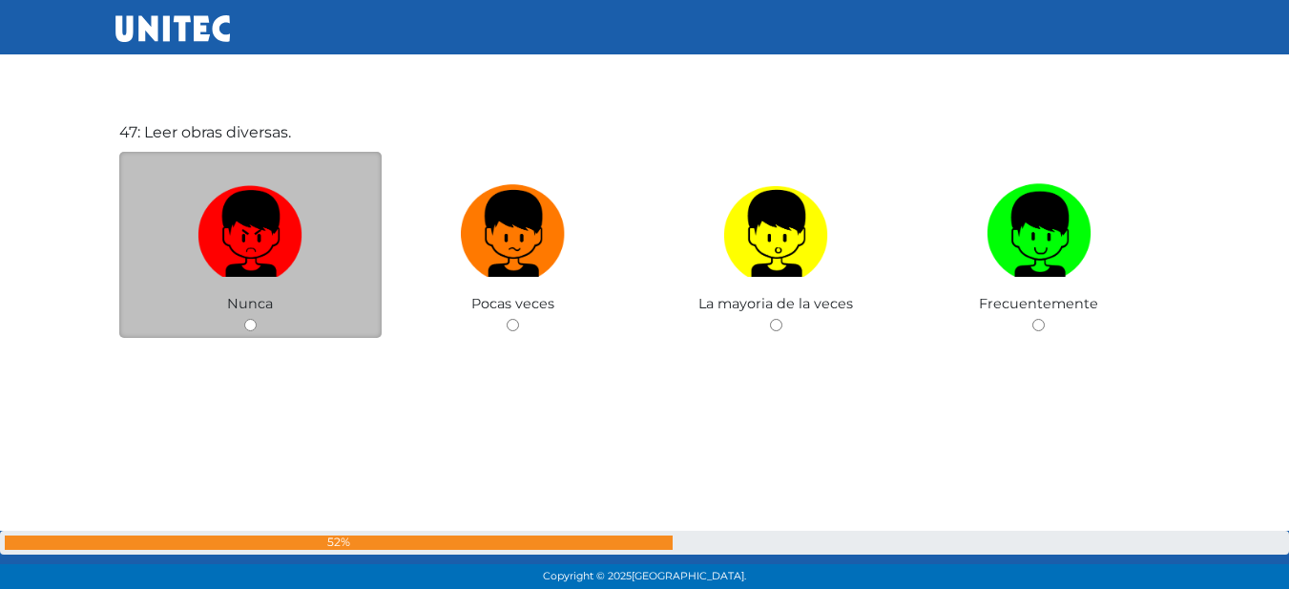
click at [326, 287] on label at bounding box center [250, 234] width 263 height 116
click at [257, 319] on input "radio" at bounding box center [250, 325] width 12 height 12
radio input "true"
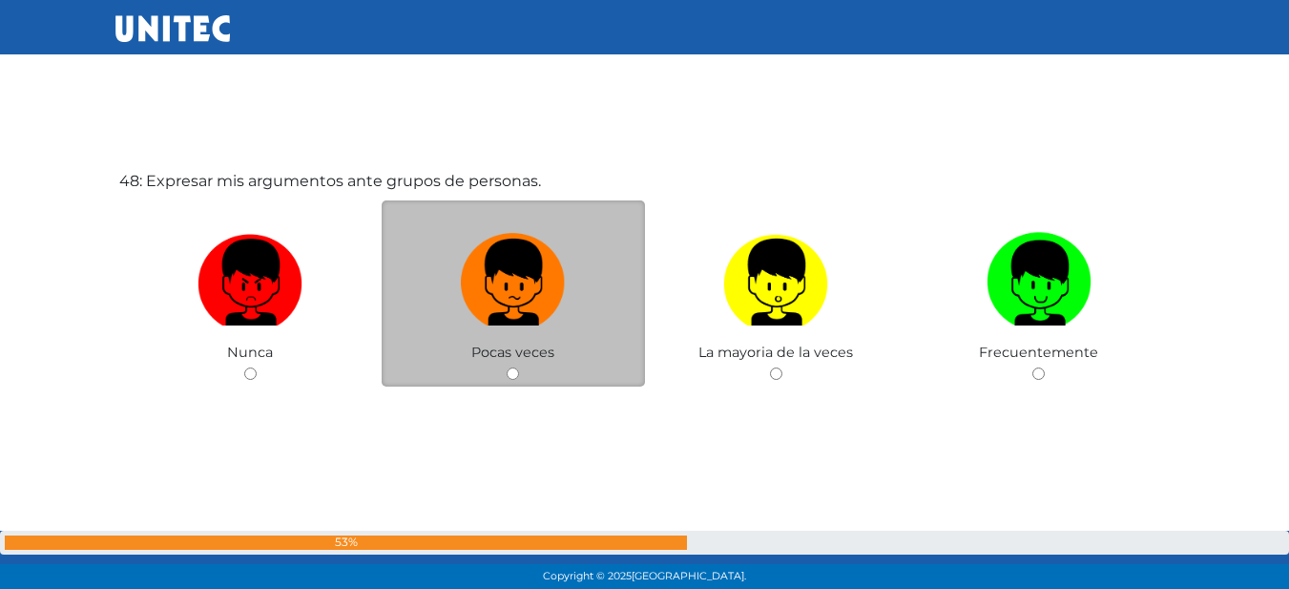
scroll to position [27750, 0]
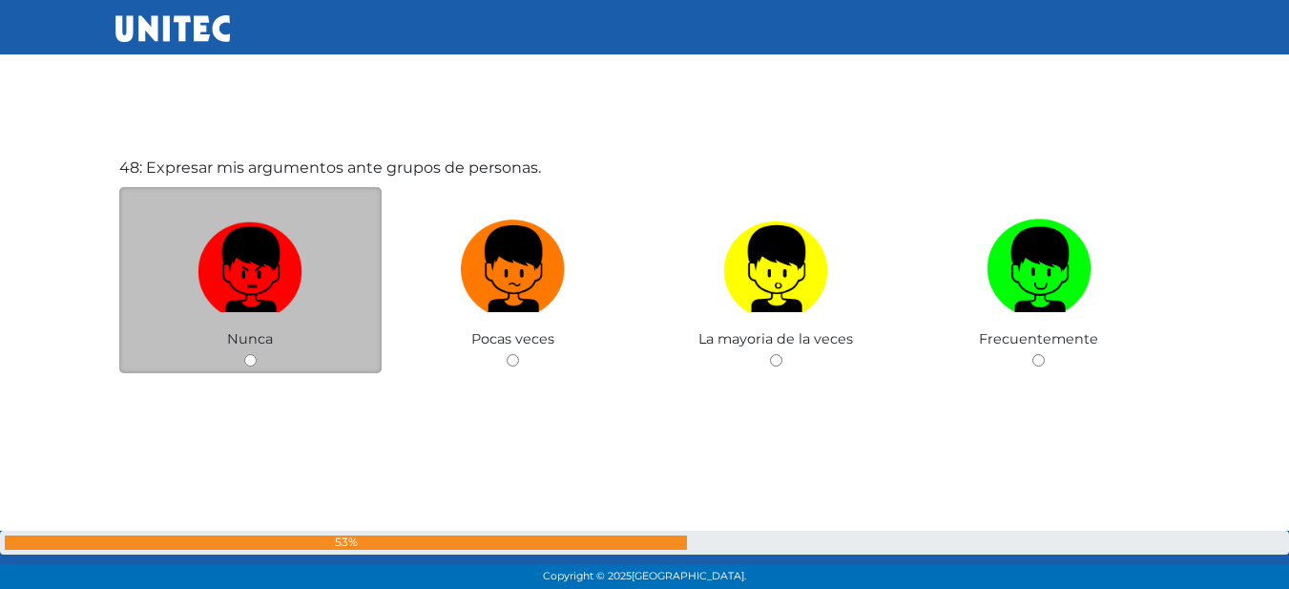
click at [252, 291] on img at bounding box center [249, 262] width 105 height 100
click at [252, 354] on input "radio" at bounding box center [250, 360] width 12 height 12
radio input "true"
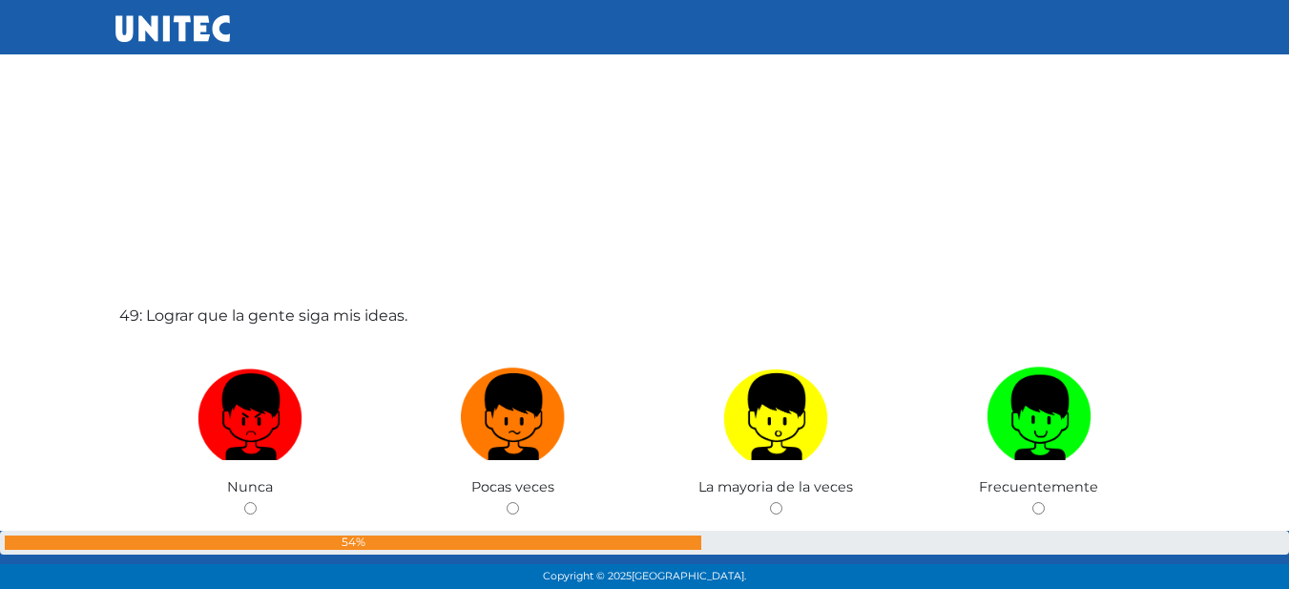
scroll to position [28224, 0]
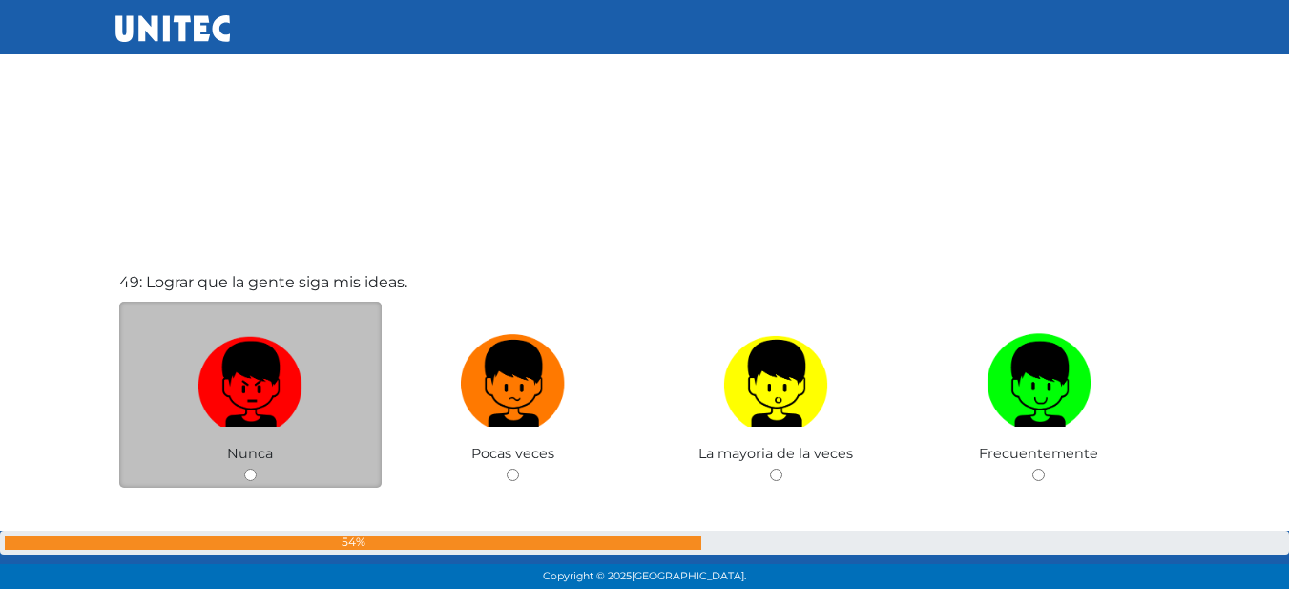
click at [257, 391] on img at bounding box center [249, 376] width 105 height 100
click at [257, 468] on input "radio" at bounding box center [250, 474] width 12 height 12
radio input "true"
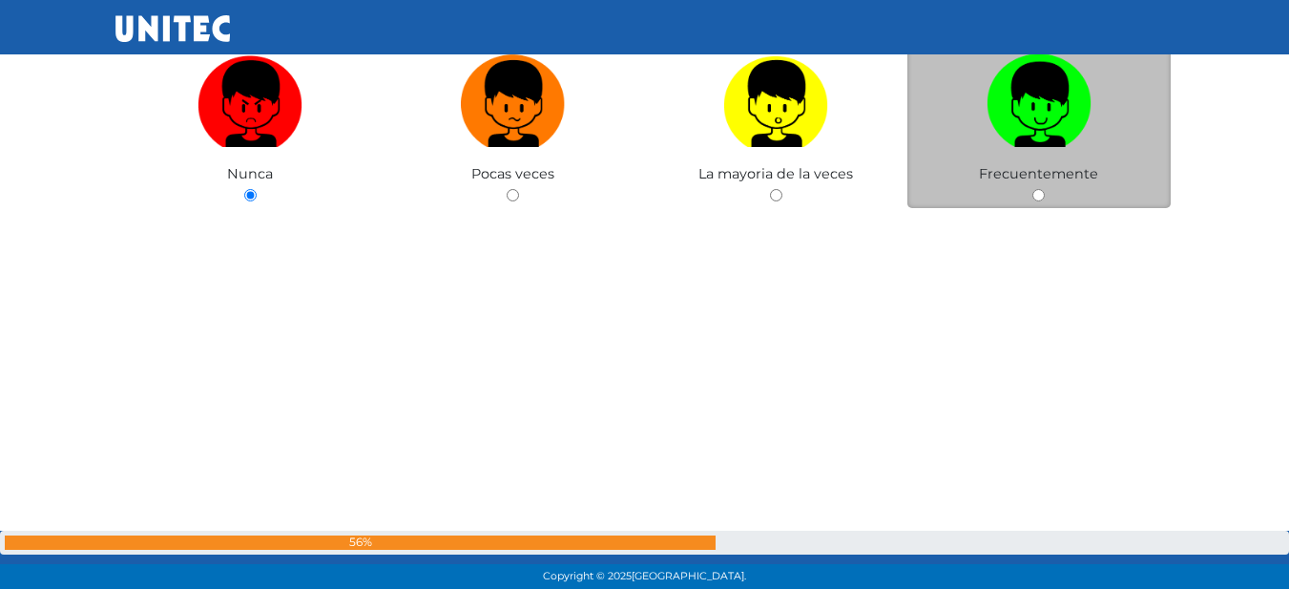
scroll to position [28364, 0]
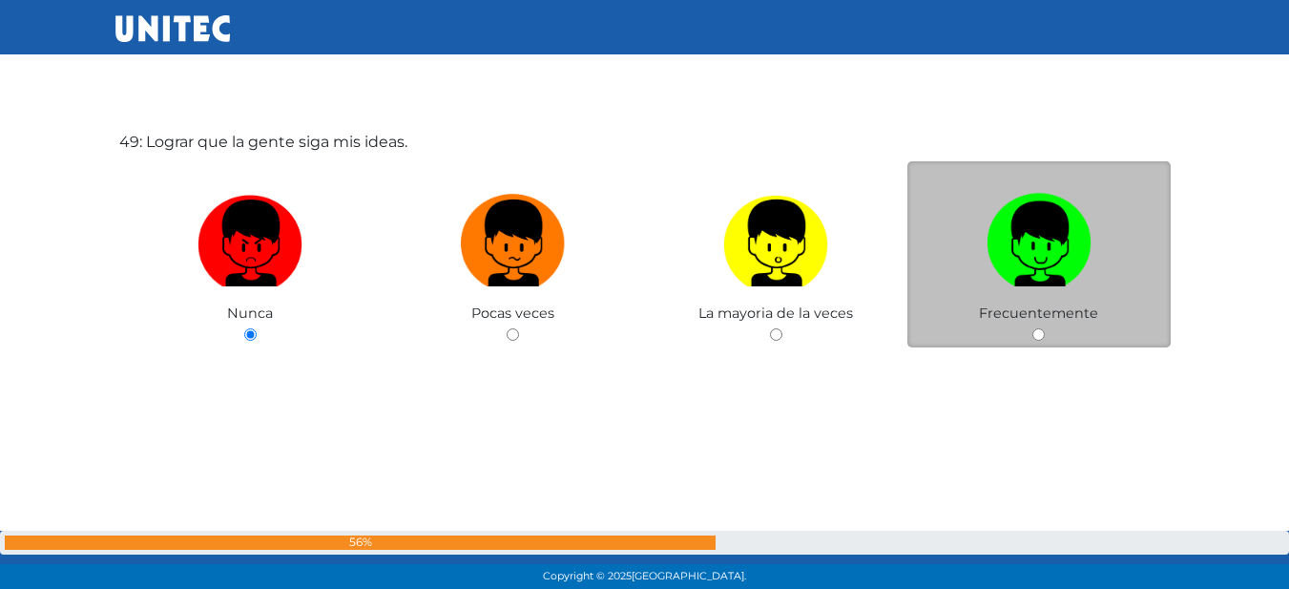
click at [1038, 220] on img at bounding box center [1038, 236] width 105 height 100
click at [1038, 328] on input "radio" at bounding box center [1038, 334] width 12 height 12
radio input "true"
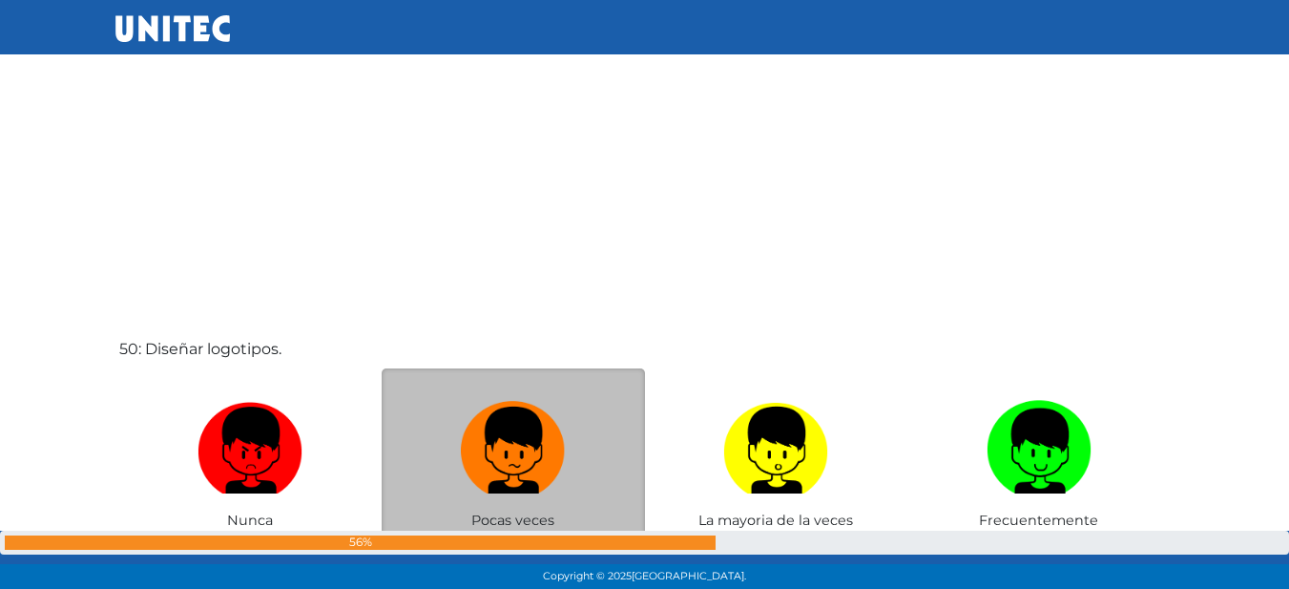
scroll to position [28936, 0]
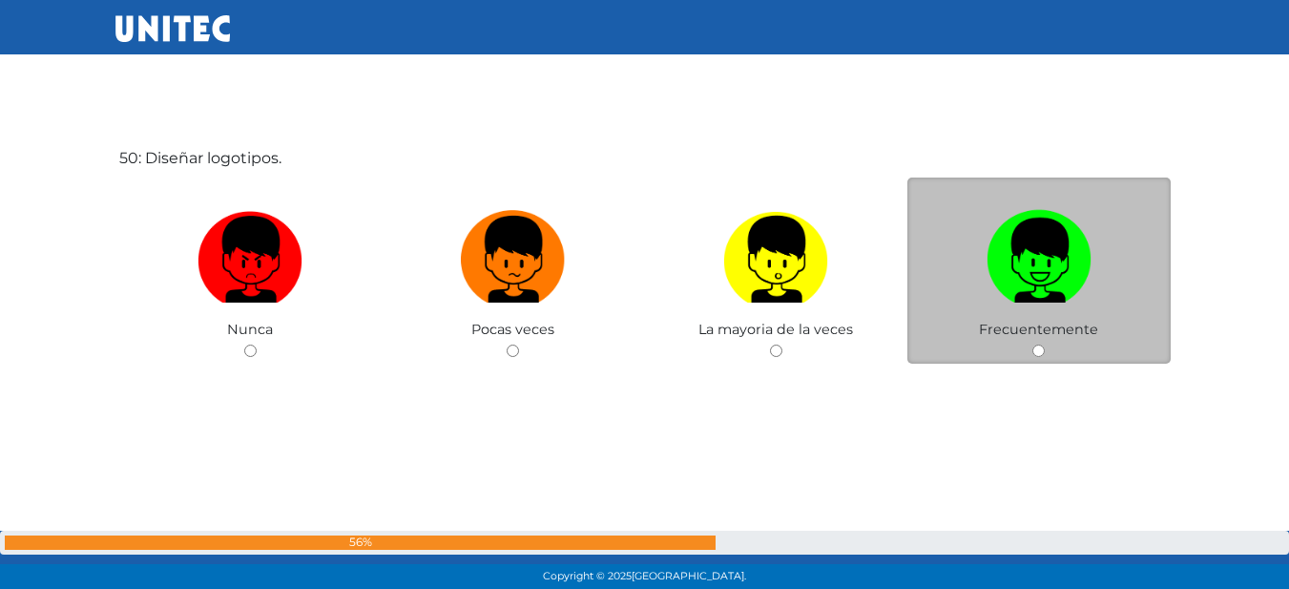
click at [1064, 256] on img at bounding box center [1038, 252] width 105 height 100
click at [1045, 344] on input "radio" at bounding box center [1038, 350] width 12 height 12
radio input "true"
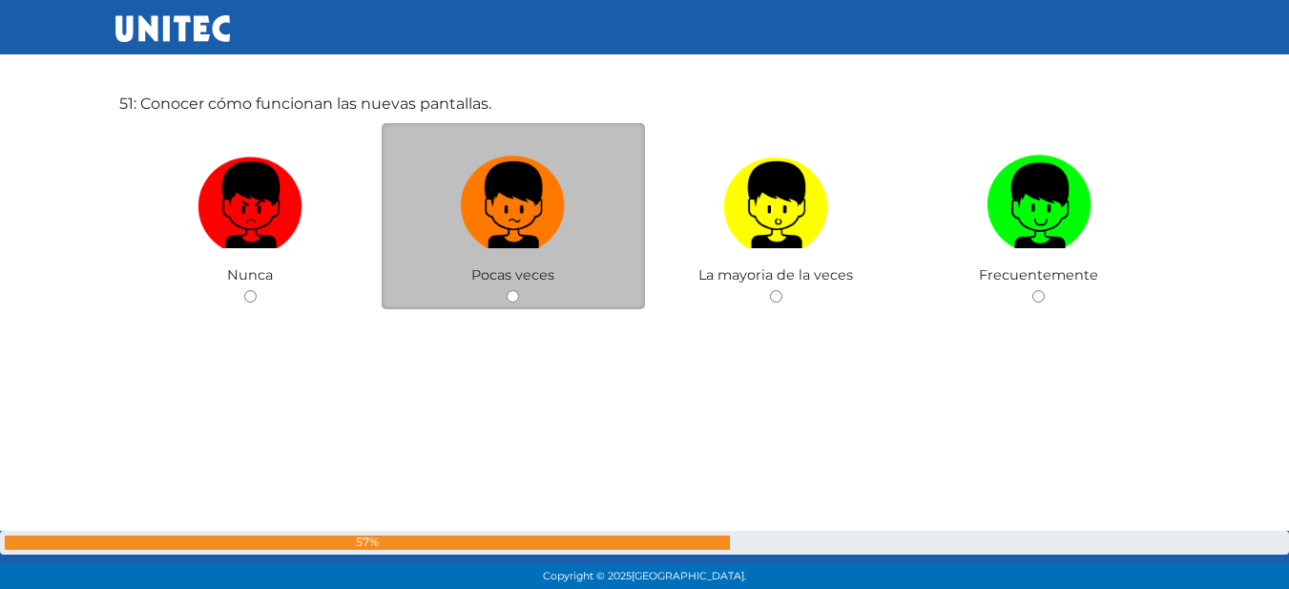
scroll to position [29525, 0]
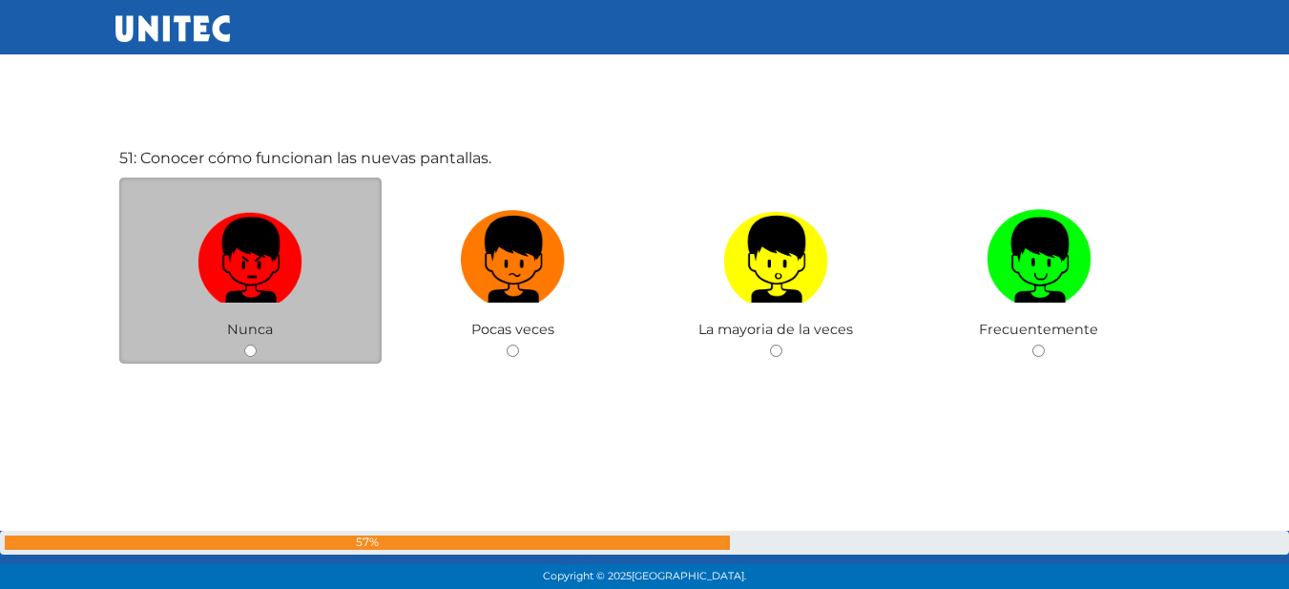
click at [262, 253] on img at bounding box center [249, 252] width 105 height 100
click at [257, 344] on input "radio" at bounding box center [250, 350] width 12 height 12
radio input "true"
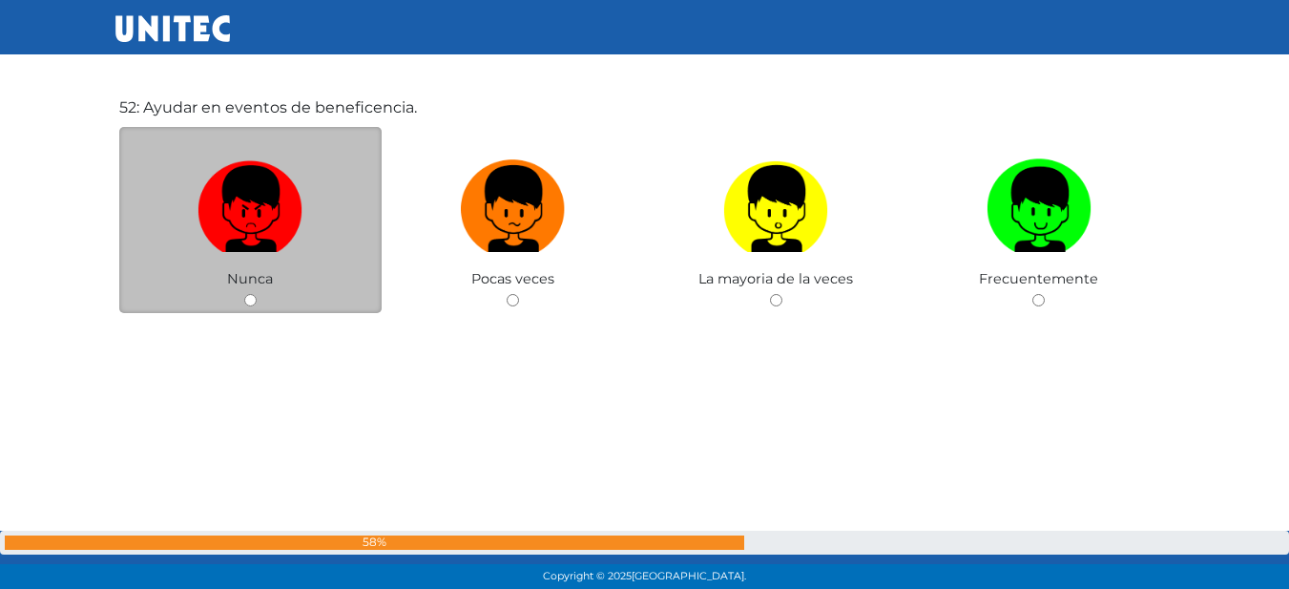
scroll to position [30165, 0]
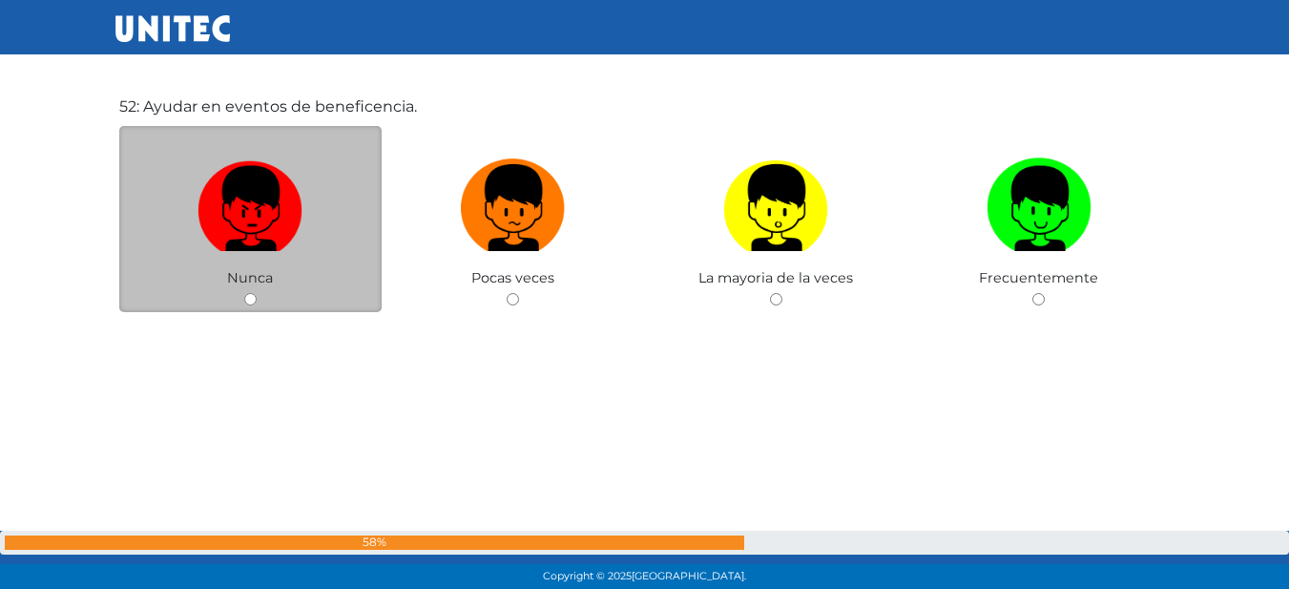
click at [249, 208] on img at bounding box center [249, 201] width 105 height 100
click at [249, 293] on input "radio" at bounding box center [250, 299] width 12 height 12
radio input "true"
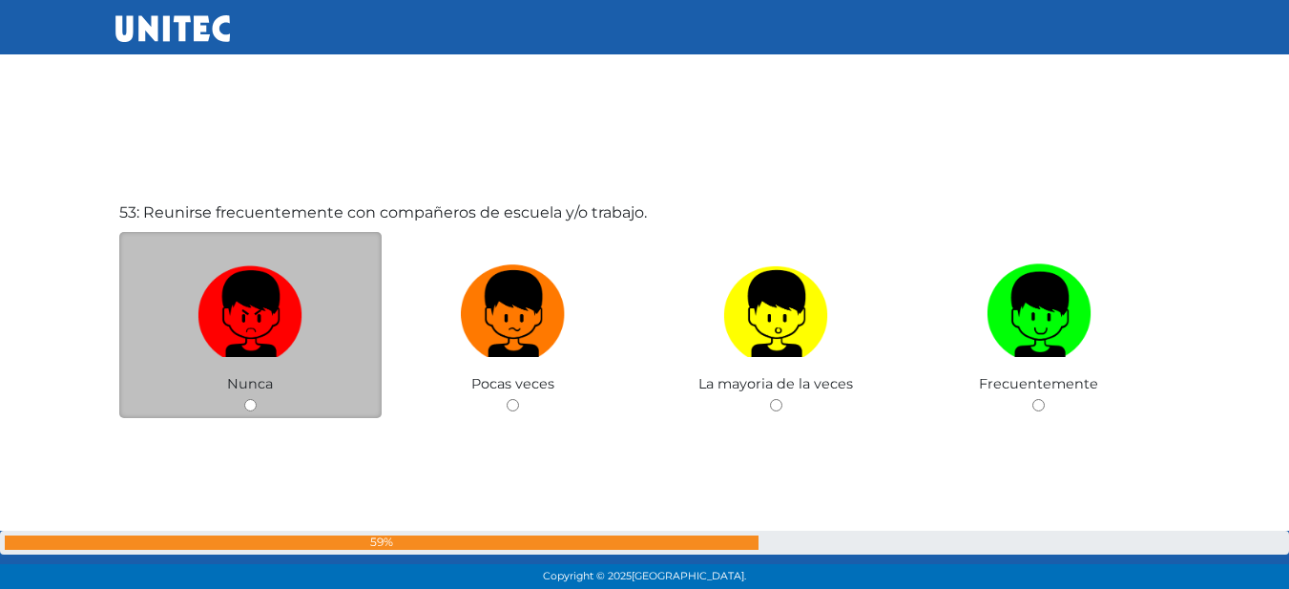
scroll to position [30612, 0]
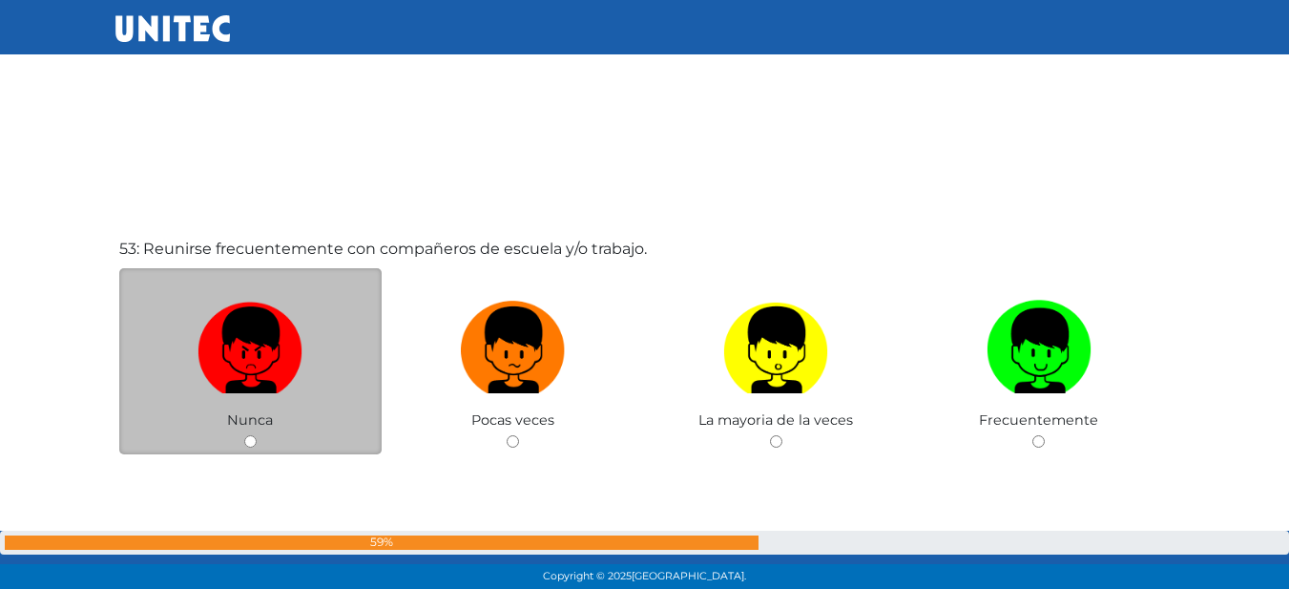
click at [308, 374] on label at bounding box center [250, 350] width 263 height 116
click at [257, 435] on input "radio" at bounding box center [250, 441] width 12 height 12
radio input "true"
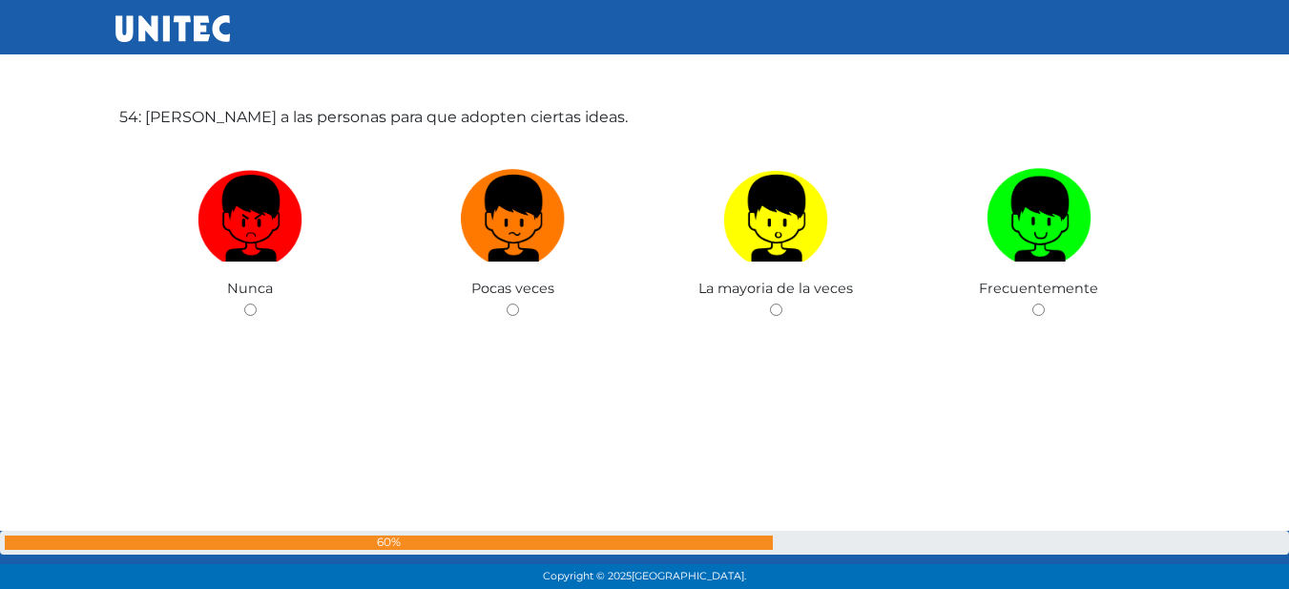
scroll to position [31349, 0]
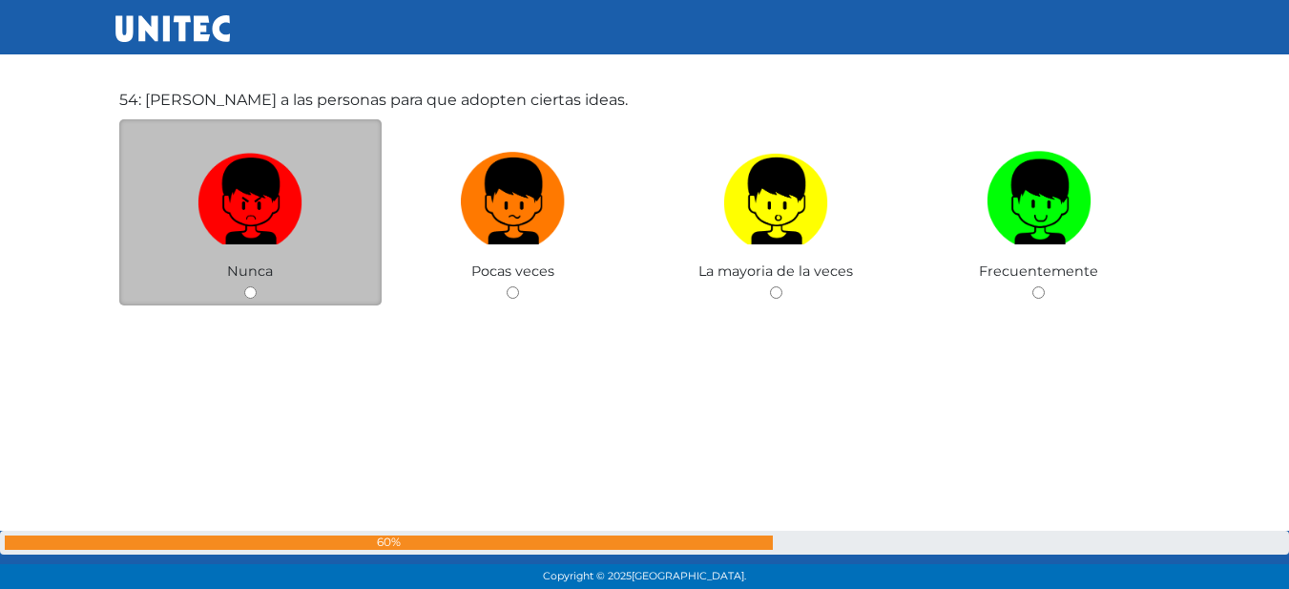
click at [266, 246] on label at bounding box center [250, 201] width 263 height 116
click at [257, 286] on input "radio" at bounding box center [250, 292] width 12 height 12
radio input "true"
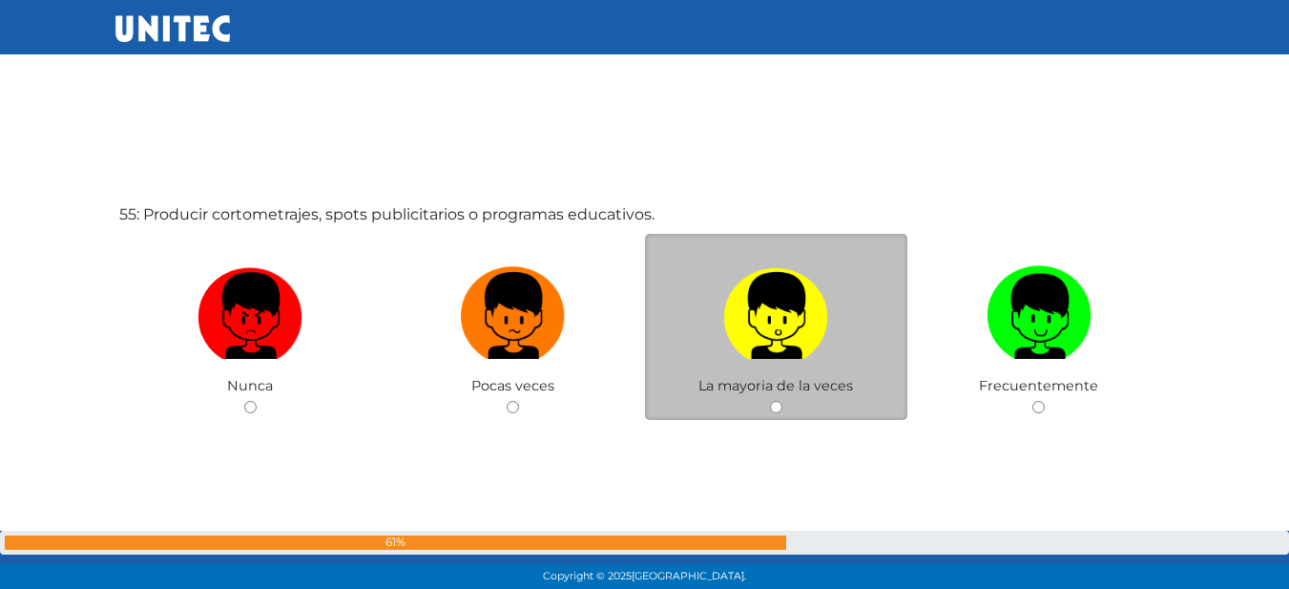
scroll to position [31891, 0]
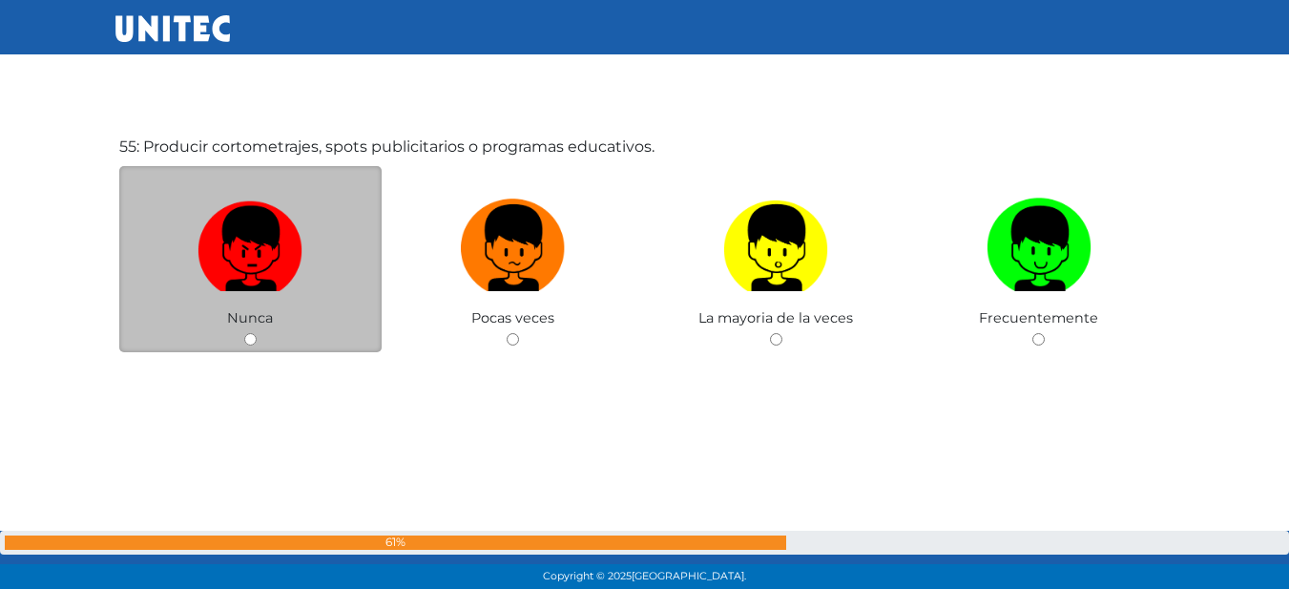
drag, startPoint x: 299, startPoint y: 232, endPoint x: 299, endPoint y: 217, distance: 15.3
click at [299, 229] on img at bounding box center [249, 241] width 105 height 100
click at [257, 333] on input "radio" at bounding box center [250, 339] width 12 height 12
radio input "true"
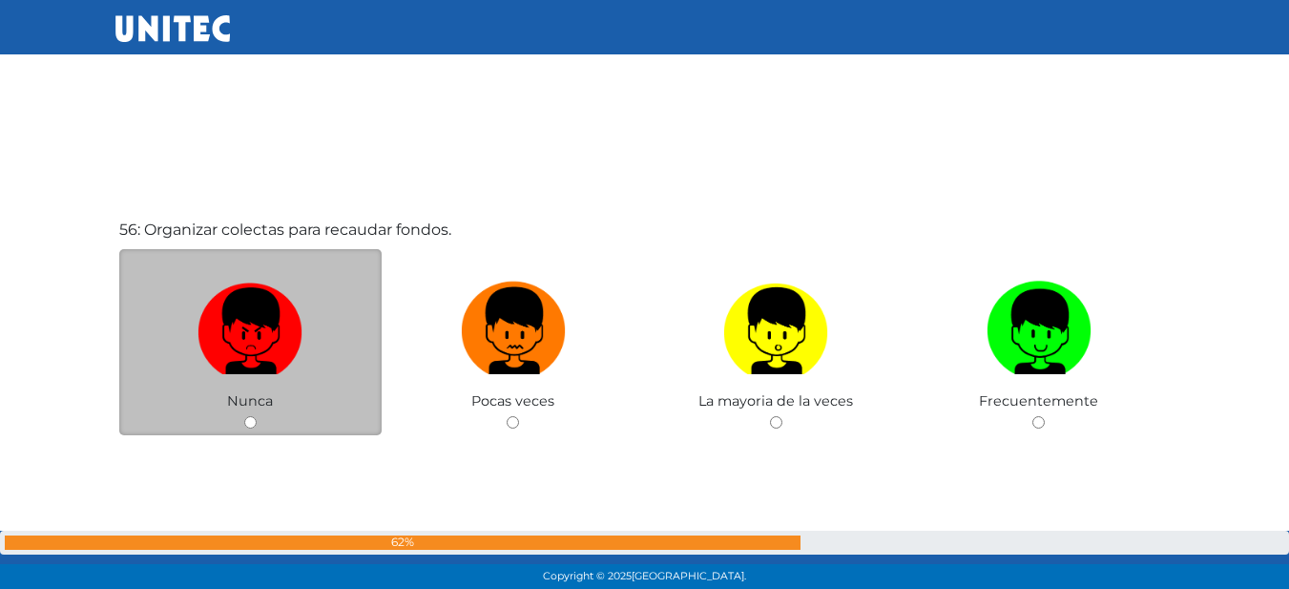
scroll to position [32427, 0]
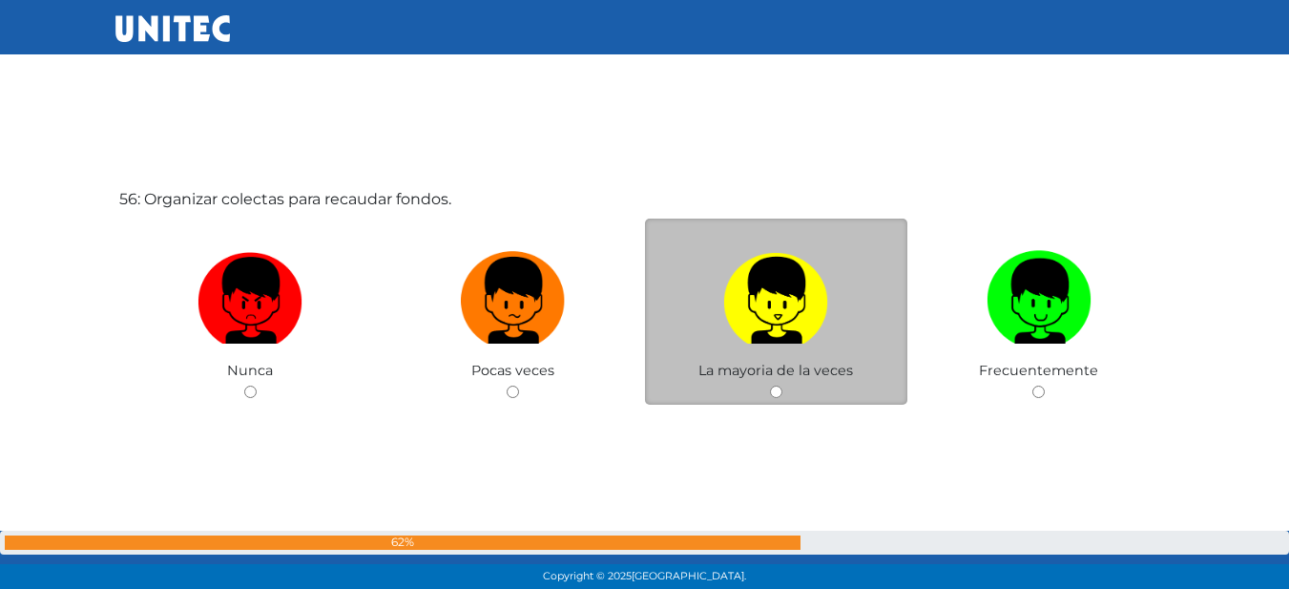
click at [733, 329] on img at bounding box center [775, 293] width 105 height 100
click at [770, 385] on input "radio" at bounding box center [776, 391] width 12 height 12
radio input "true"
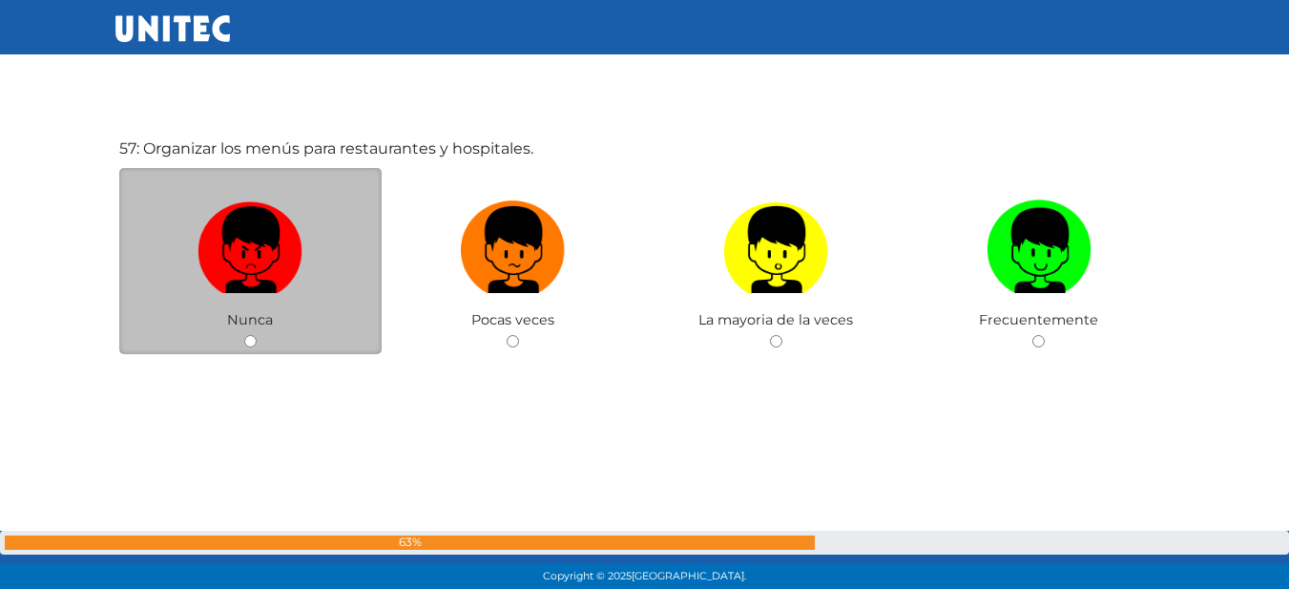
scroll to position [33161, 0]
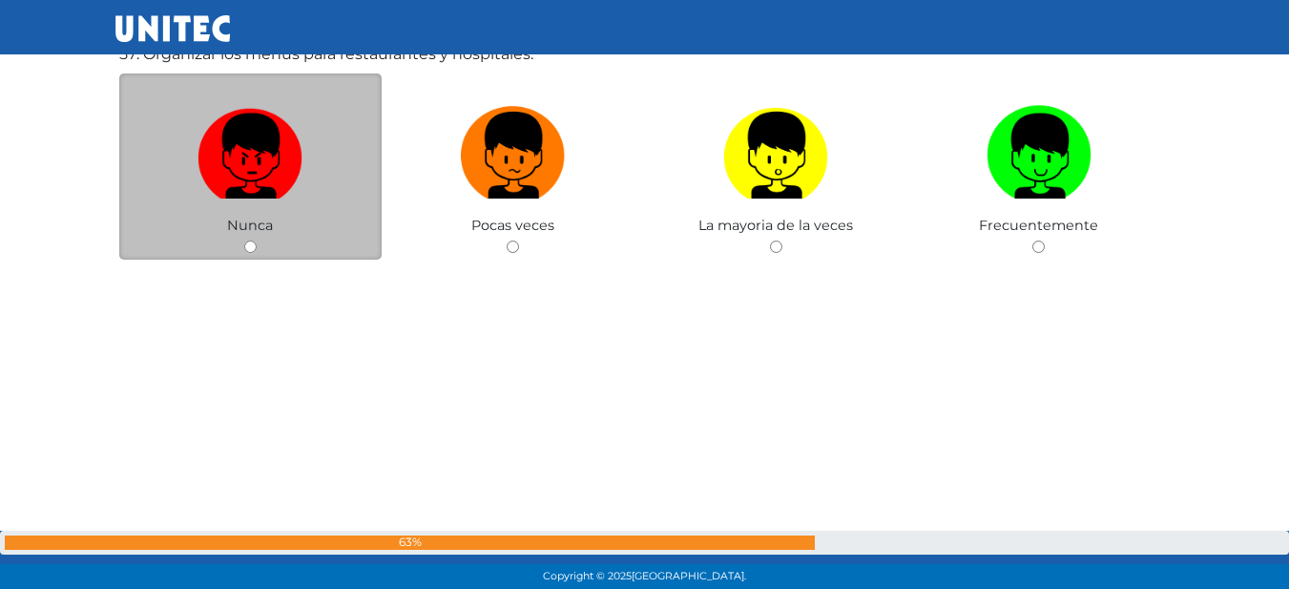
click at [229, 197] on img at bounding box center [249, 148] width 105 height 100
click at [244, 240] on input "radio" at bounding box center [250, 246] width 12 height 12
radio input "true"
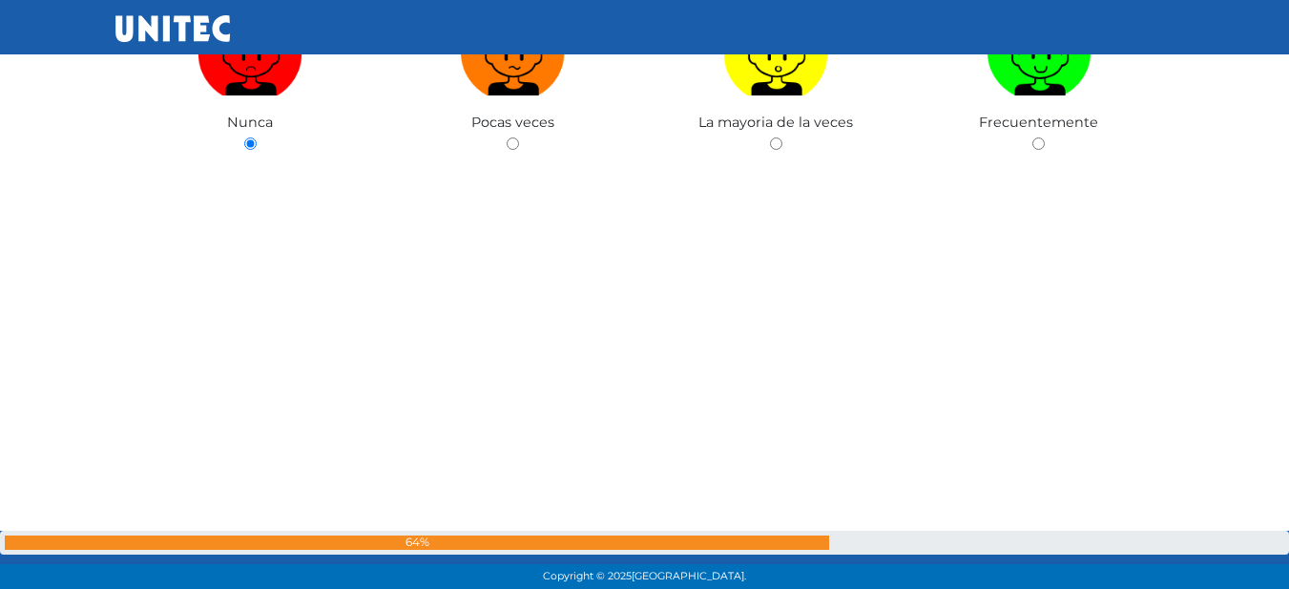
scroll to position [33256, 0]
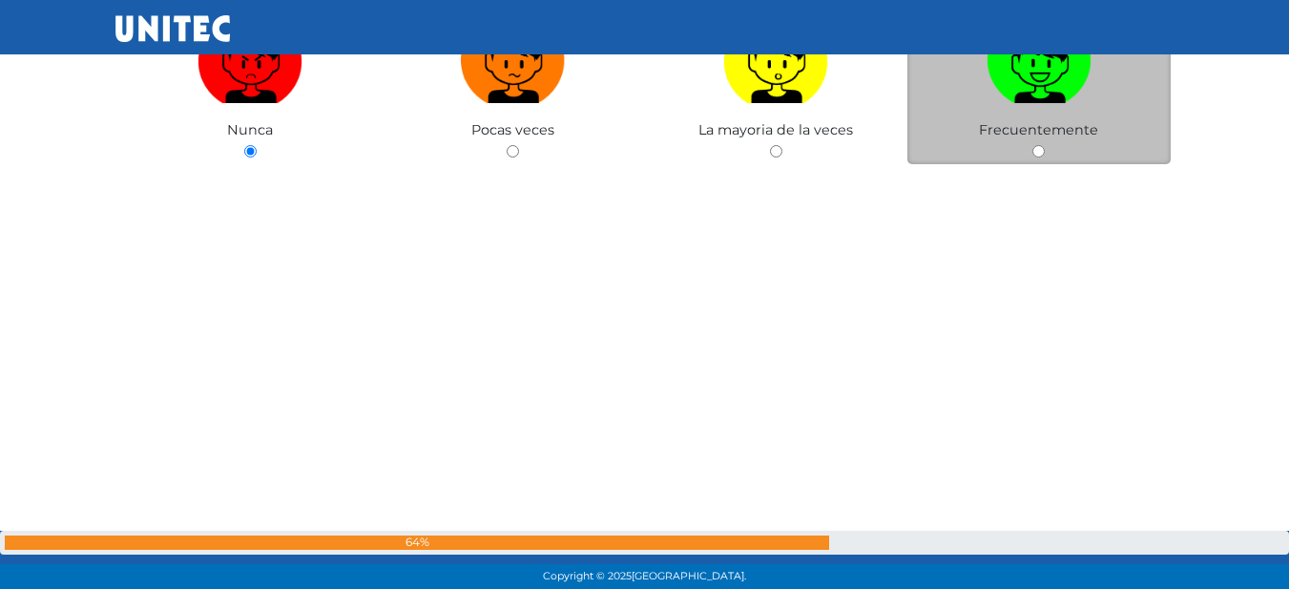
drag, startPoint x: 986, startPoint y: 82, endPoint x: 981, endPoint y: 92, distance: 11.1
click at [986, 83] on img at bounding box center [1038, 53] width 105 height 100
click at [1032, 145] on input "radio" at bounding box center [1038, 151] width 12 height 12
radio input "true"
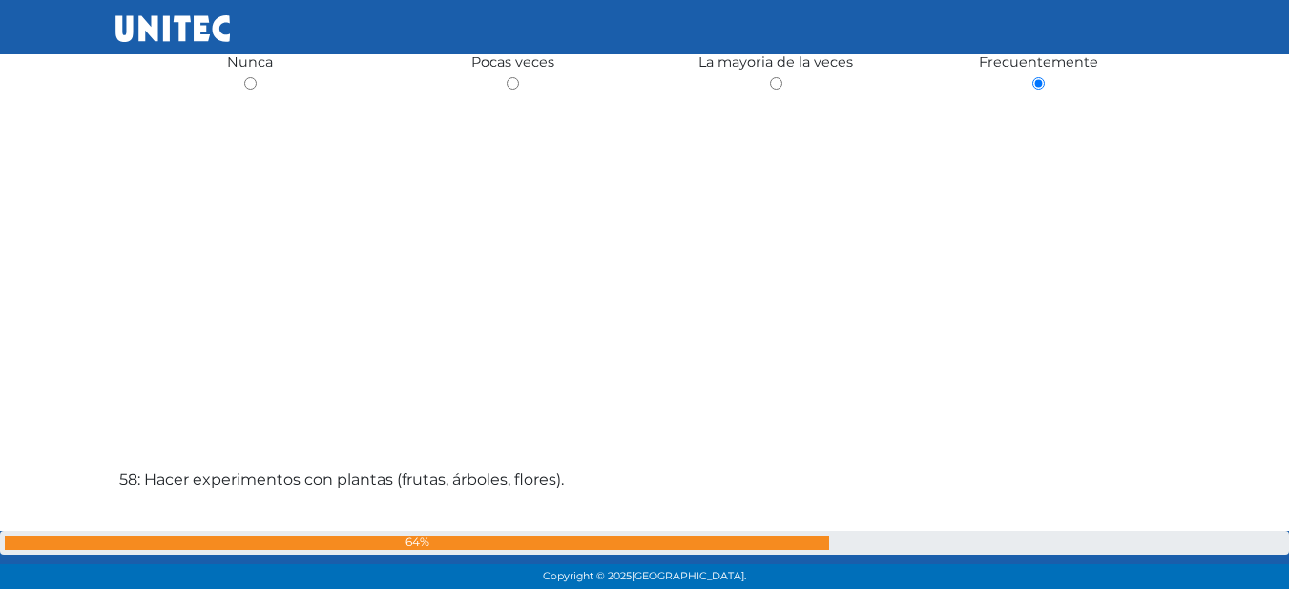
scroll to position [33733, 0]
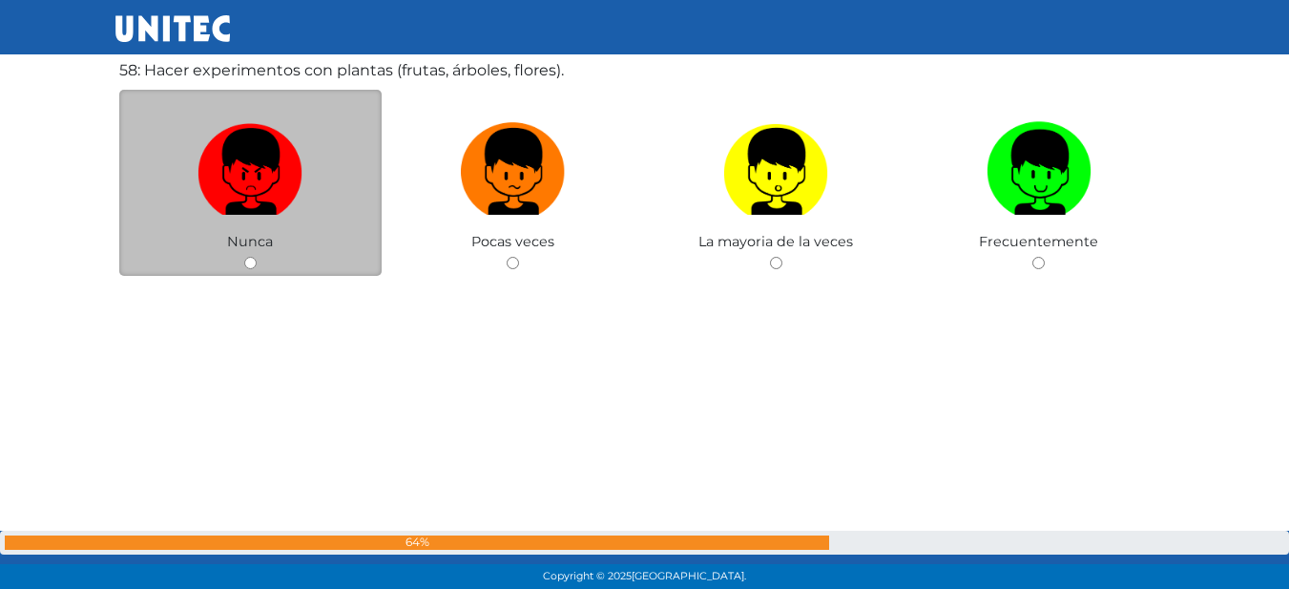
click at [315, 188] on label at bounding box center [250, 172] width 263 height 116
click at [257, 257] on input "radio" at bounding box center [250, 263] width 12 height 12
radio input "true"
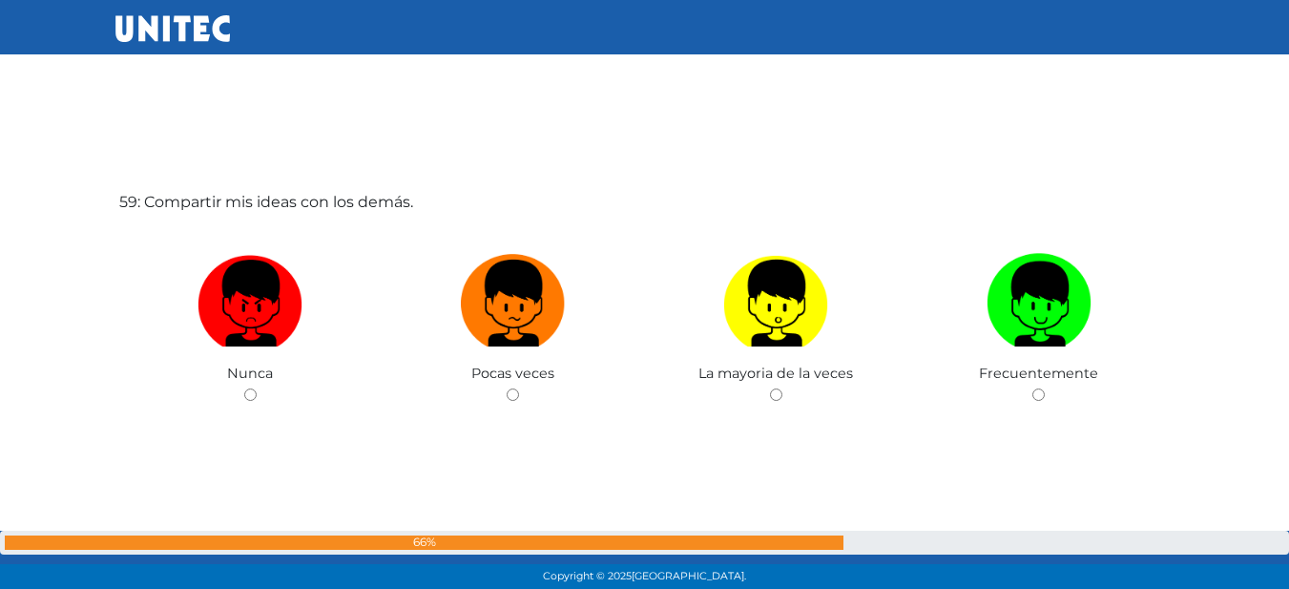
scroll to position [33717, 0]
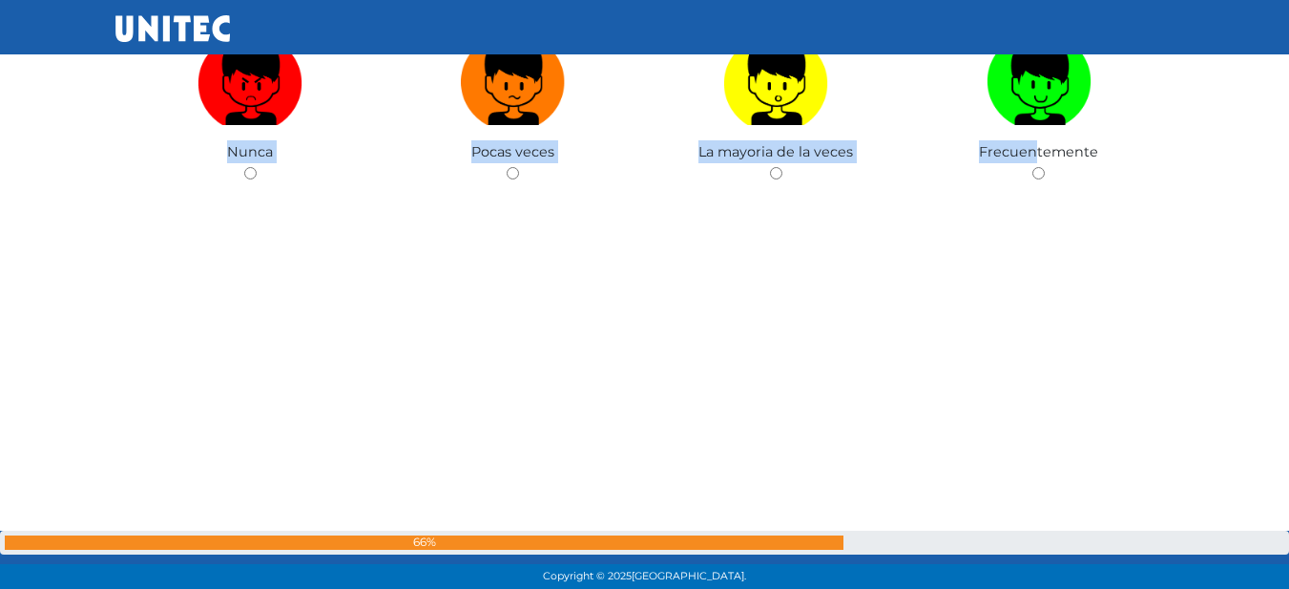
scroll to position [34575, 0]
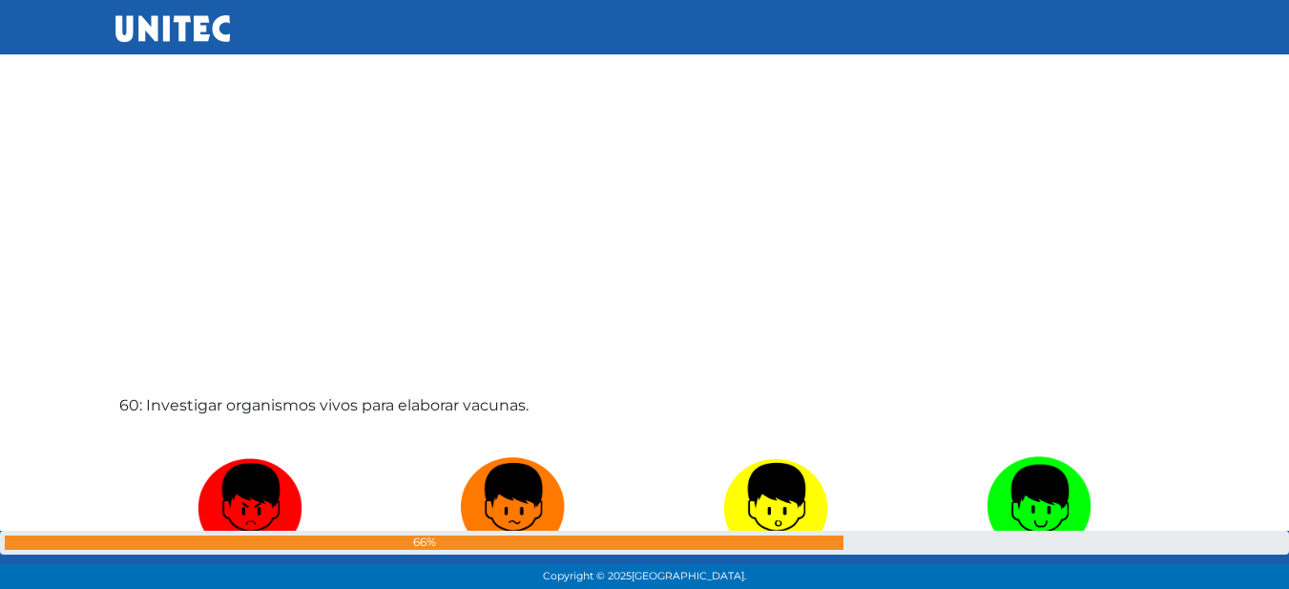
click at [965, 271] on div "60: Investigar organismos vivos para elaborar vacunas. [GEOGRAPHIC_DATA] Pocas …" at bounding box center [644, 541] width 1059 height 589
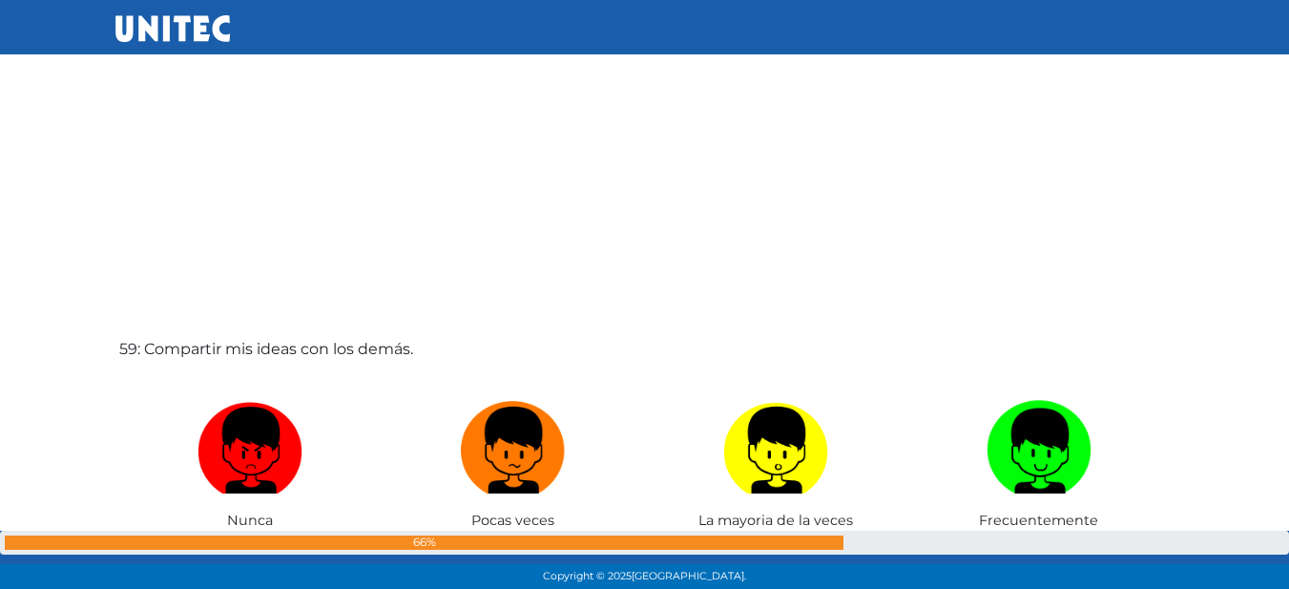
scroll to position [34098, 0]
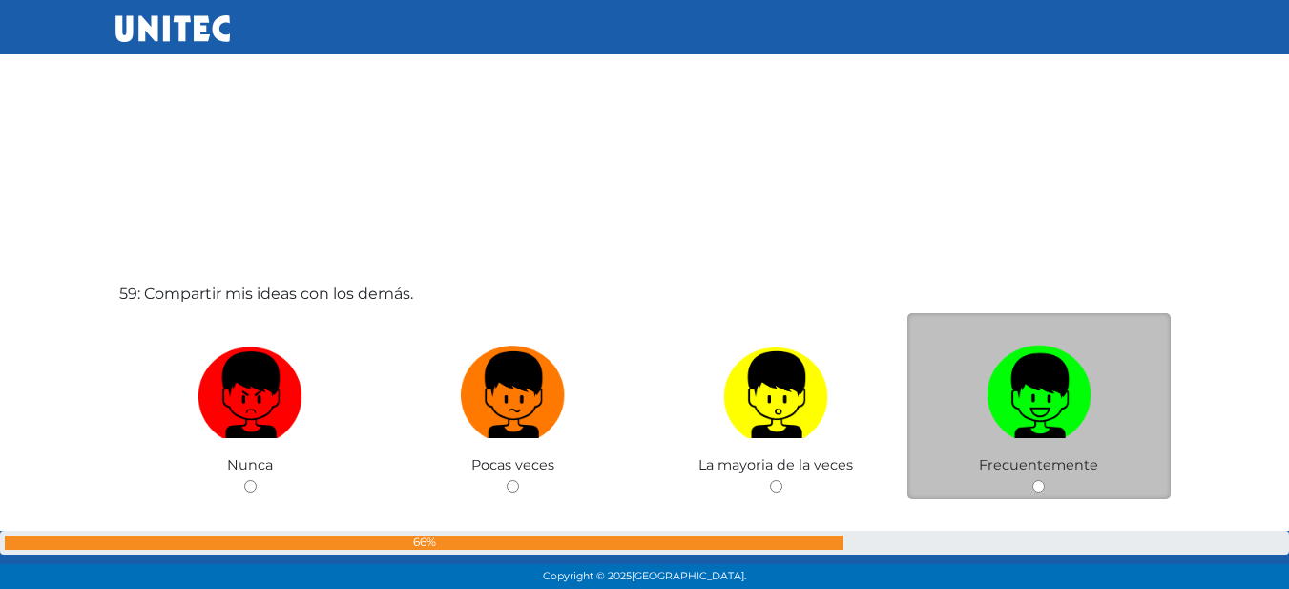
click at [1052, 385] on img at bounding box center [1038, 388] width 105 height 100
click at [1045, 480] on input "radio" at bounding box center [1038, 486] width 12 height 12
radio input "true"
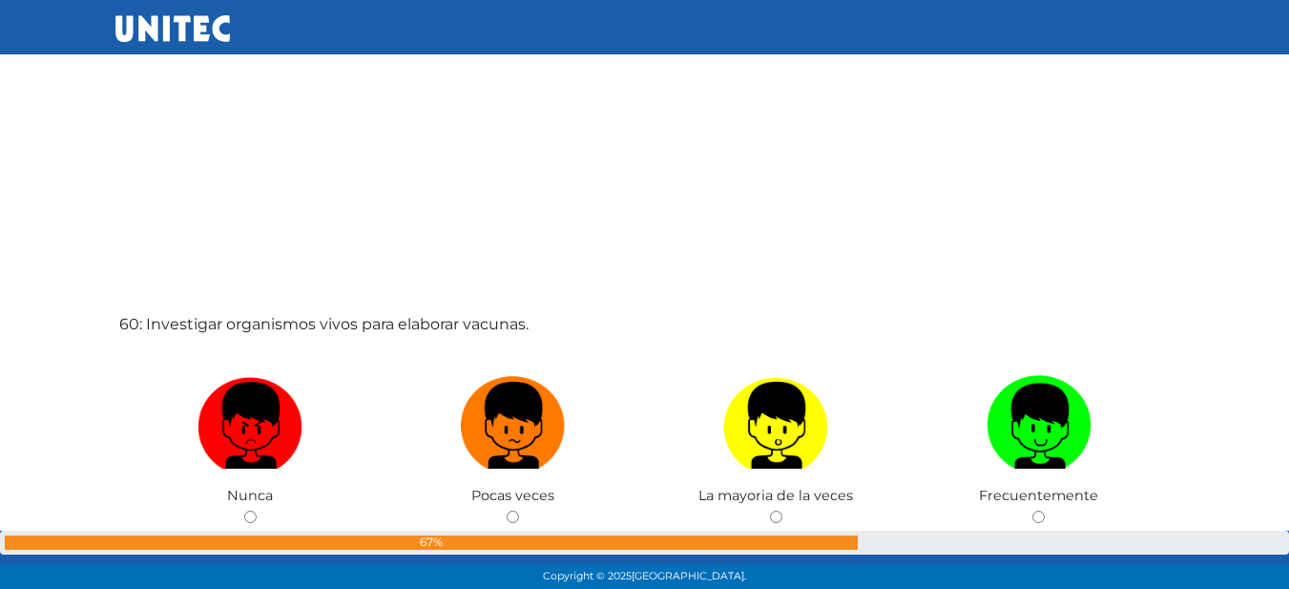
scroll to position [34752, 0]
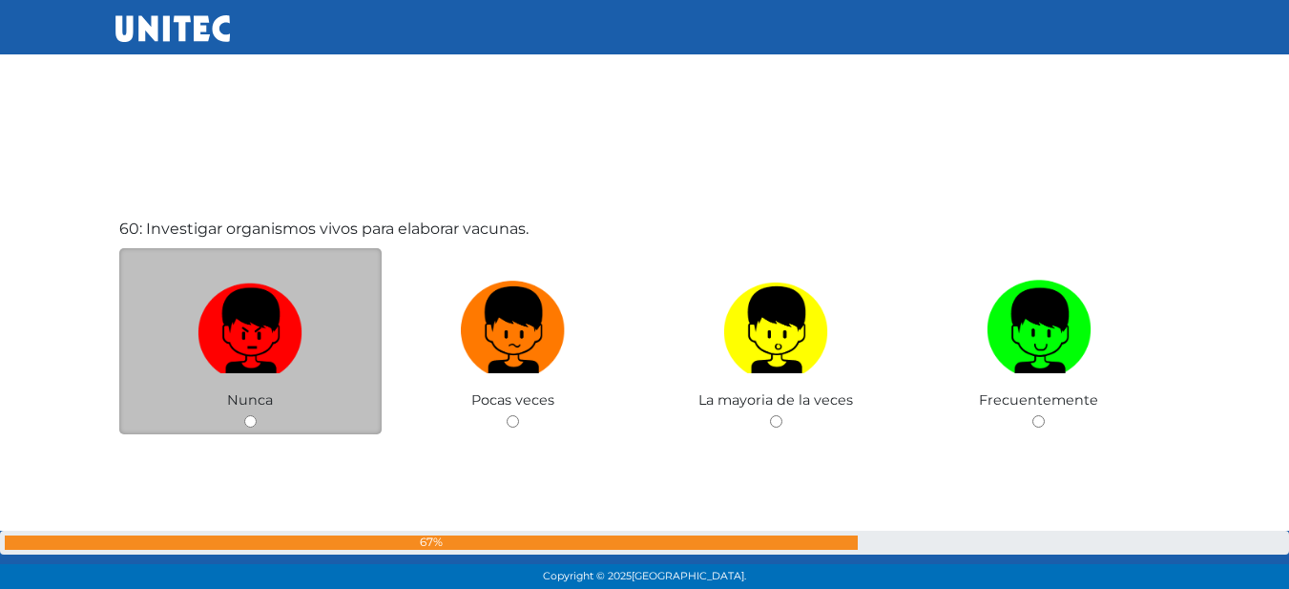
click at [230, 323] on img at bounding box center [249, 323] width 105 height 100
click at [244, 415] on input "radio" at bounding box center [250, 421] width 12 height 12
radio input "true"
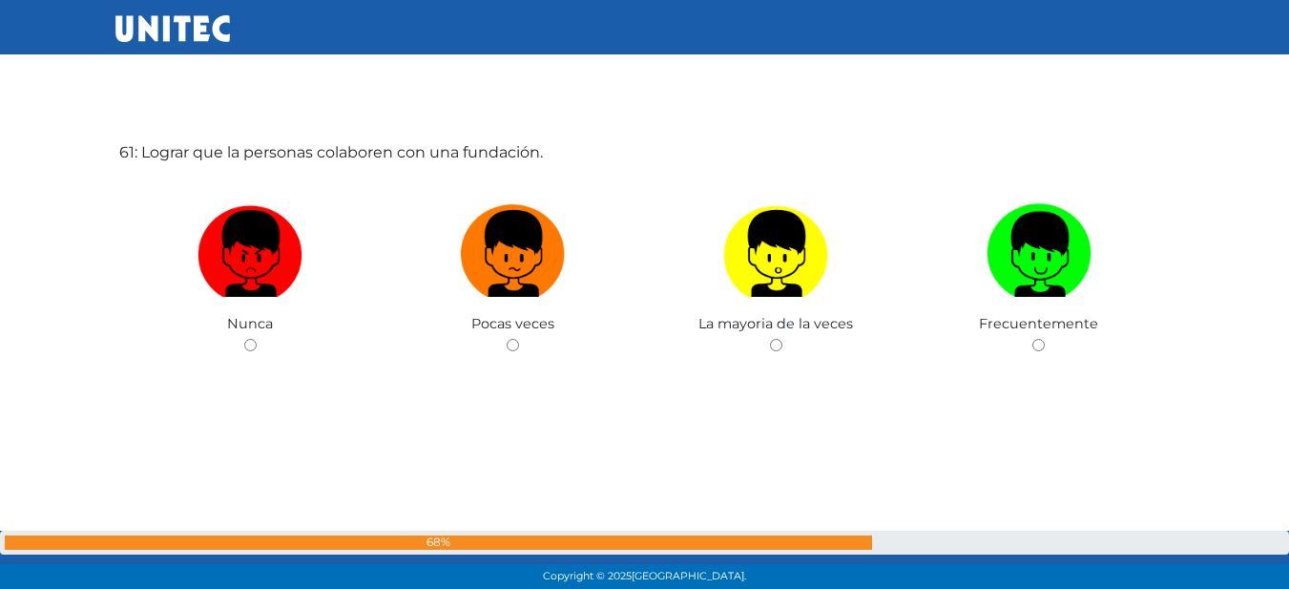
scroll to position [35421, 0]
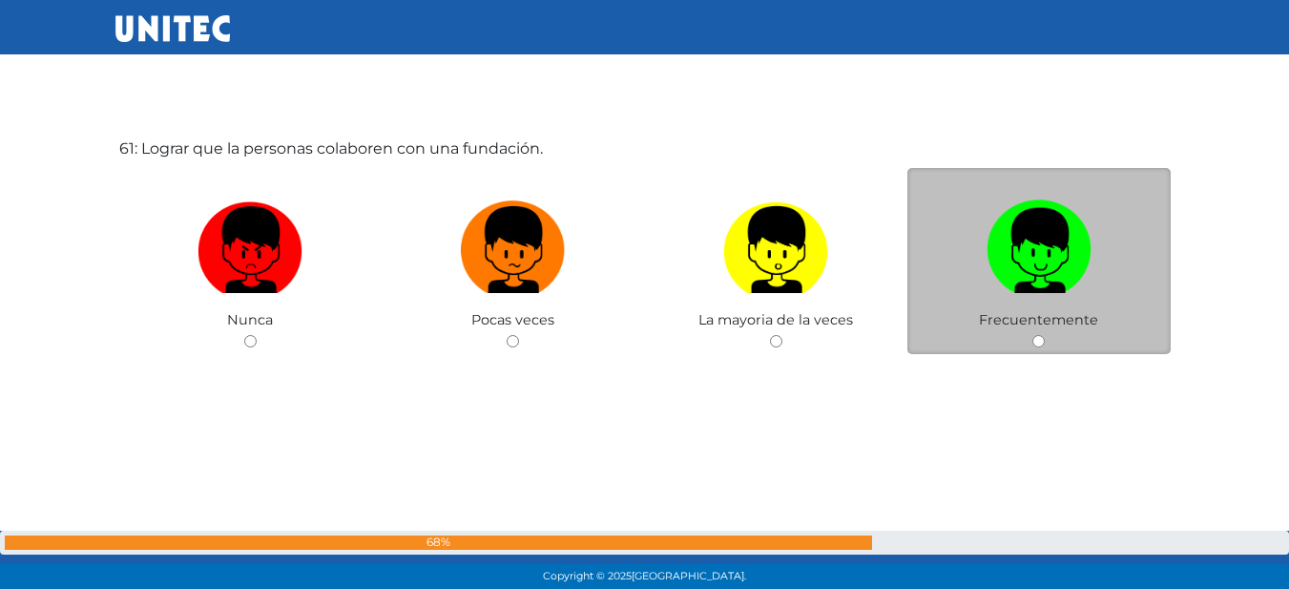
click at [963, 234] on label at bounding box center [1038, 250] width 263 height 116
click at [1032, 335] on input "radio" at bounding box center [1038, 341] width 12 height 12
radio input "true"
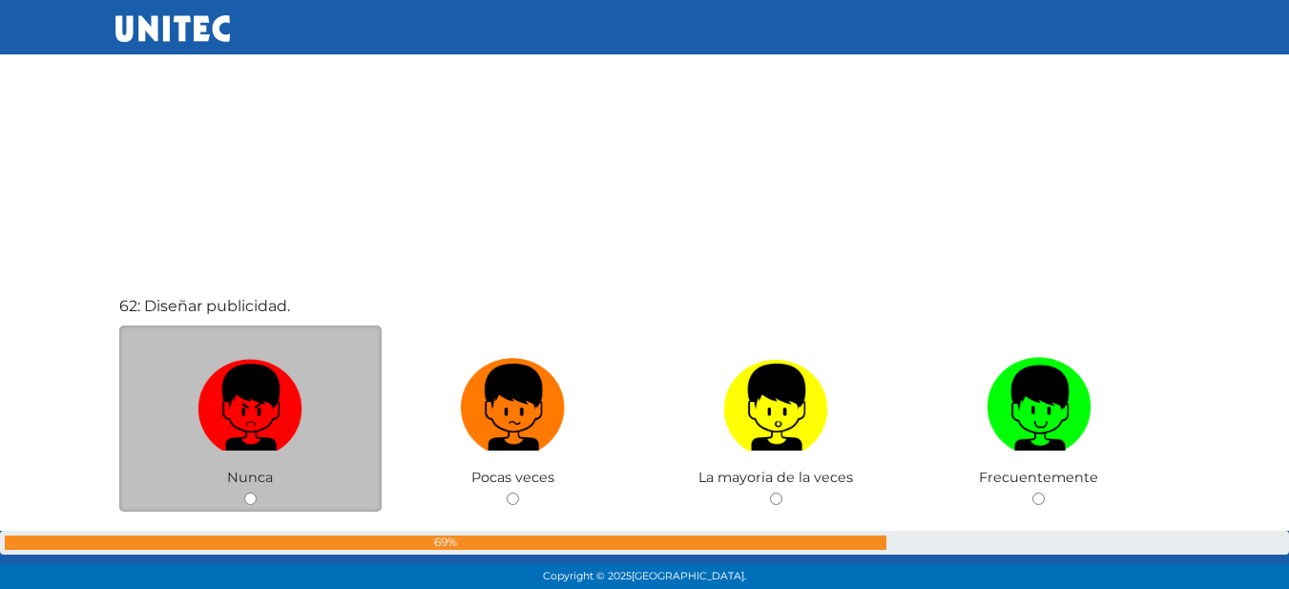
scroll to position [35881, 0]
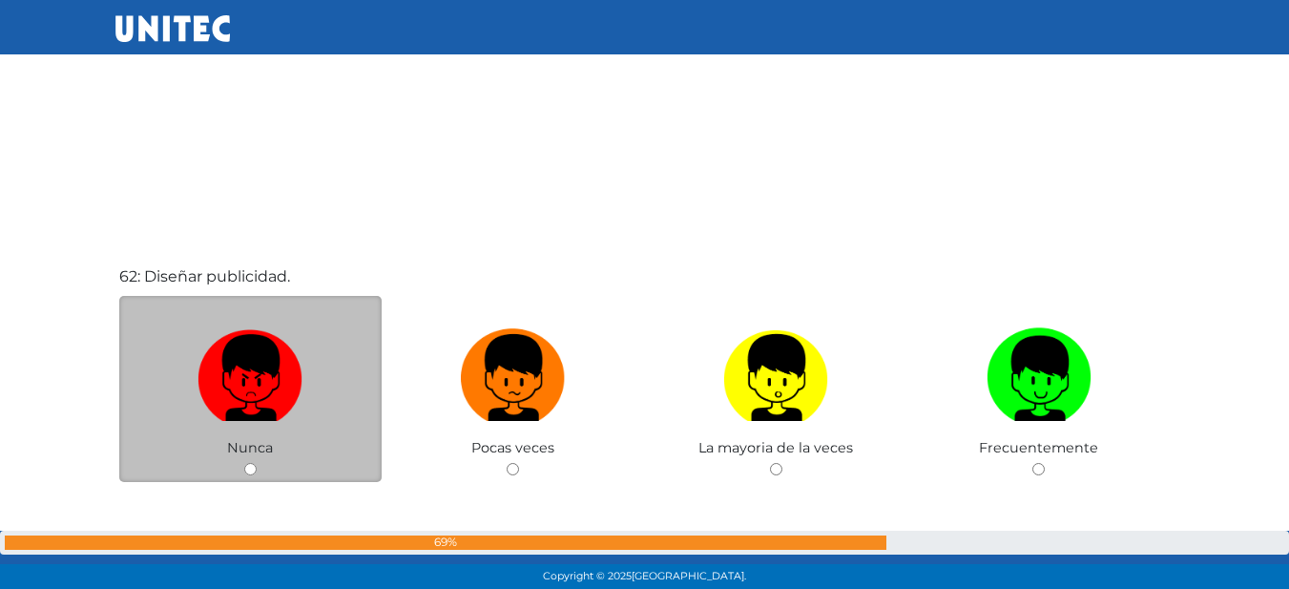
click at [307, 386] on label at bounding box center [250, 378] width 263 height 116
click at [257, 463] on input "radio" at bounding box center [250, 469] width 12 height 12
radio input "true"
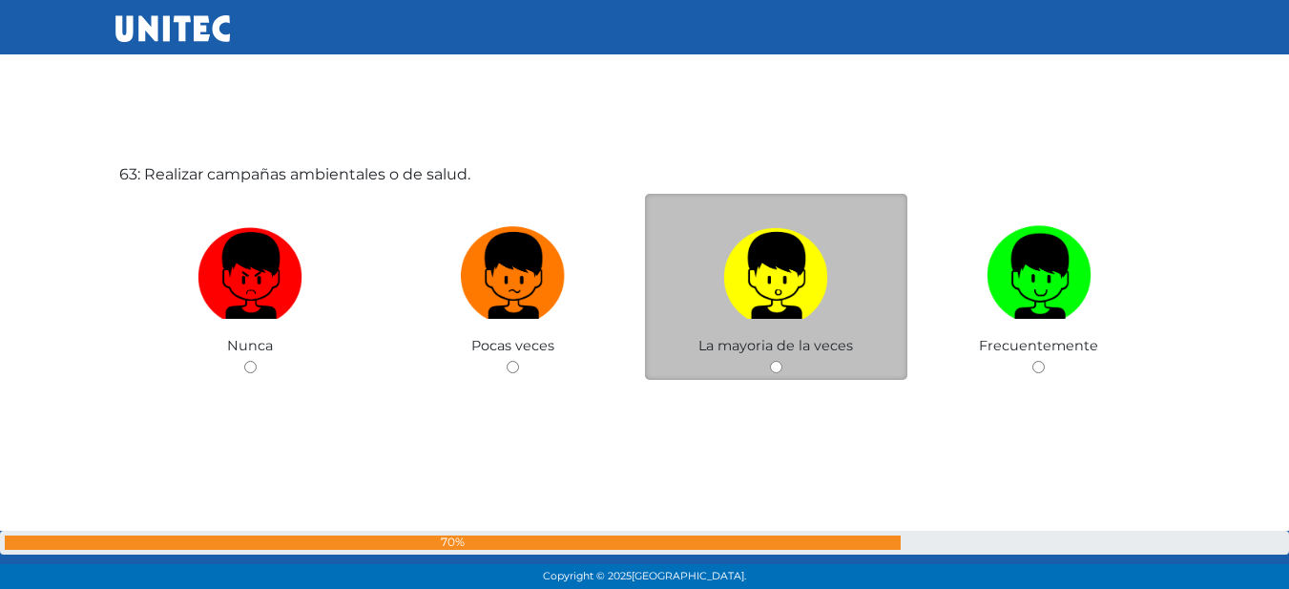
scroll to position [36605, 0]
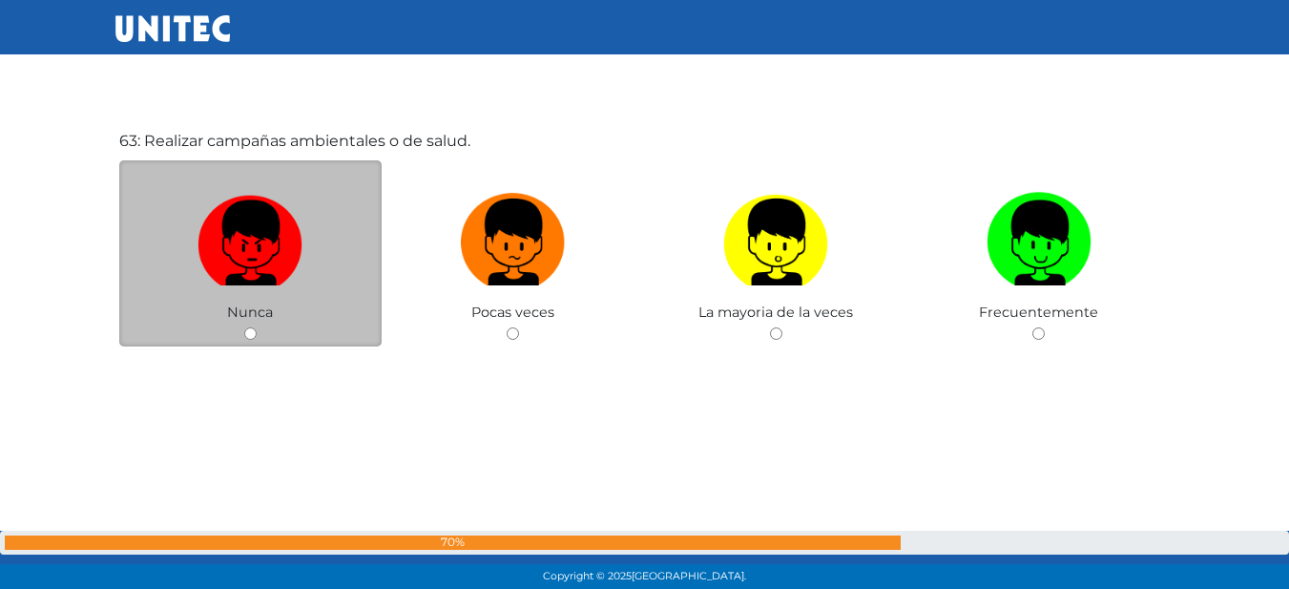
click at [276, 261] on img at bounding box center [249, 235] width 105 height 100
click at [257, 327] on input "radio" at bounding box center [250, 333] width 12 height 12
radio input "true"
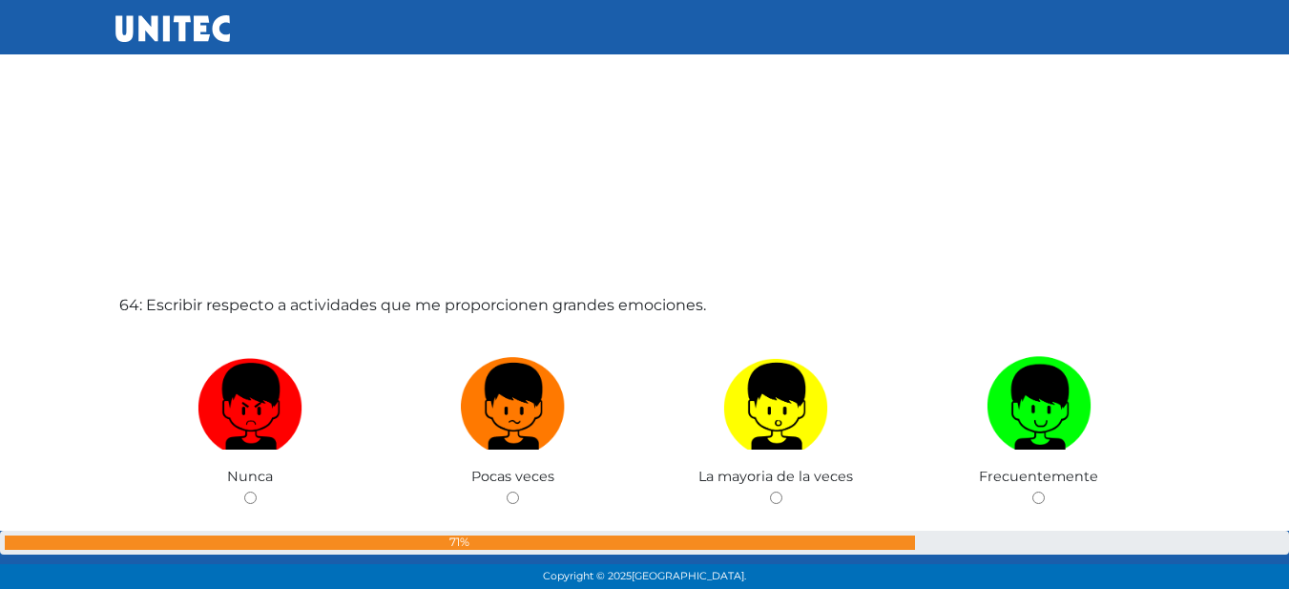
scroll to position [37145, 0]
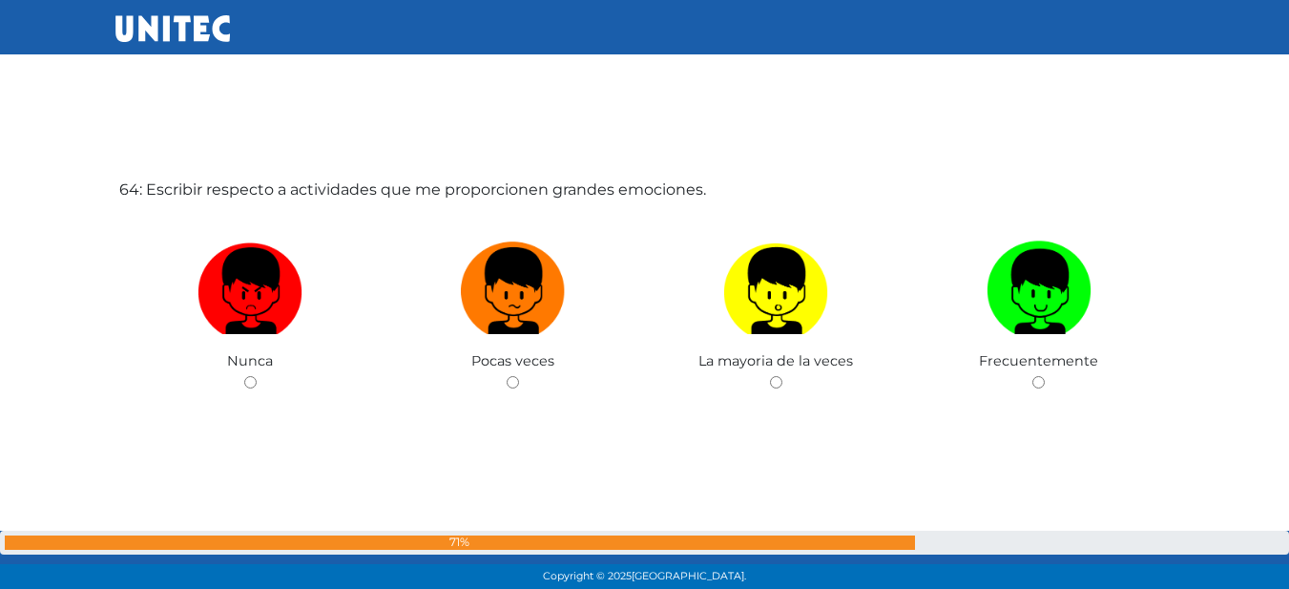
click at [1099, 401] on div "64: Escribir respecto a actividades que me proporcionen grandes emociones. [GEO…" at bounding box center [644, 325] width 1059 height 589
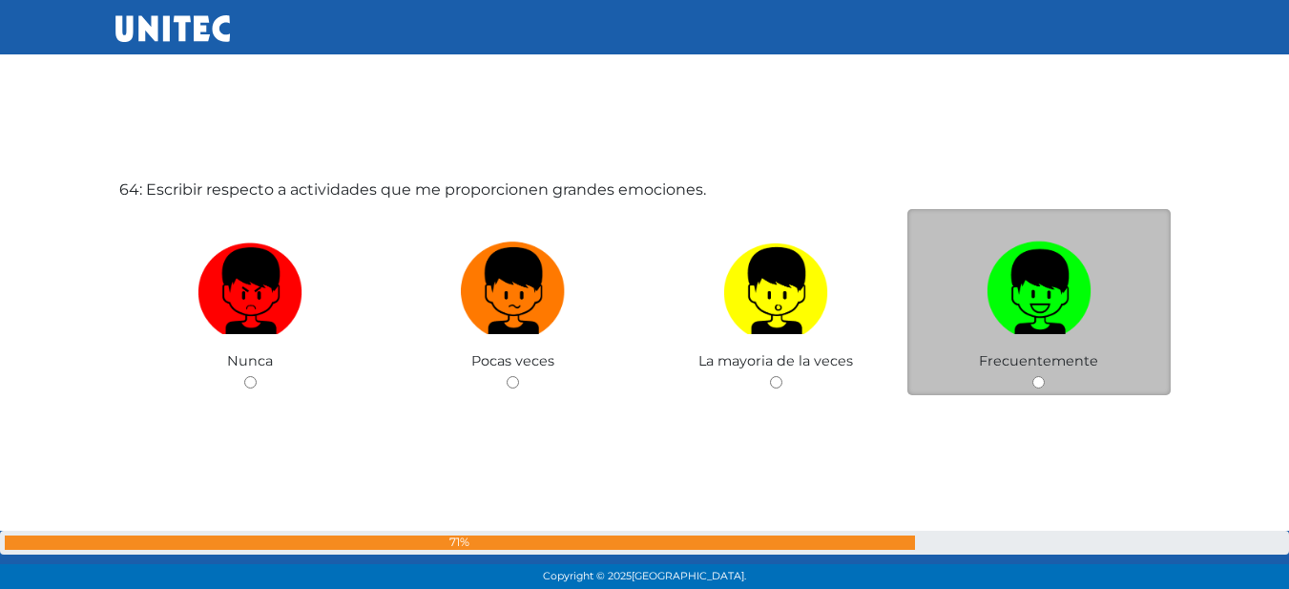
drag, startPoint x: 1070, startPoint y: 304, endPoint x: 1060, endPoint y: 296, distance: 13.6
click at [1069, 303] on img at bounding box center [1038, 284] width 105 height 100
click at [1045, 376] on input "radio" at bounding box center [1038, 382] width 12 height 12
radio input "true"
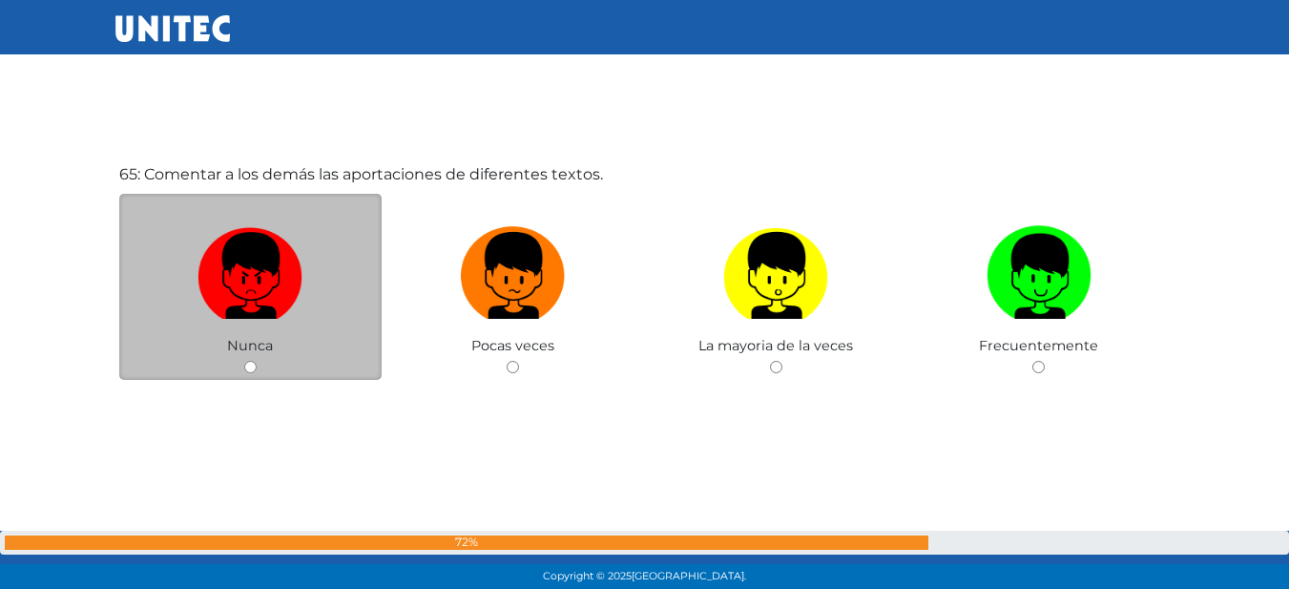
scroll to position [37765, 0]
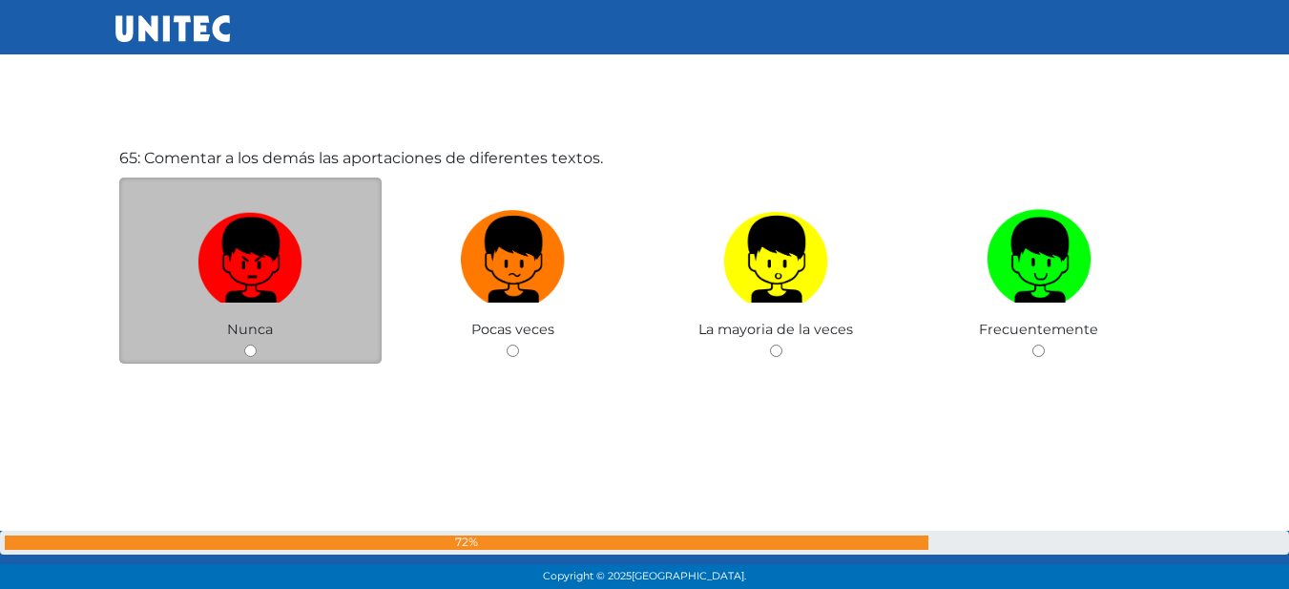
click at [255, 213] on img at bounding box center [249, 252] width 105 height 100
click at [255, 344] on input "radio" at bounding box center [250, 350] width 12 height 12
radio input "true"
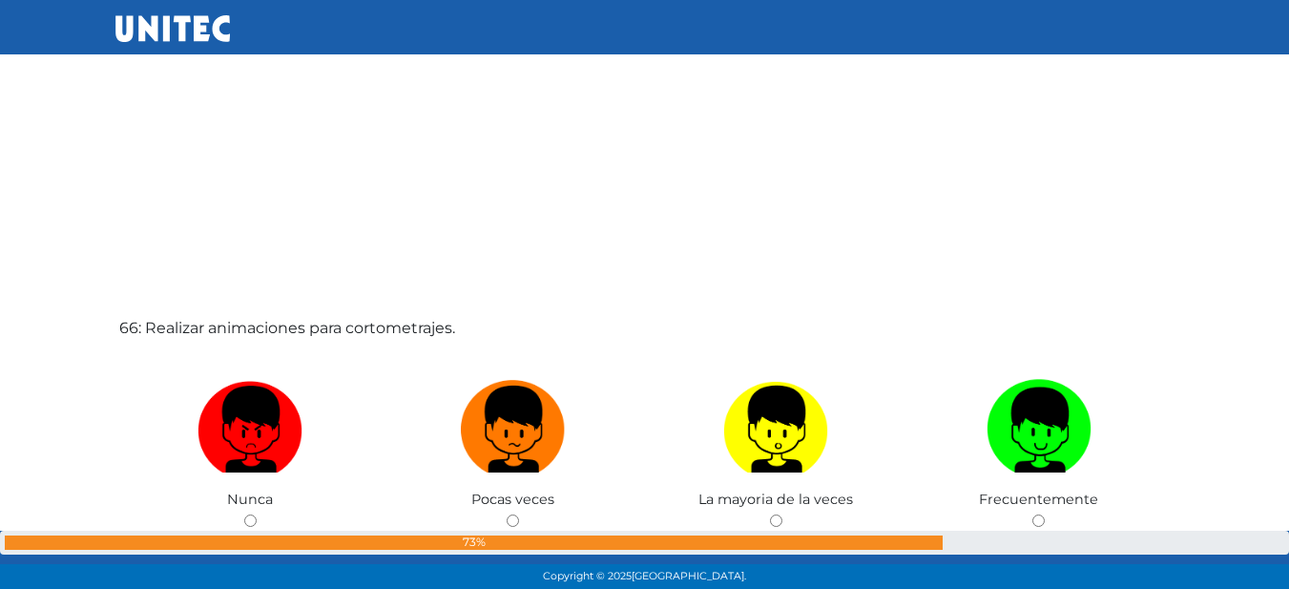
scroll to position [38313, 0]
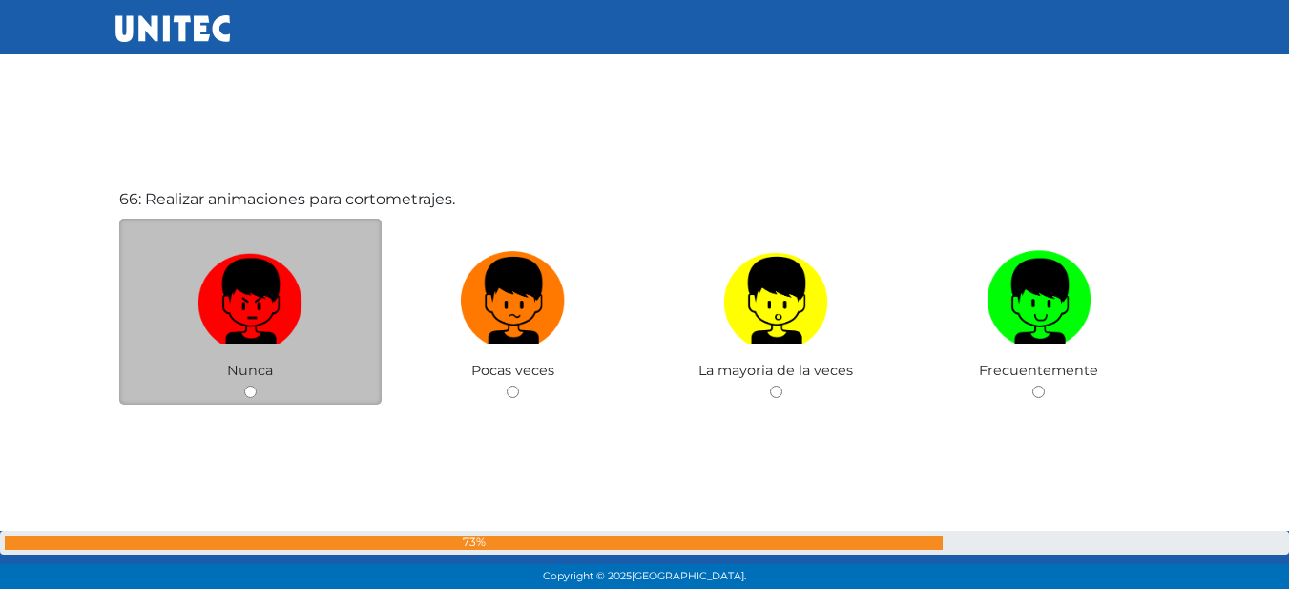
click at [274, 303] on img at bounding box center [249, 293] width 105 height 100
click at [257, 385] on input "radio" at bounding box center [250, 391] width 12 height 12
radio input "true"
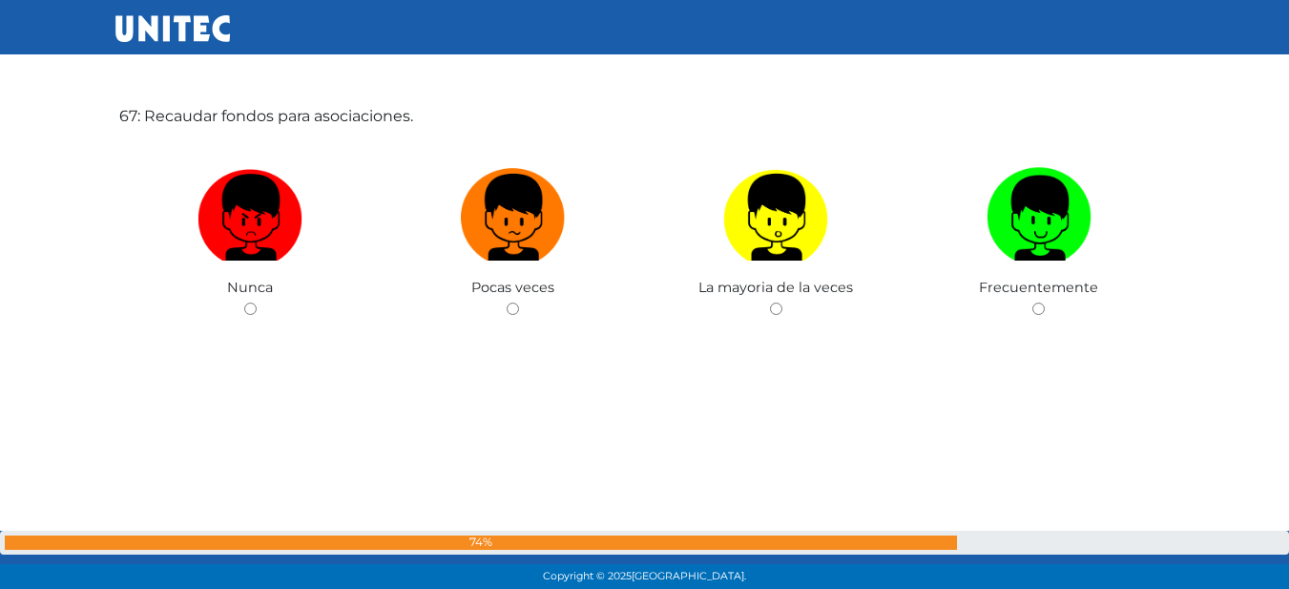
scroll to position [39031, 0]
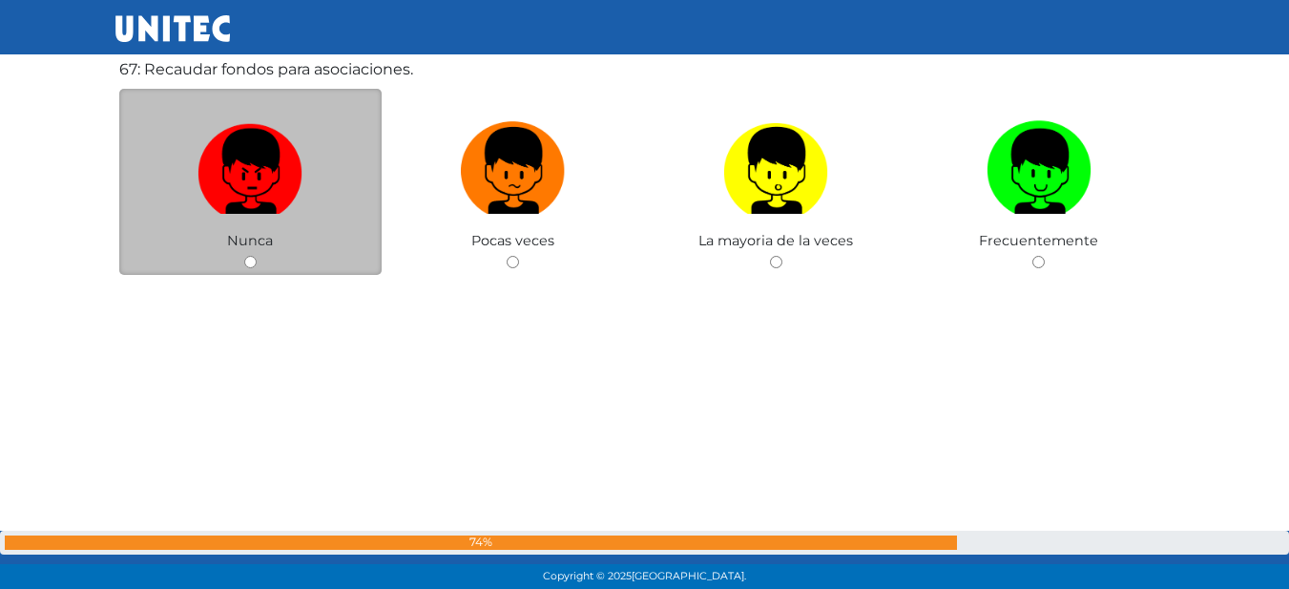
click at [237, 160] on img at bounding box center [249, 164] width 105 height 100
click at [244, 256] on input "radio" at bounding box center [250, 262] width 12 height 12
radio input "true"
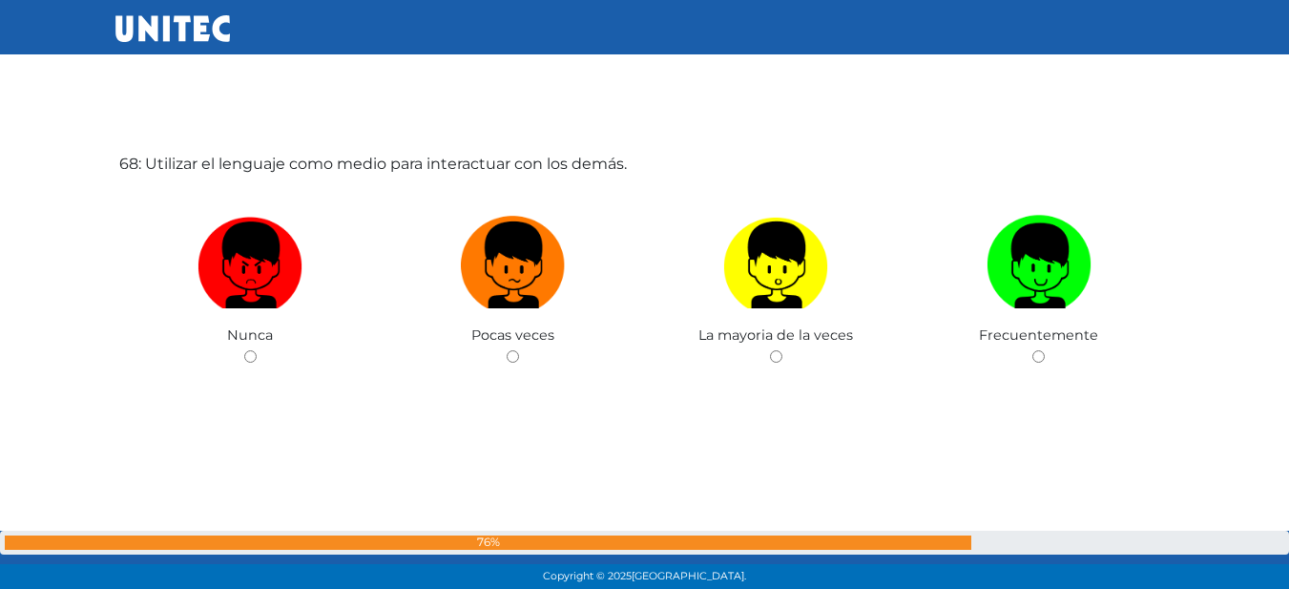
scroll to position [39531, 0]
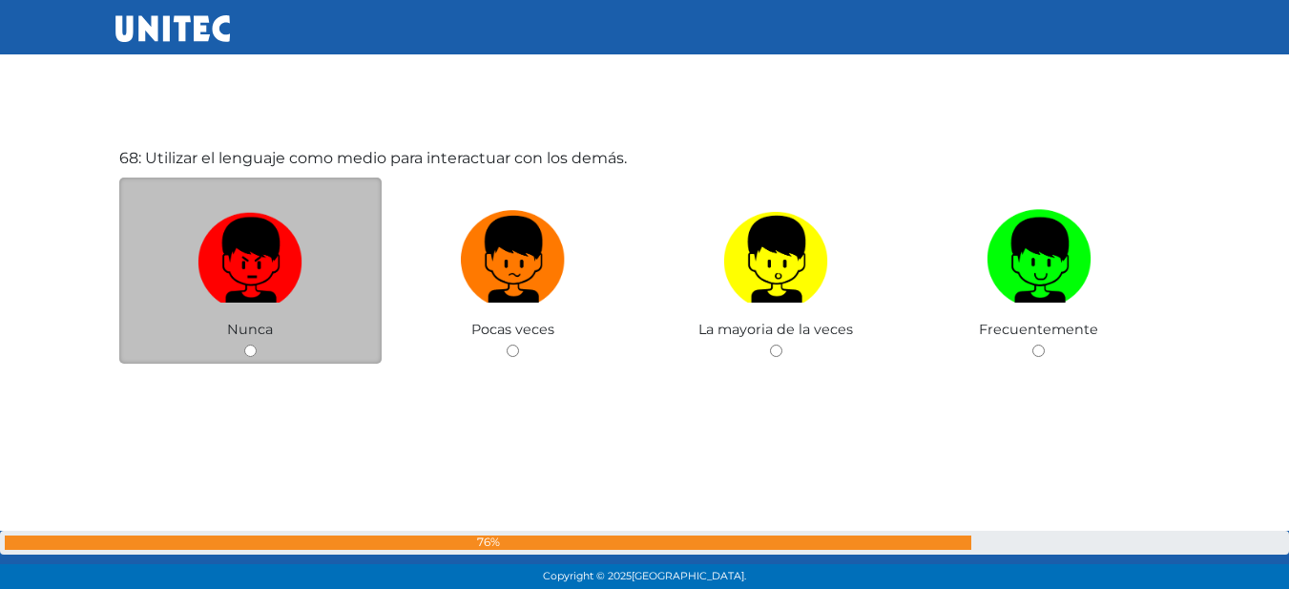
click at [292, 265] on img at bounding box center [249, 252] width 105 height 100
click at [257, 344] on input "radio" at bounding box center [250, 350] width 12 height 12
radio input "true"
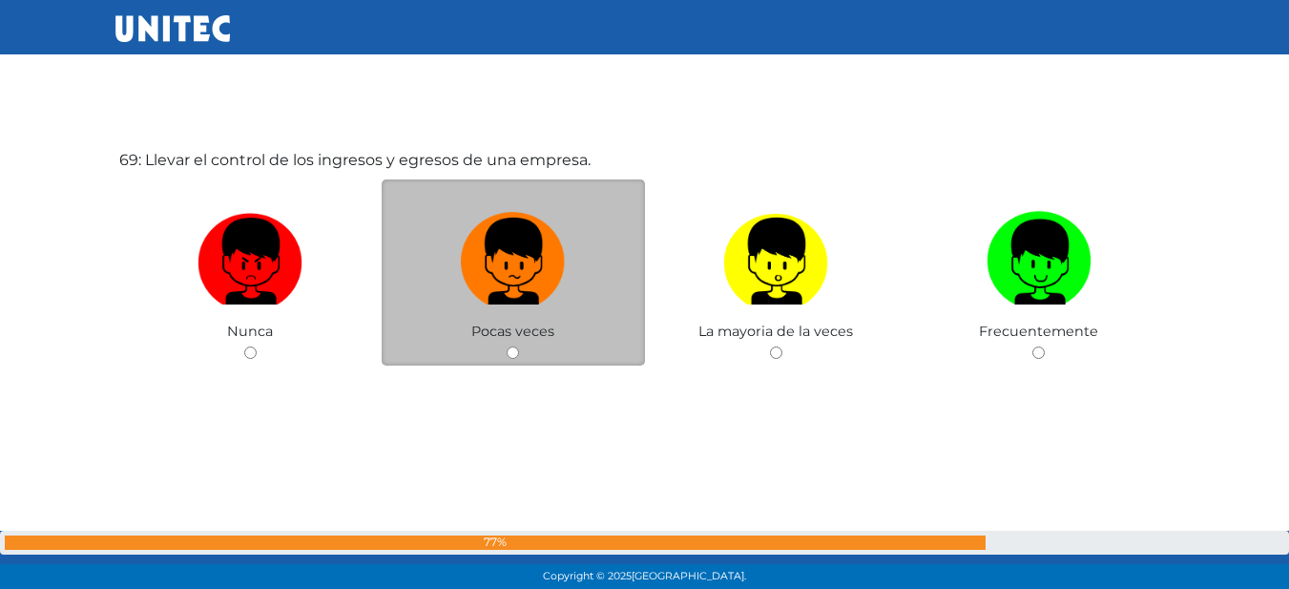
scroll to position [40120, 0]
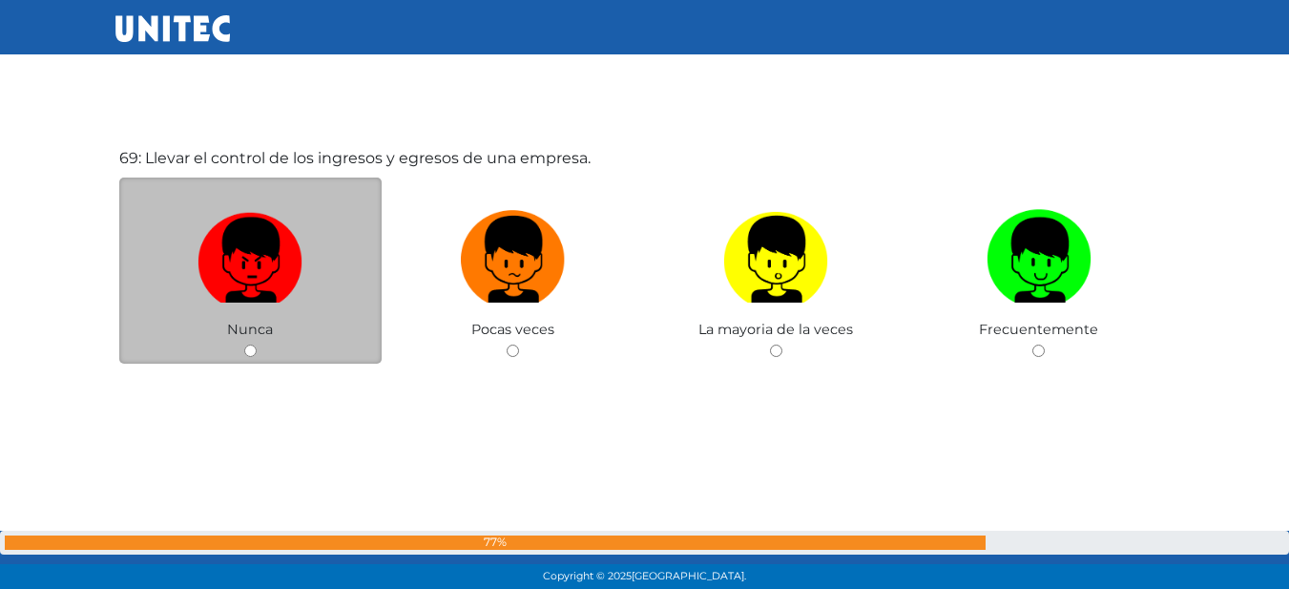
click at [223, 224] on img at bounding box center [249, 252] width 105 height 100
click at [244, 344] on input "radio" at bounding box center [250, 350] width 12 height 12
radio input "true"
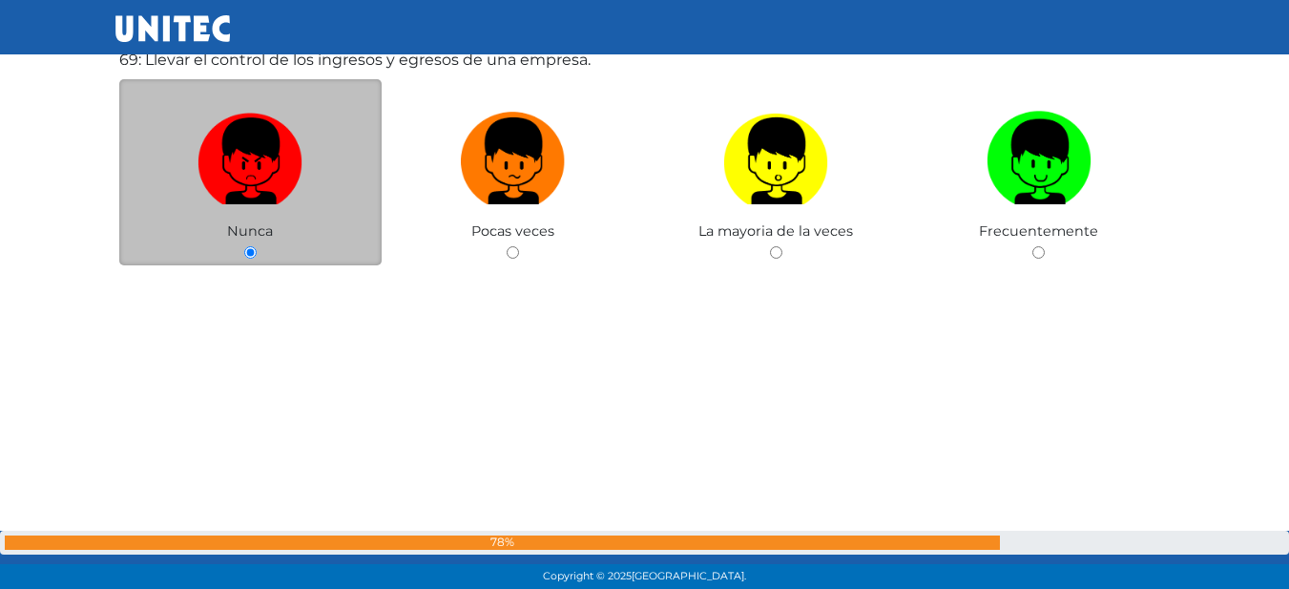
scroll to position [40175, 0]
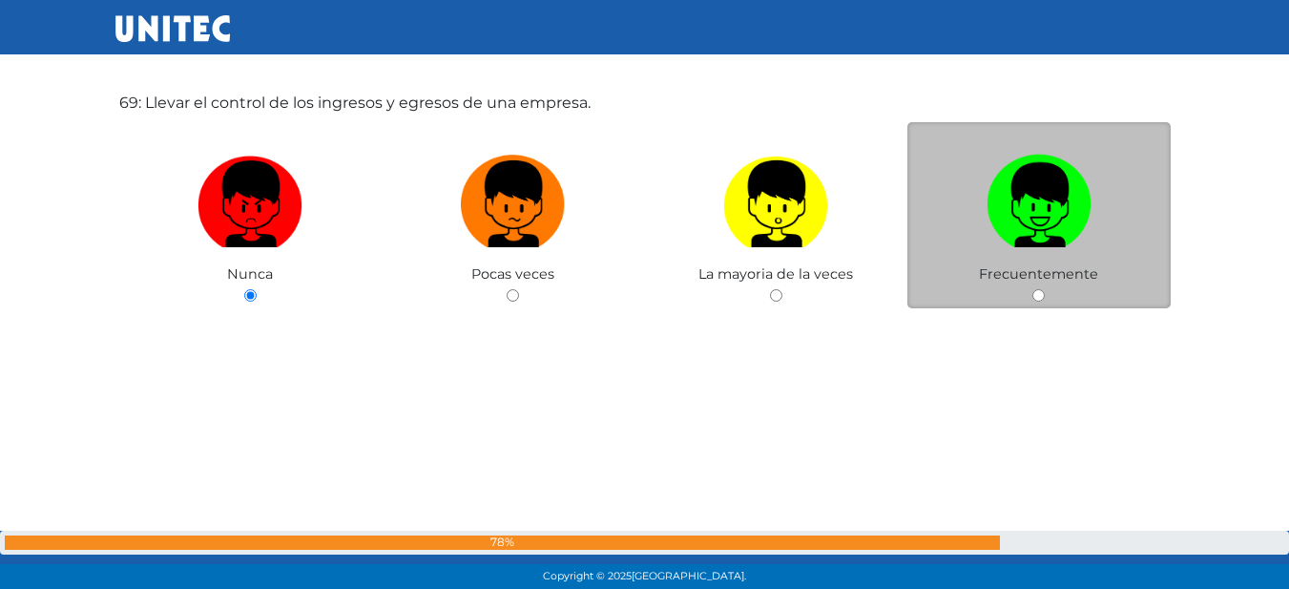
click at [1017, 217] on img at bounding box center [1038, 197] width 105 height 100
click at [1032, 289] on input "radio" at bounding box center [1038, 295] width 12 height 12
radio input "true"
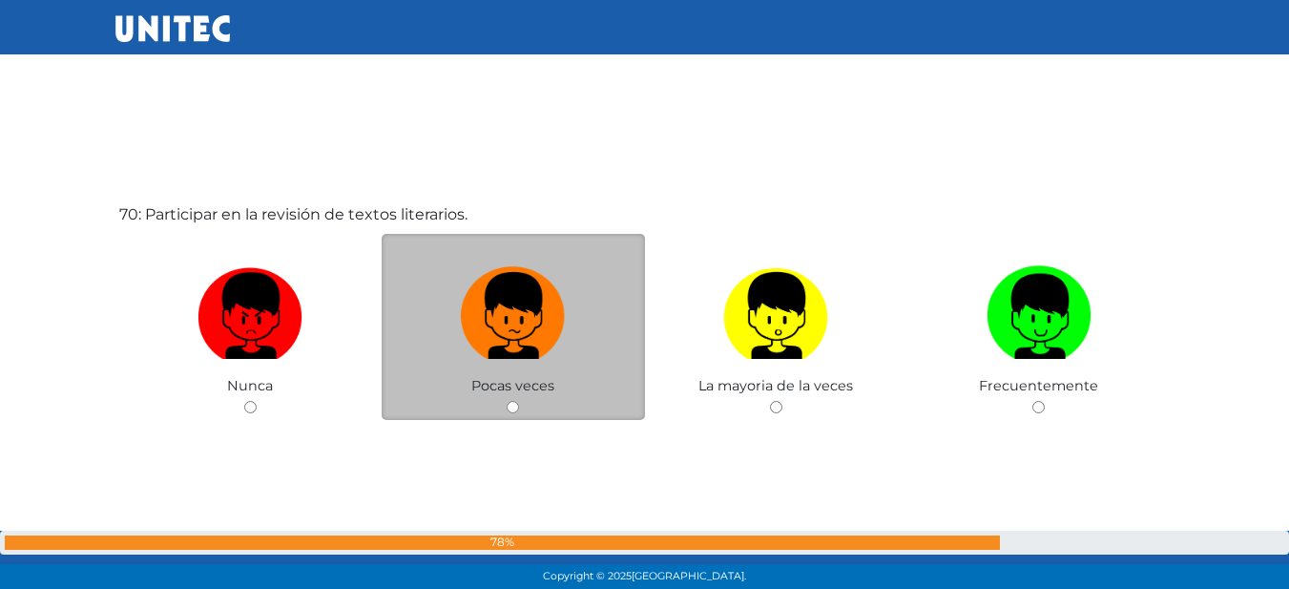
scroll to position [40708, 0]
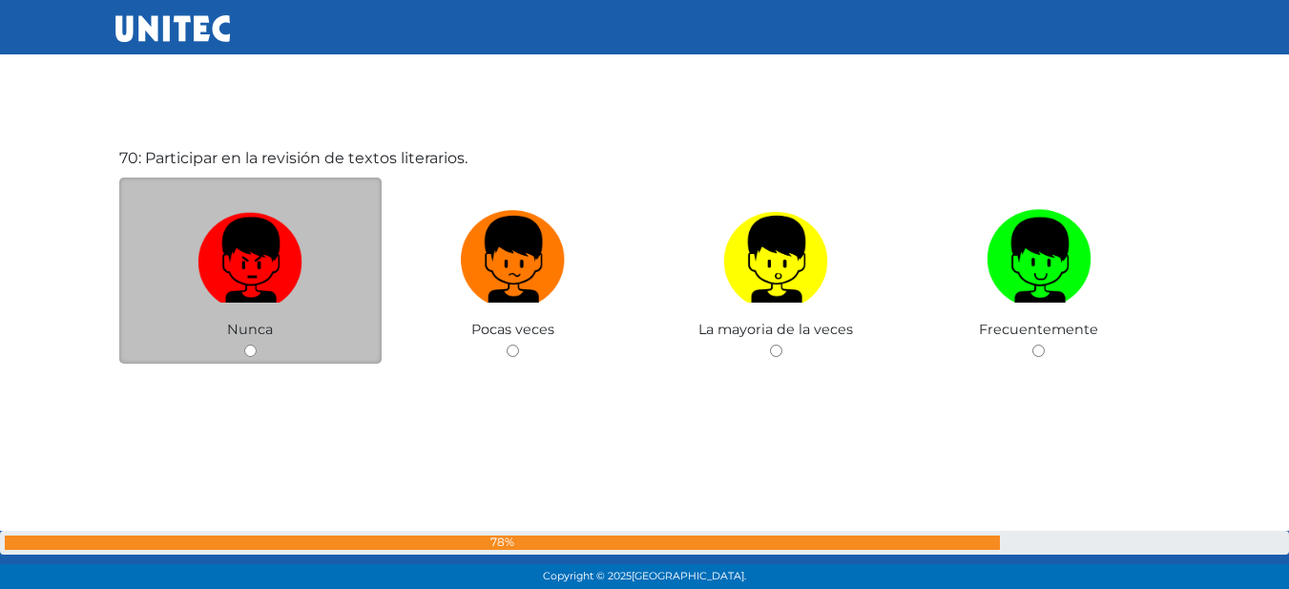
drag, startPoint x: 293, startPoint y: 231, endPoint x: 314, endPoint y: 222, distance: 22.7
click at [295, 231] on img at bounding box center [249, 252] width 105 height 100
click at [257, 344] on input "radio" at bounding box center [250, 350] width 12 height 12
radio input "true"
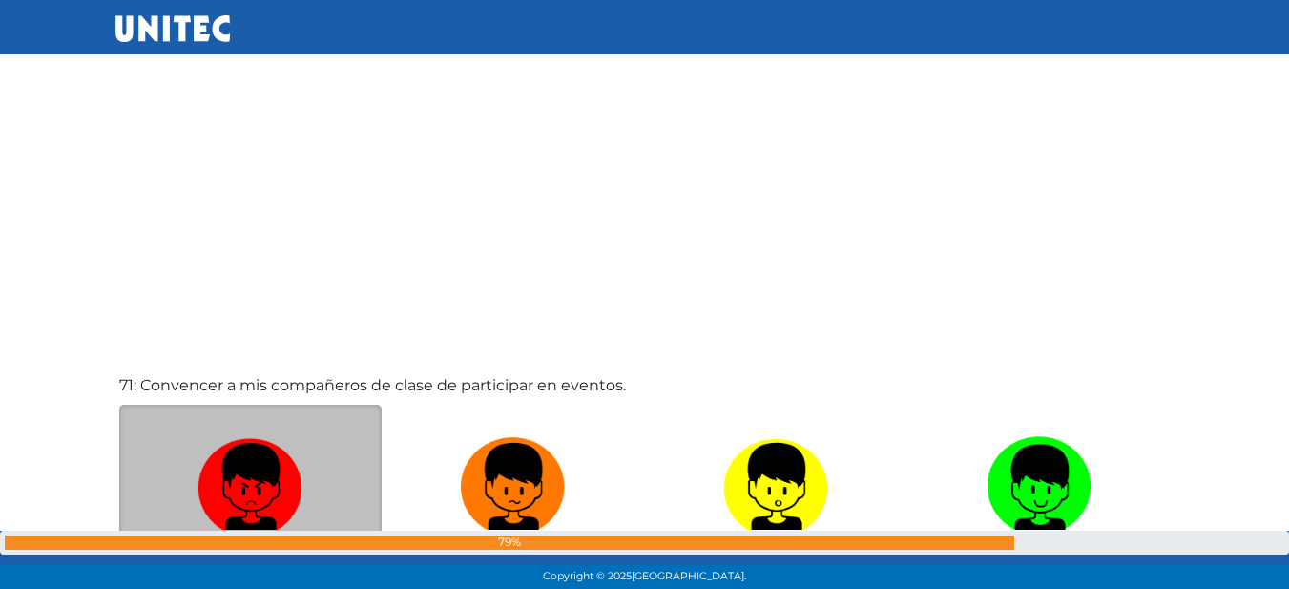
scroll to position [41297, 0]
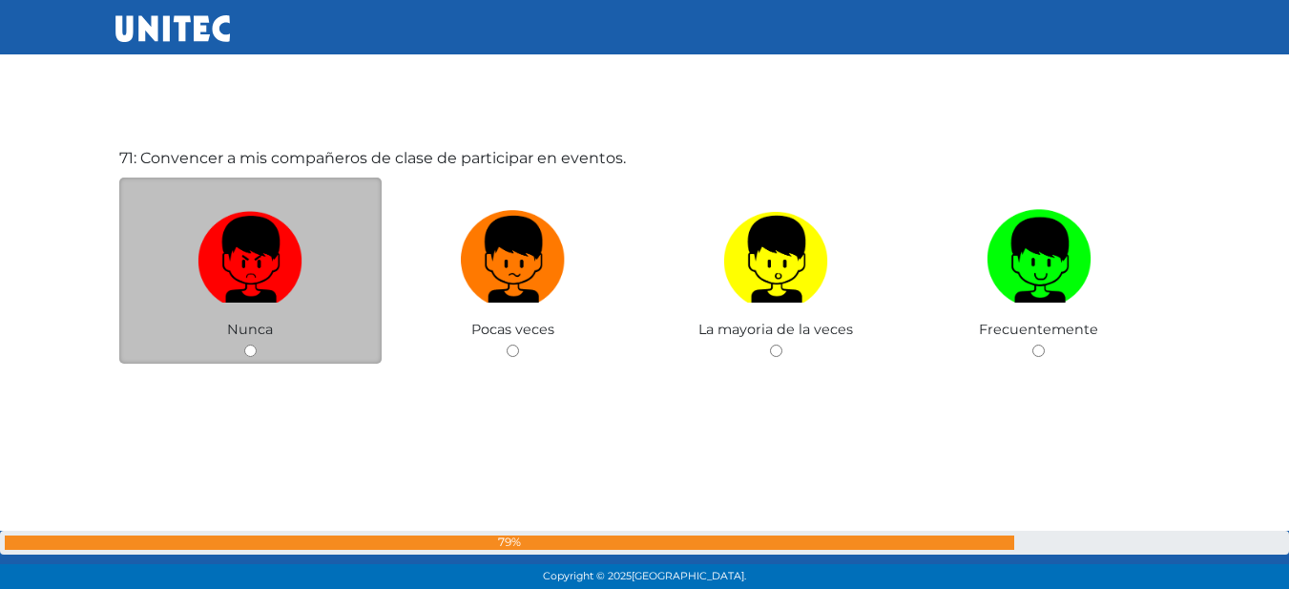
click at [337, 257] on label at bounding box center [250, 259] width 263 height 116
click at [257, 344] on input "radio" at bounding box center [250, 350] width 12 height 12
radio input "true"
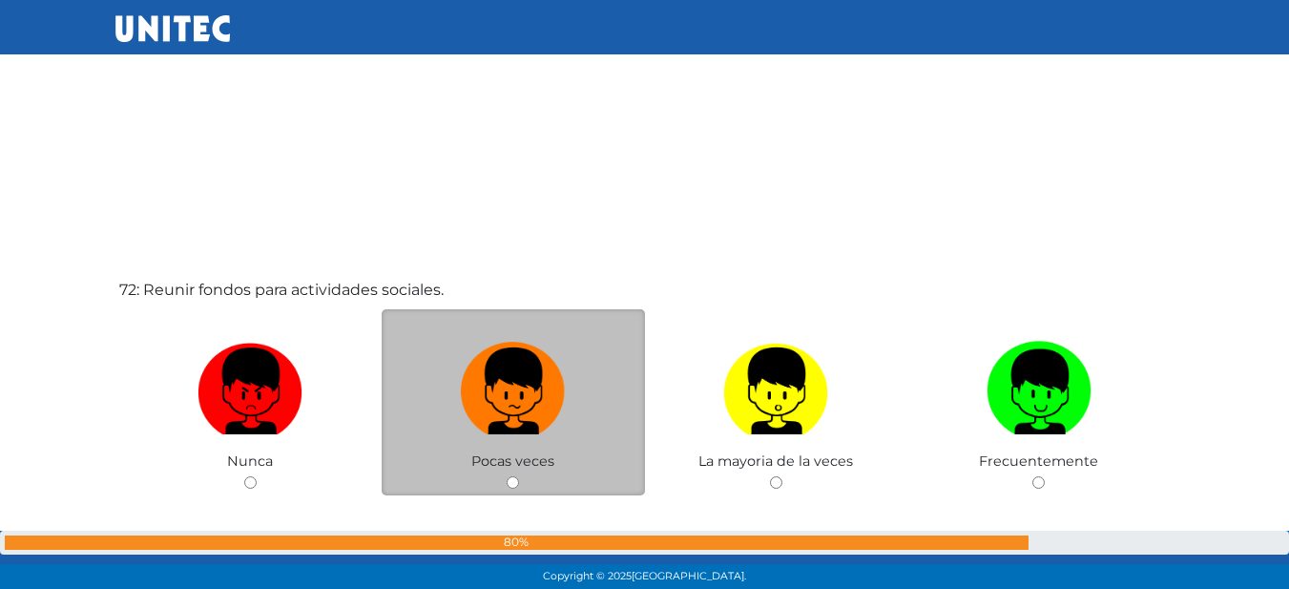
scroll to position [41886, 0]
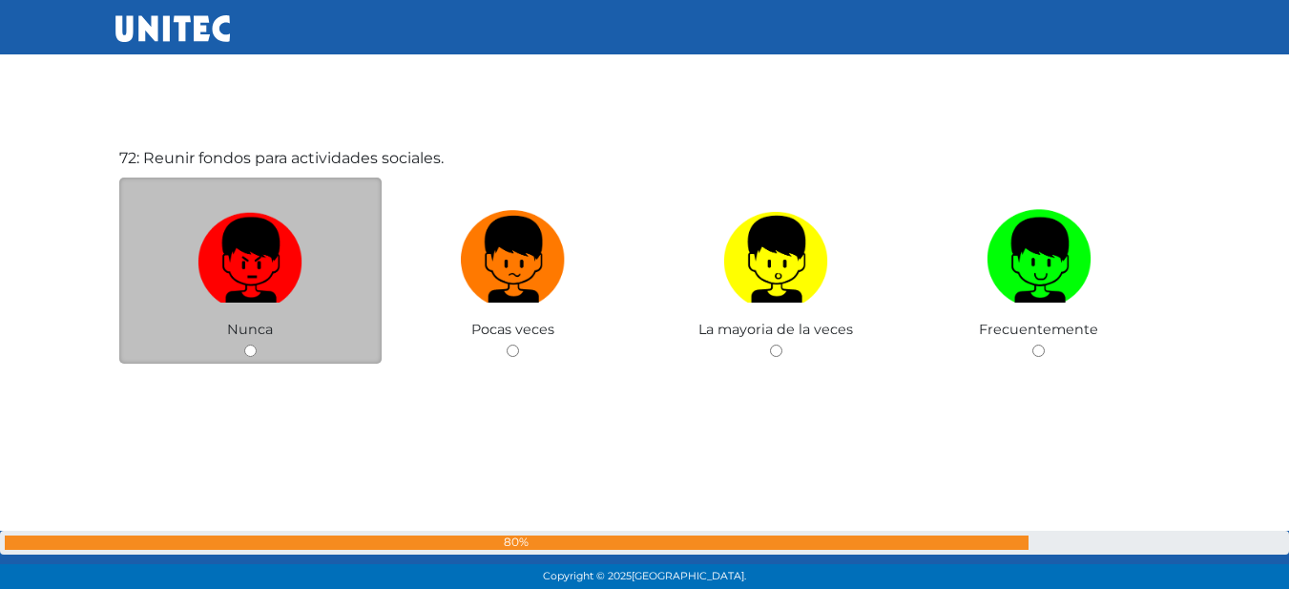
click at [235, 208] on img at bounding box center [249, 252] width 105 height 100
click at [244, 344] on input "radio" at bounding box center [250, 350] width 12 height 12
radio input "true"
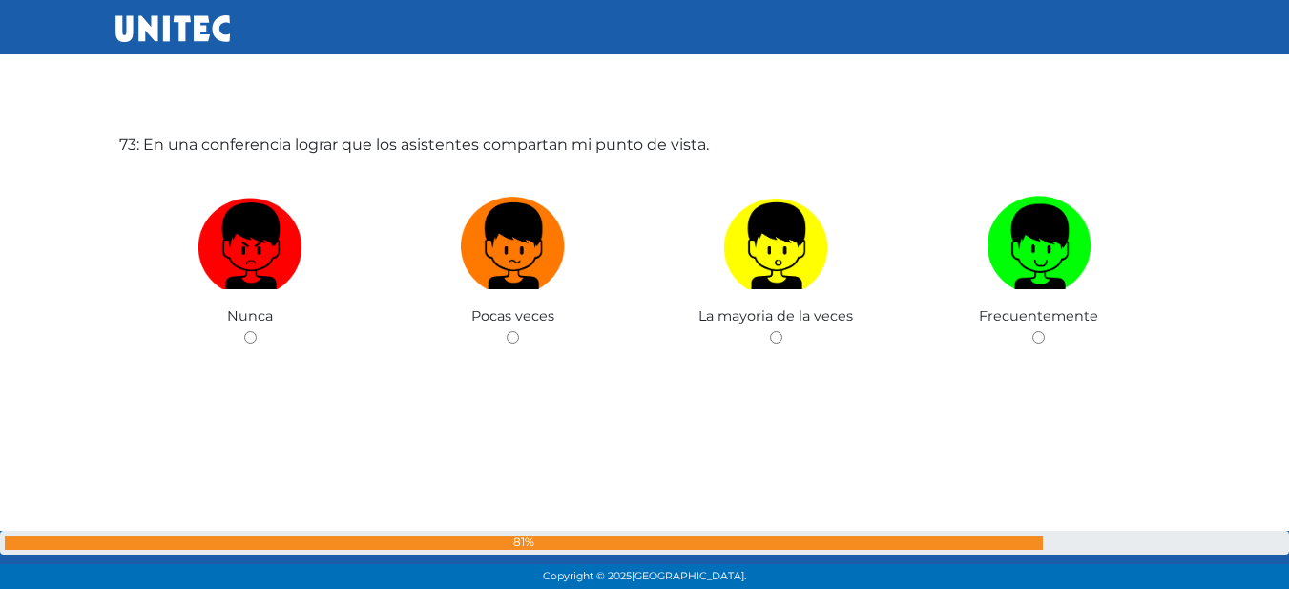
scroll to position [42521, 0]
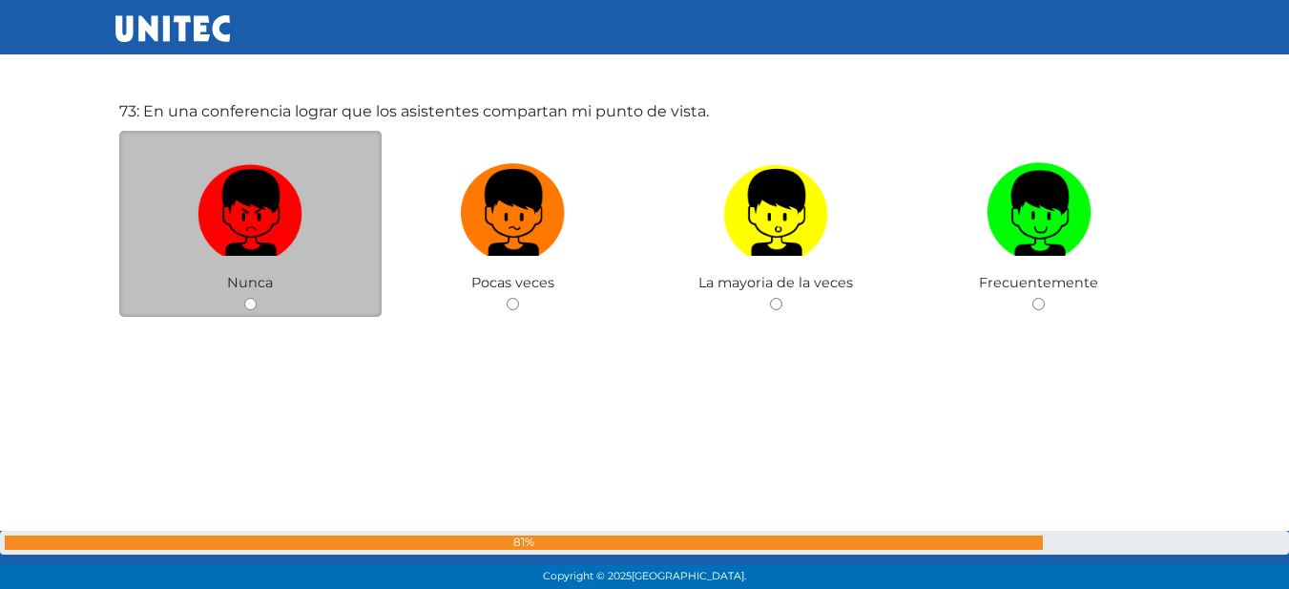
click at [248, 254] on img at bounding box center [249, 205] width 105 height 100
click at [248, 298] on input "radio" at bounding box center [250, 304] width 12 height 12
radio input "true"
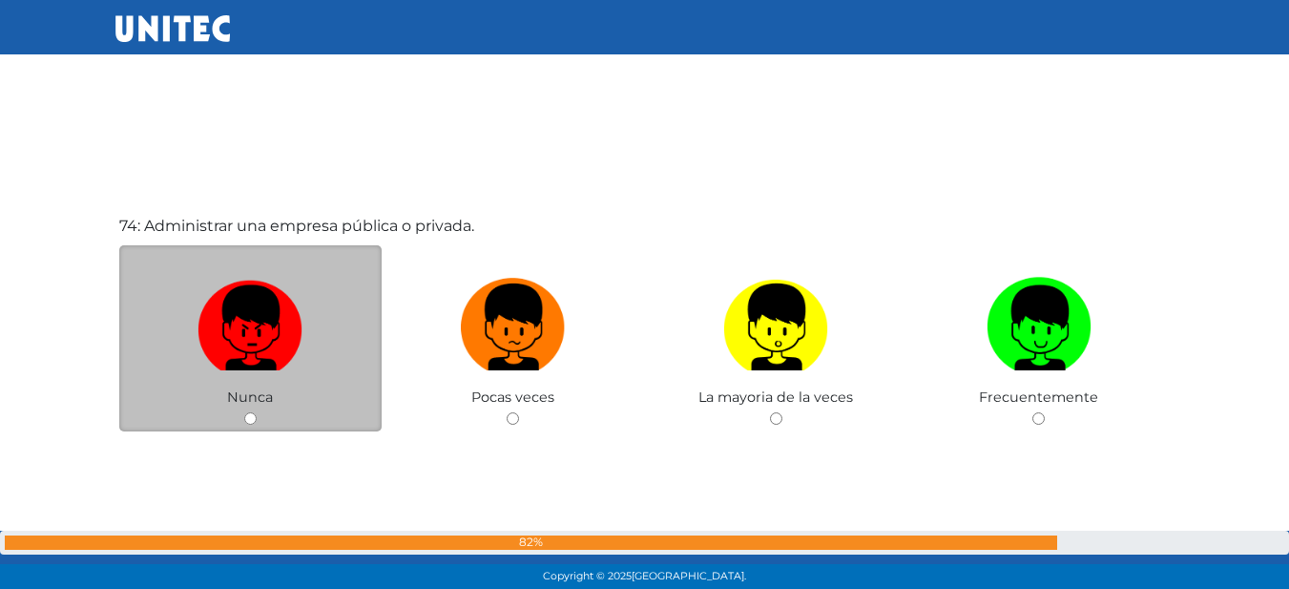
click at [260, 284] on img at bounding box center [249, 320] width 105 height 100
click at [257, 412] on input "radio" at bounding box center [250, 418] width 12 height 12
radio input "true"
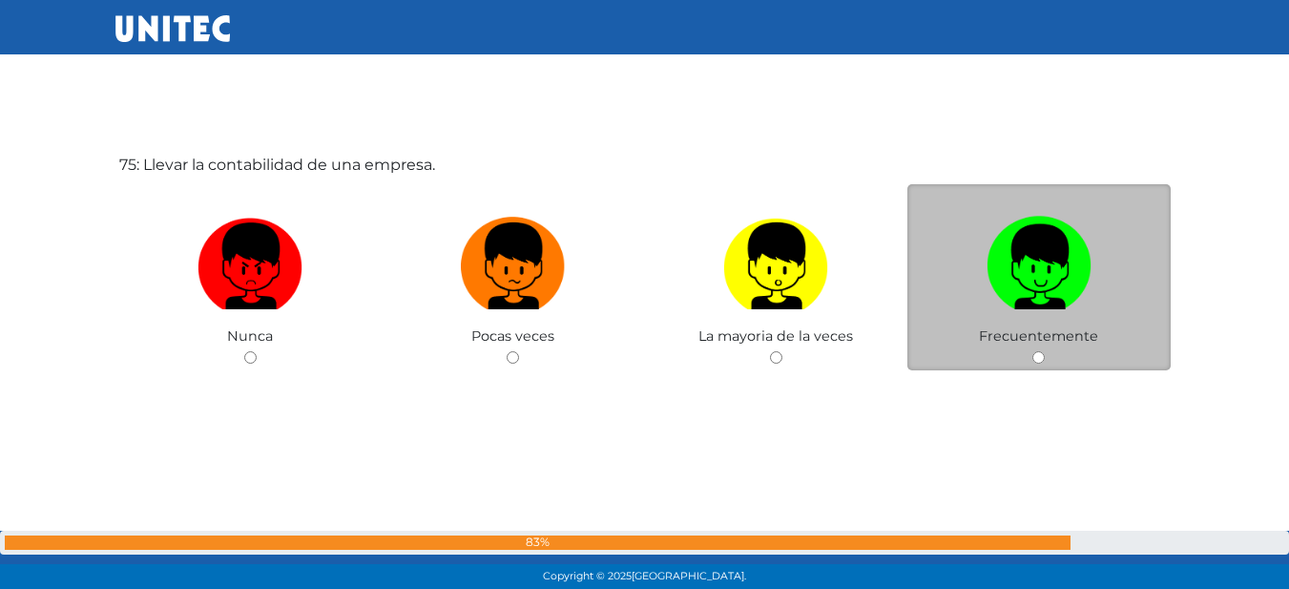
scroll to position [43651, 0]
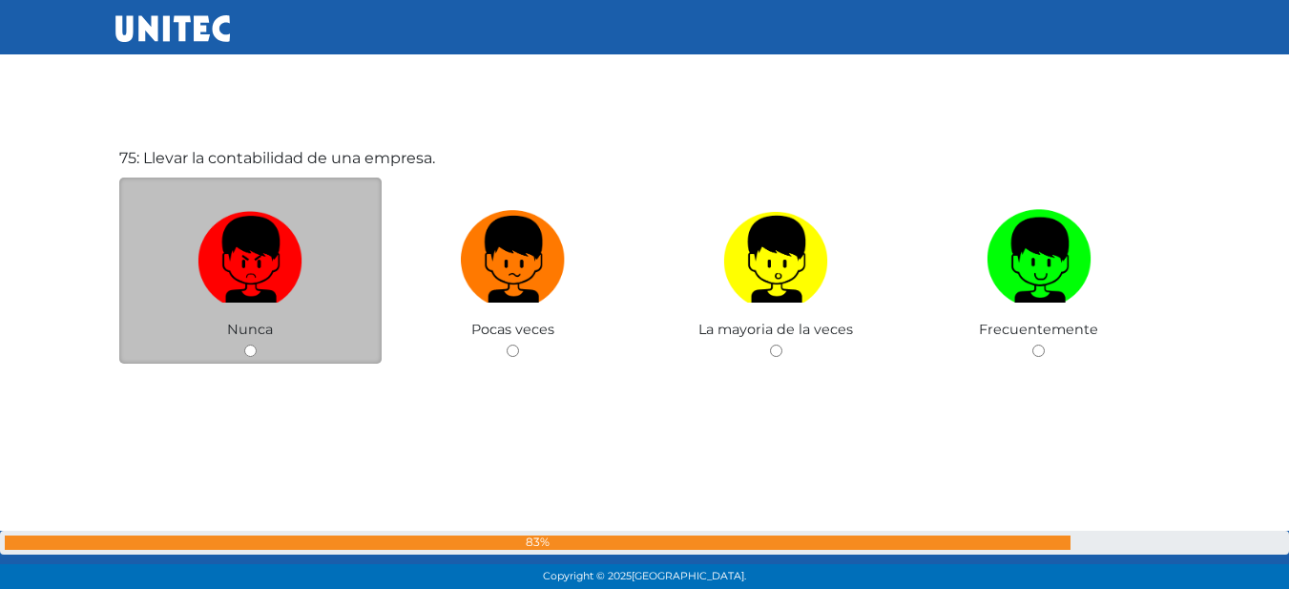
click at [365, 264] on label at bounding box center [250, 259] width 263 height 116
click at [257, 344] on input "radio" at bounding box center [250, 350] width 12 height 12
radio input "true"
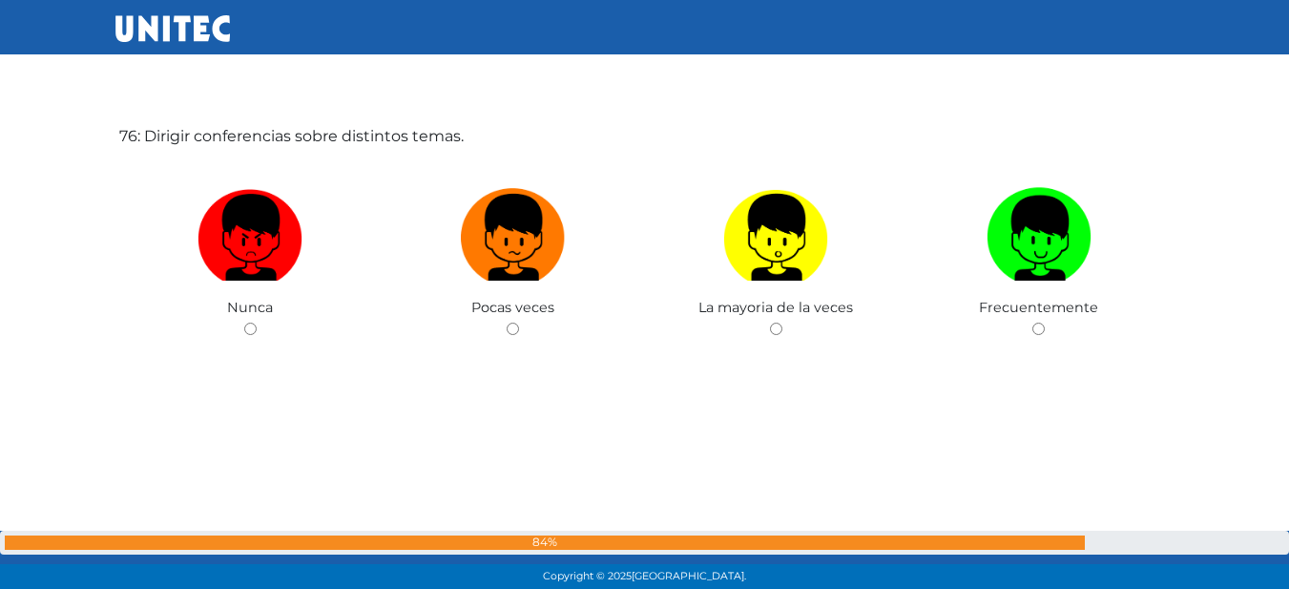
scroll to position [44294, 0]
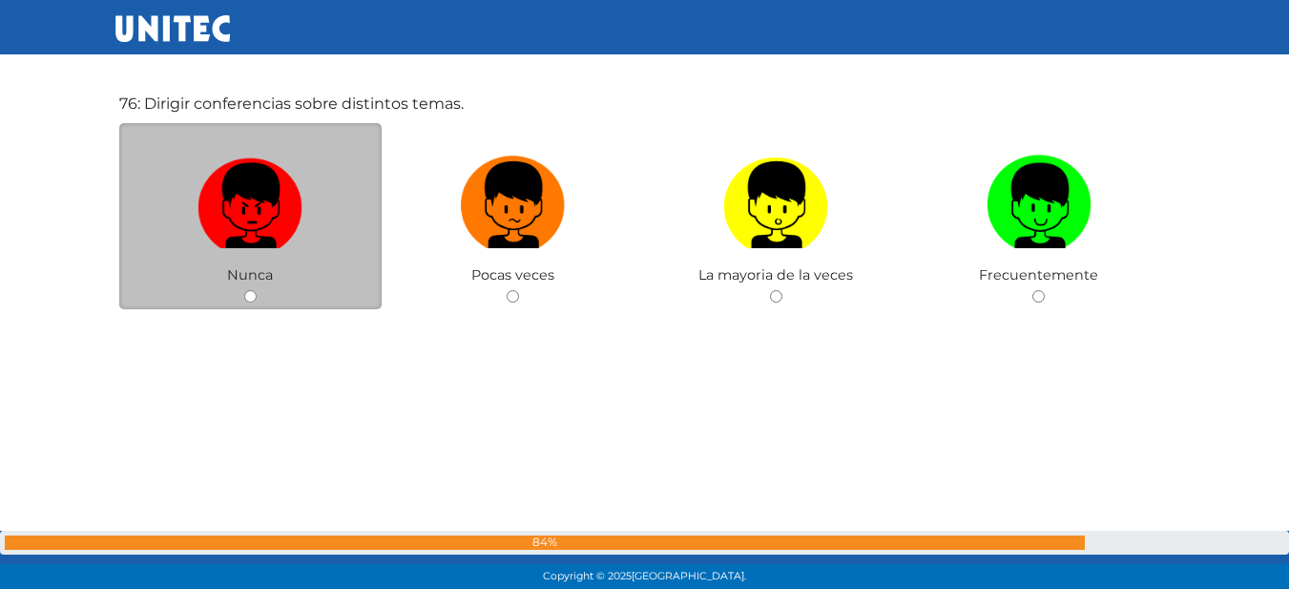
click at [244, 214] on img at bounding box center [249, 198] width 105 height 100
click at [244, 290] on input "radio" at bounding box center [250, 296] width 12 height 12
radio input "true"
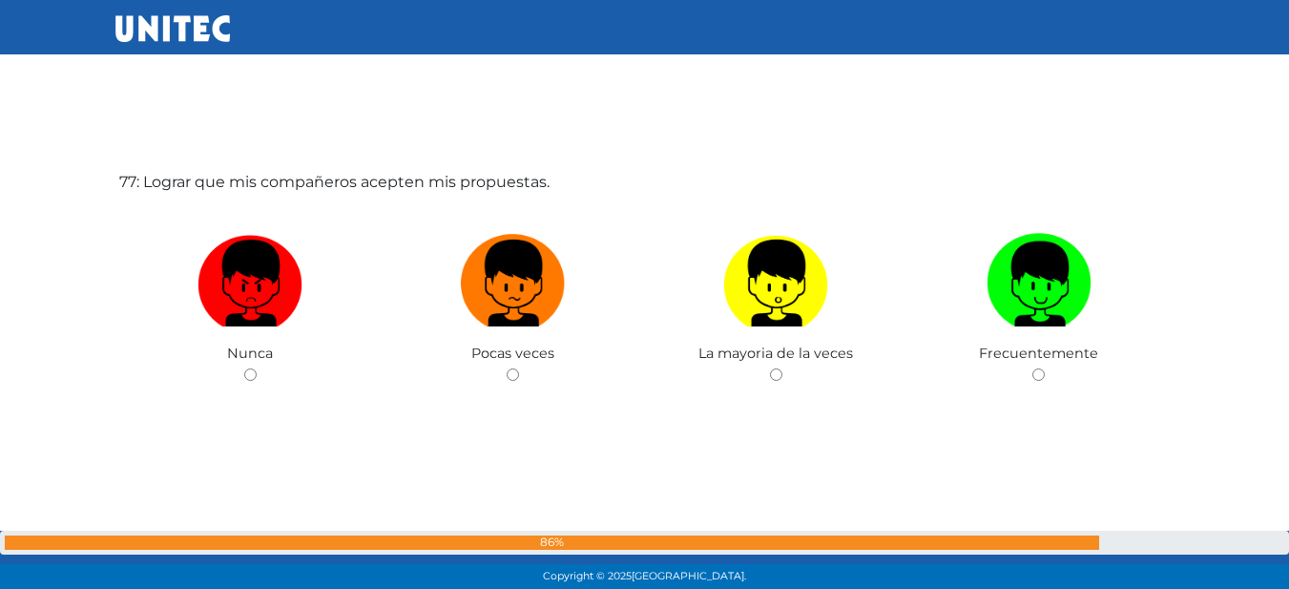
scroll to position [44918, 0]
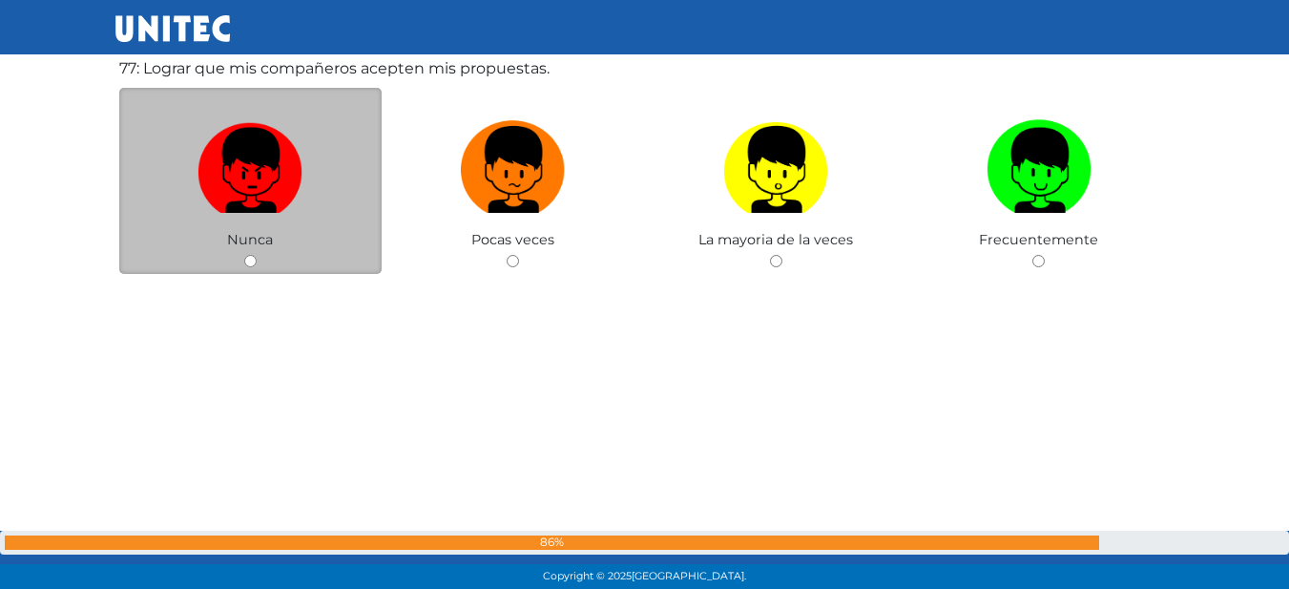
click at [246, 197] on img at bounding box center [249, 163] width 105 height 100
click at [246, 255] on input "radio" at bounding box center [250, 261] width 12 height 12
radio input "true"
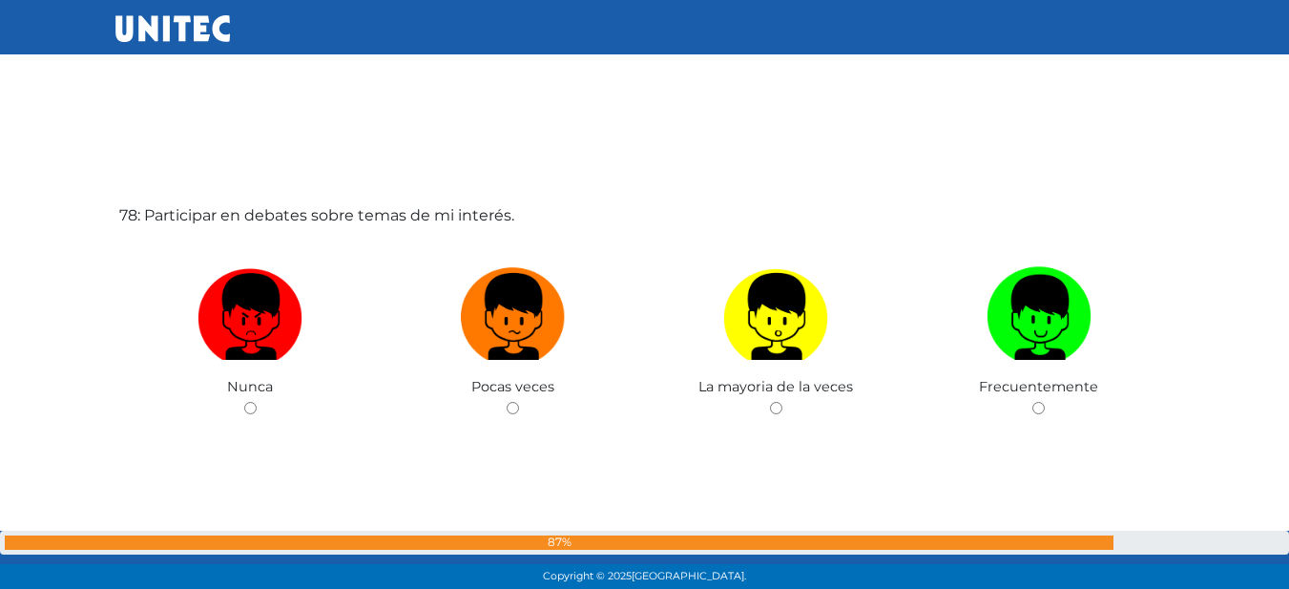
scroll to position [45393, 0]
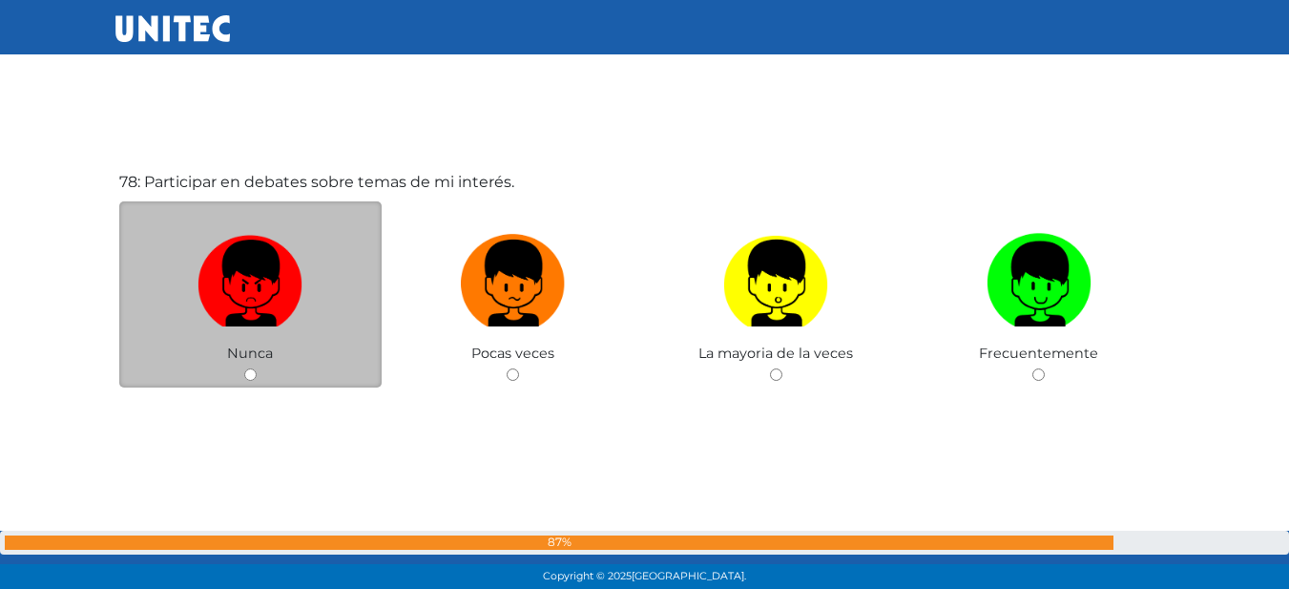
click at [309, 258] on label at bounding box center [250, 283] width 263 height 116
click at [257, 368] on input "radio" at bounding box center [250, 374] width 12 height 12
radio input "true"
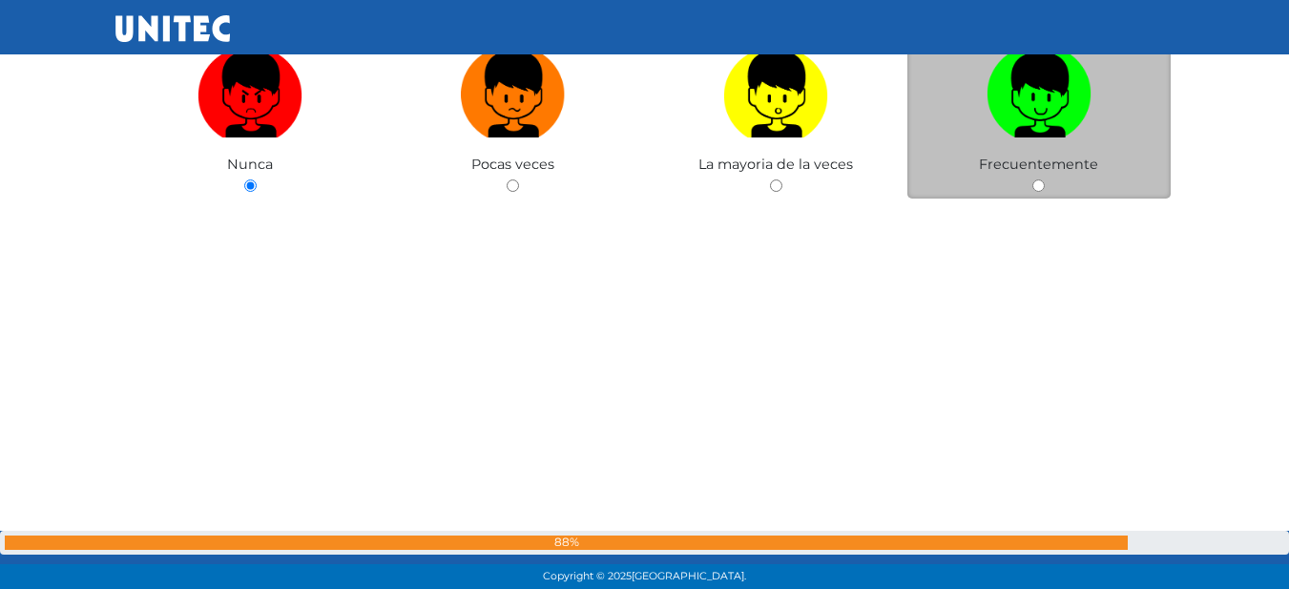
scroll to position [45529, 0]
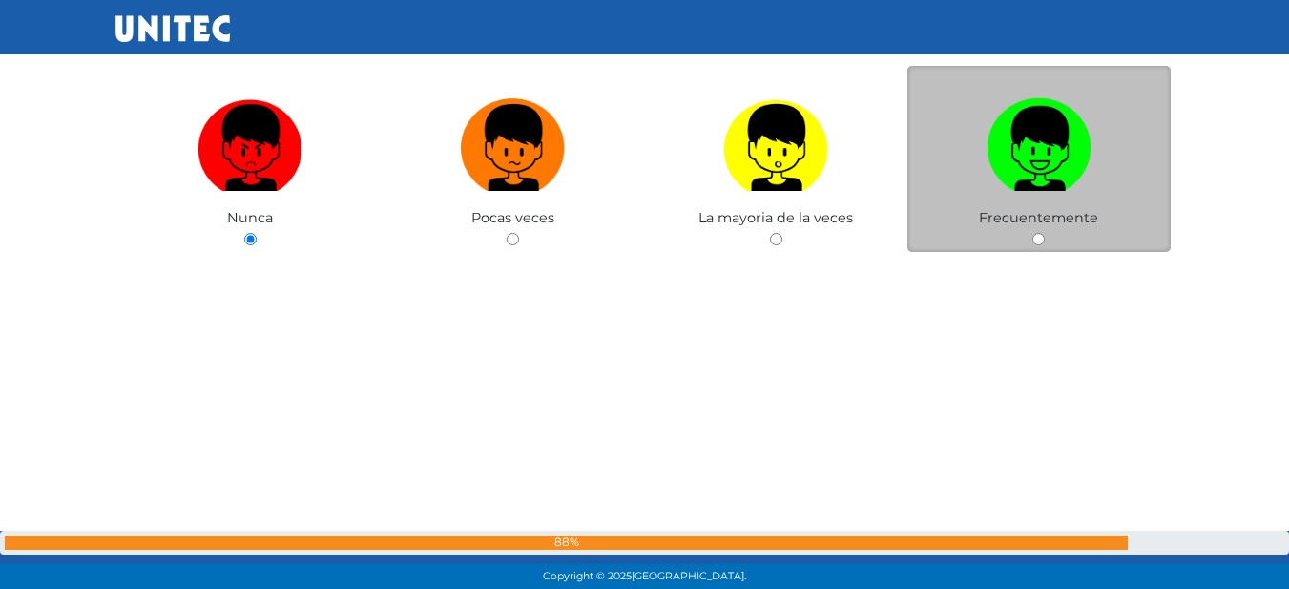
click at [1088, 182] on img at bounding box center [1038, 141] width 105 height 100
click at [1045, 233] on input "radio" at bounding box center [1038, 239] width 12 height 12
radio input "true"
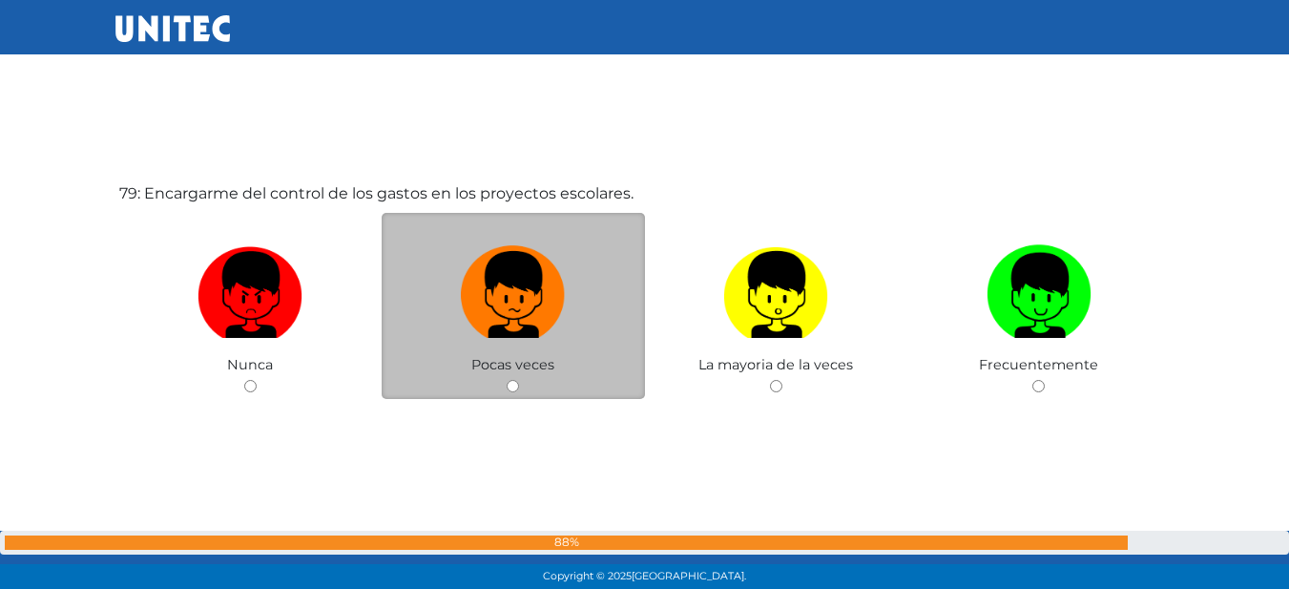
scroll to position [46004, 0]
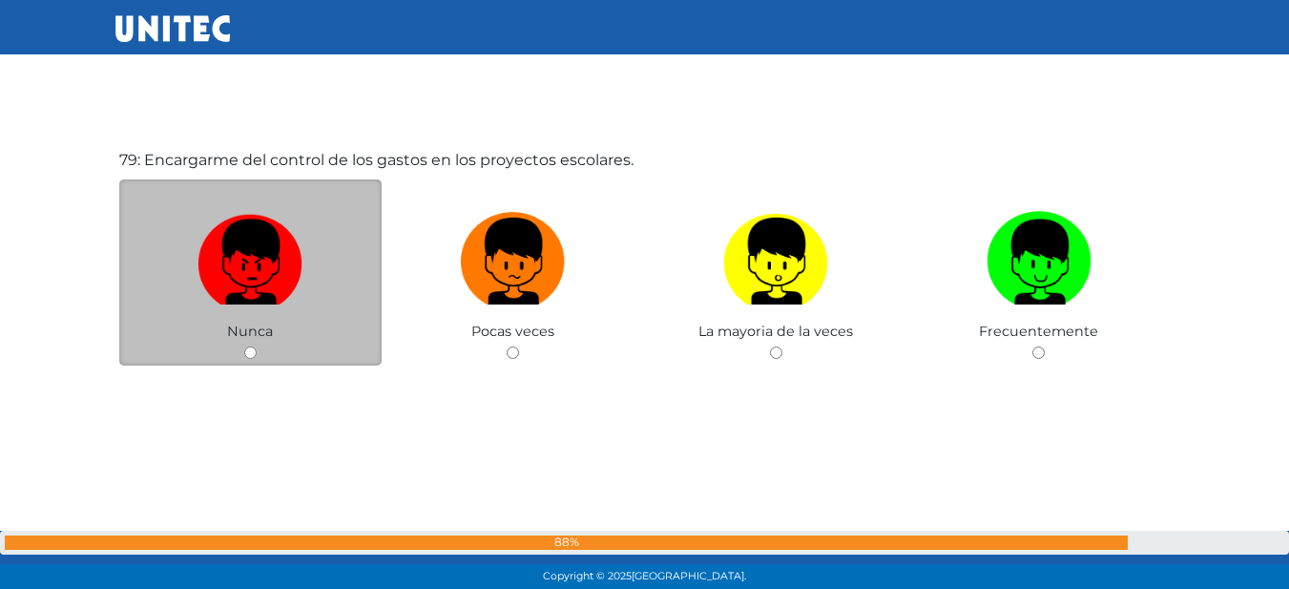
click at [279, 218] on img at bounding box center [249, 254] width 105 height 100
click at [257, 346] on input "radio" at bounding box center [250, 352] width 12 height 12
radio input "true"
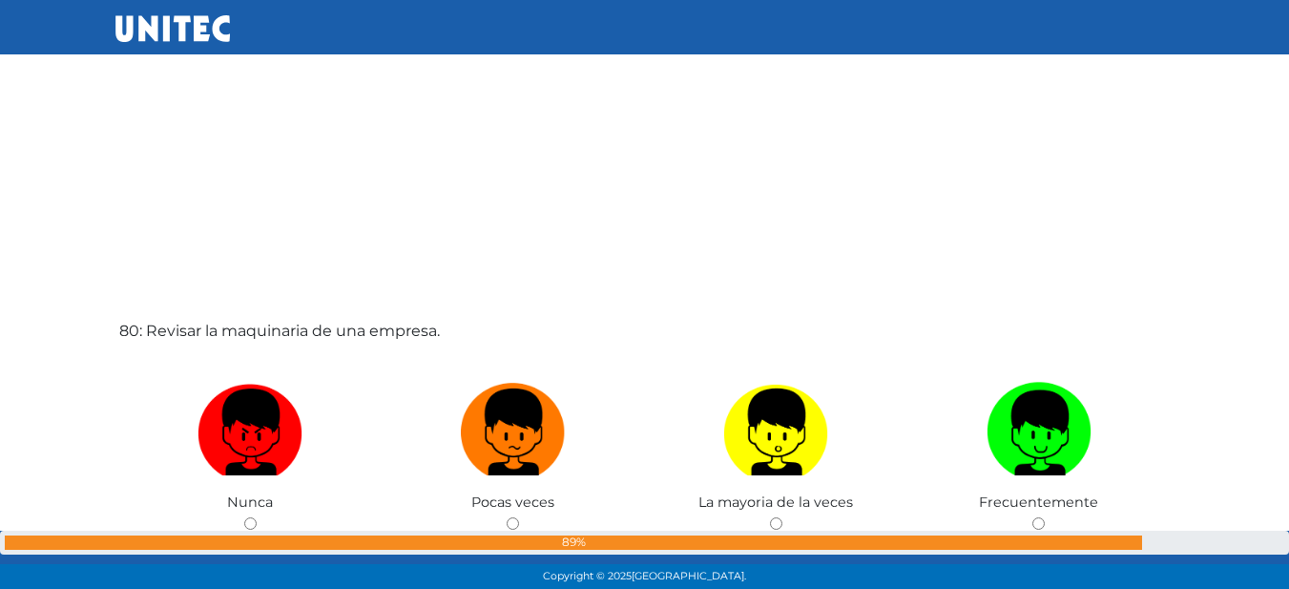
scroll to position [46546, 0]
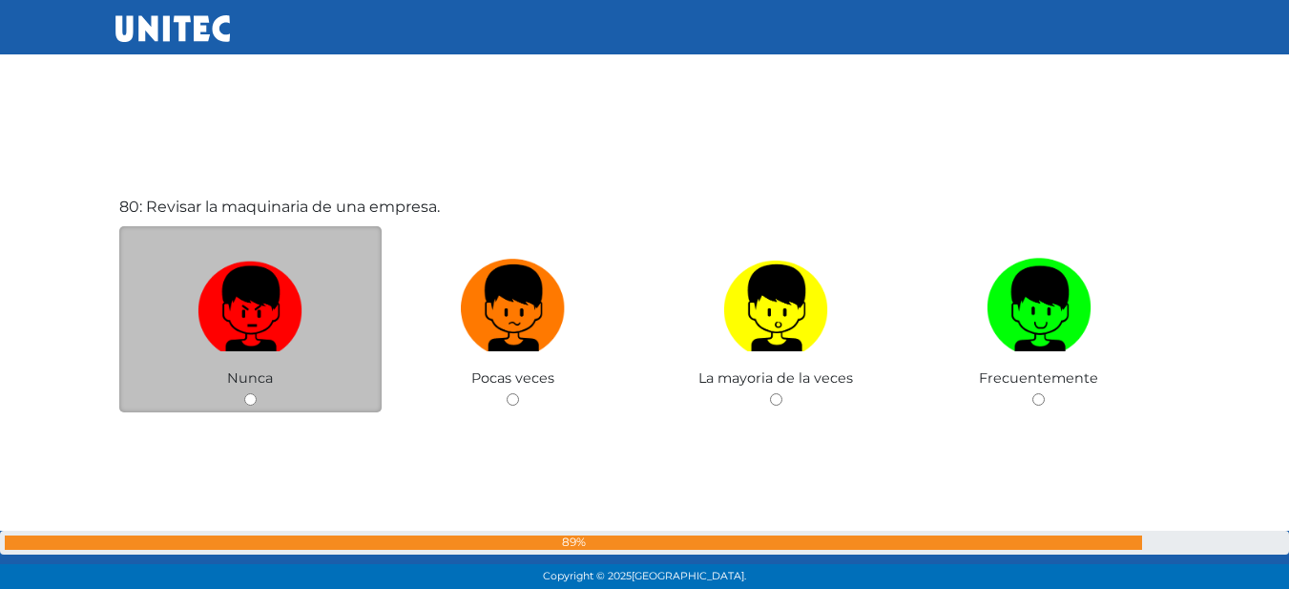
click at [293, 252] on img at bounding box center [249, 301] width 105 height 100
click at [257, 393] on input "radio" at bounding box center [250, 399] width 12 height 12
radio input "true"
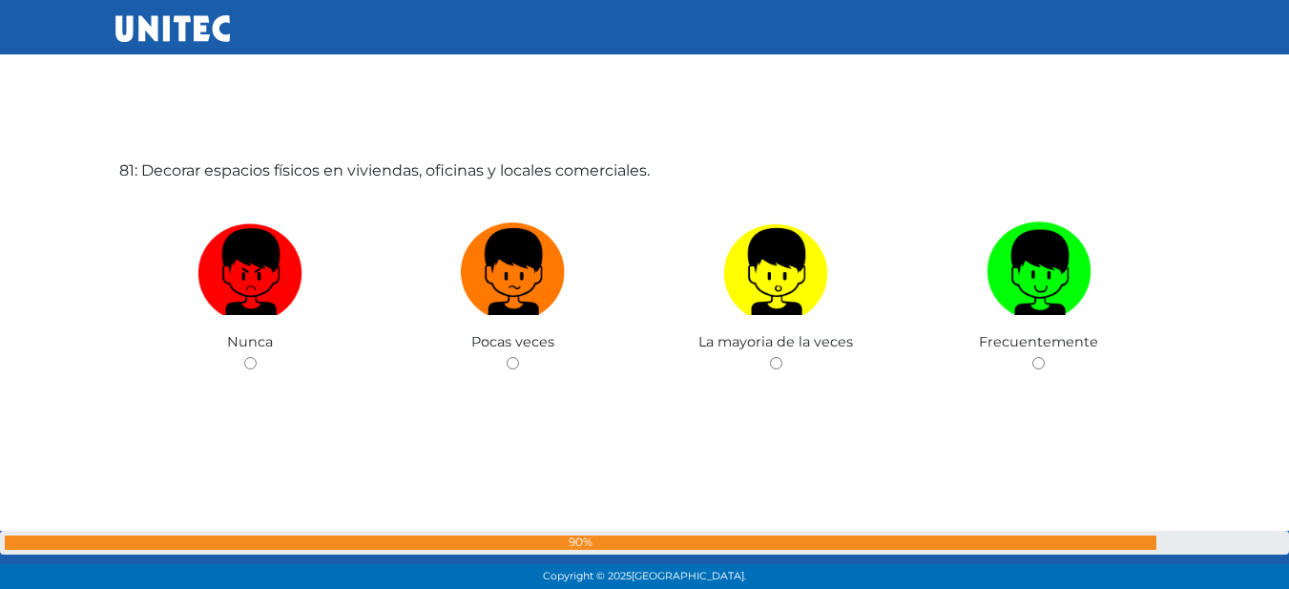
scroll to position [47183, 0]
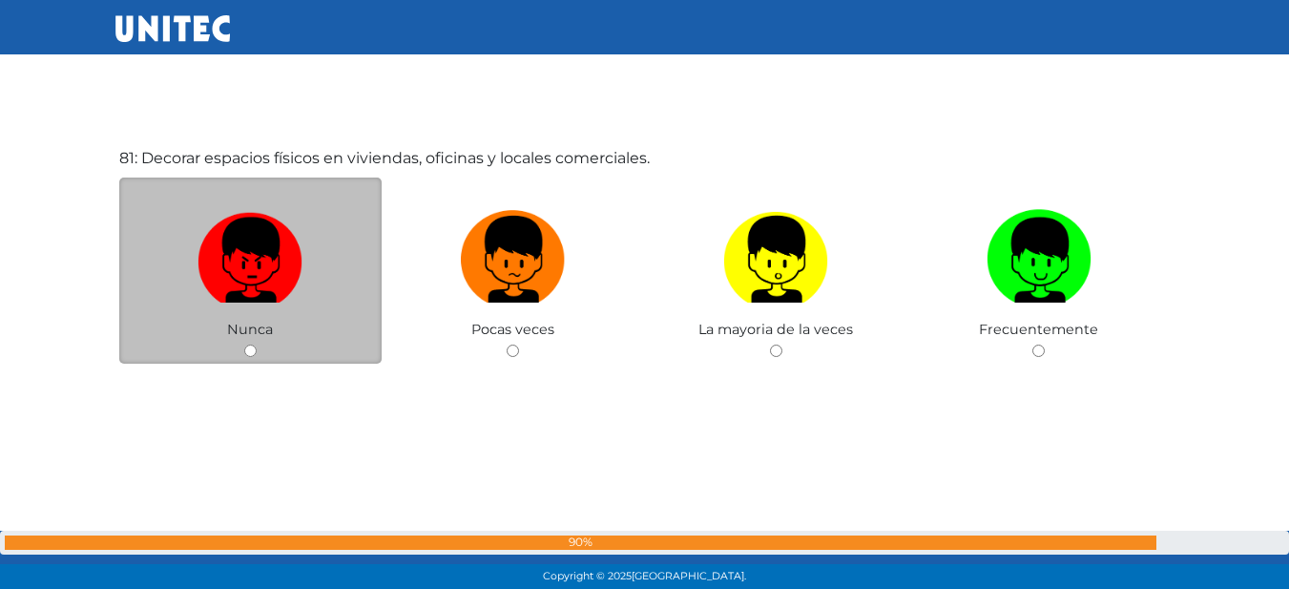
click at [292, 258] on img at bounding box center [249, 252] width 105 height 100
click at [257, 344] on input "radio" at bounding box center [250, 350] width 12 height 12
radio input "true"
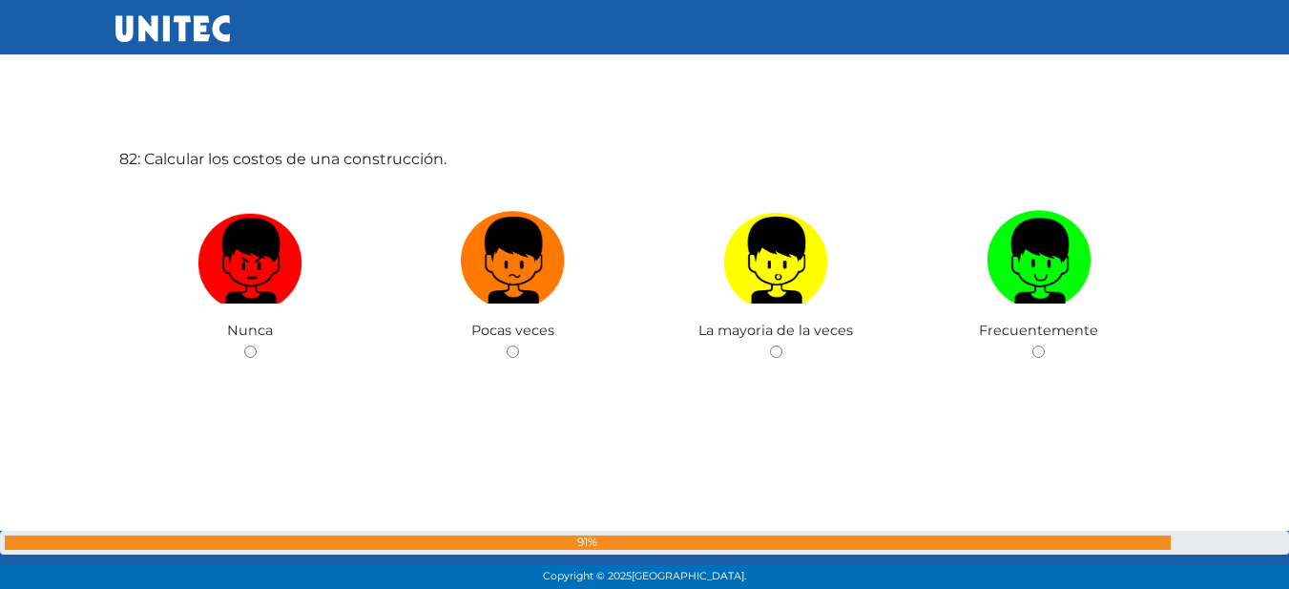
scroll to position [47771, 0]
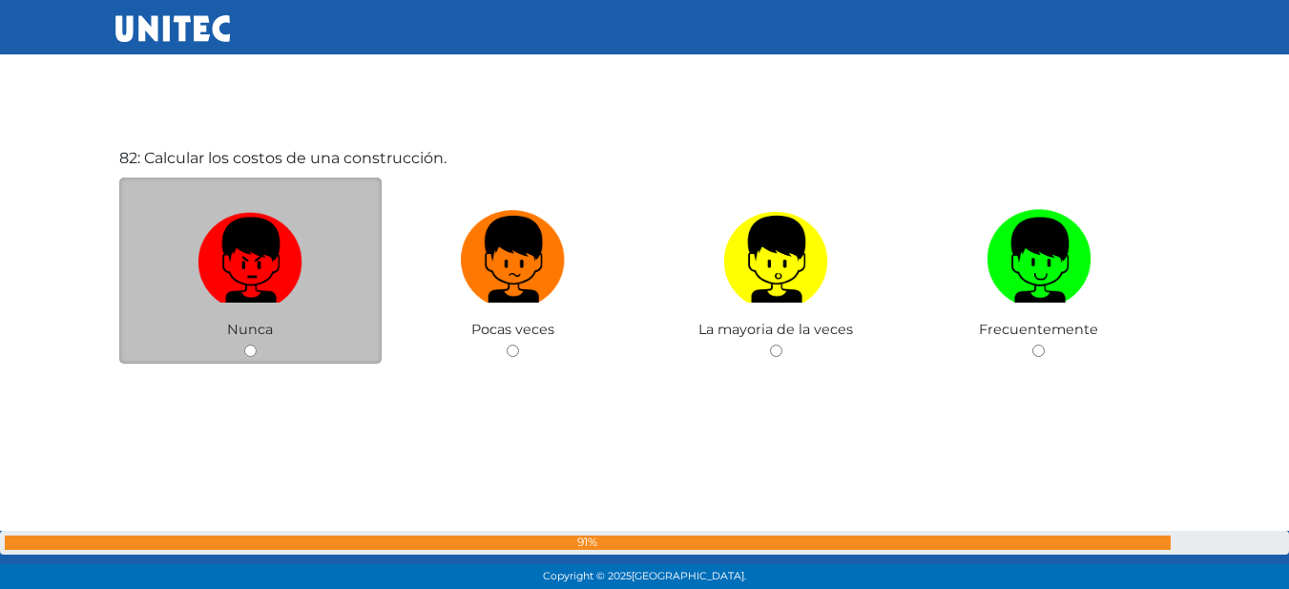
click at [292, 259] on img at bounding box center [249, 252] width 105 height 100
click at [257, 344] on input "radio" at bounding box center [250, 350] width 12 height 12
radio input "true"
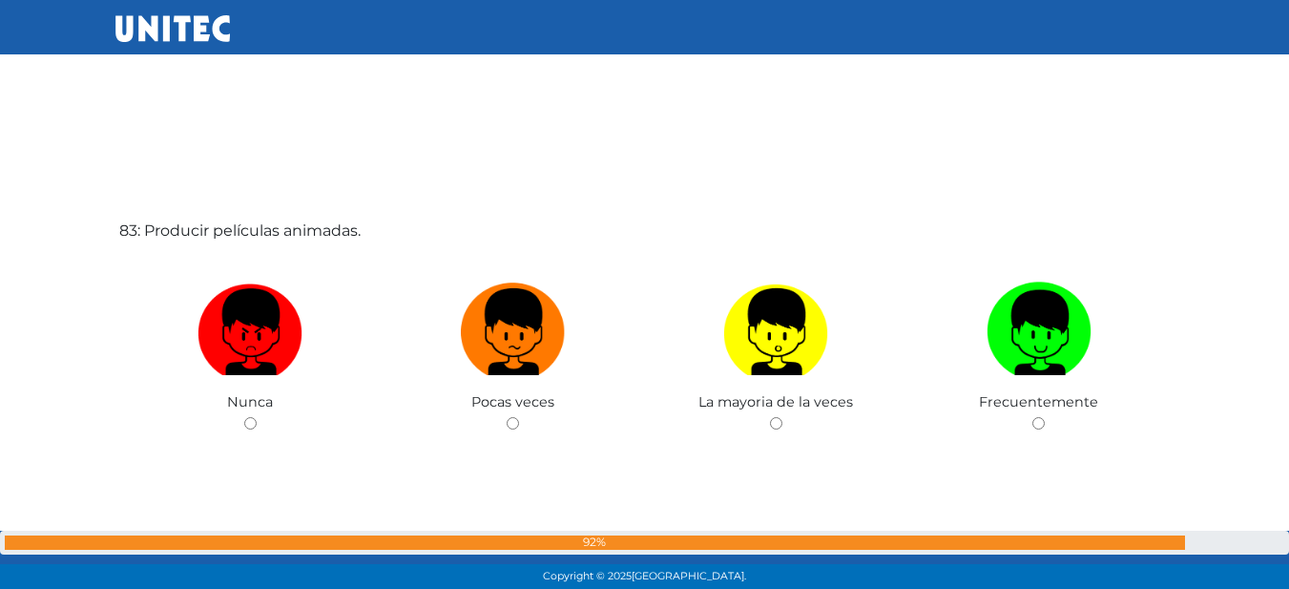
scroll to position [48434, 0]
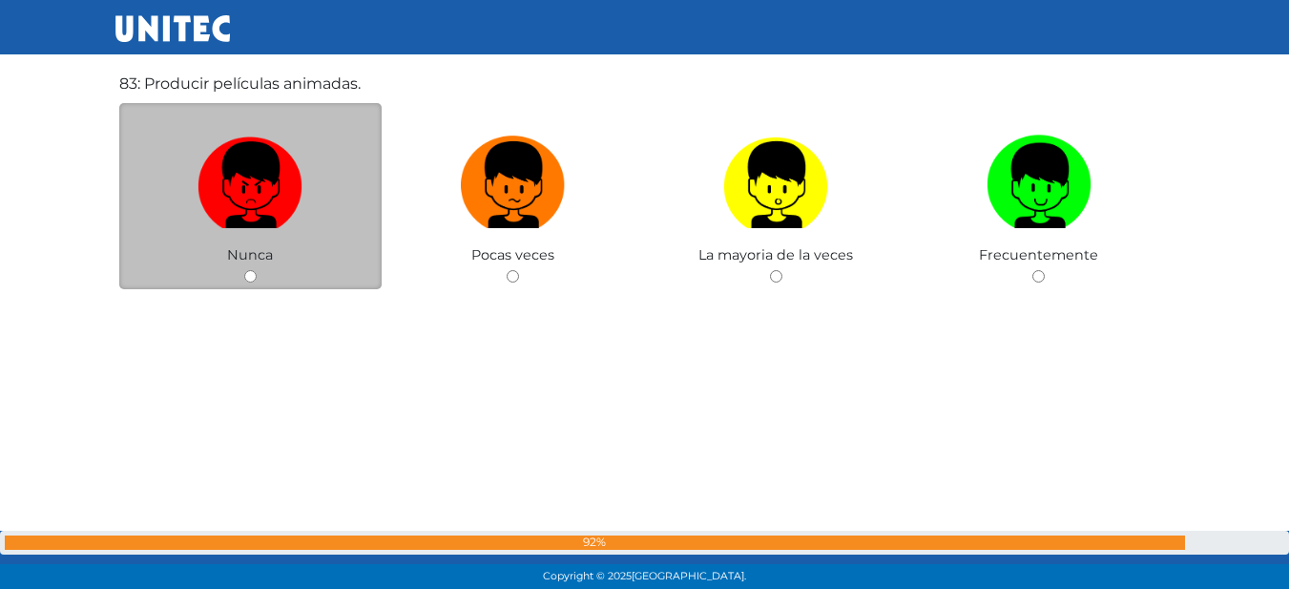
click at [295, 255] on div "Nunca" at bounding box center [250, 196] width 263 height 186
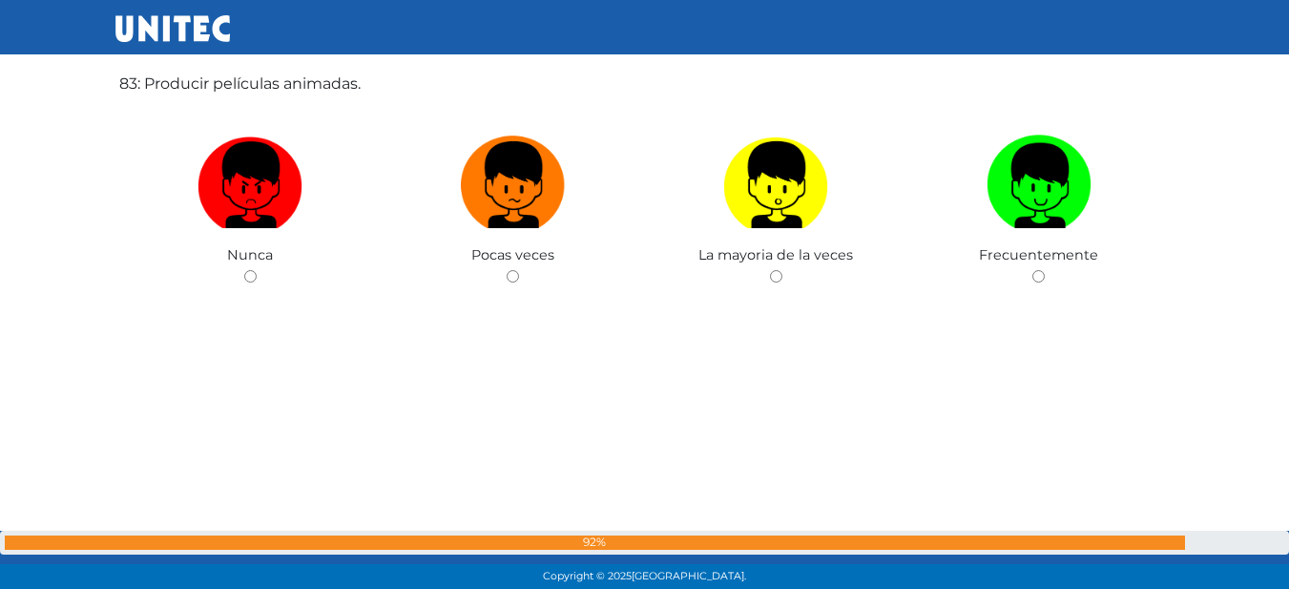
scroll to position [47030, 0]
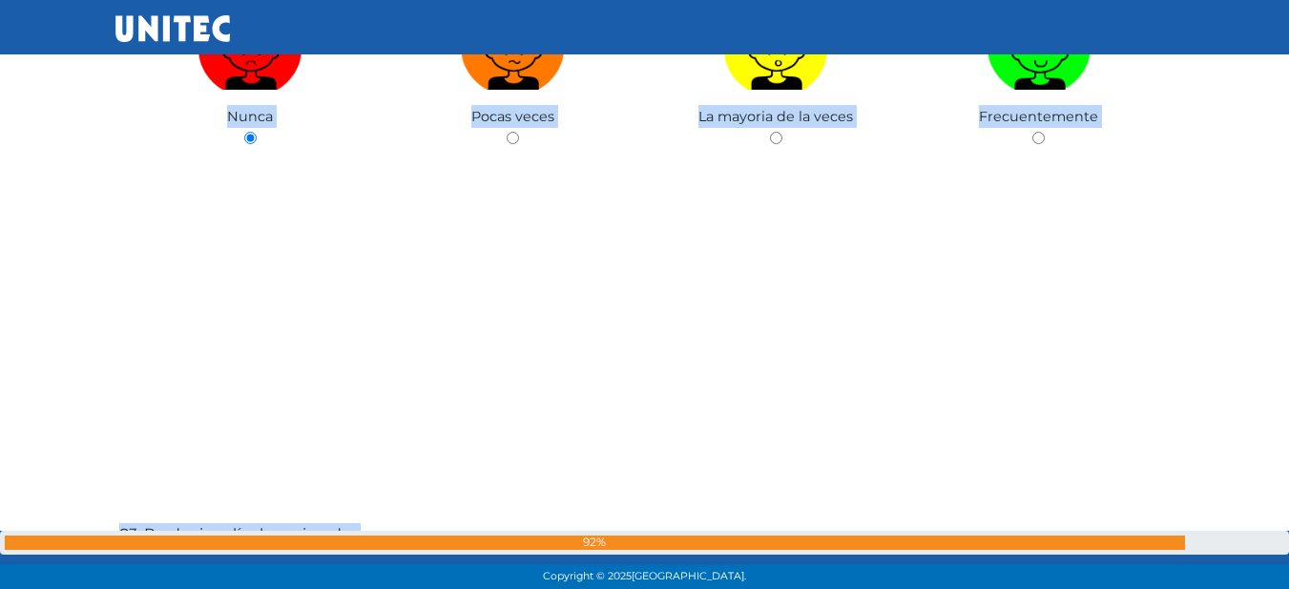
click at [267, 259] on div "82: Calcular los costos de una construcción. [GEOGRAPHIC_DATA] Pocas veces La m…" at bounding box center [644, 81] width 1059 height 589
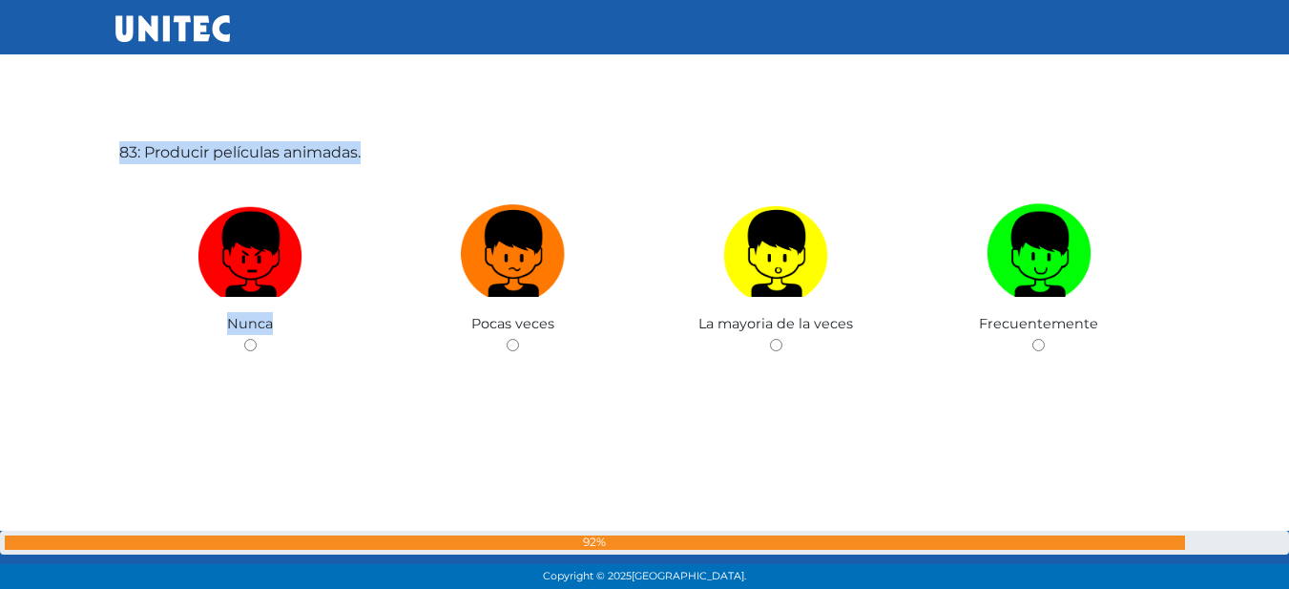
click at [282, 259] on img at bounding box center [249, 247] width 105 height 100
click at [257, 339] on input "radio" at bounding box center [250, 345] width 12 height 12
radio input "true"
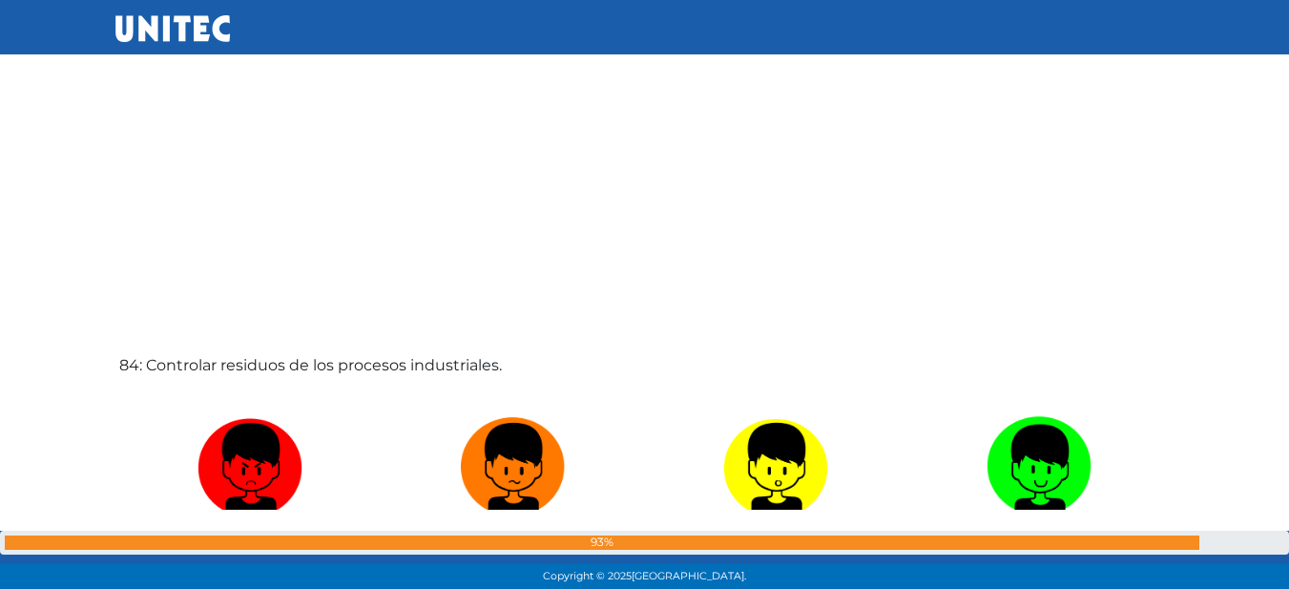
click at [282, 259] on div "84: Controlar residuos de los procesos industriales. [GEOGRAPHIC_DATA] Pocas ve…" at bounding box center [644, 501] width 1059 height 589
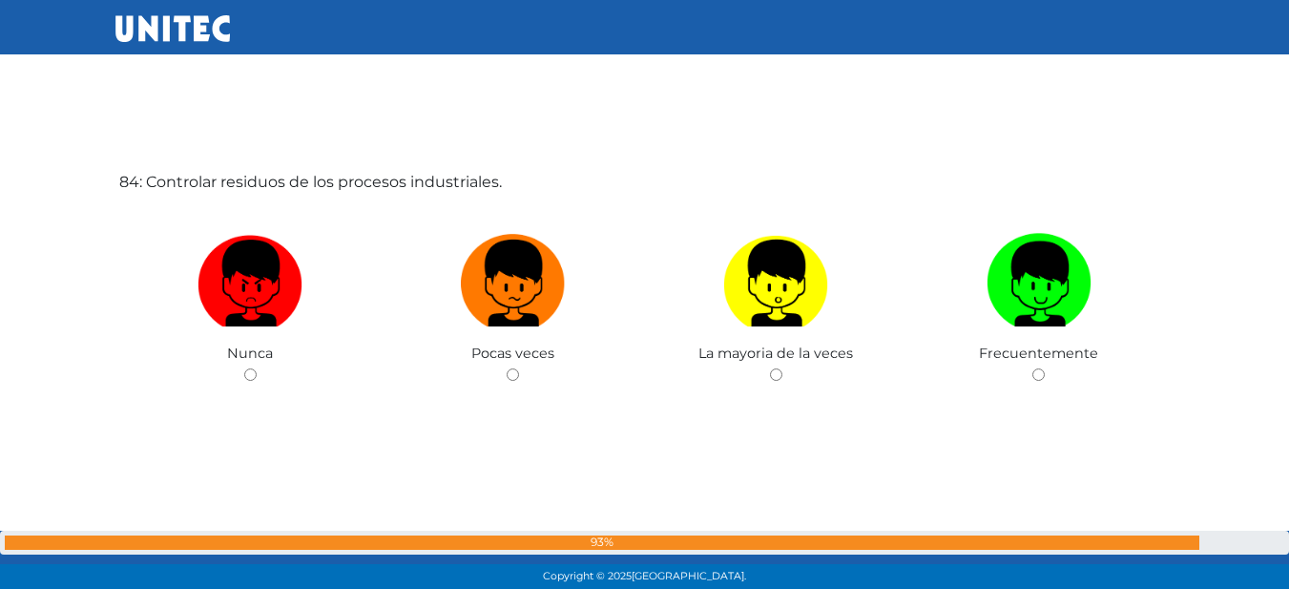
scroll to position [48932, 0]
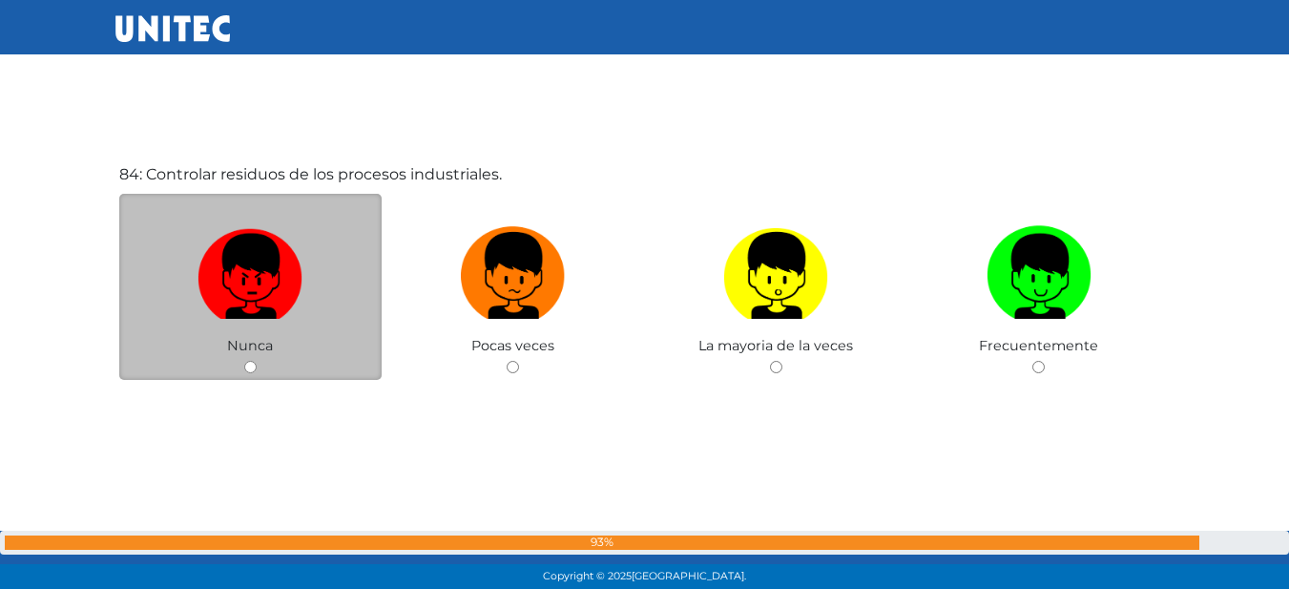
click at [286, 262] on img at bounding box center [249, 268] width 105 height 100
click at [257, 361] on input "radio" at bounding box center [250, 367] width 12 height 12
radio input "true"
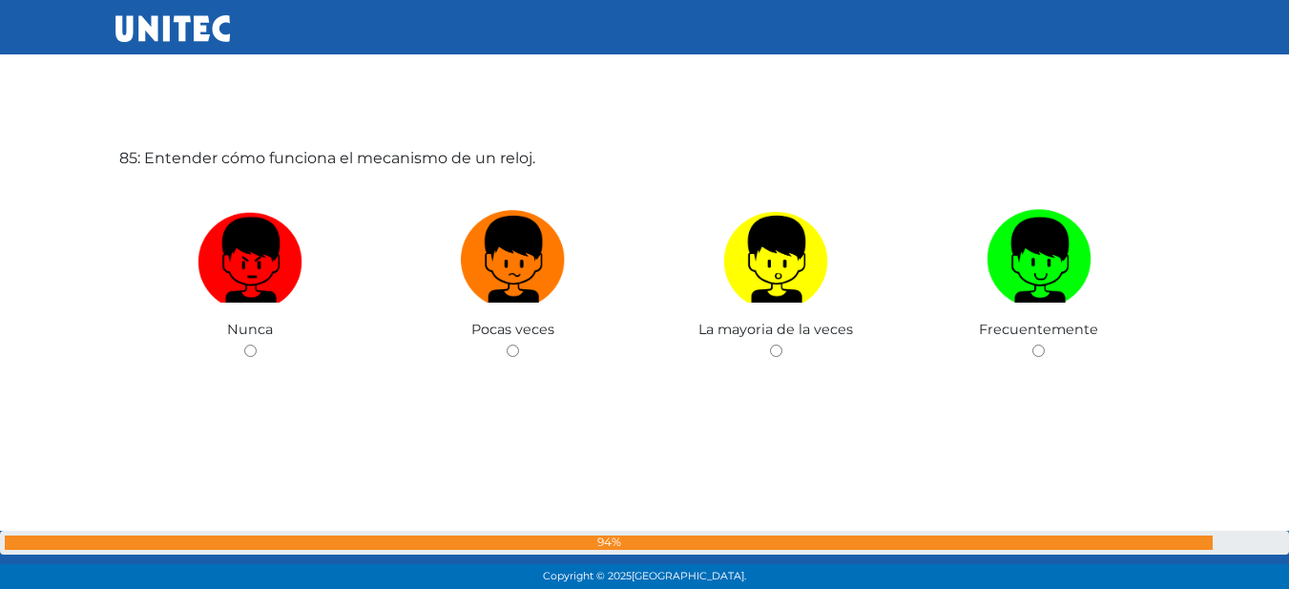
click at [288, 261] on img at bounding box center [249, 252] width 105 height 100
click at [257, 344] on input "radio" at bounding box center [250, 350] width 12 height 12
radio input "true"
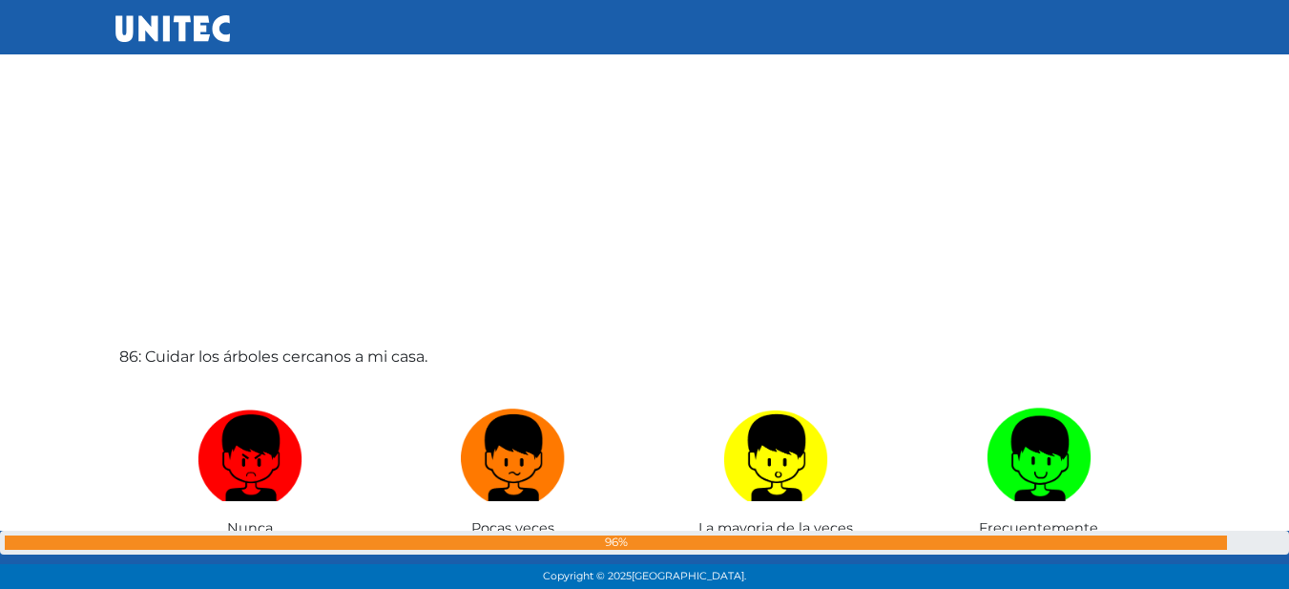
scroll to position [49979, 0]
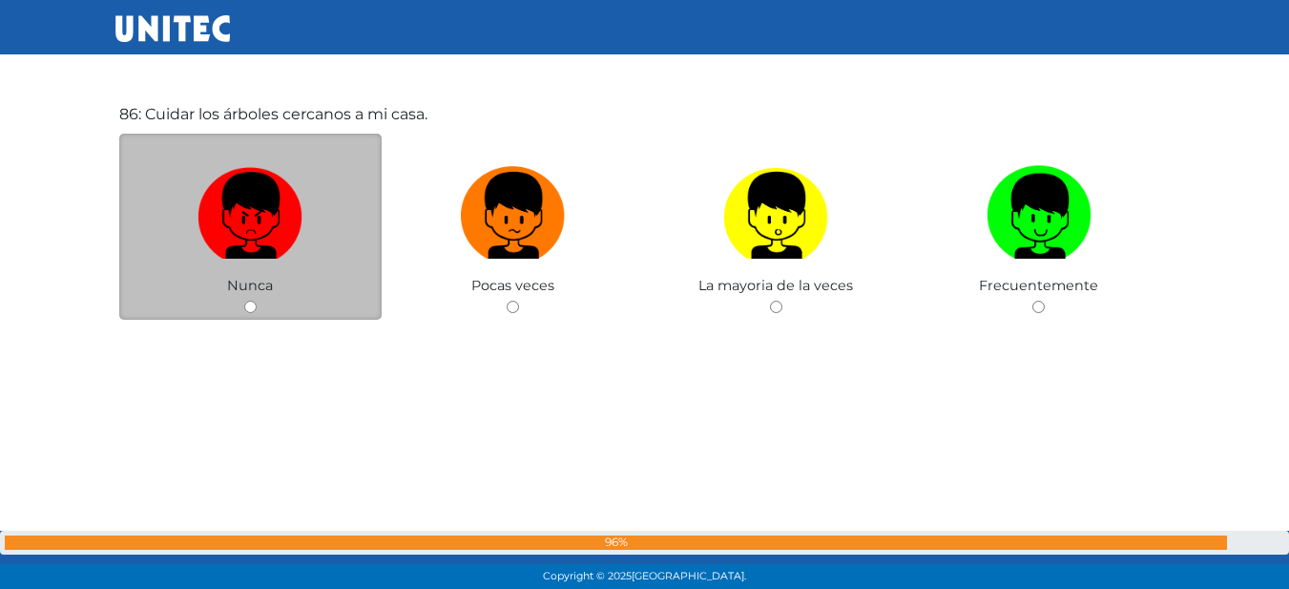
click at [263, 261] on label at bounding box center [250, 215] width 263 height 116
click at [257, 300] on input "radio" at bounding box center [250, 306] width 12 height 12
radio input "true"
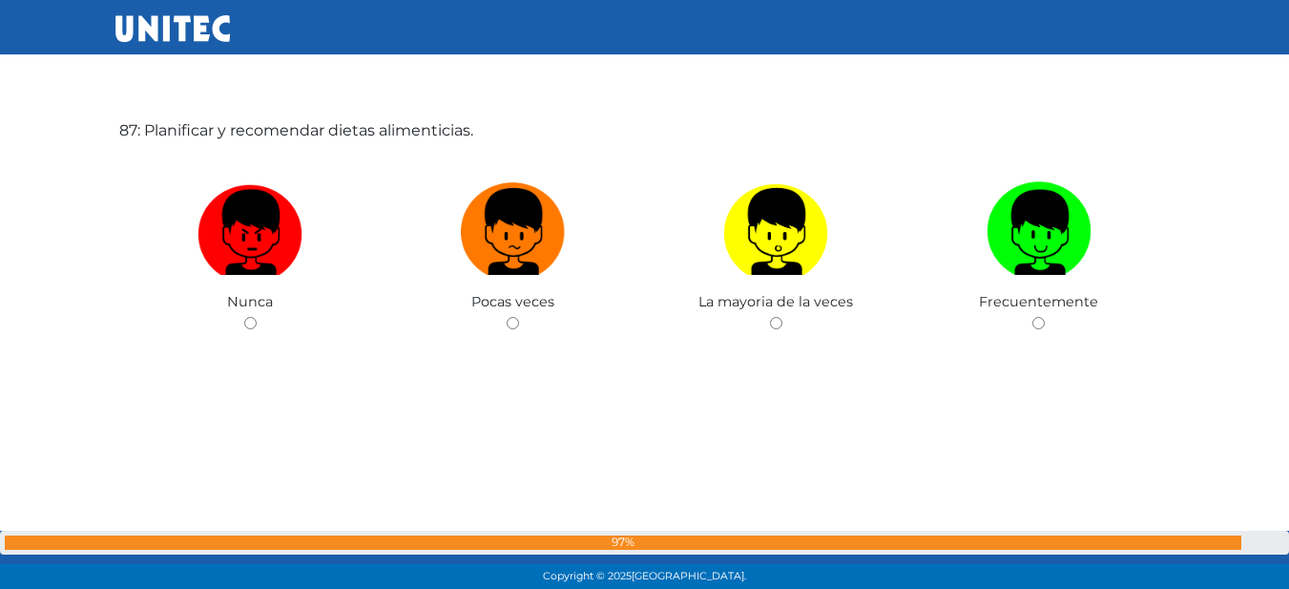
click at [263, 261] on img at bounding box center [249, 225] width 105 height 100
click at [257, 317] on input "radio" at bounding box center [250, 323] width 12 height 12
radio input "true"
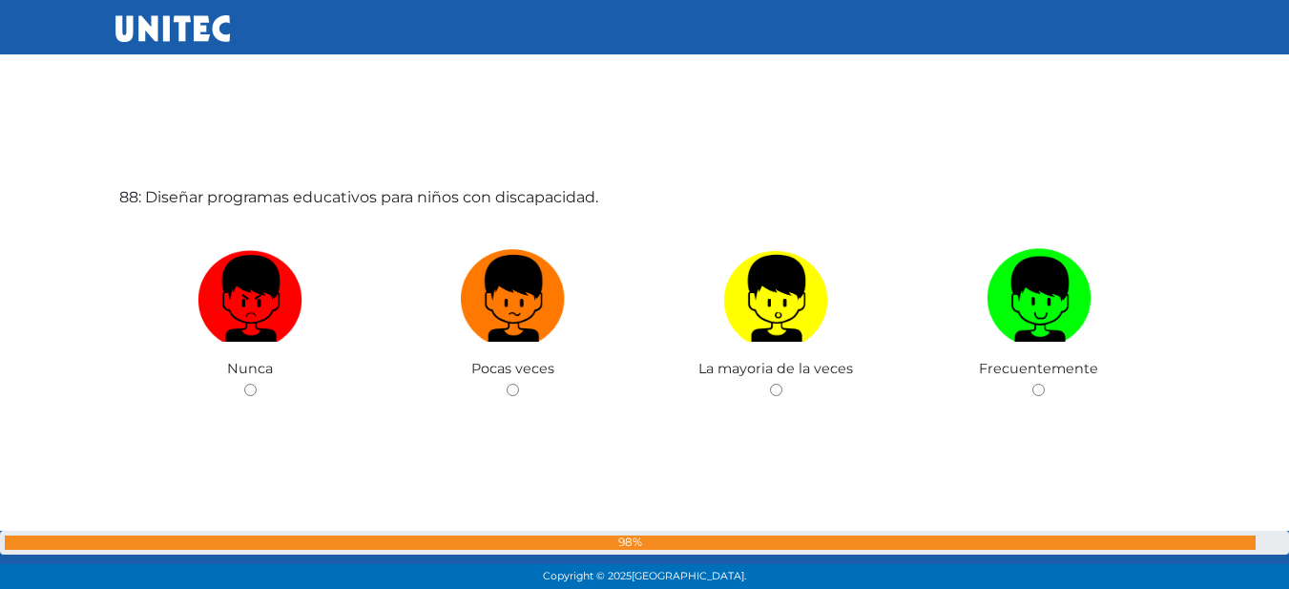
scroll to position [51311, 0]
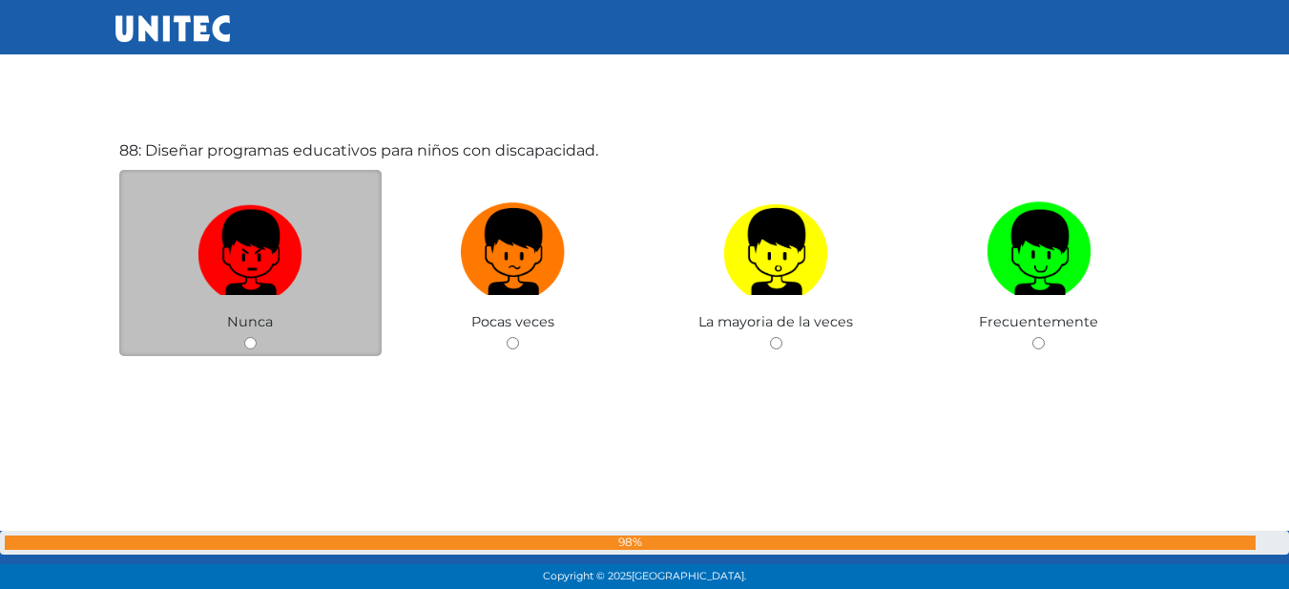
click at [262, 260] on img at bounding box center [249, 245] width 105 height 100
click at [257, 337] on input "radio" at bounding box center [250, 343] width 12 height 12
radio input "true"
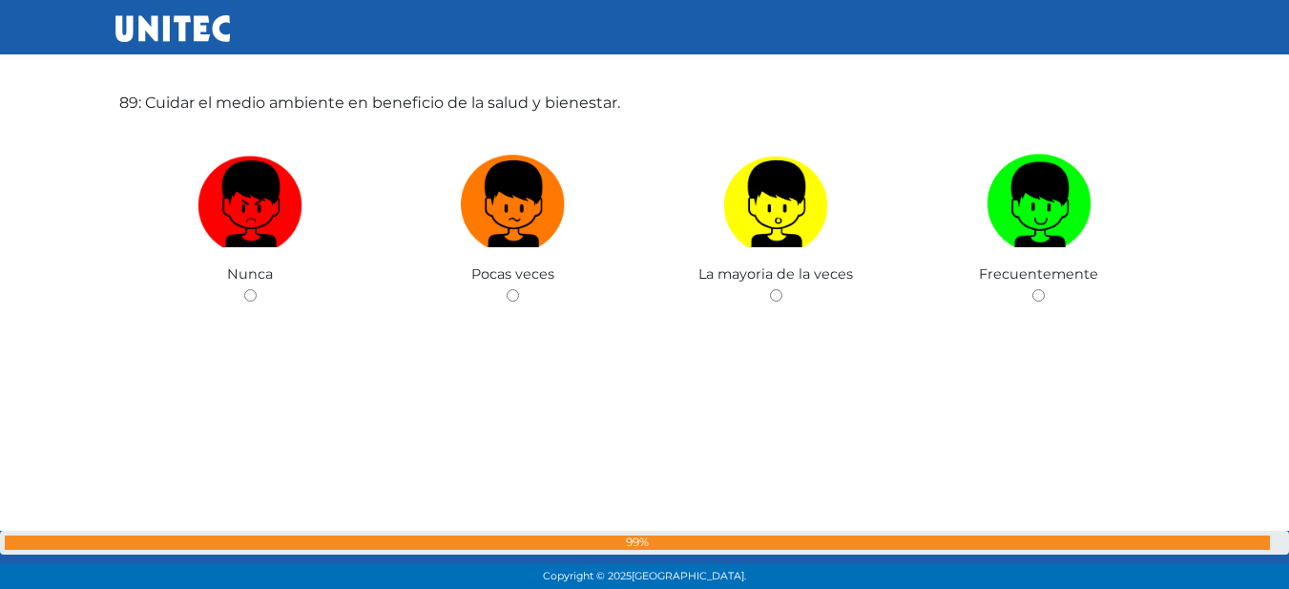
click at [262, 260] on label at bounding box center [250, 204] width 263 height 116
click at [257, 289] on input "radio" at bounding box center [250, 295] width 12 height 12
radio input "true"
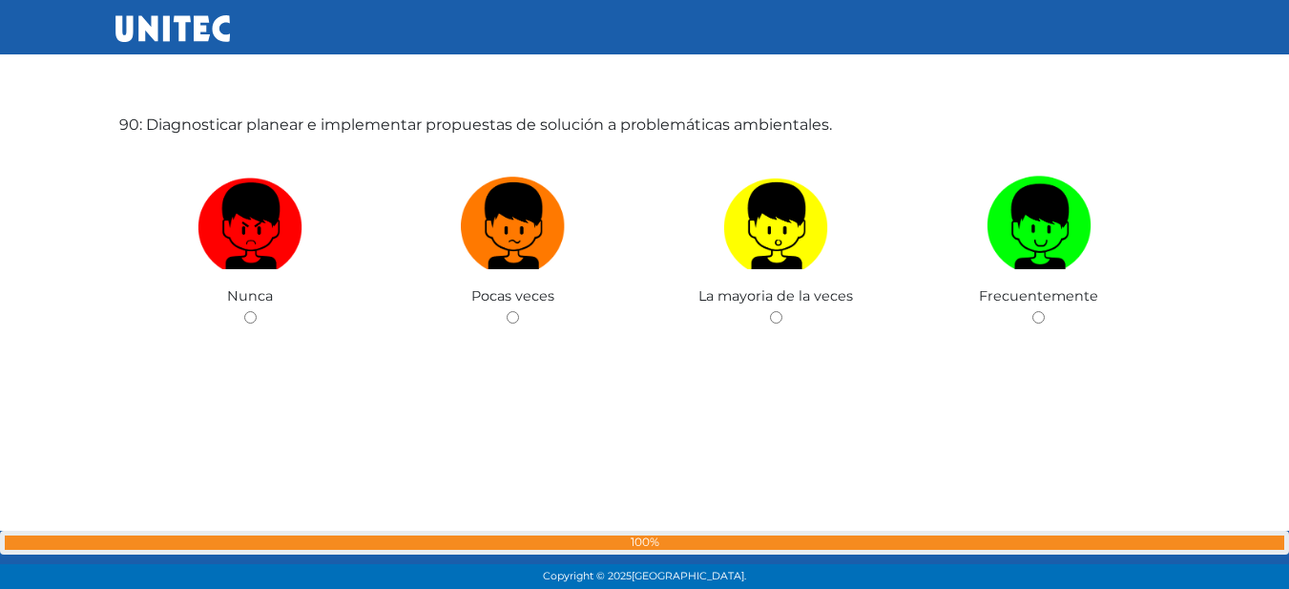
scroll to position [52480, 0]
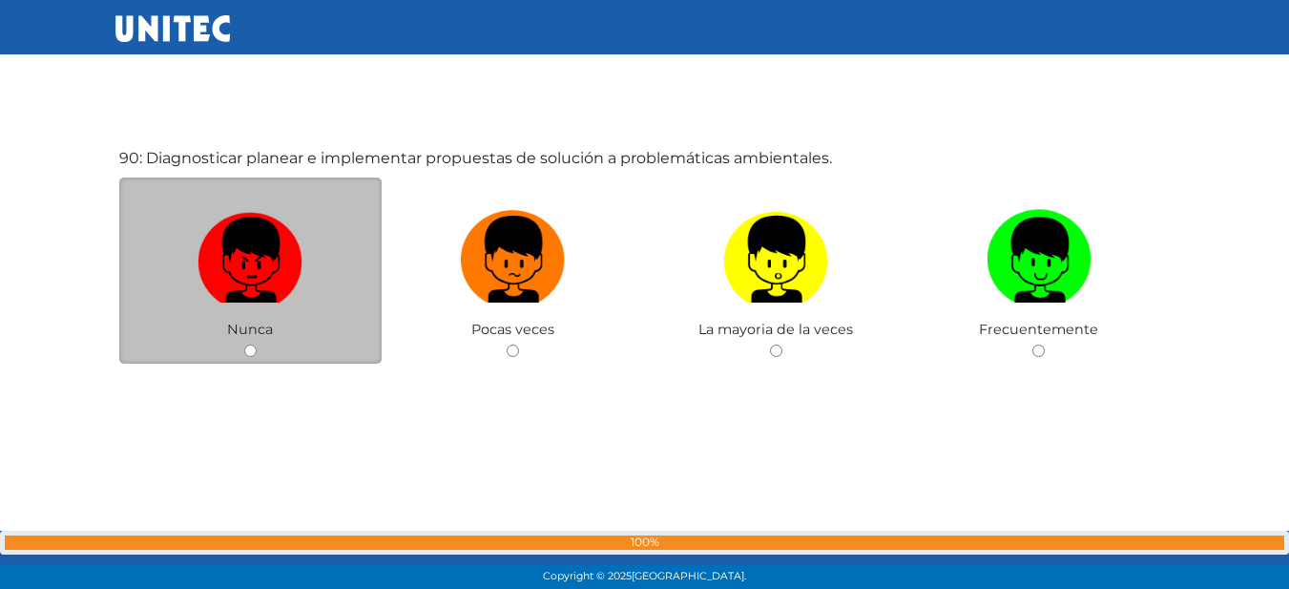
click at [261, 260] on img at bounding box center [249, 252] width 105 height 100
click at [257, 344] on input "radio" at bounding box center [250, 350] width 12 height 12
radio input "true"
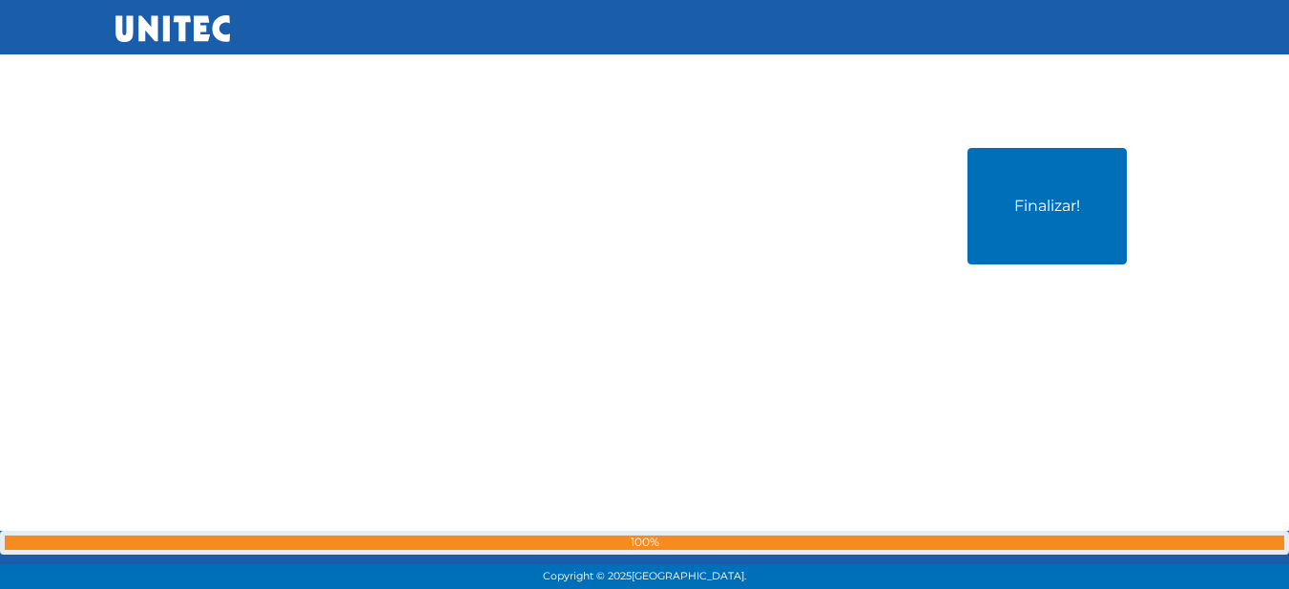
scroll to position [53069, 0]
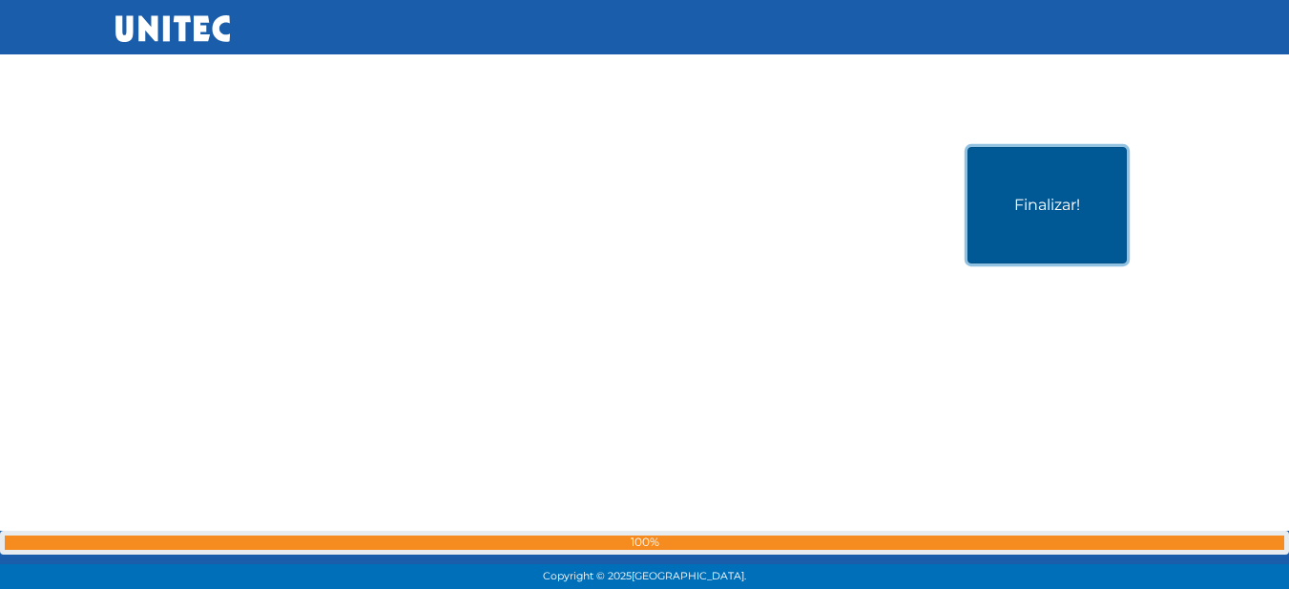
drag, startPoint x: 1005, startPoint y: 235, endPoint x: 996, endPoint y: 234, distance: 9.6
click at [1002, 234] on button "Finalizar!" at bounding box center [1046, 205] width 159 height 116
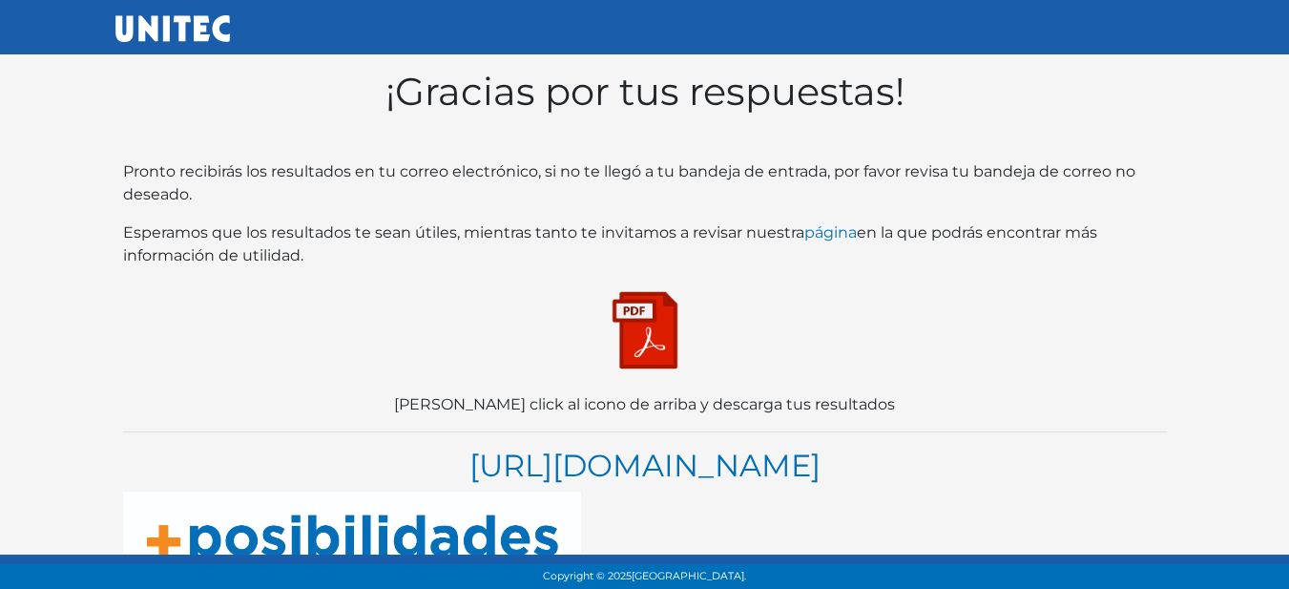
scroll to position [70, 0]
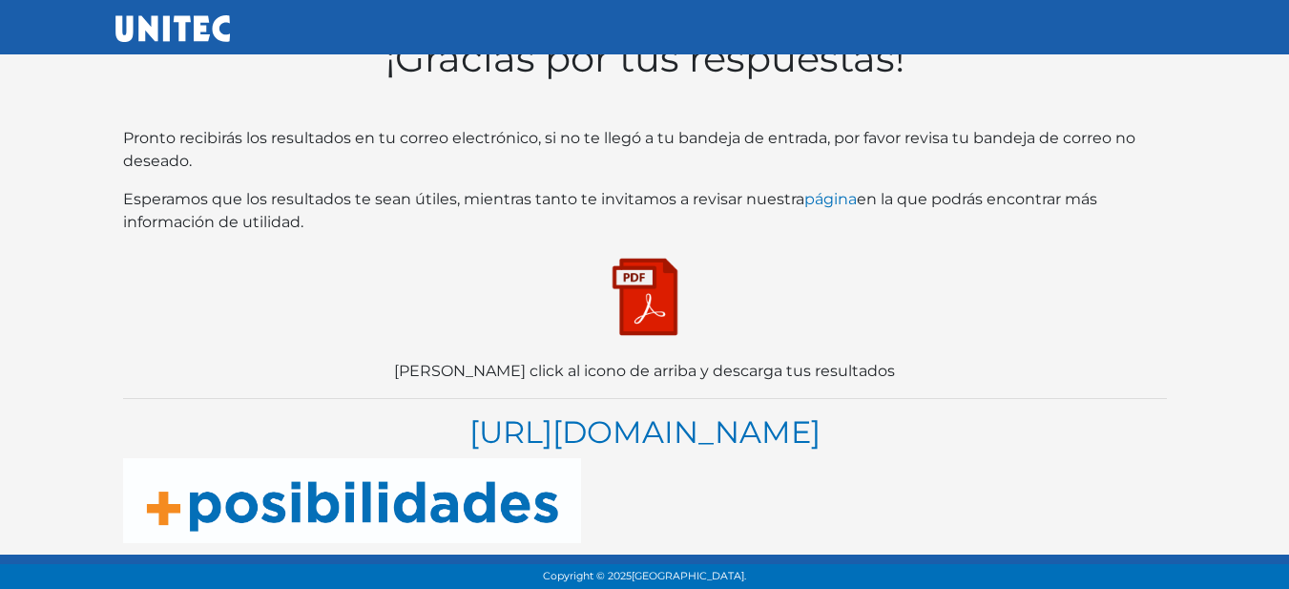
click at [645, 266] on img at bounding box center [644, 296] width 95 height 95
